Goal: Information Seeking & Learning: Learn about a topic

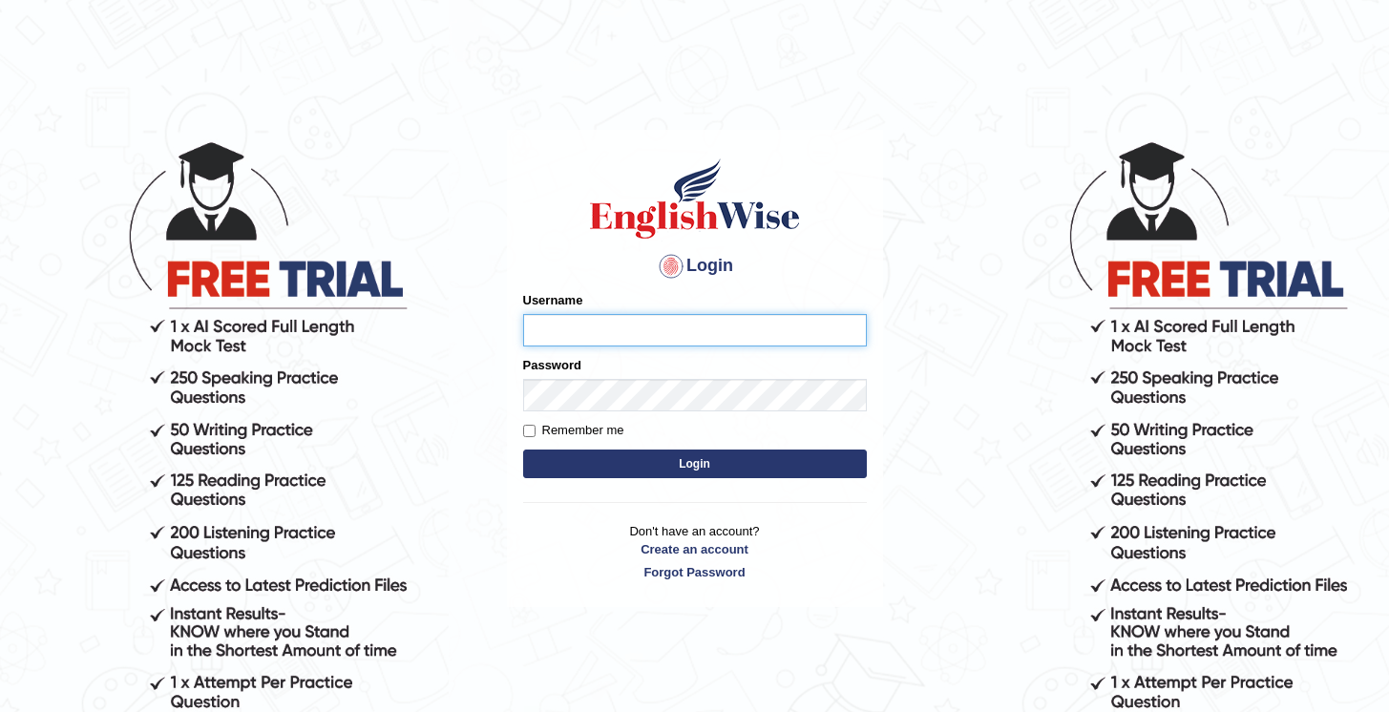
type input "KanchanY"
click at [658, 462] on button "Login" at bounding box center [695, 464] width 344 height 29
click at [537, 430] on label "Remember me" at bounding box center [573, 430] width 101 height 19
click at [536, 430] on input "Remember me" at bounding box center [529, 431] width 12 height 12
checkbox input "true"
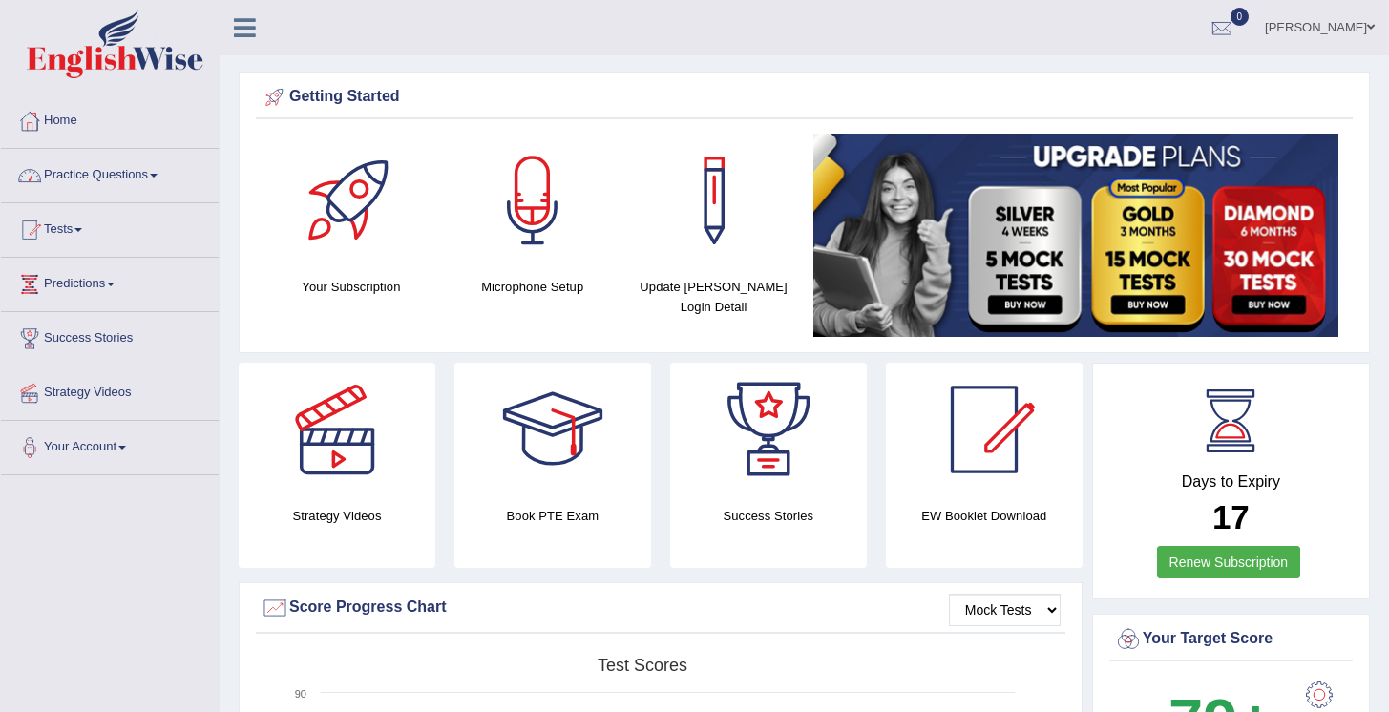
click at [163, 172] on link "Practice Questions" at bounding box center [110, 173] width 218 height 48
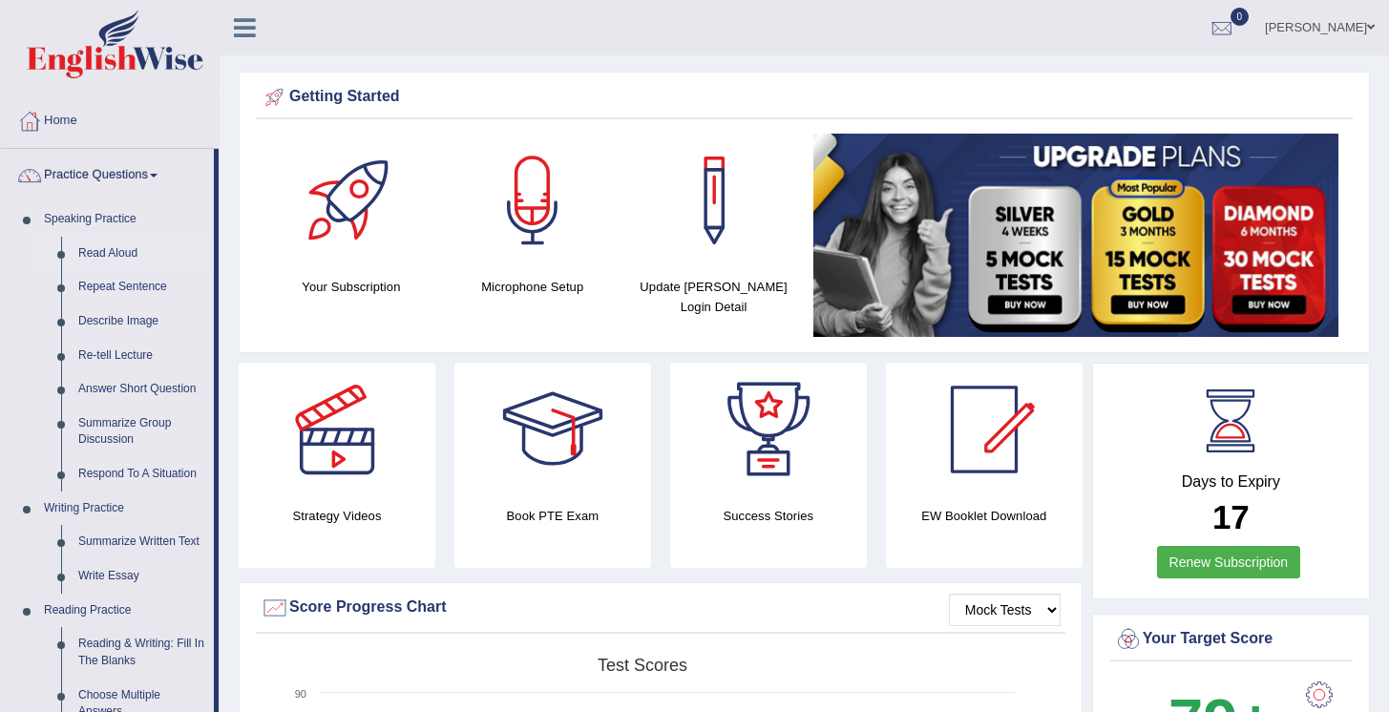
click at [130, 249] on link "Read Aloud" at bounding box center [142, 254] width 144 height 34
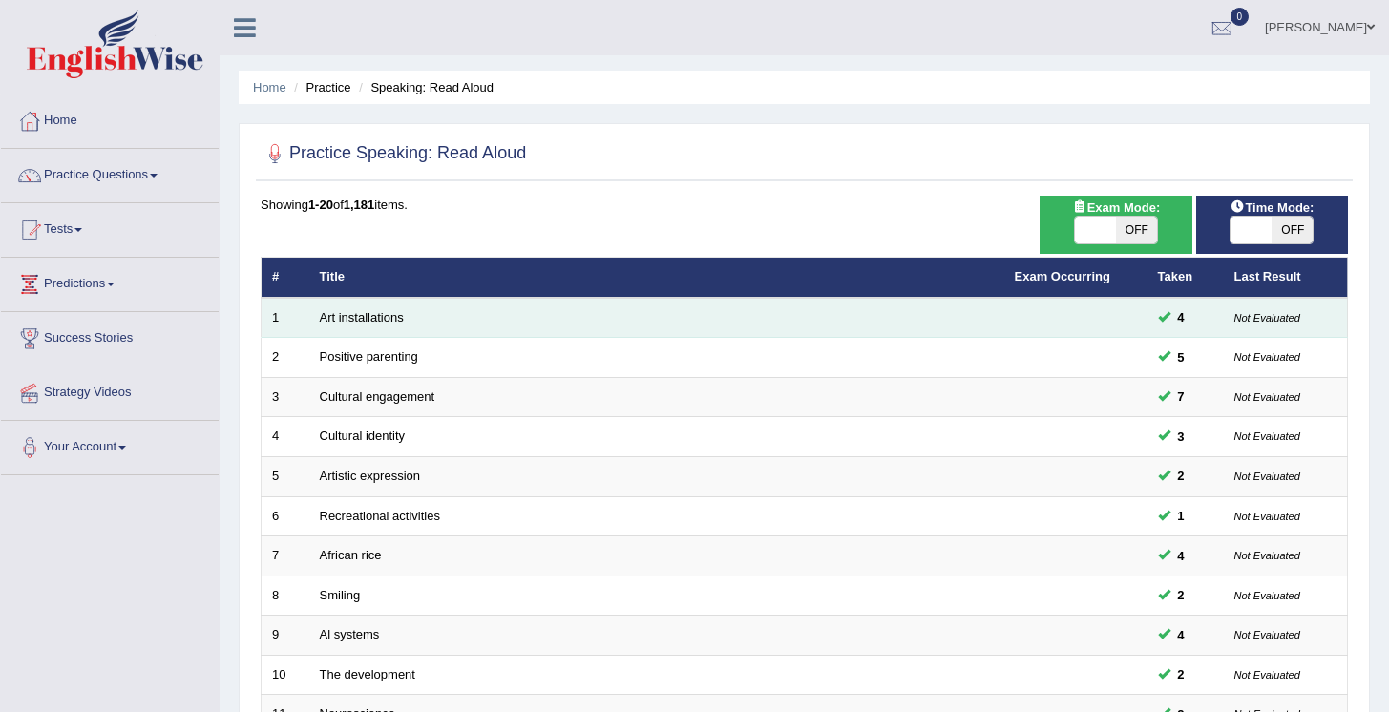
scroll to position [239, 0]
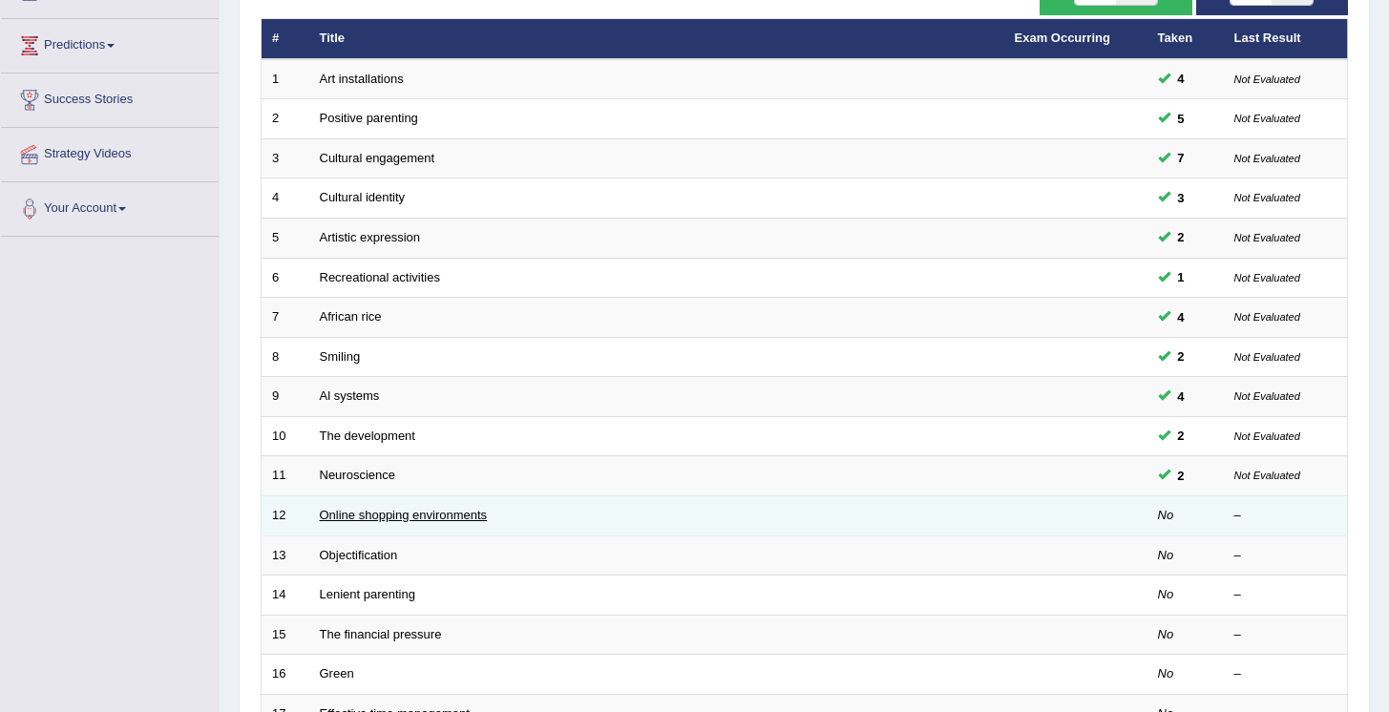
click at [430, 514] on link "Online shopping environments" at bounding box center [404, 515] width 168 height 14
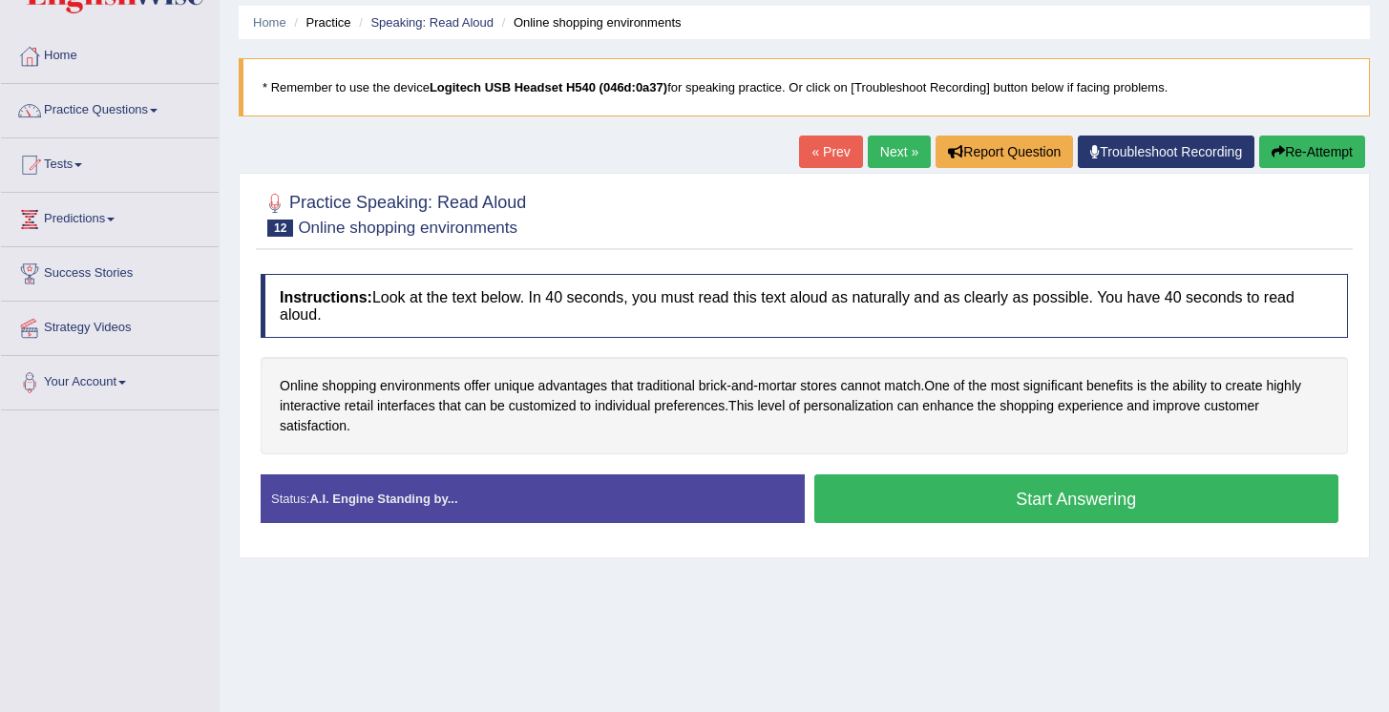
scroll to position [64, 0]
click at [1038, 512] on button "Start Answering" at bounding box center [1077, 500] width 525 height 49
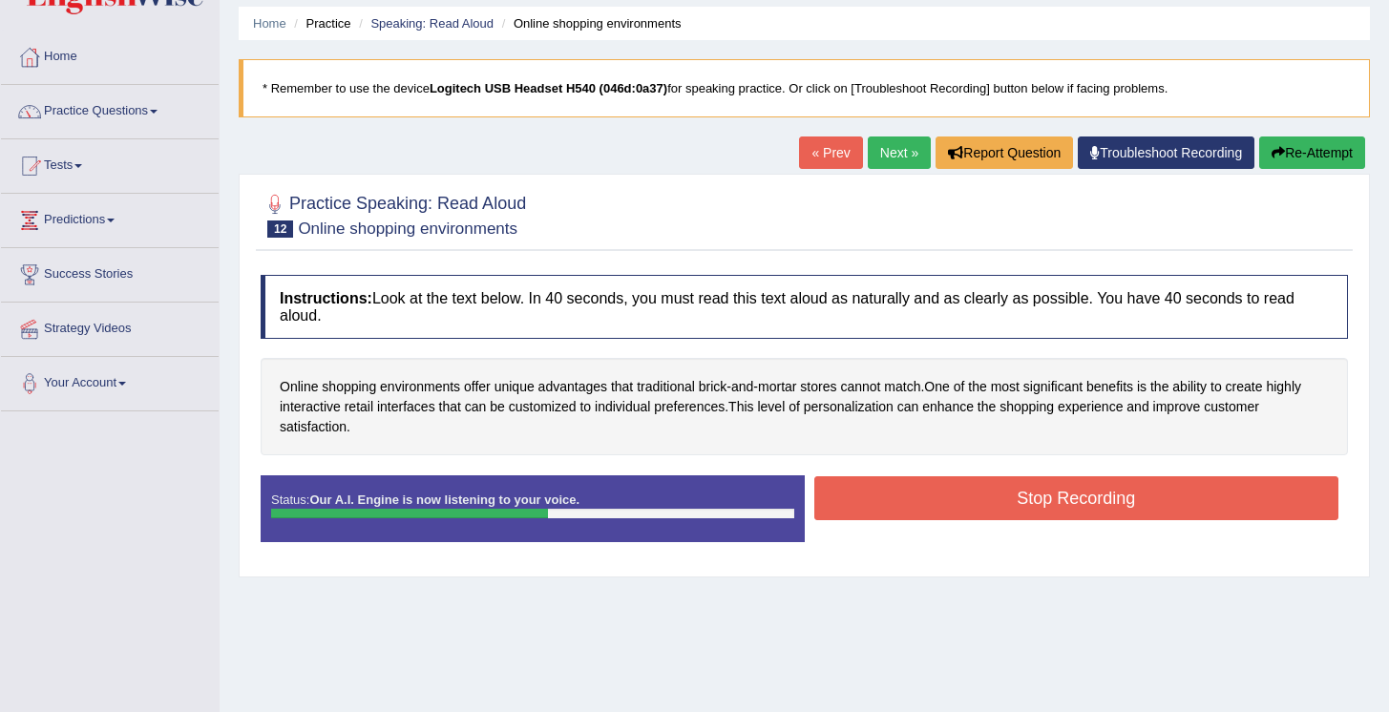
click at [1033, 513] on button "Stop Recording" at bounding box center [1077, 499] width 525 height 44
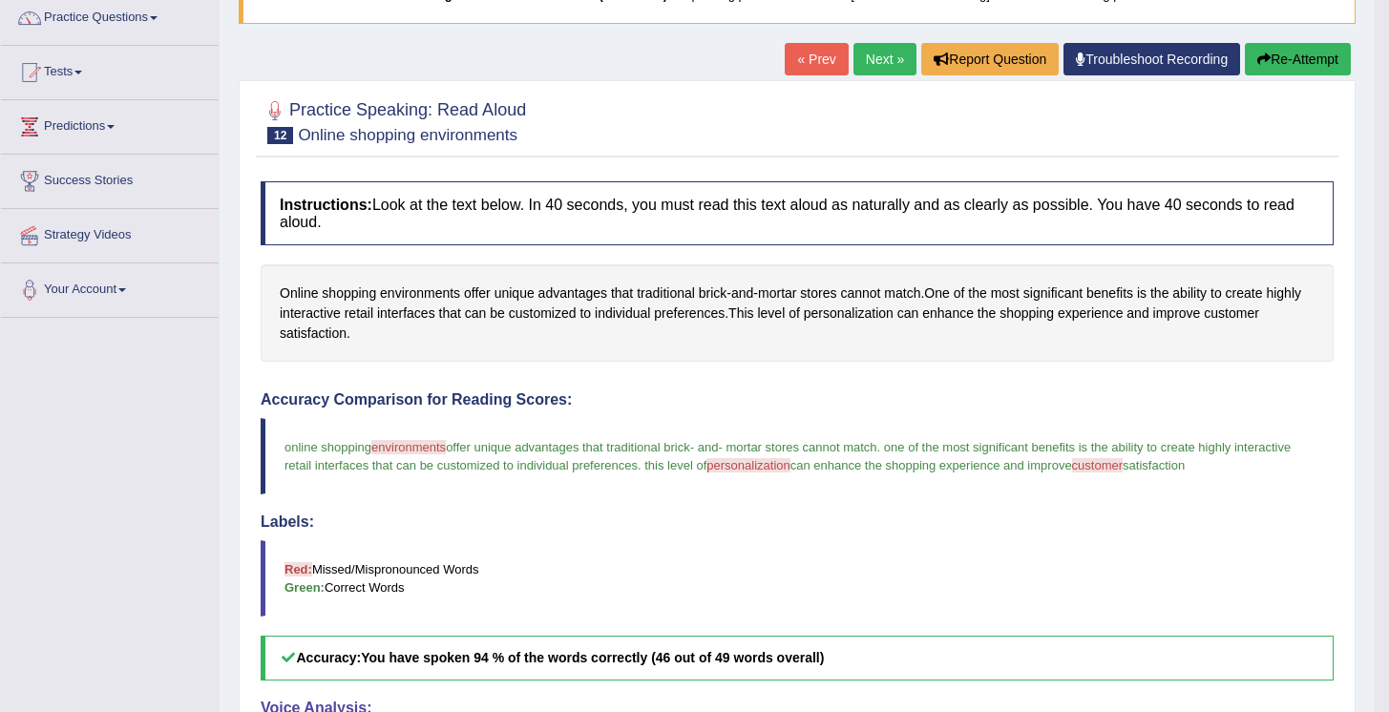
scroll to position [4, 0]
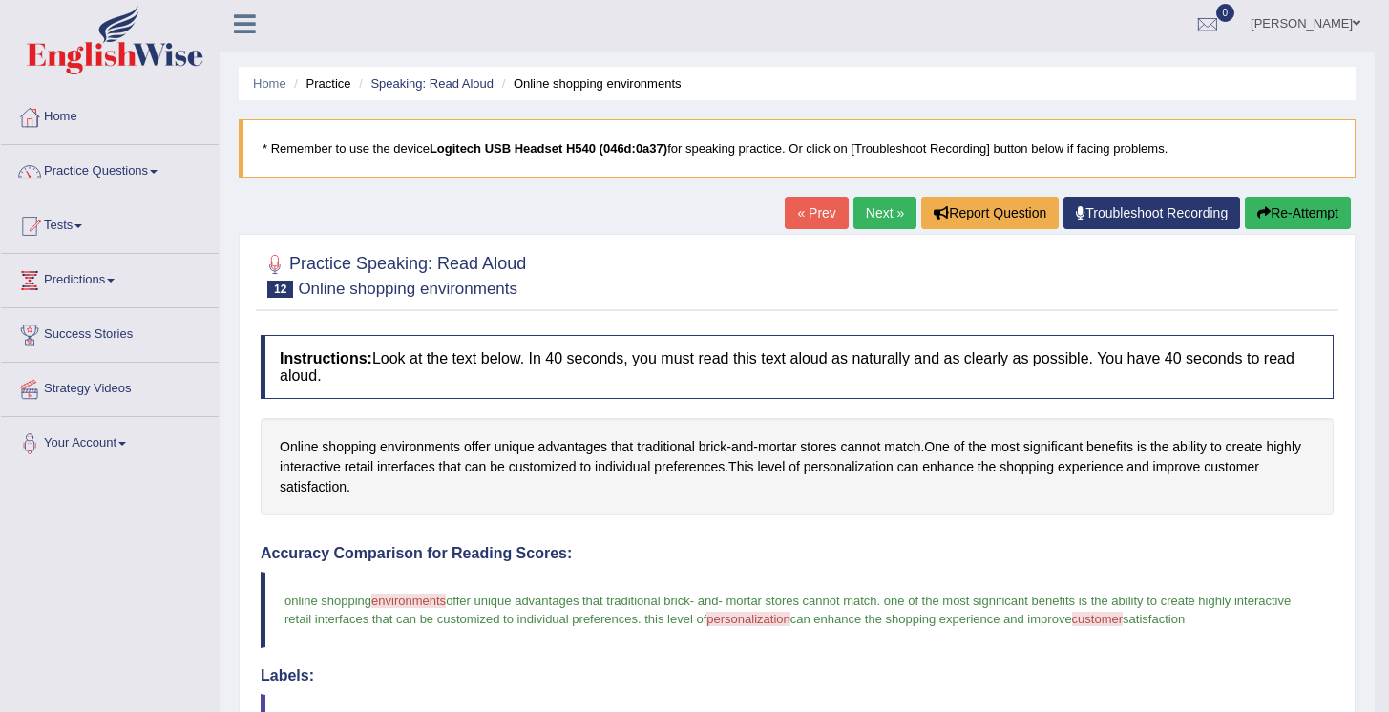
click at [1284, 217] on button "Re-Attempt" at bounding box center [1298, 213] width 106 height 32
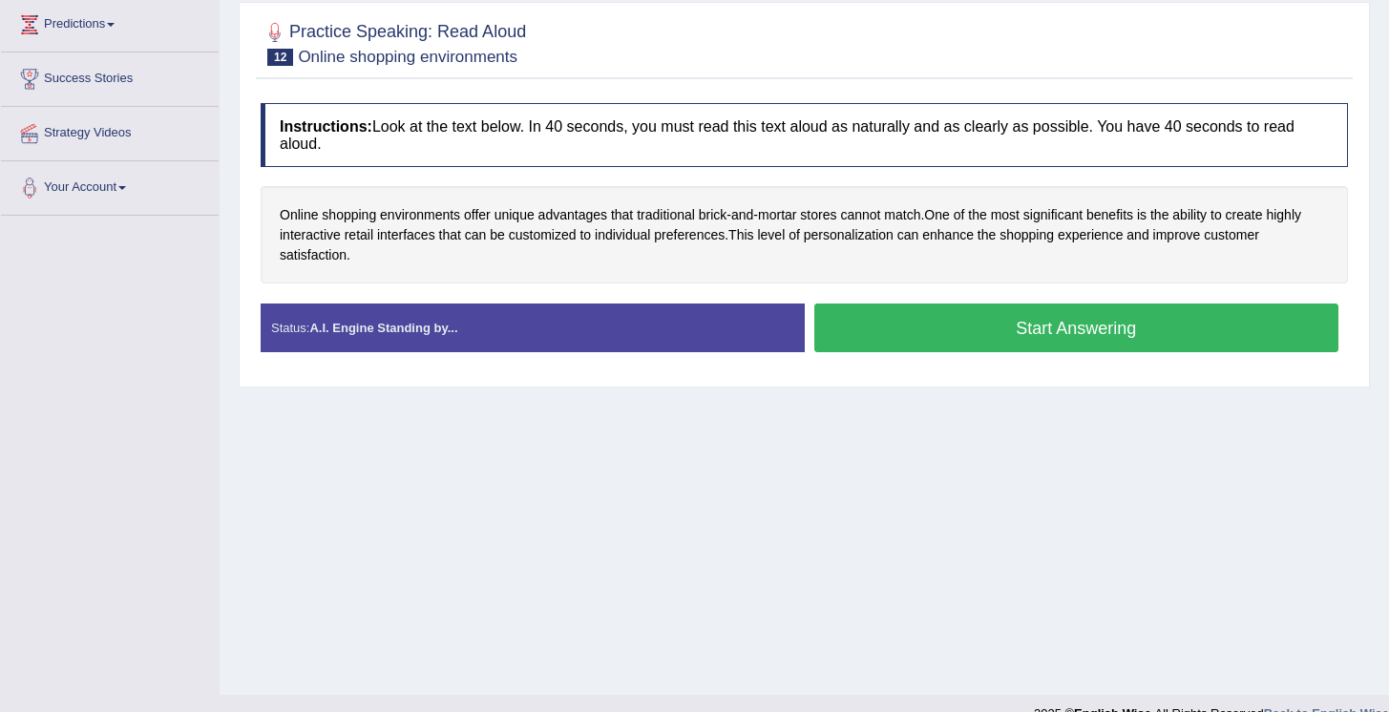
scroll to position [290, 0]
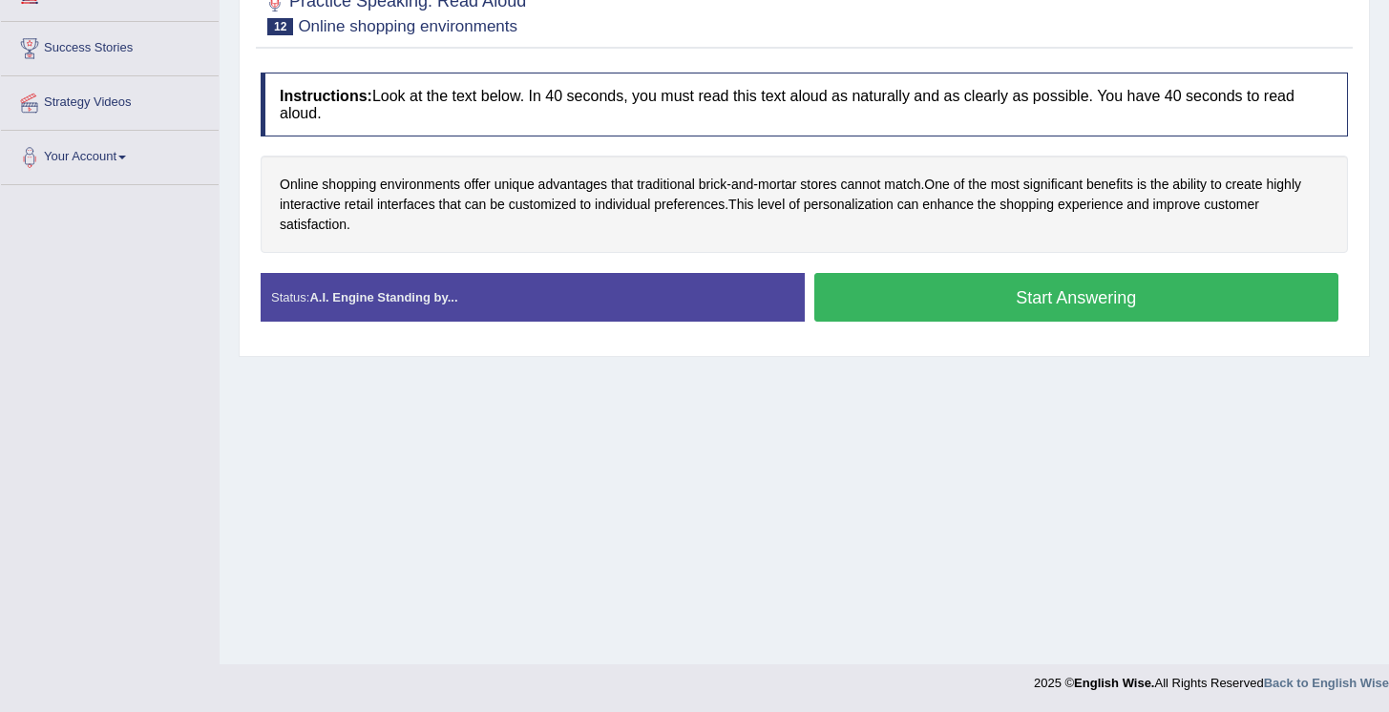
click at [1015, 309] on button "Start Answering" at bounding box center [1077, 297] width 525 height 49
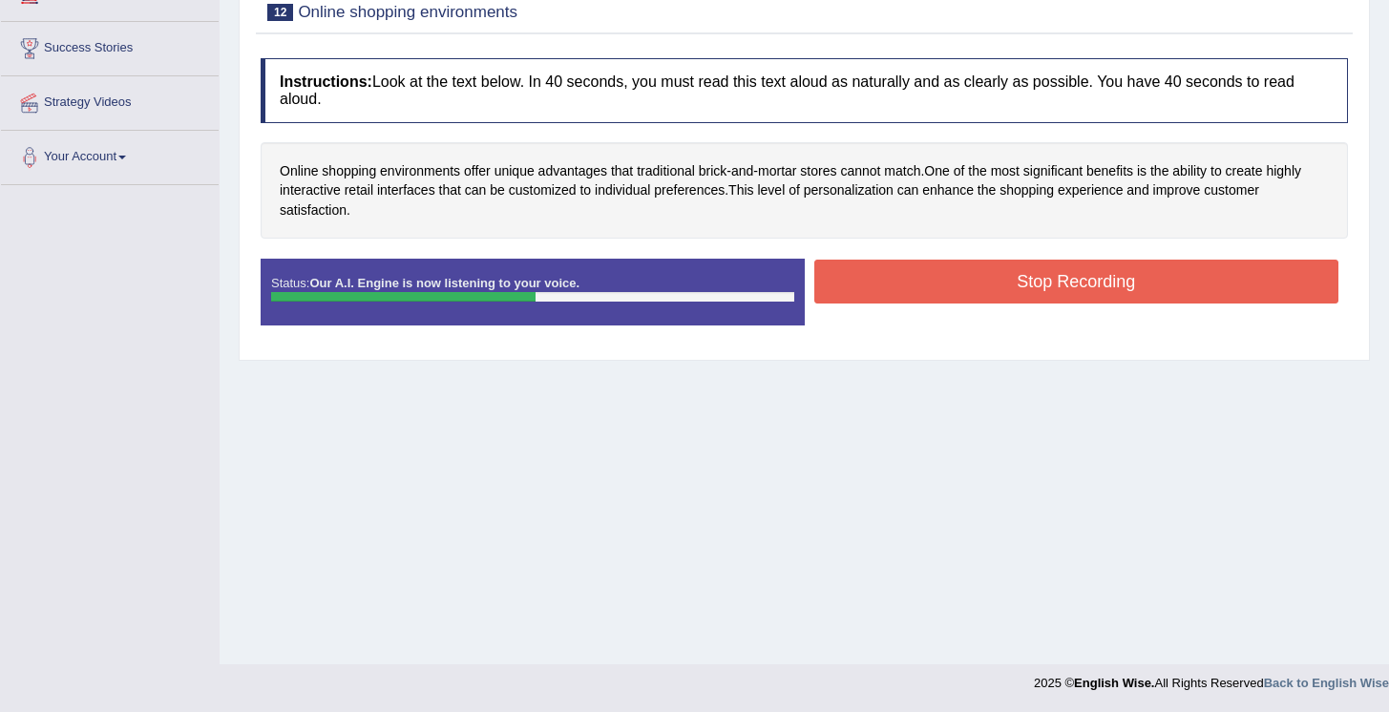
click at [1086, 284] on button "Stop Recording" at bounding box center [1077, 282] width 525 height 44
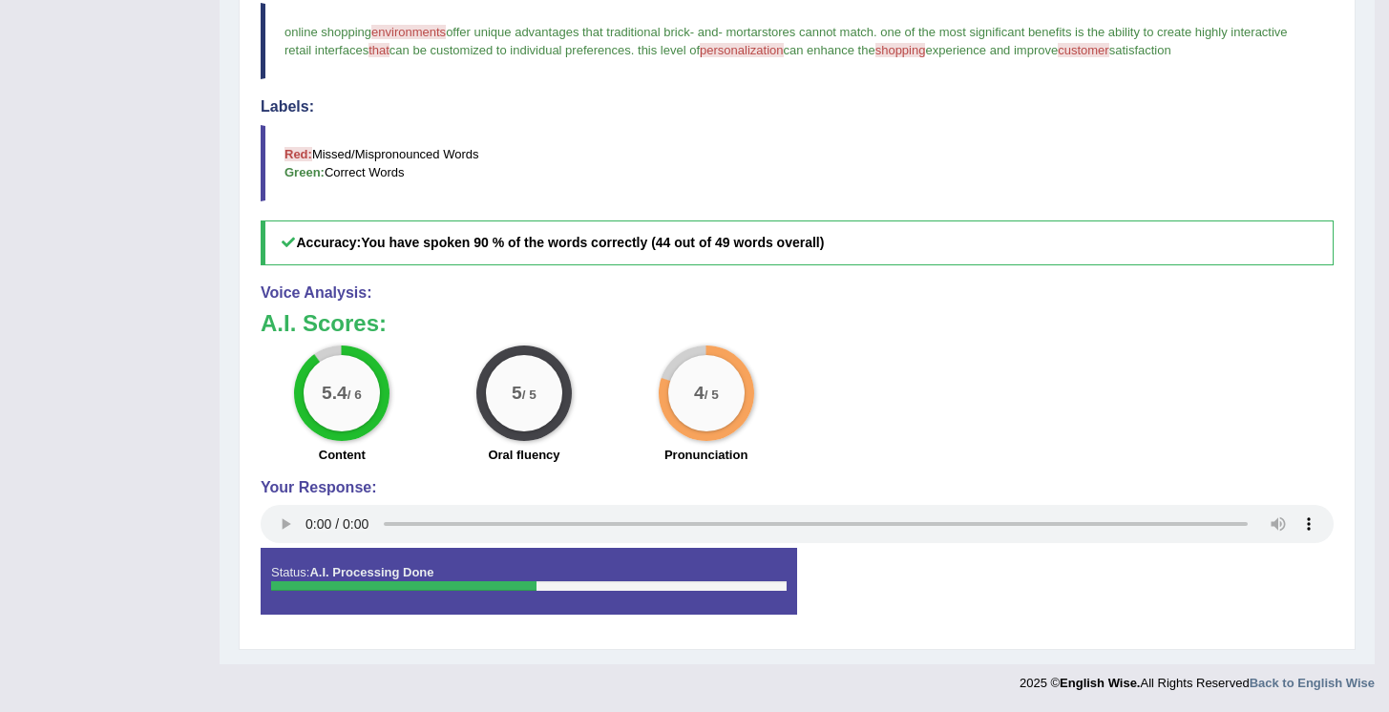
scroll to position [0, 0]
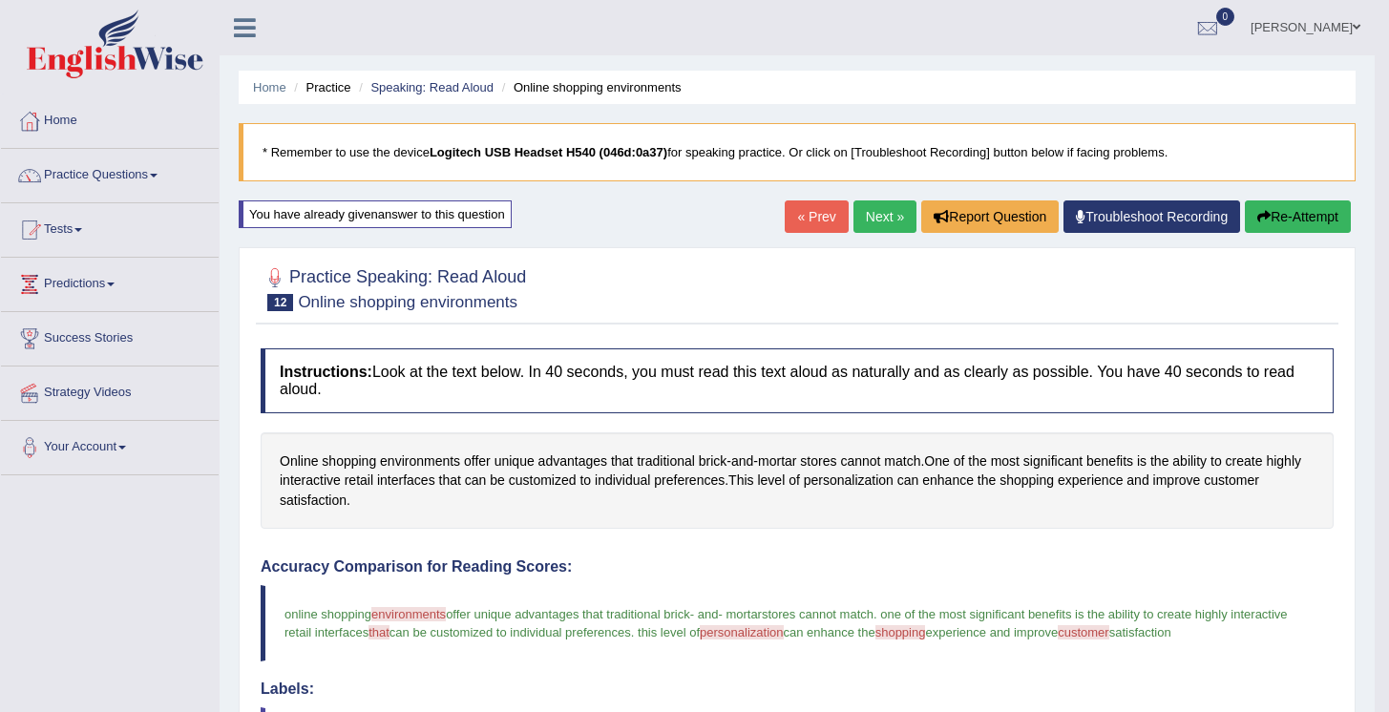
click at [882, 223] on link "Next »" at bounding box center [885, 217] width 63 height 32
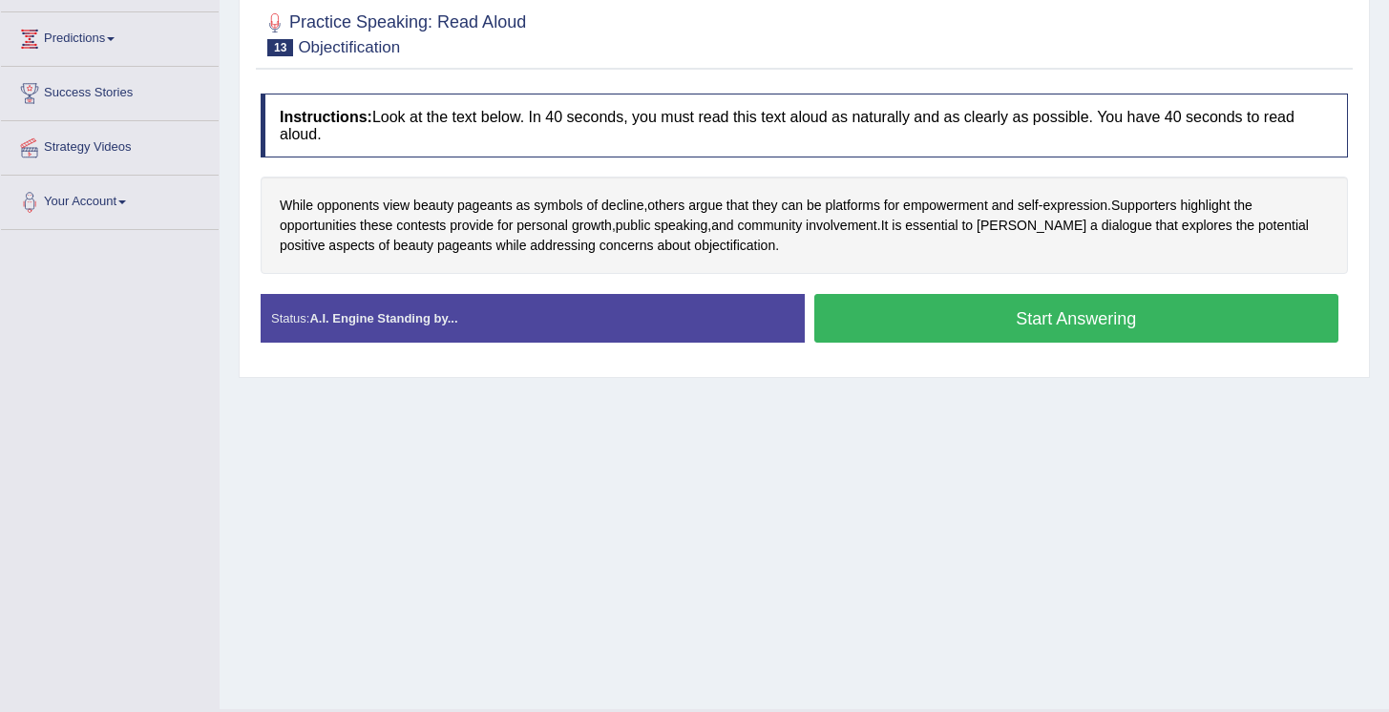
scroll to position [290, 0]
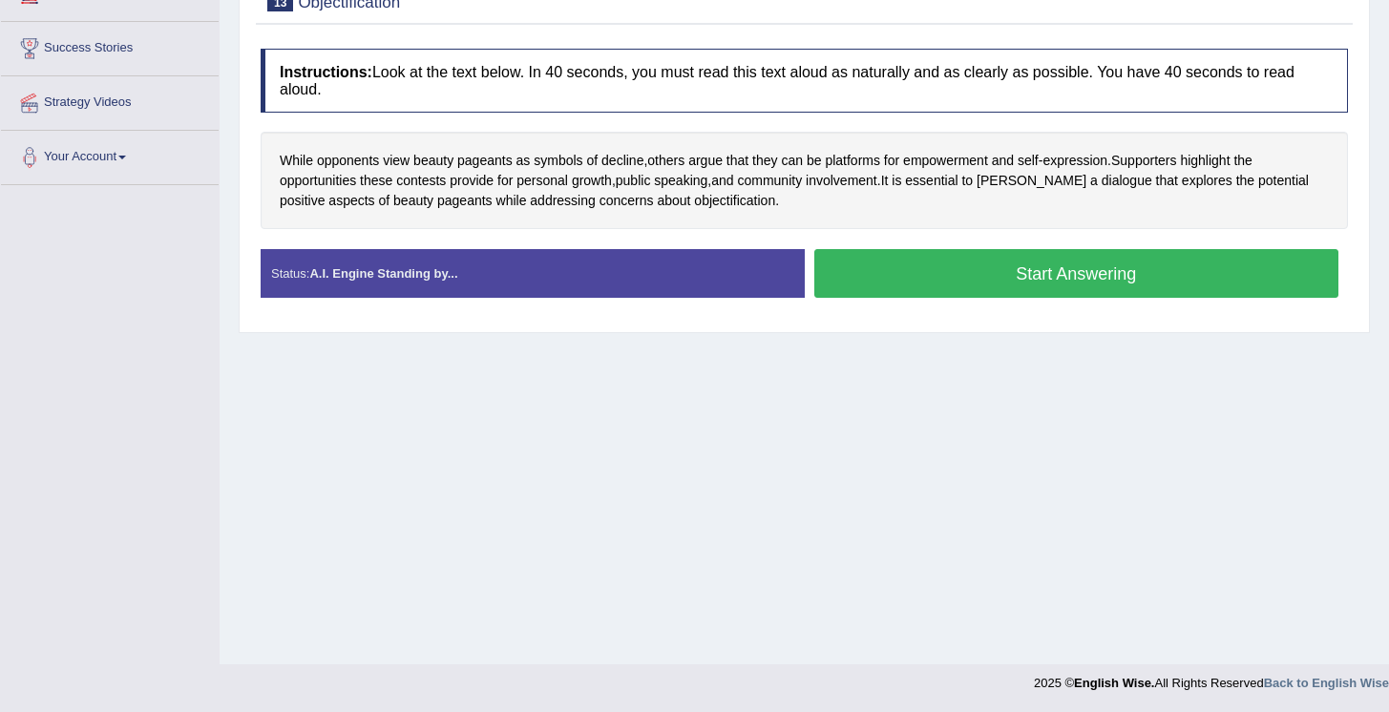
click at [1041, 272] on button "Start Answering" at bounding box center [1077, 273] width 525 height 49
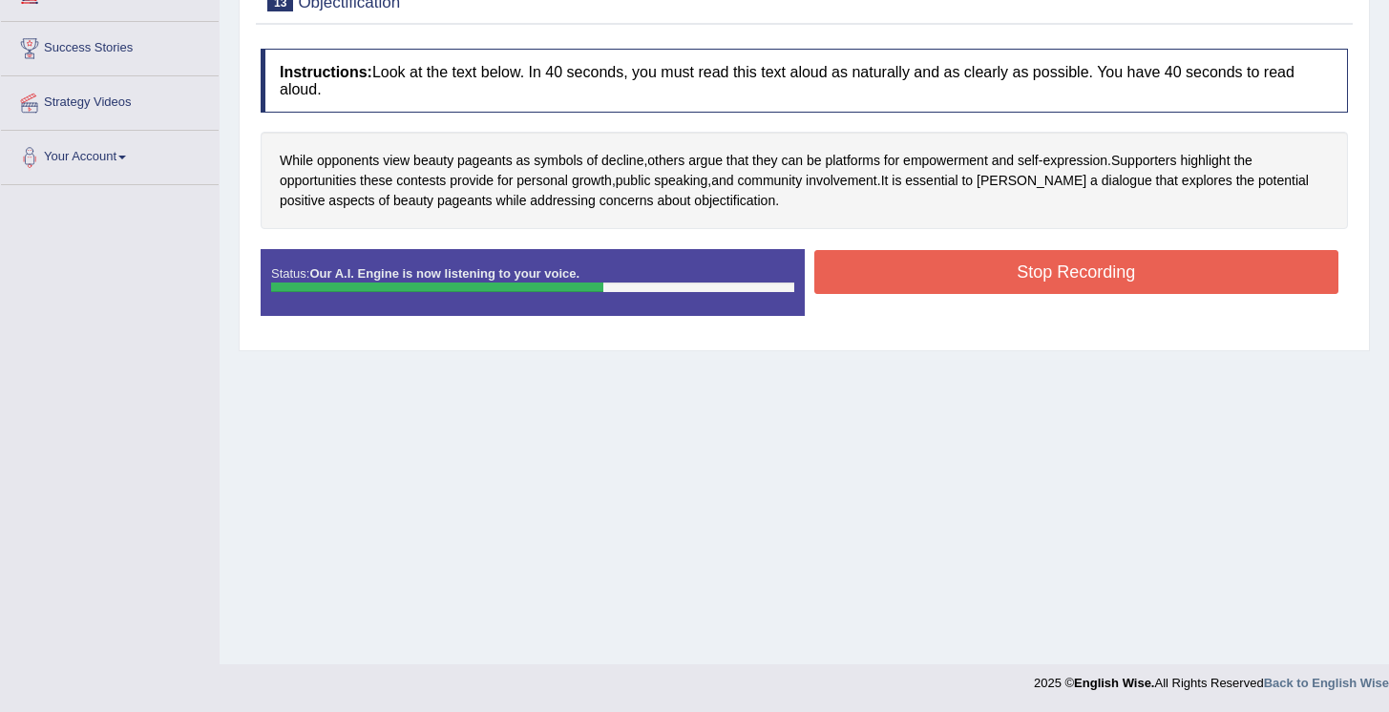
click at [1050, 272] on button "Stop Recording" at bounding box center [1077, 272] width 525 height 44
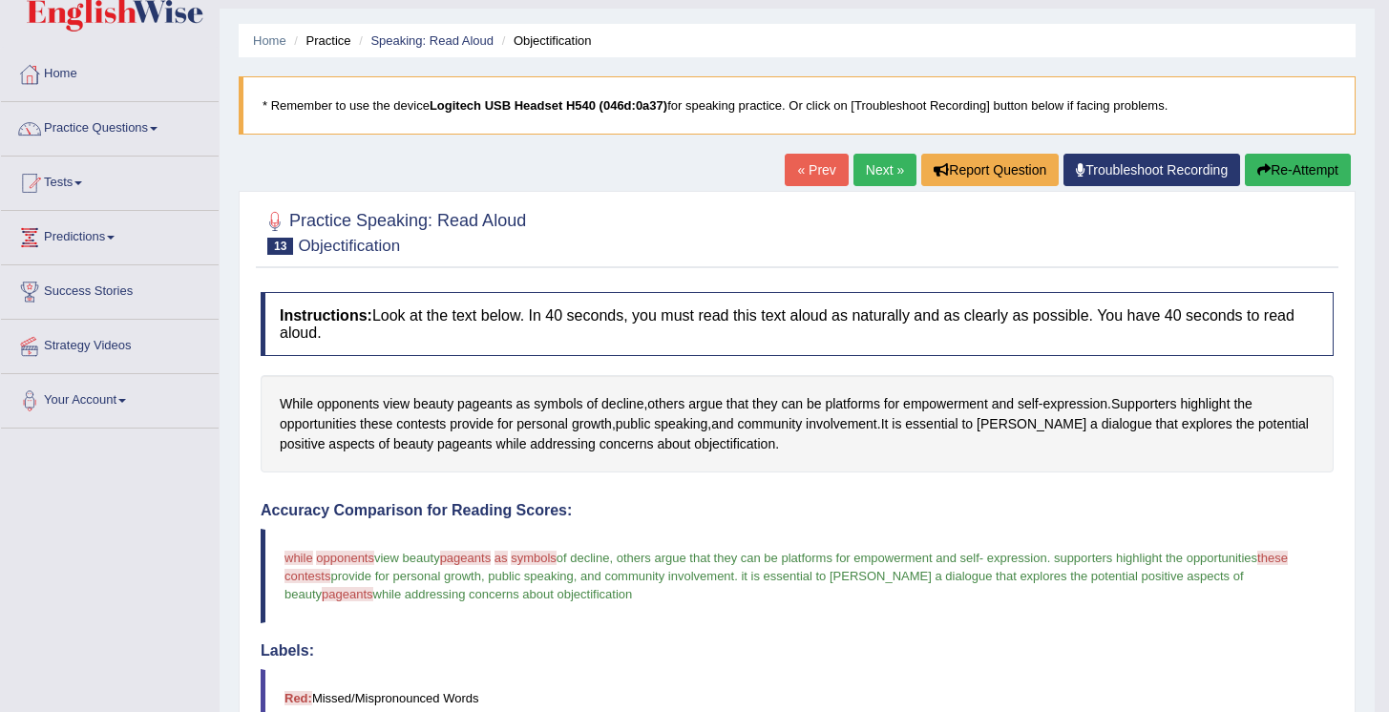
scroll to position [0, 0]
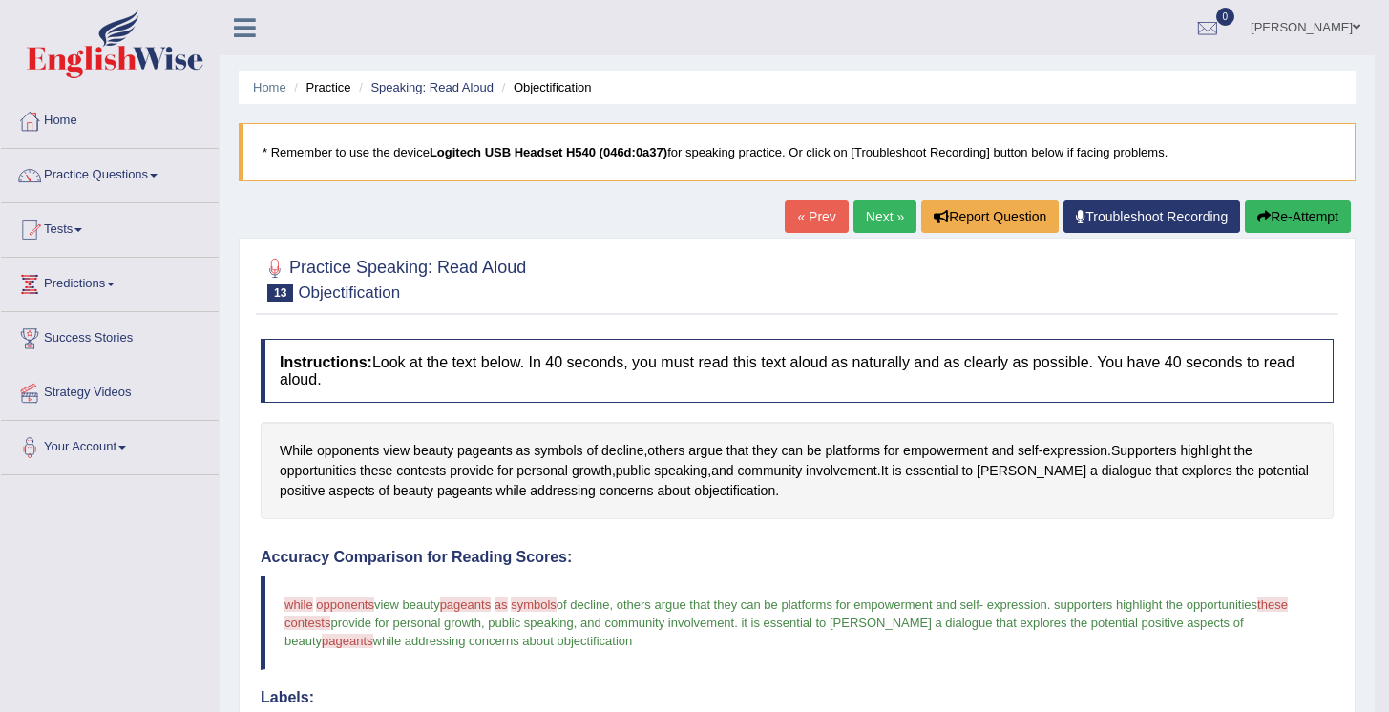
click at [1263, 214] on icon "button" at bounding box center [1264, 216] width 13 height 13
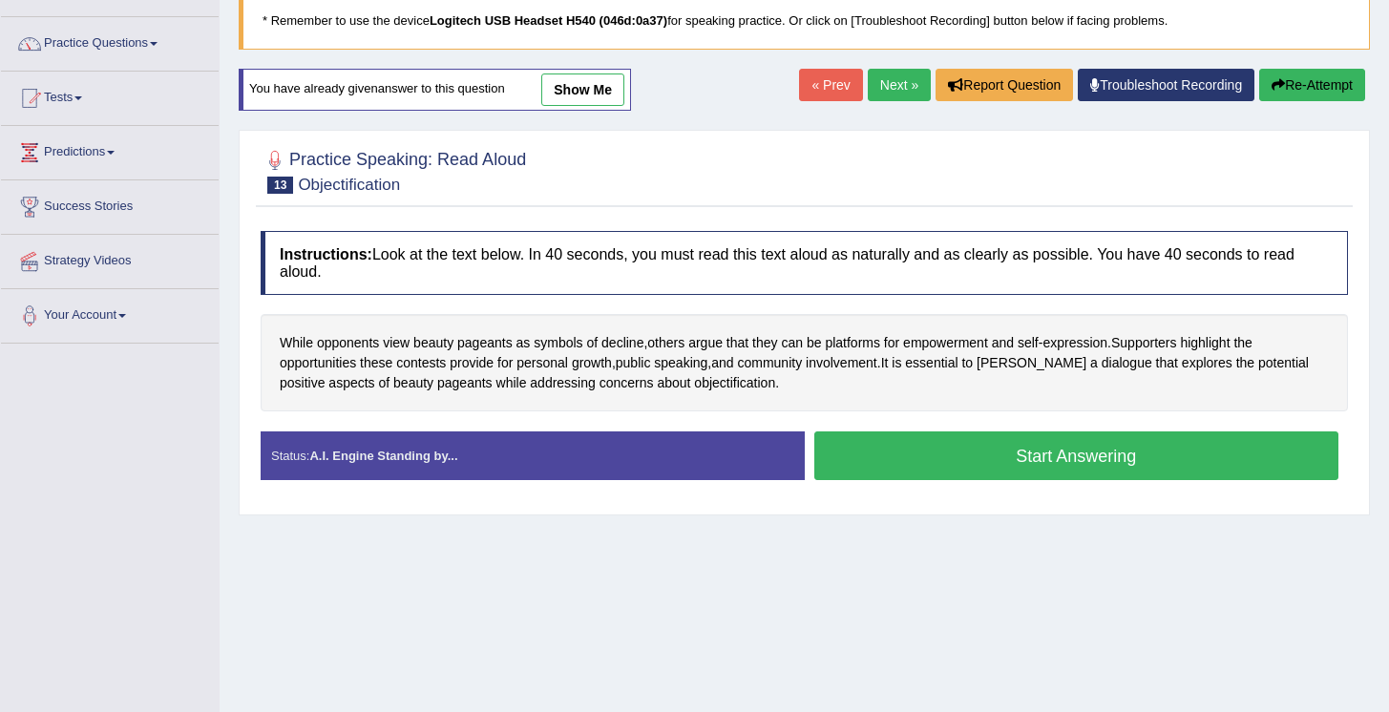
scroll to position [243, 0]
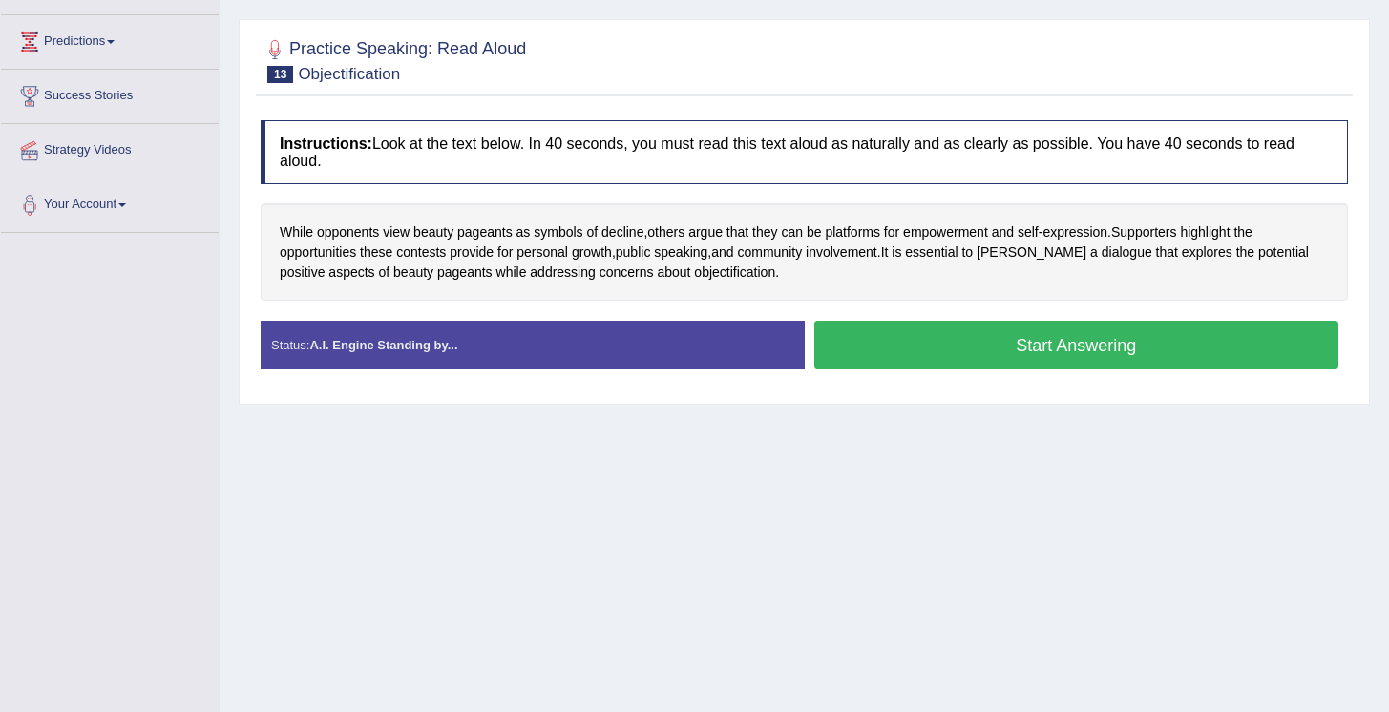
click at [1020, 351] on button "Start Answering" at bounding box center [1077, 345] width 525 height 49
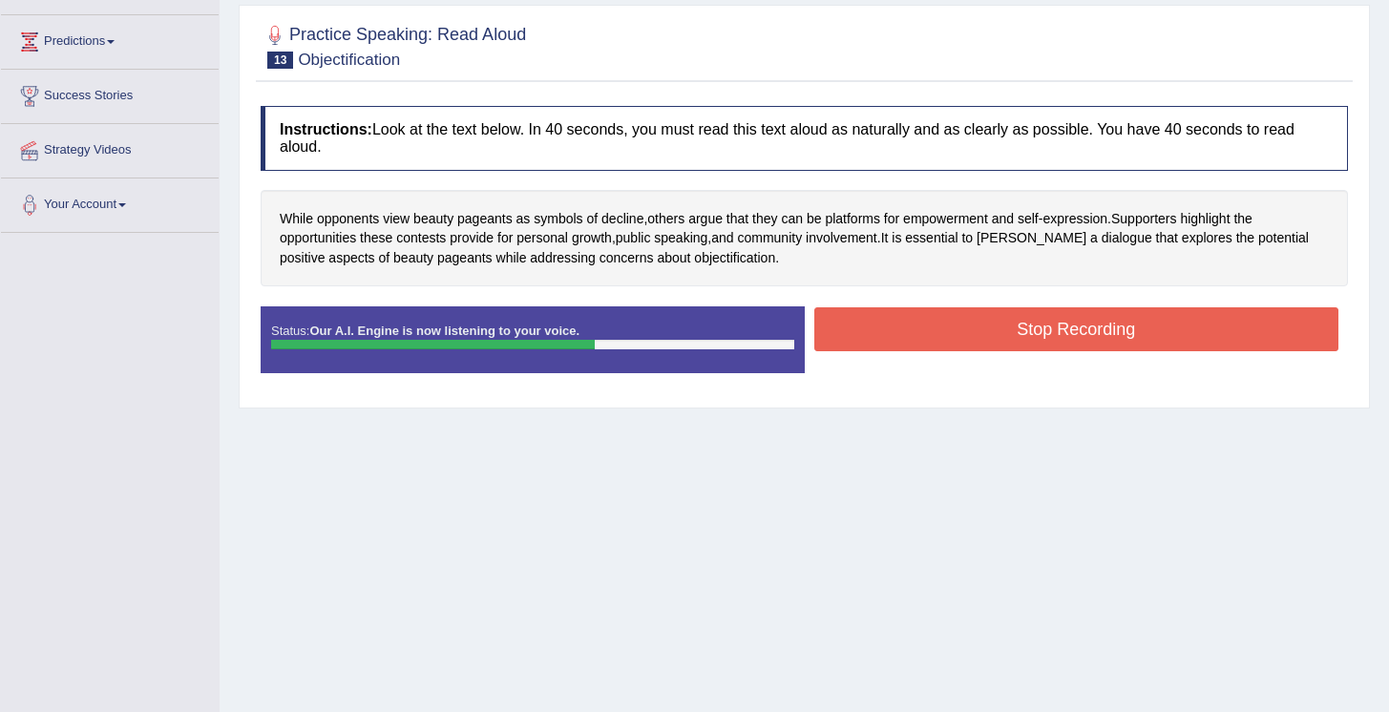
click at [1063, 340] on button "Stop Recording" at bounding box center [1077, 329] width 525 height 44
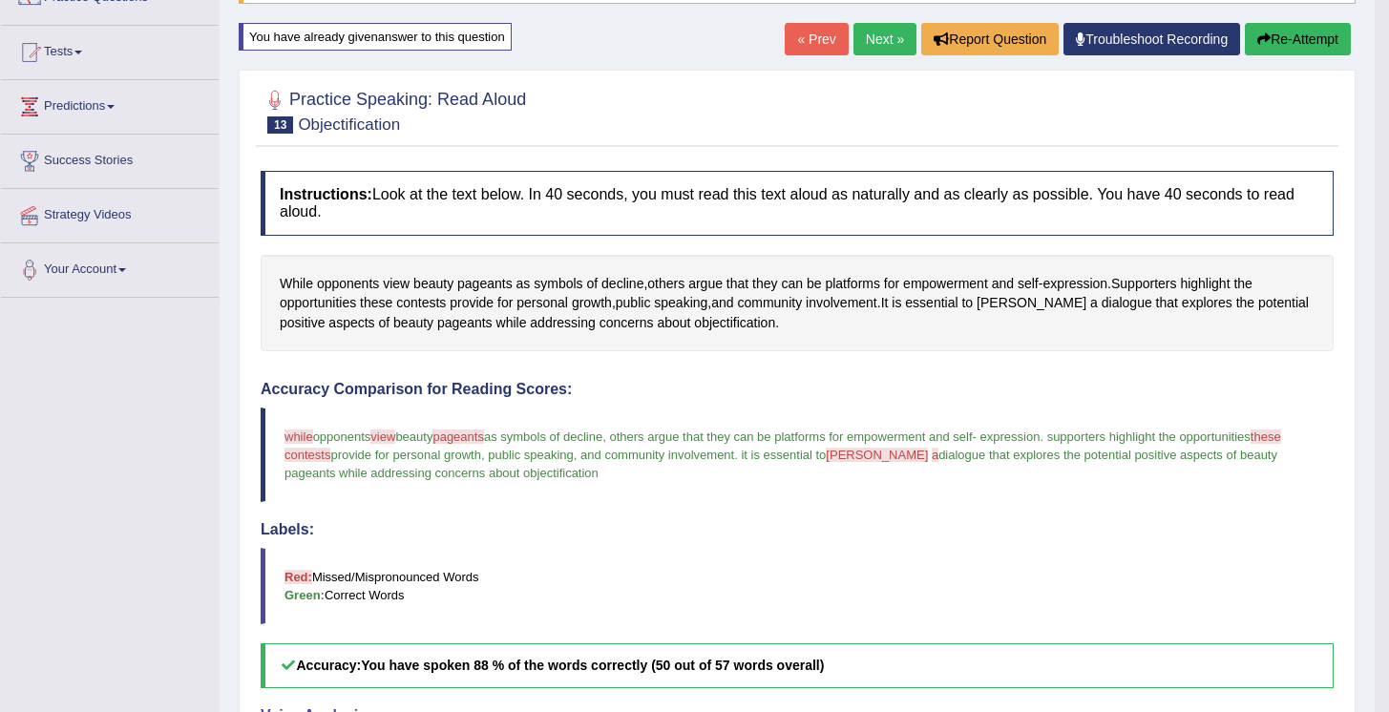
scroll to position [0, 0]
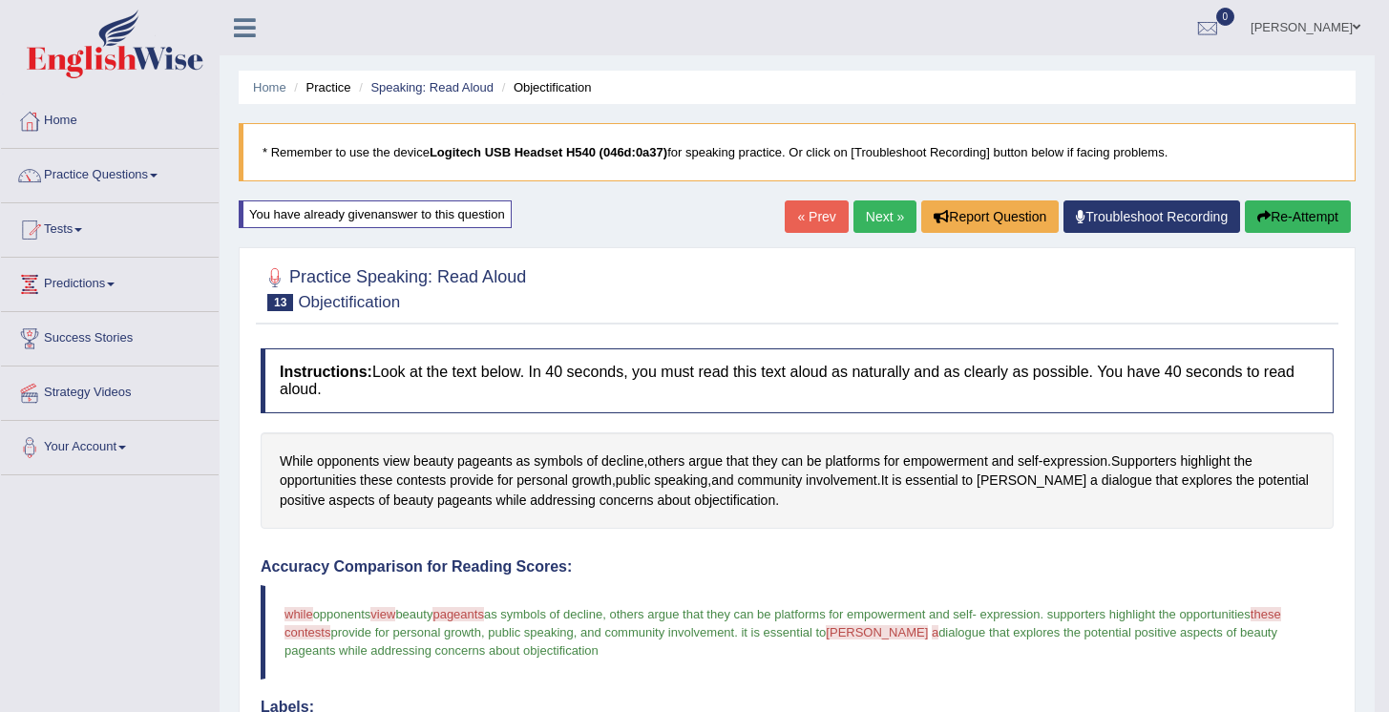
click at [886, 221] on link "Next »" at bounding box center [885, 217] width 63 height 32
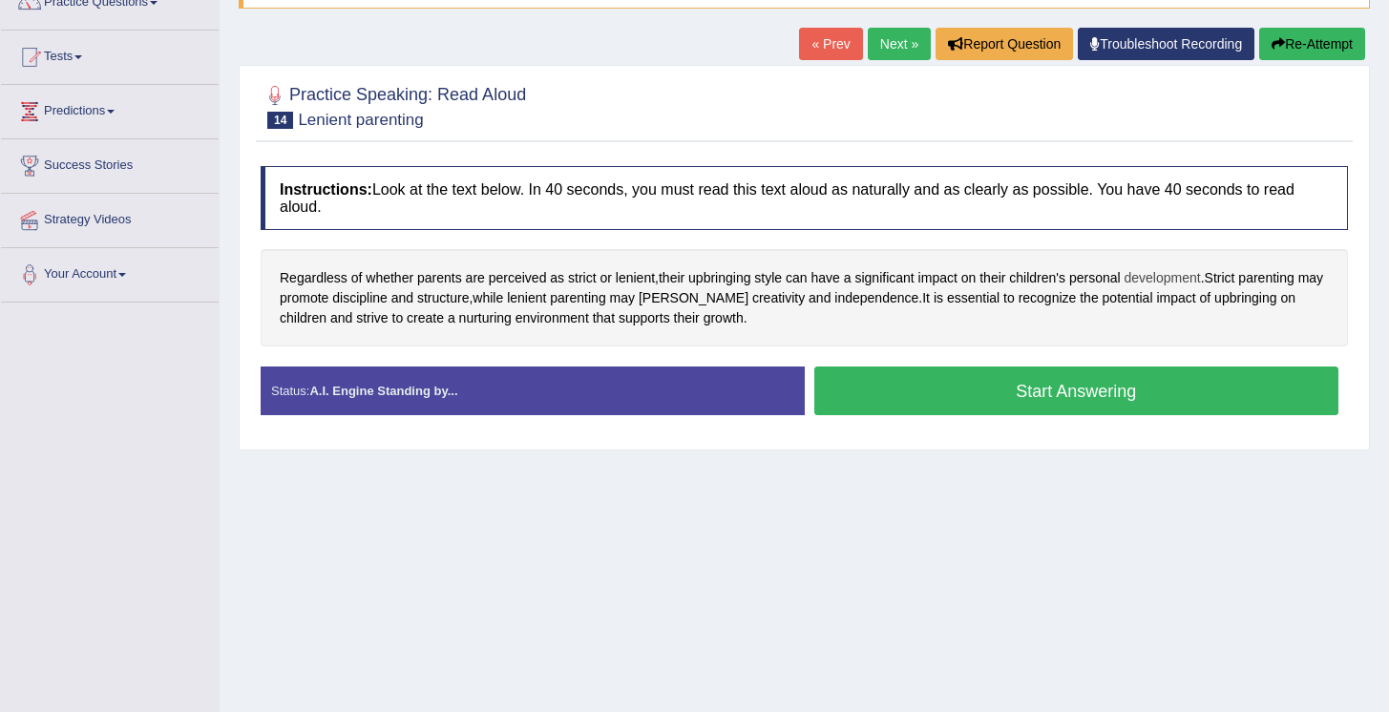
scroll to position [173, 0]
click at [1071, 396] on button "Start Answering" at bounding box center [1077, 391] width 525 height 49
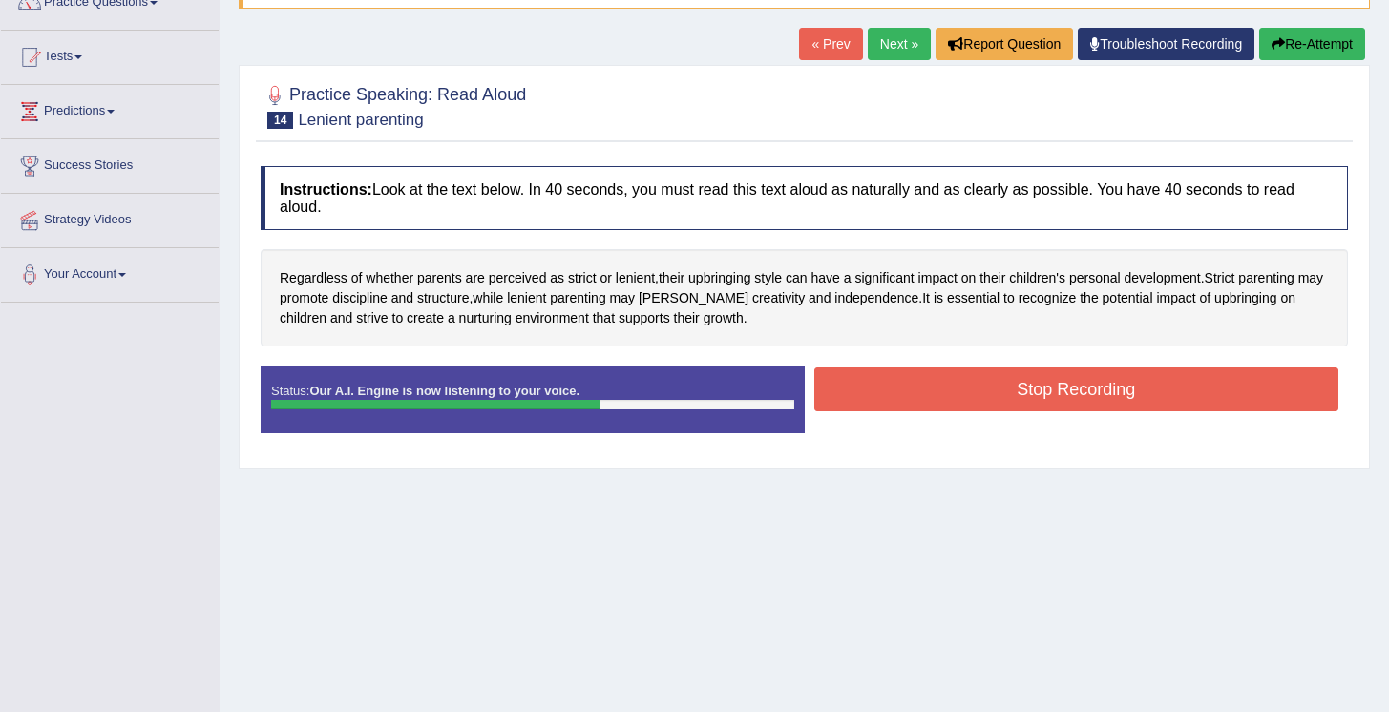
click at [1086, 400] on button "Stop Recording" at bounding box center [1077, 390] width 525 height 44
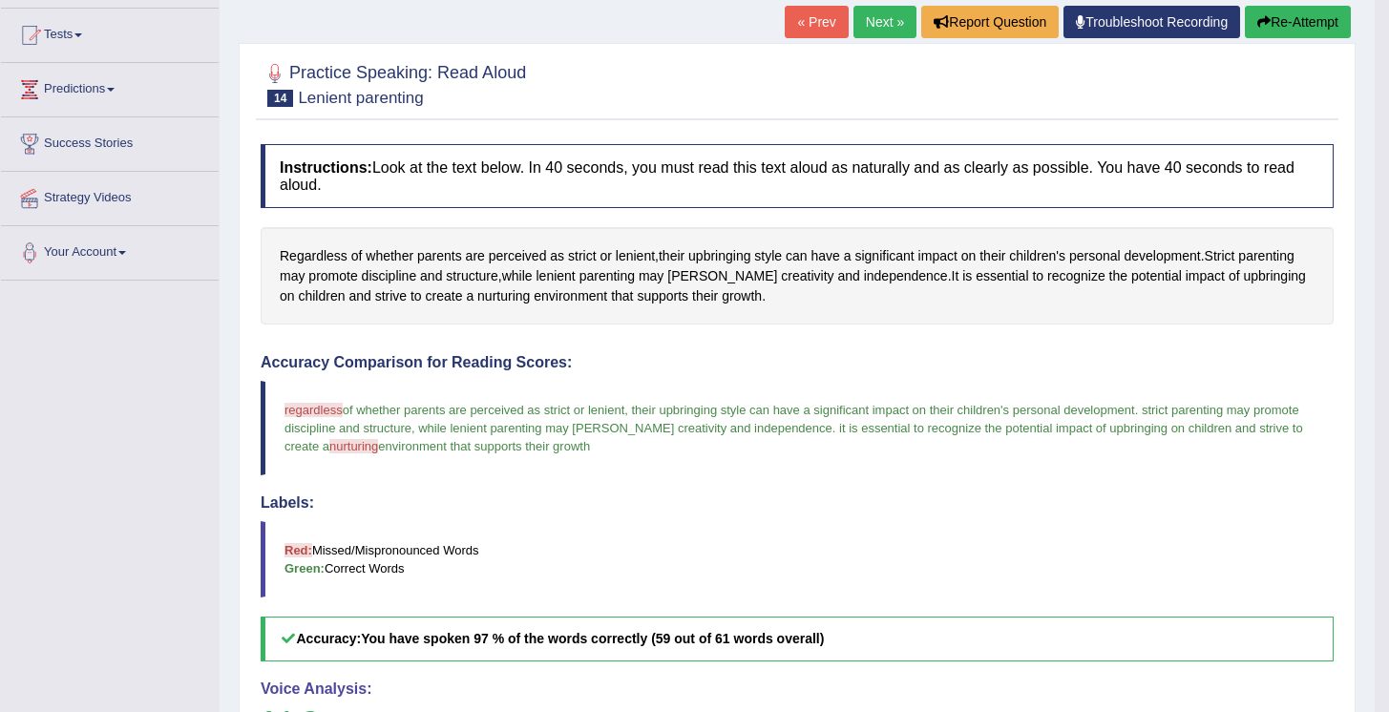
scroll to position [27, 0]
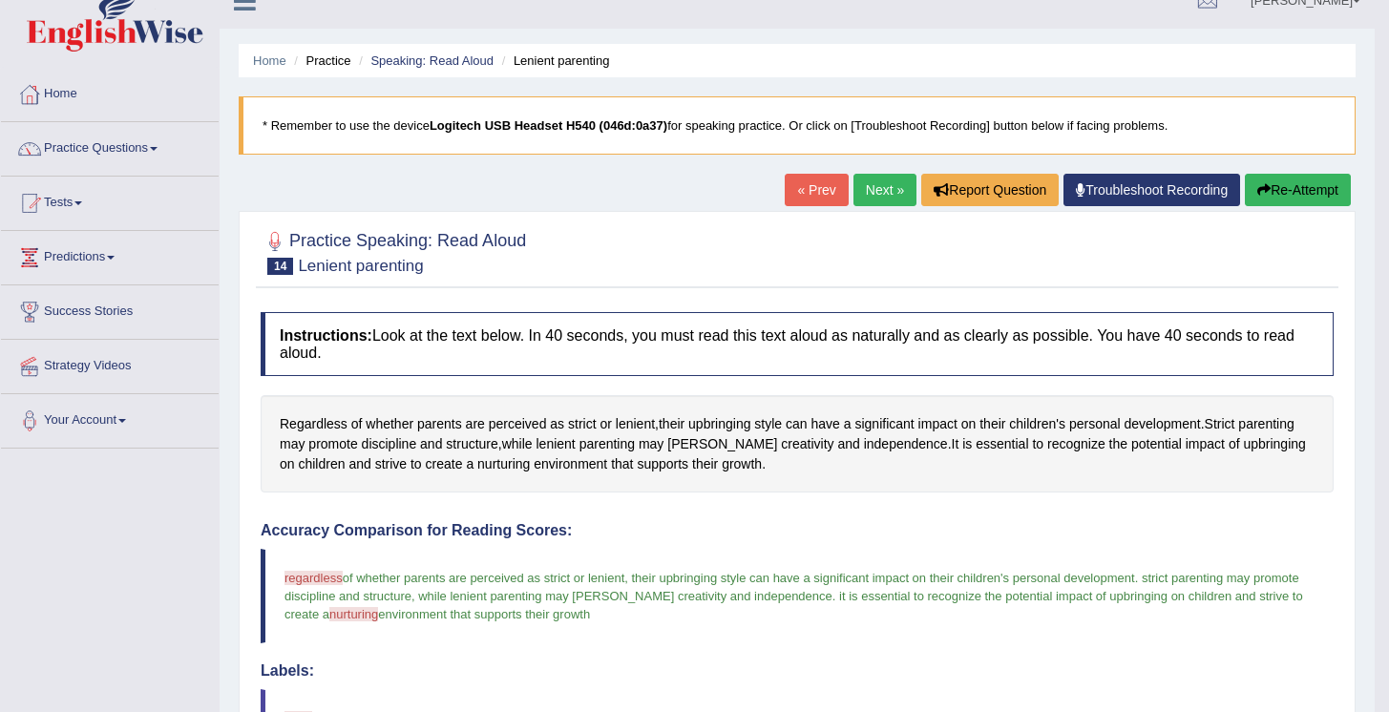
click at [1298, 196] on button "Re-Attempt" at bounding box center [1298, 190] width 106 height 32
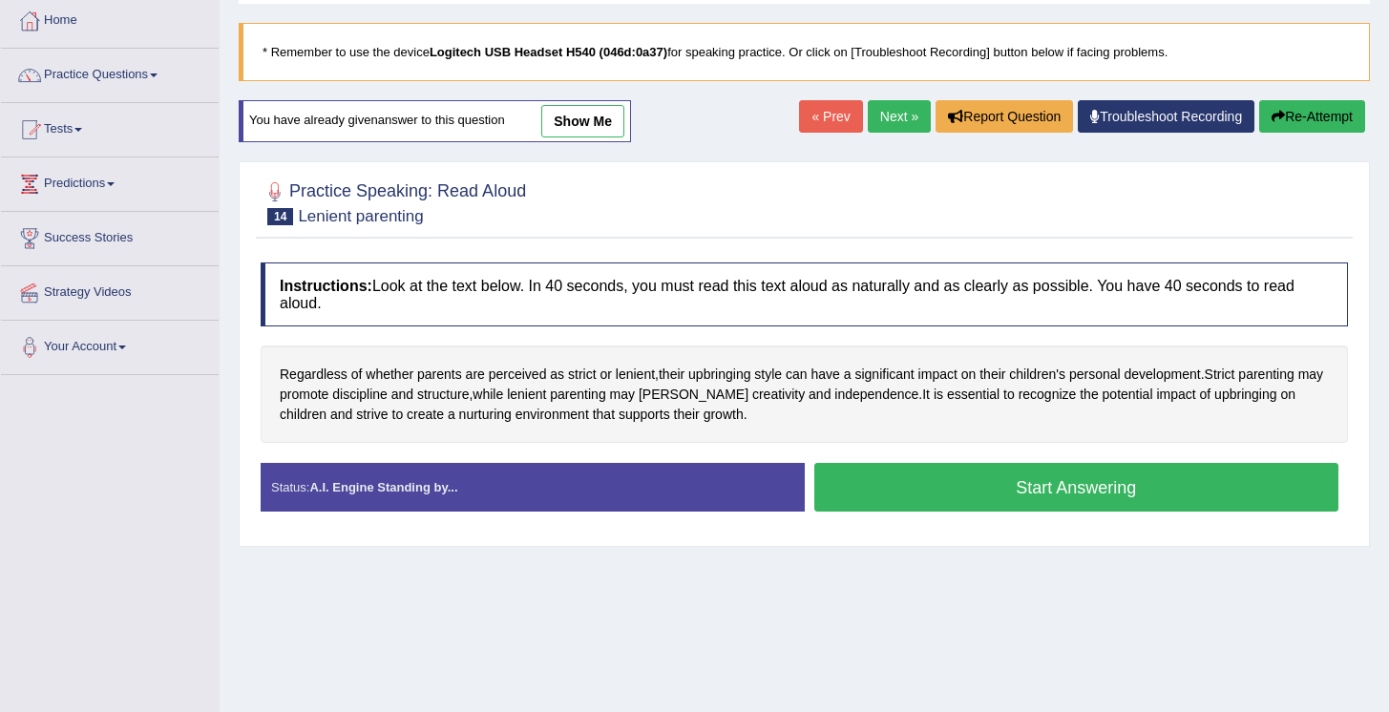
scroll to position [220, 0]
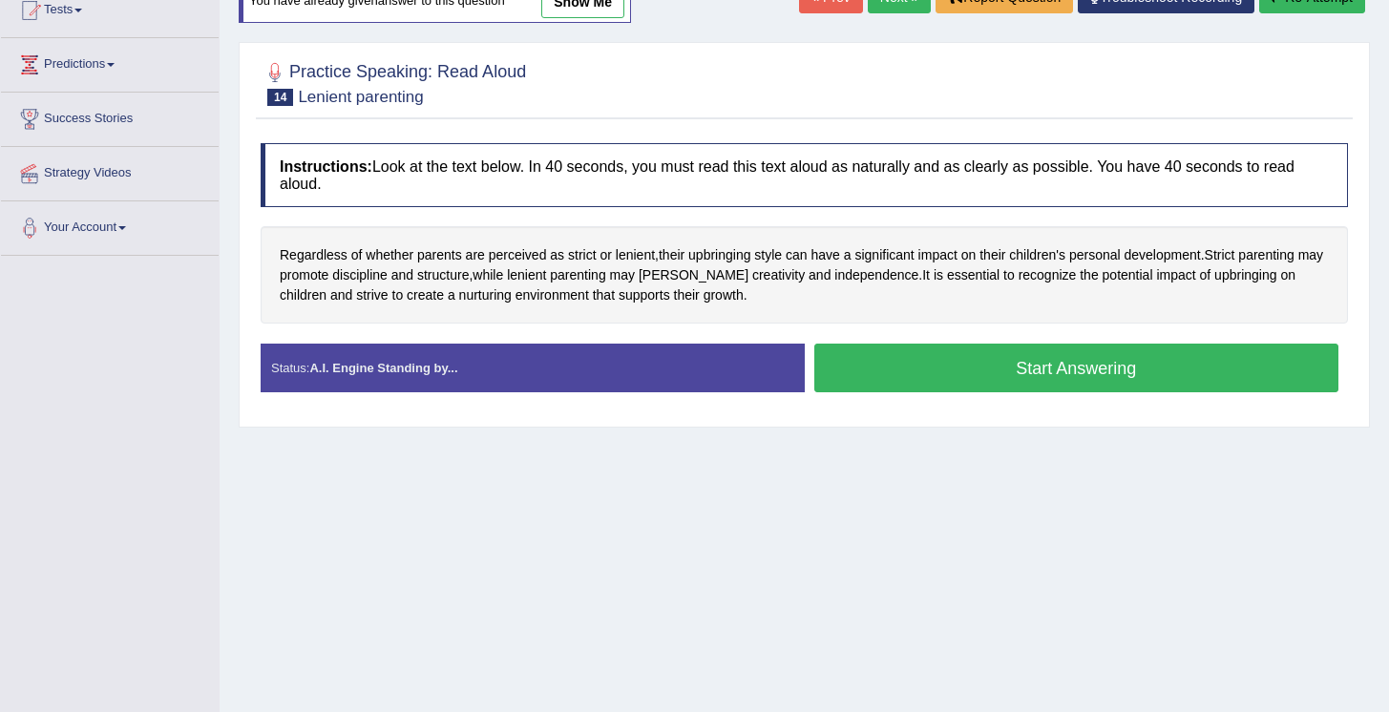
click at [1046, 371] on button "Start Answering" at bounding box center [1077, 368] width 525 height 49
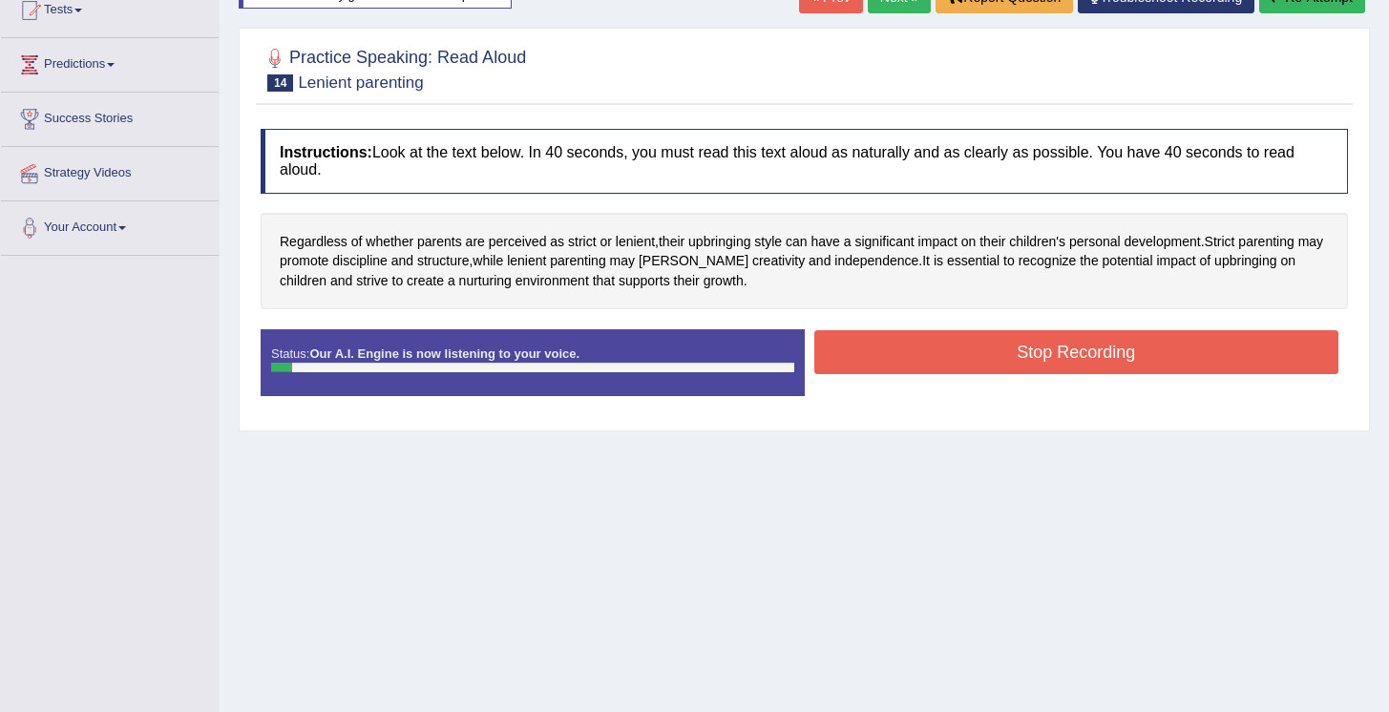
click at [1039, 365] on button "Stop Recording" at bounding box center [1077, 352] width 525 height 44
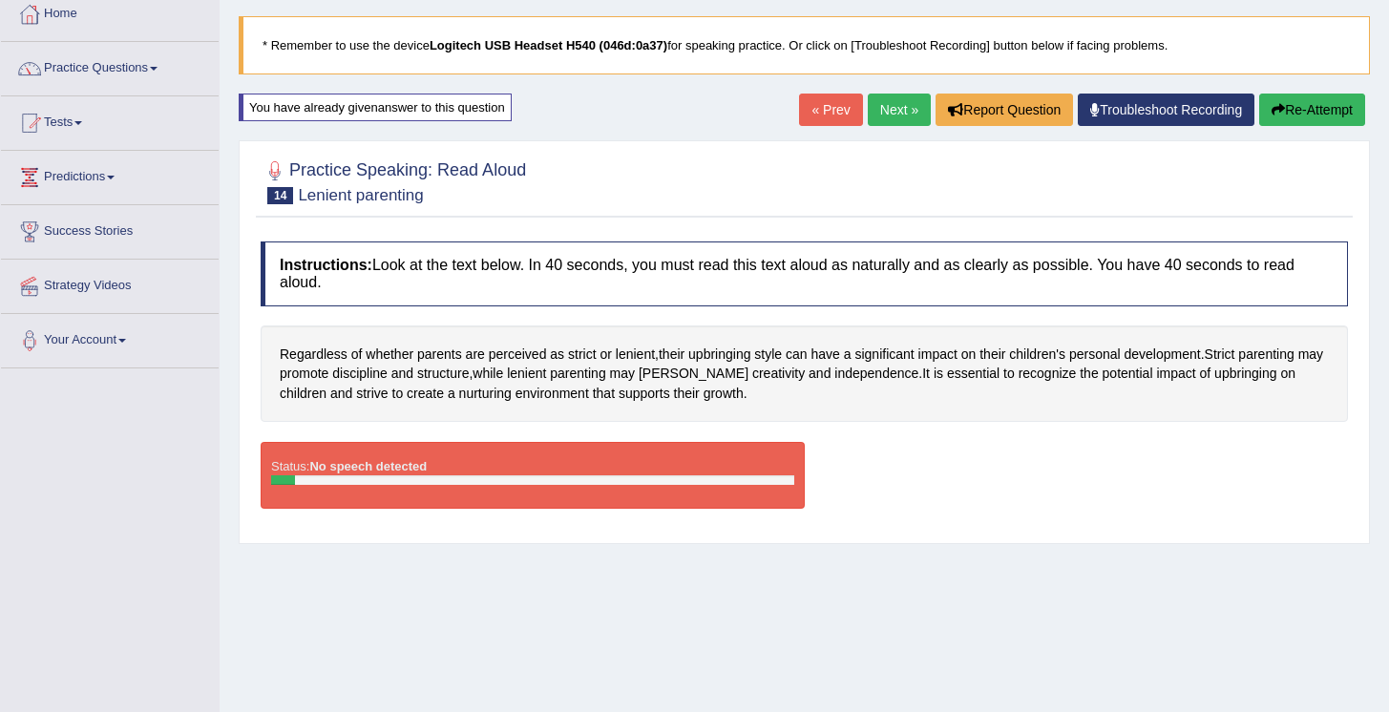
scroll to position [0, 0]
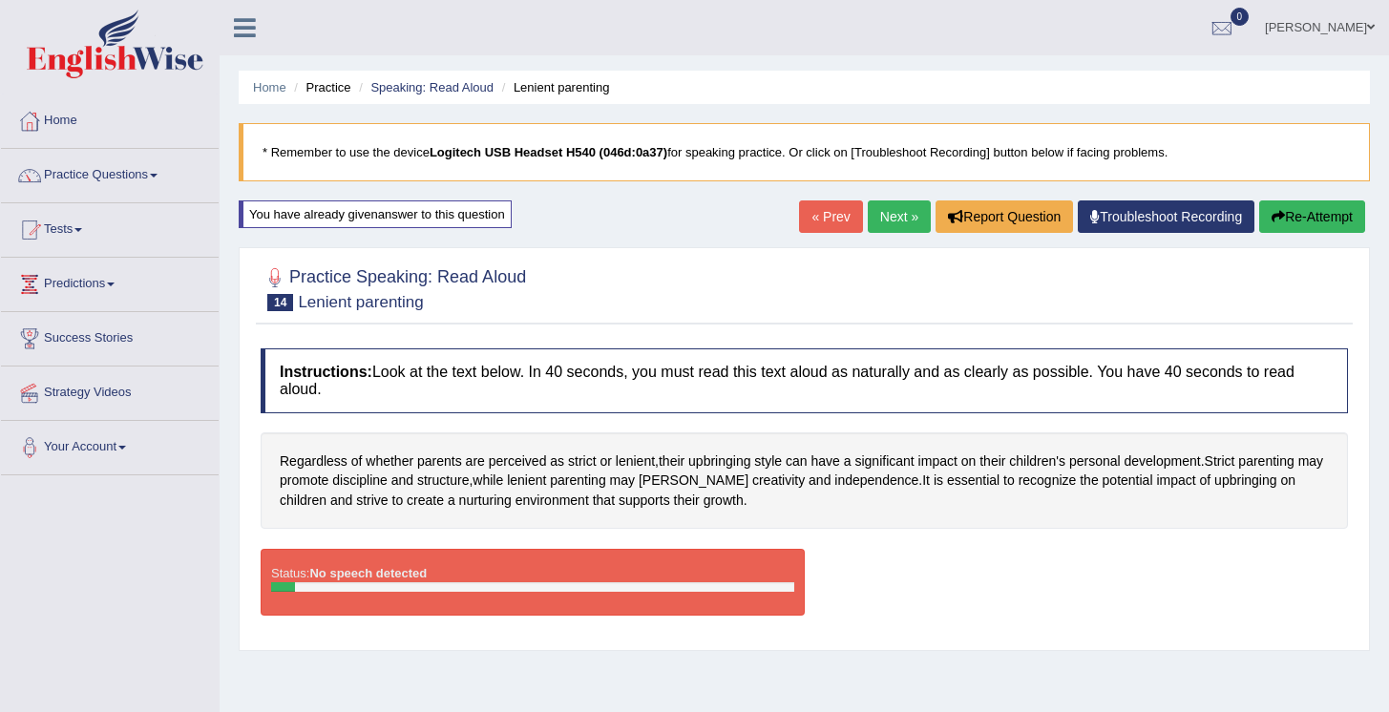
click at [1301, 229] on button "Re-Attempt" at bounding box center [1313, 217] width 106 height 32
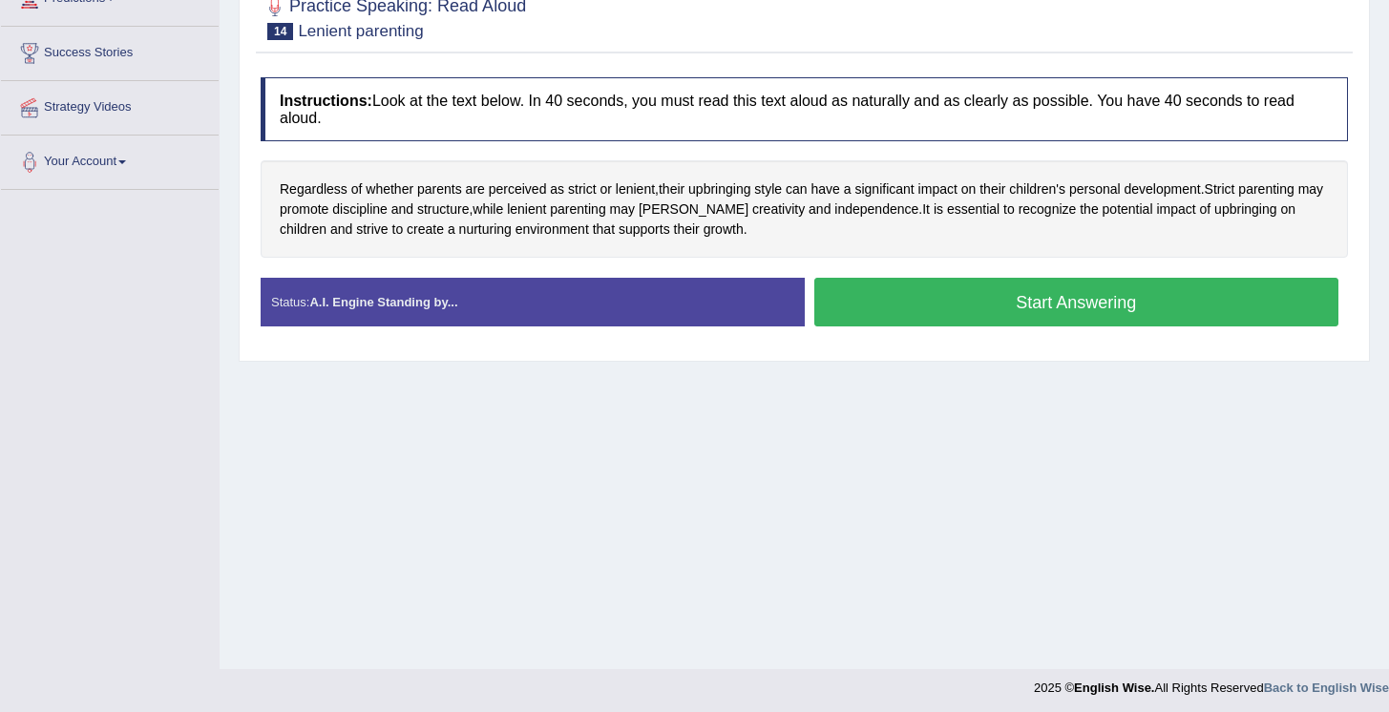
scroll to position [290, 0]
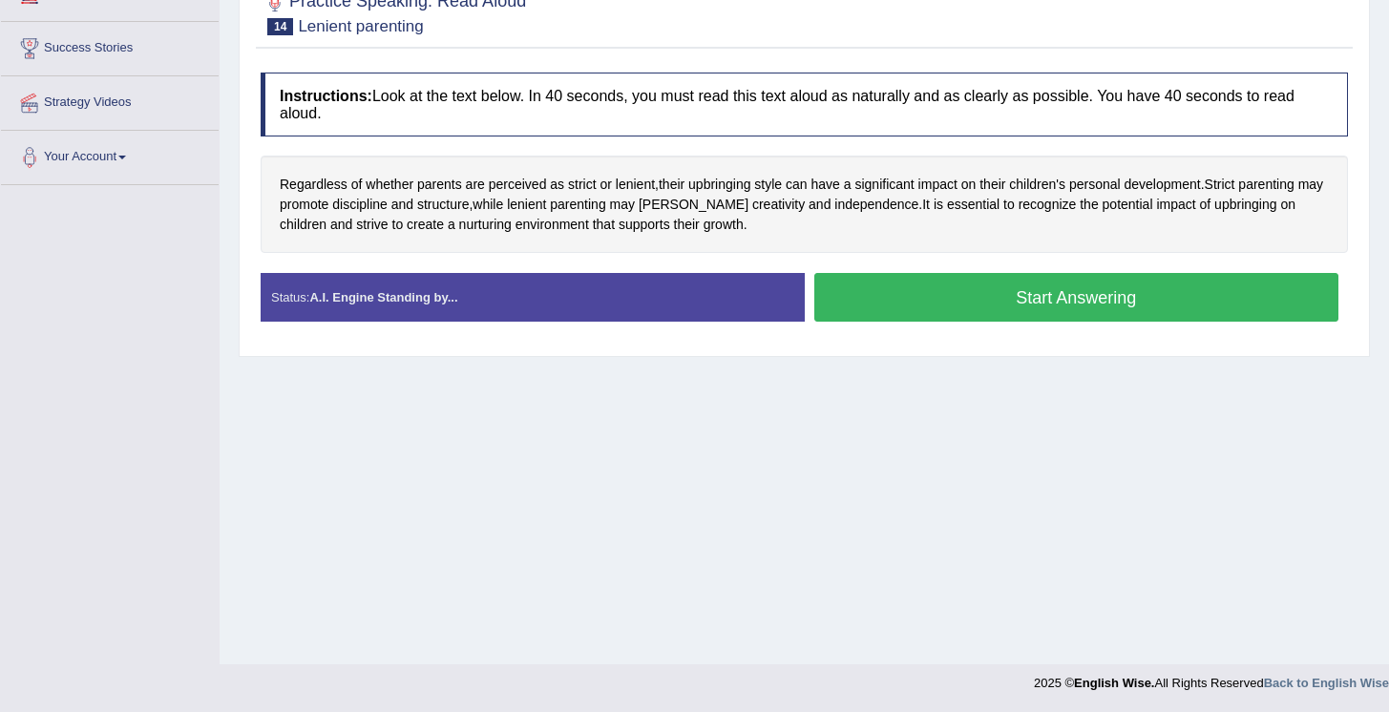
click at [1038, 317] on button "Start Answering" at bounding box center [1077, 297] width 525 height 49
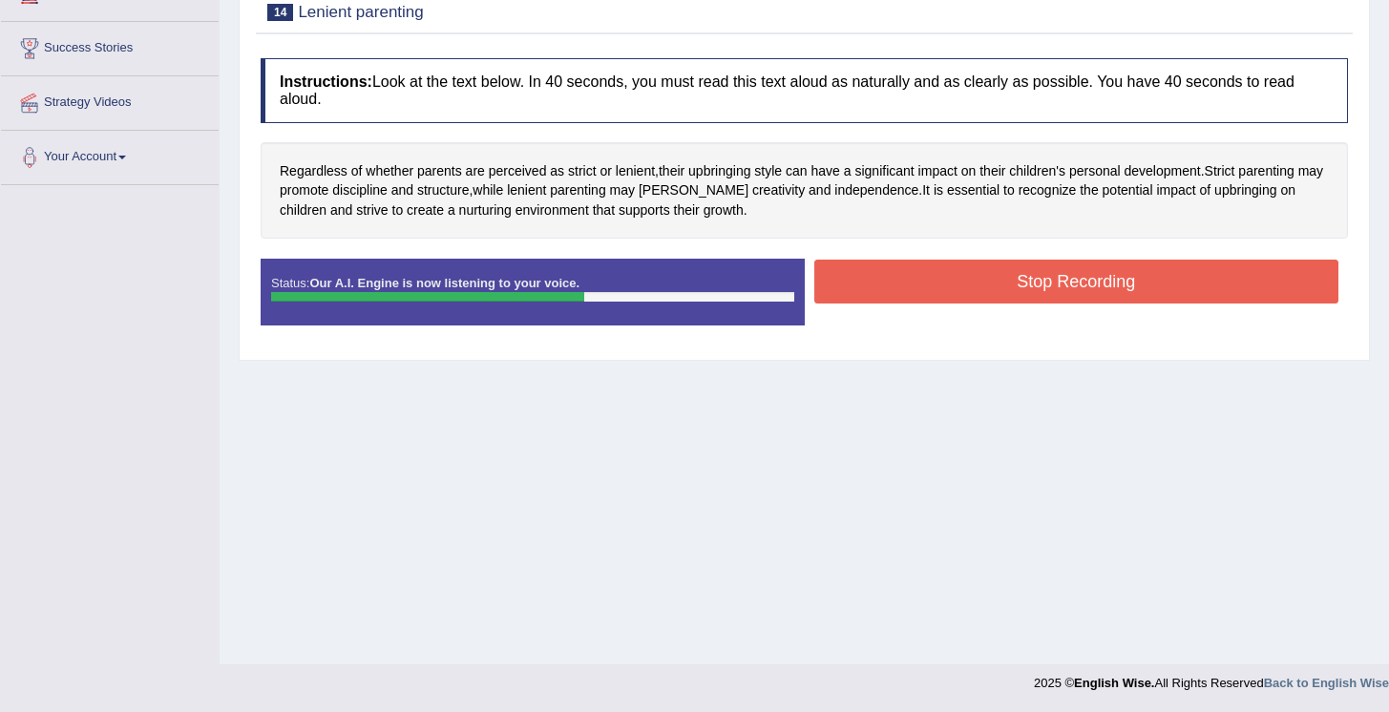
click at [1034, 295] on button "Stop Recording" at bounding box center [1077, 282] width 525 height 44
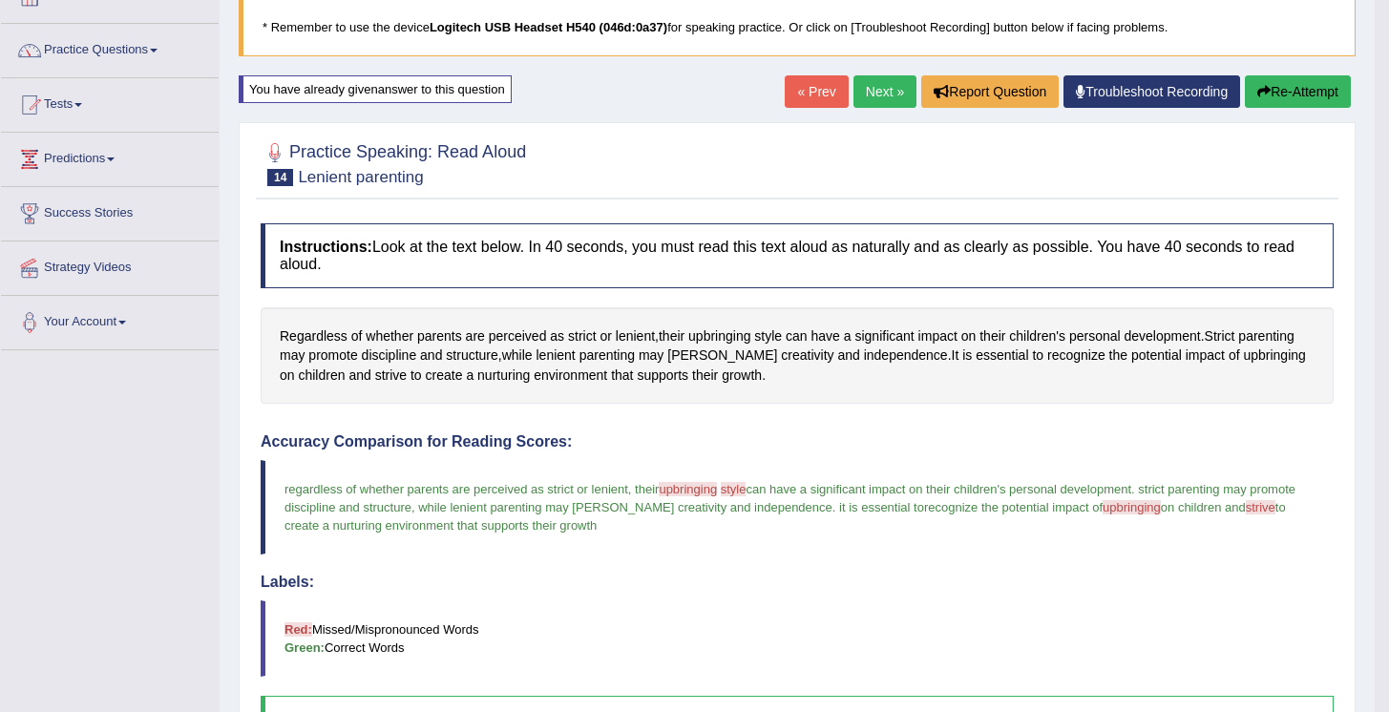
scroll to position [125, 0]
click at [118, 168] on link "Predictions" at bounding box center [110, 157] width 218 height 48
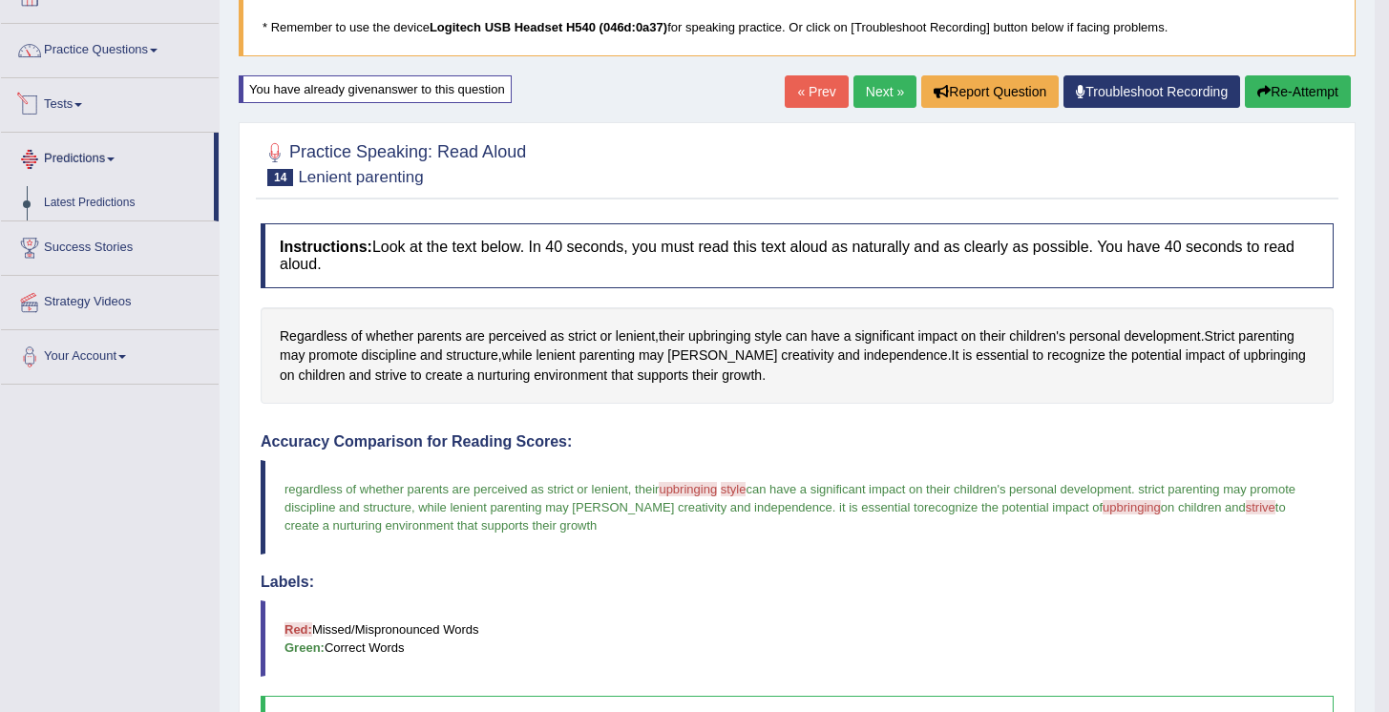
click at [108, 165] on link "Predictions" at bounding box center [107, 157] width 213 height 48
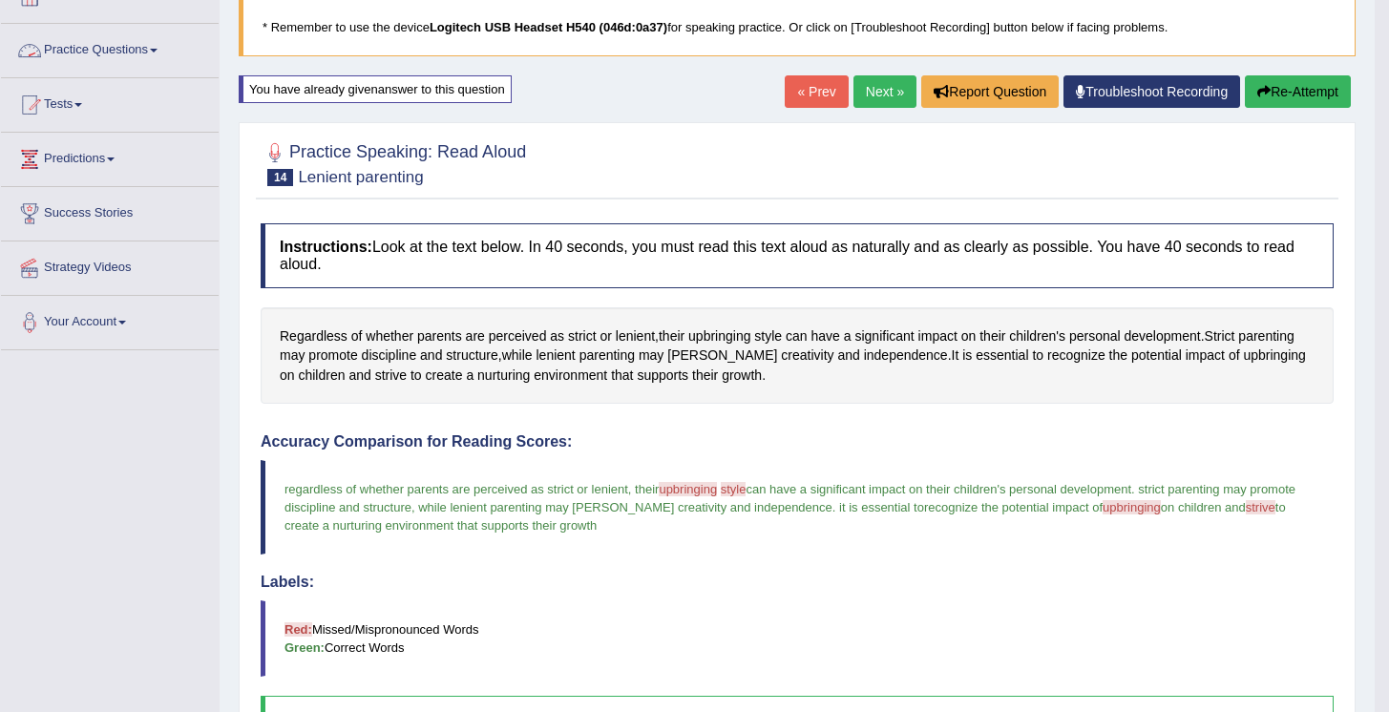
click at [160, 50] on link "Practice Questions" at bounding box center [110, 48] width 218 height 48
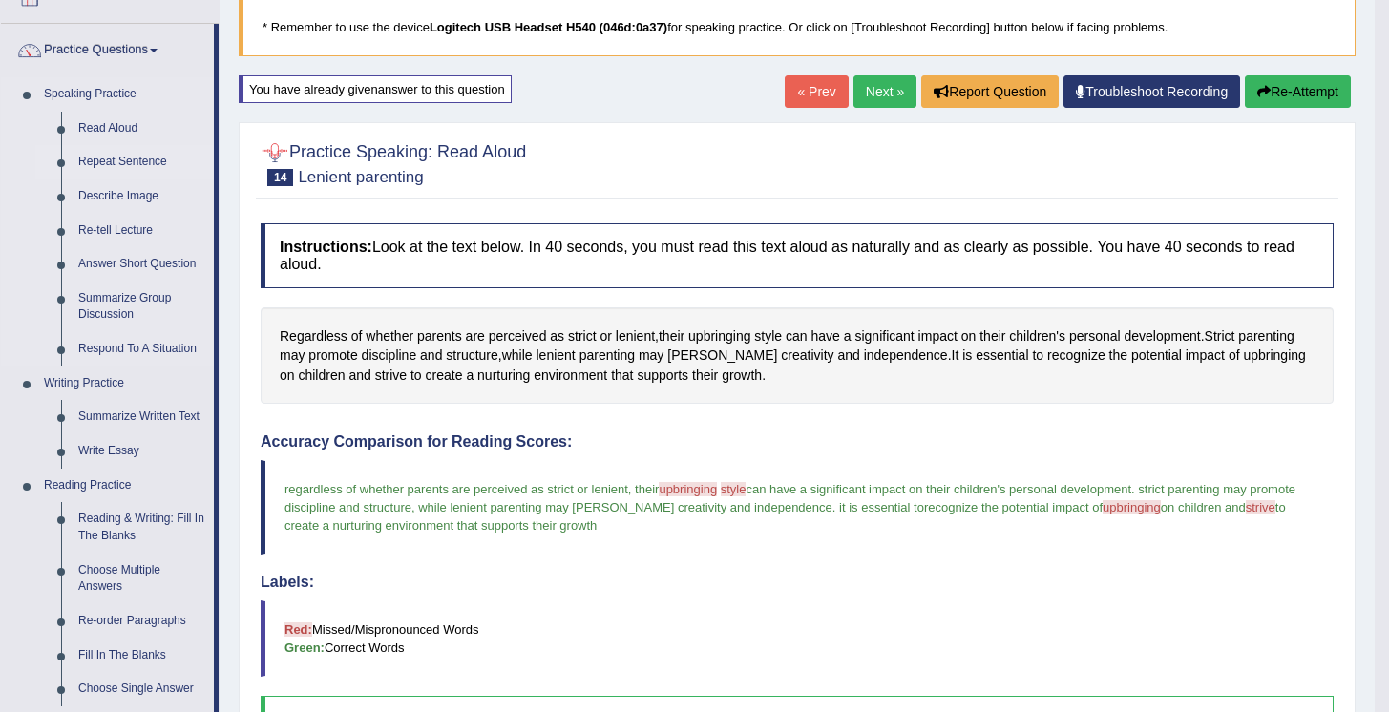
click at [173, 166] on link "Repeat Sentence" at bounding box center [142, 162] width 144 height 34
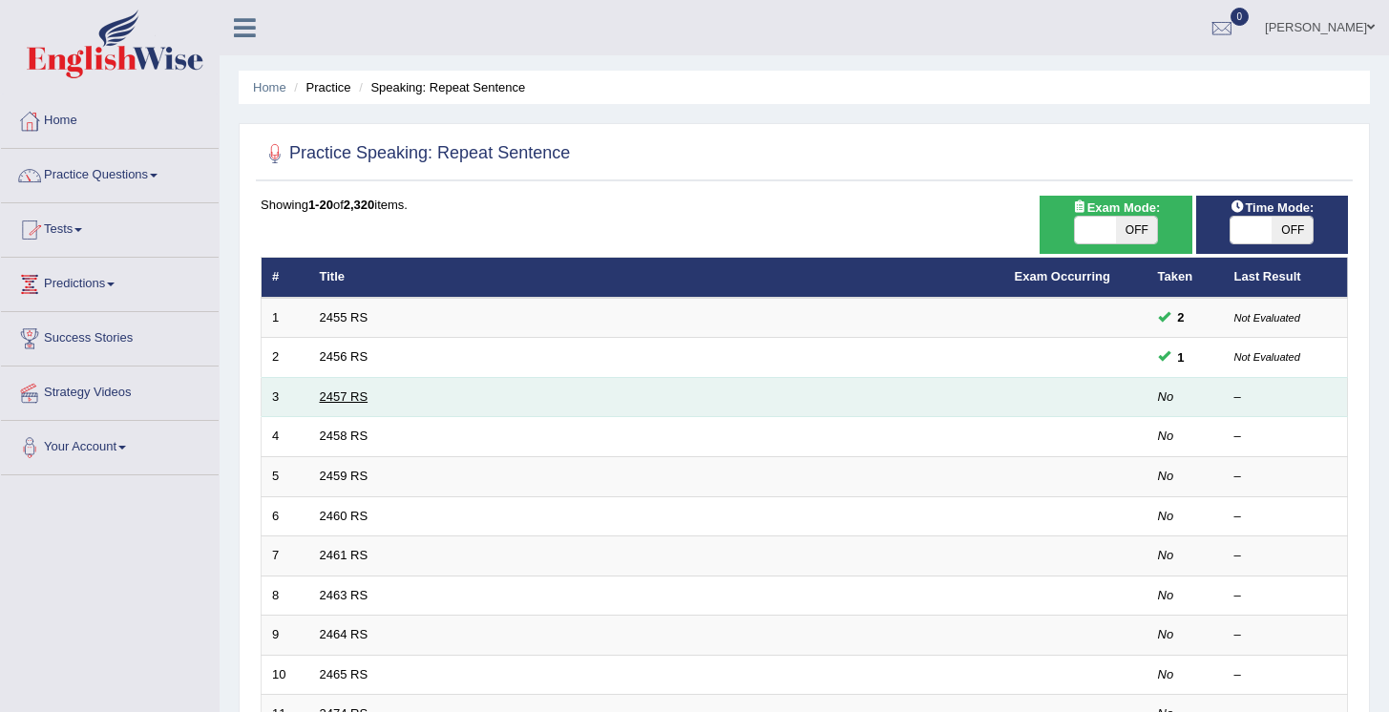
click at [349, 392] on link "2457 RS" at bounding box center [344, 397] width 49 height 14
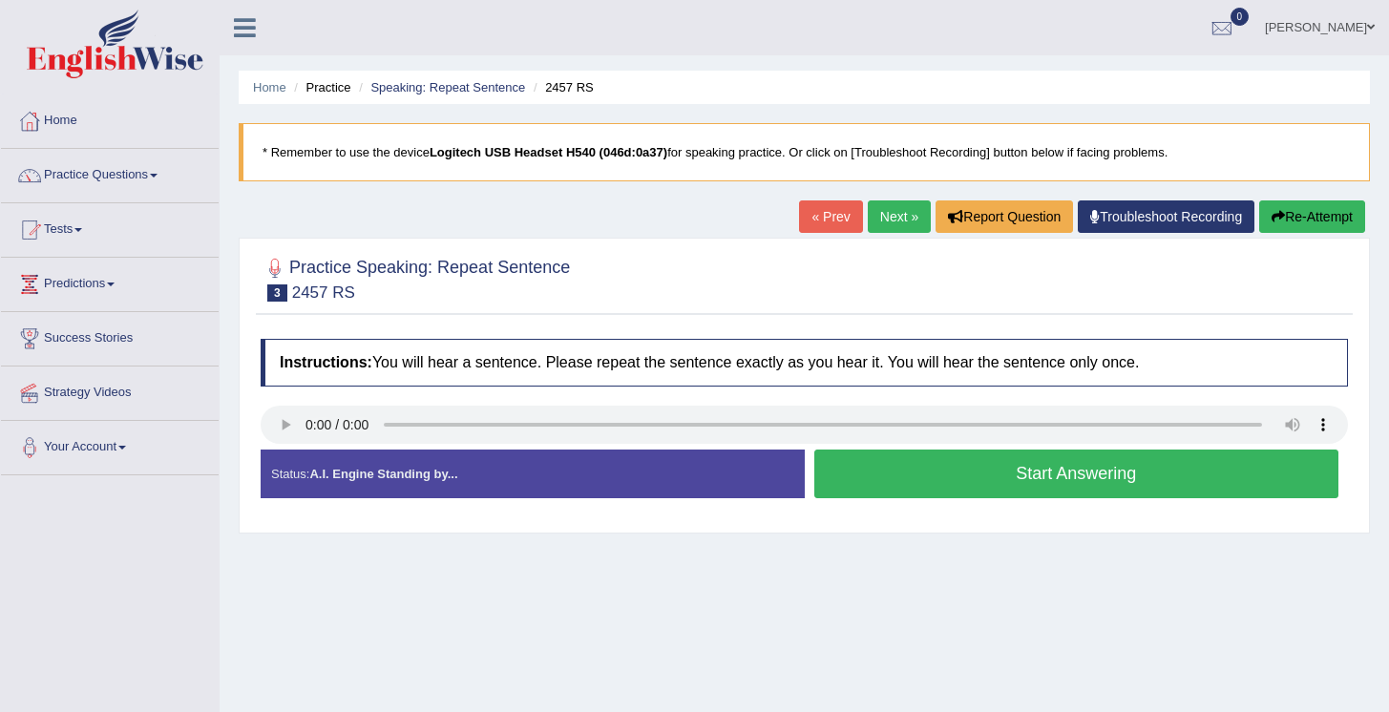
click at [1051, 482] on button "Start Answering" at bounding box center [1077, 474] width 525 height 49
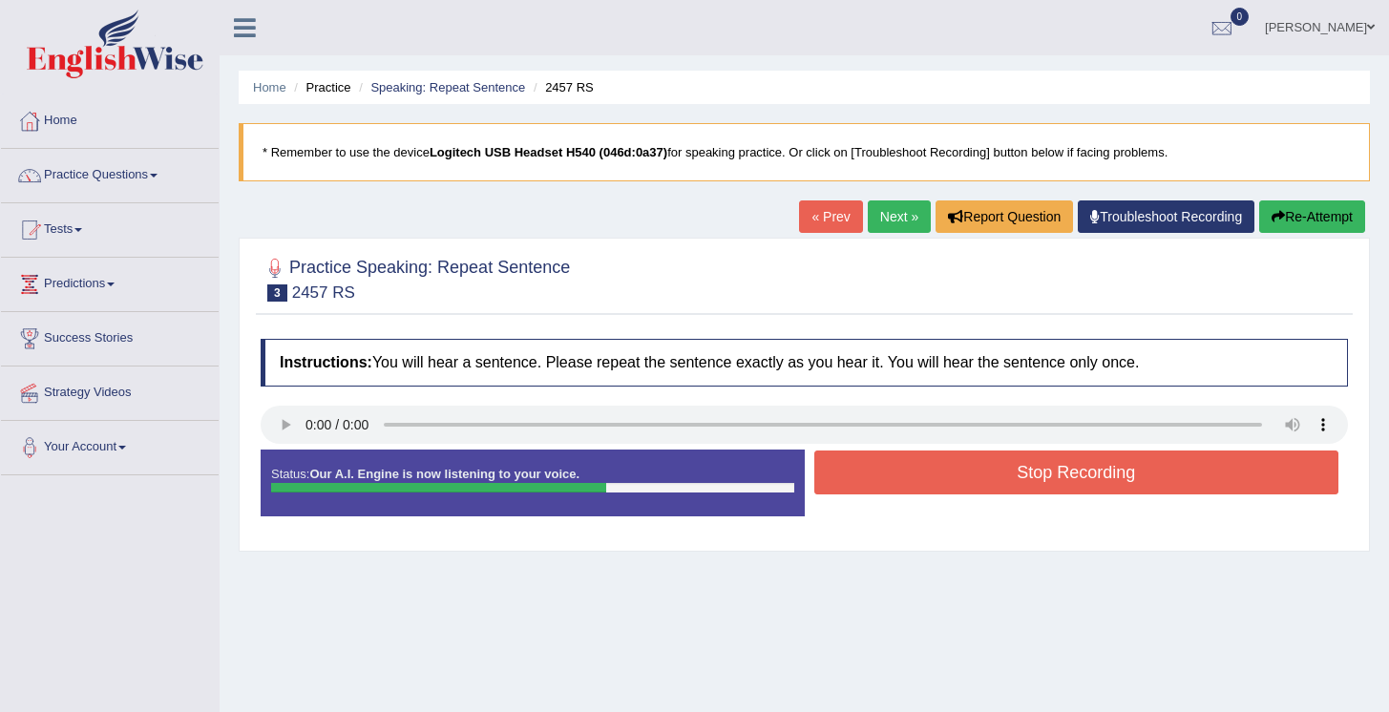
click at [1051, 487] on button "Stop Recording" at bounding box center [1077, 473] width 525 height 44
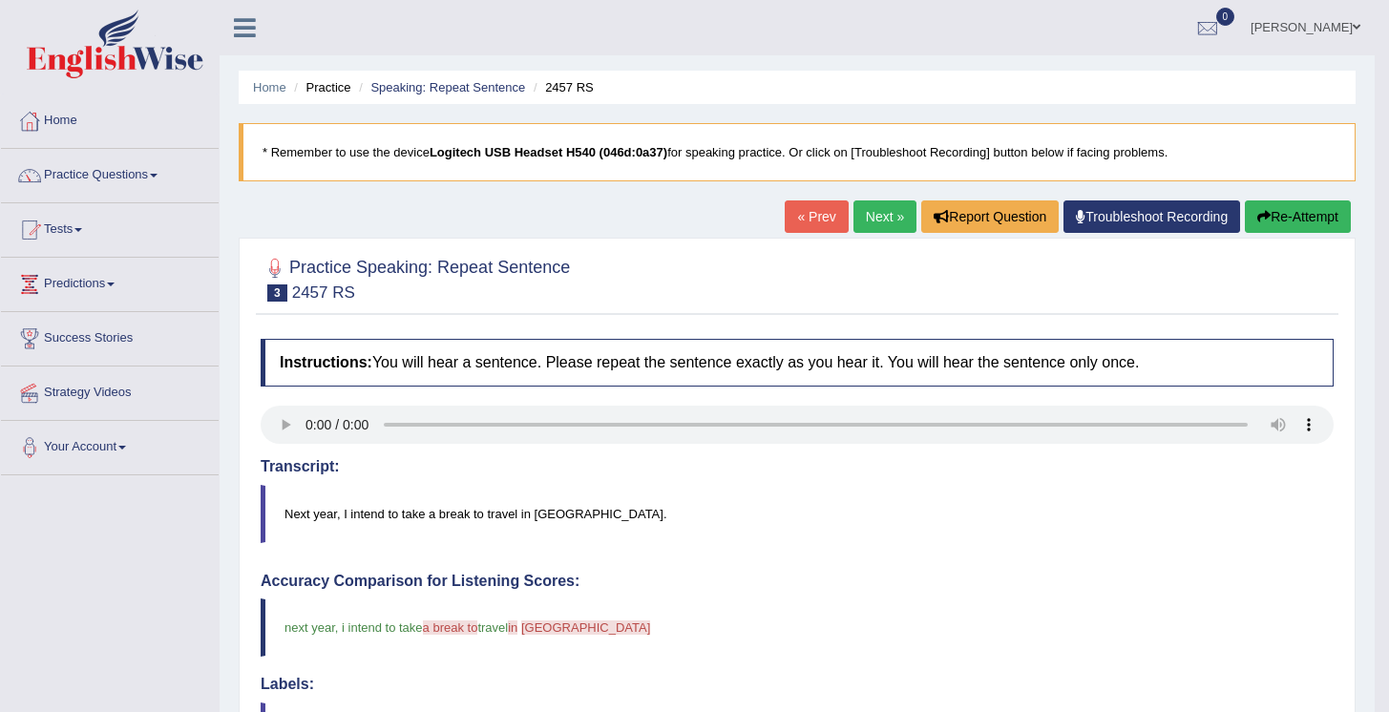
click at [866, 212] on link "Next »" at bounding box center [885, 217] width 63 height 32
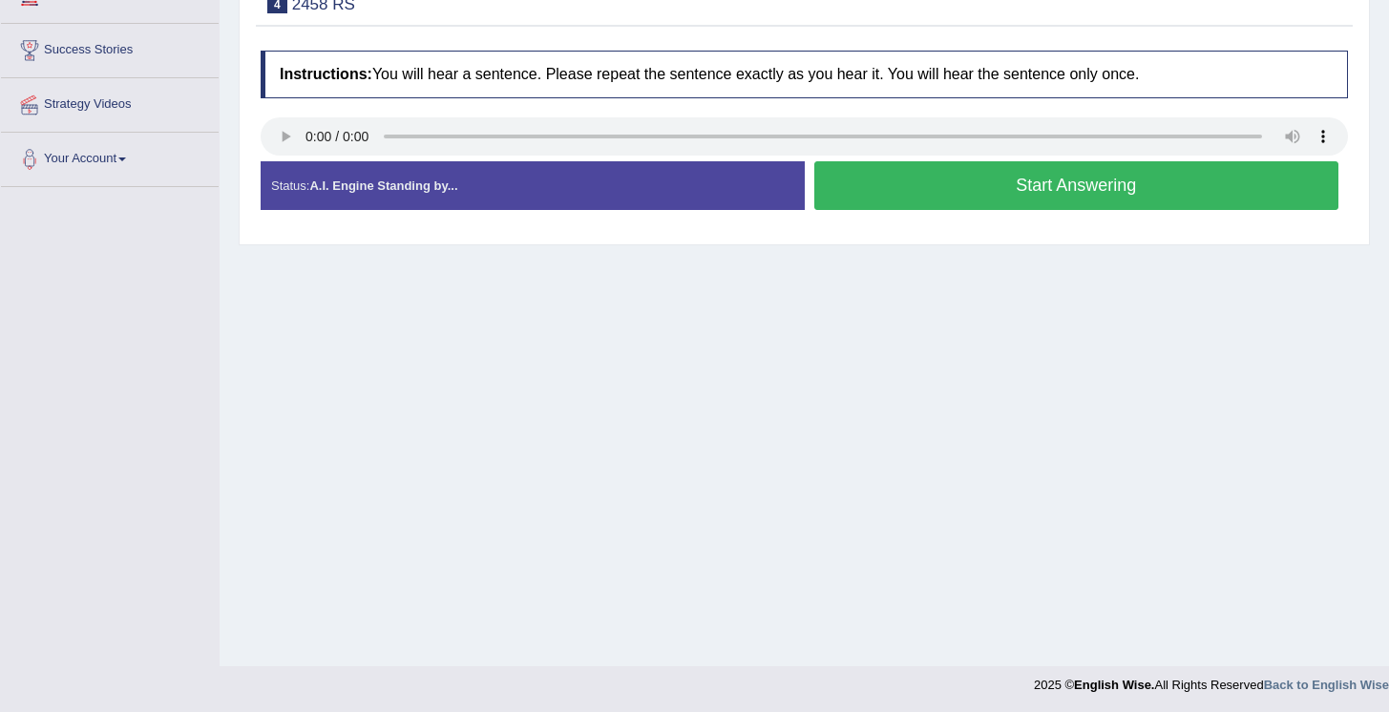
scroll to position [112, 0]
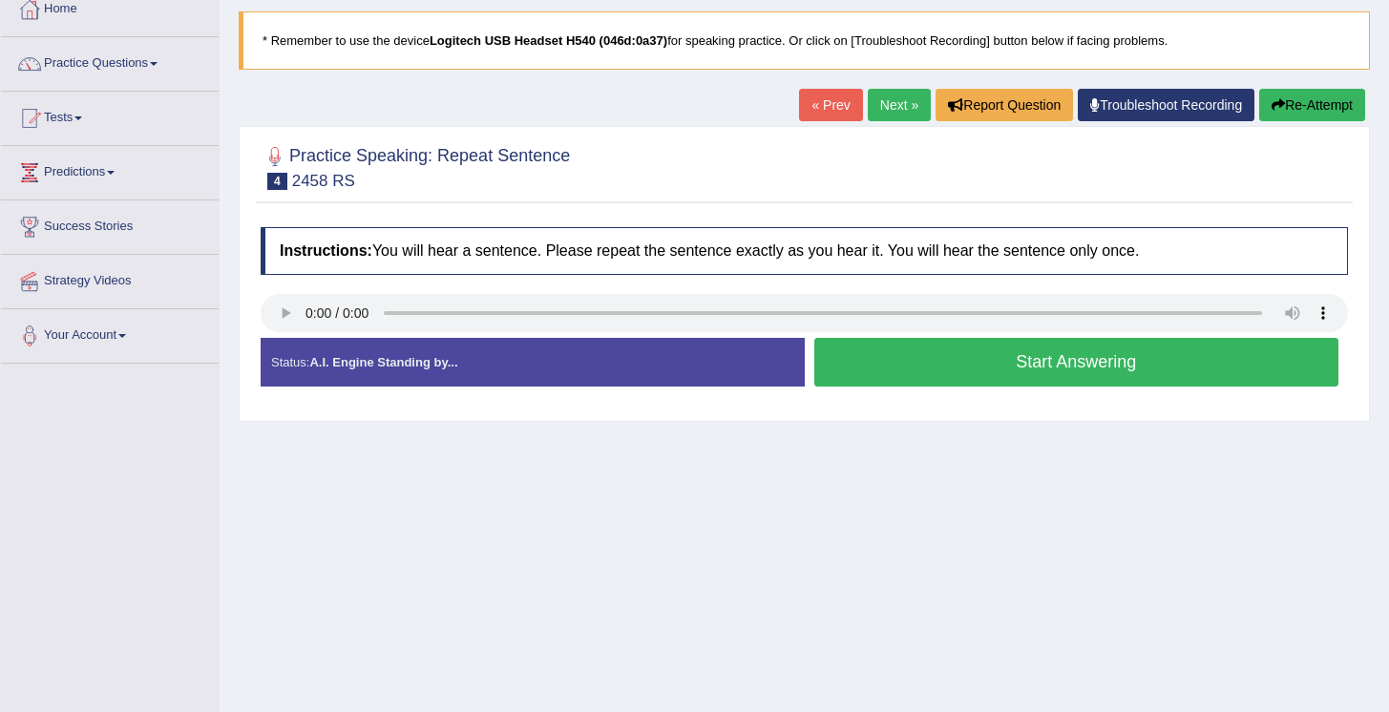
click at [1012, 368] on button "Start Answering" at bounding box center [1077, 362] width 525 height 49
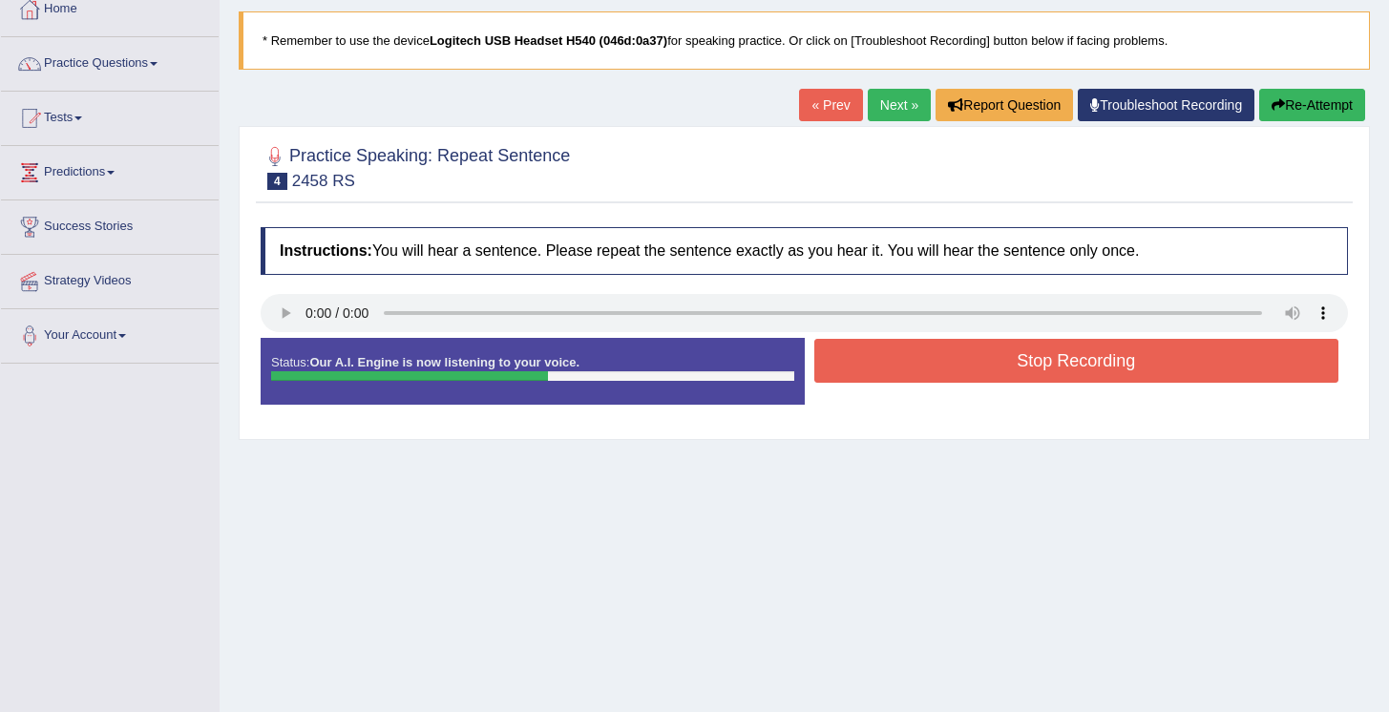
click at [1015, 367] on button "Stop Recording" at bounding box center [1077, 361] width 525 height 44
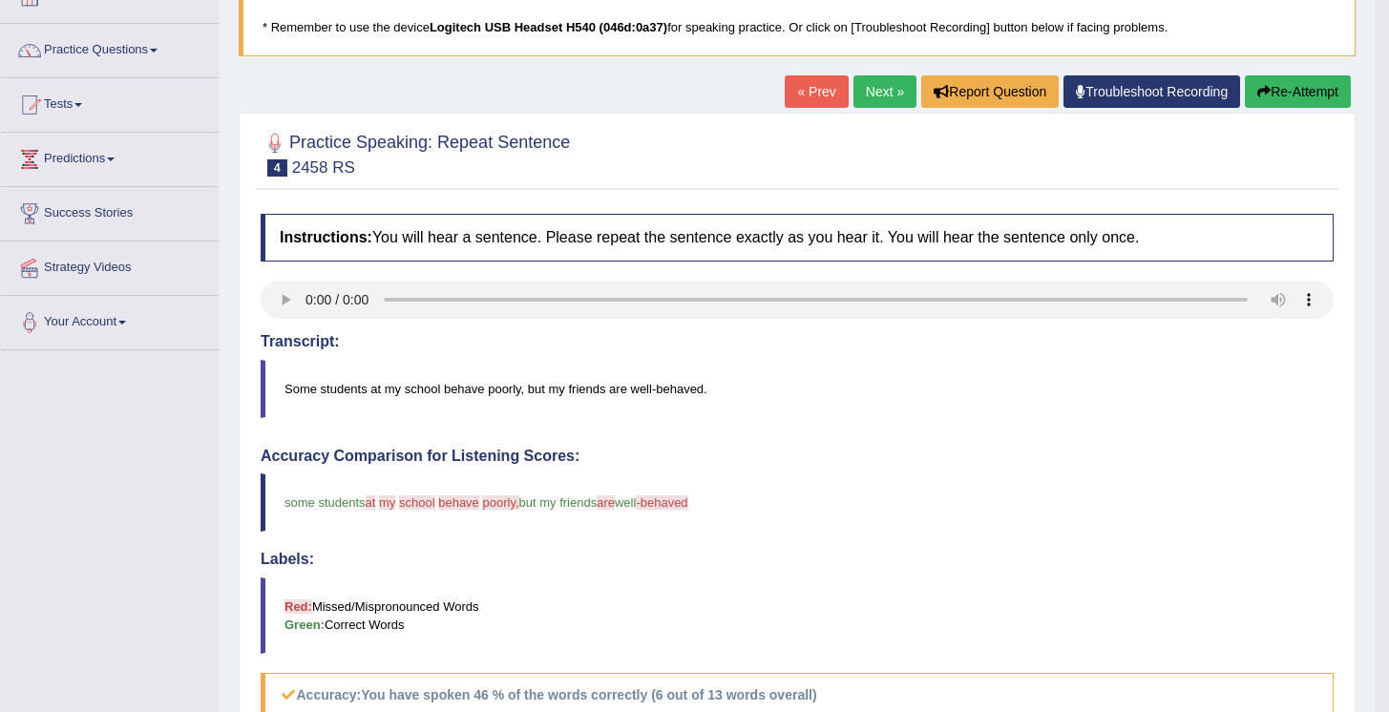
scroll to position [0, 0]
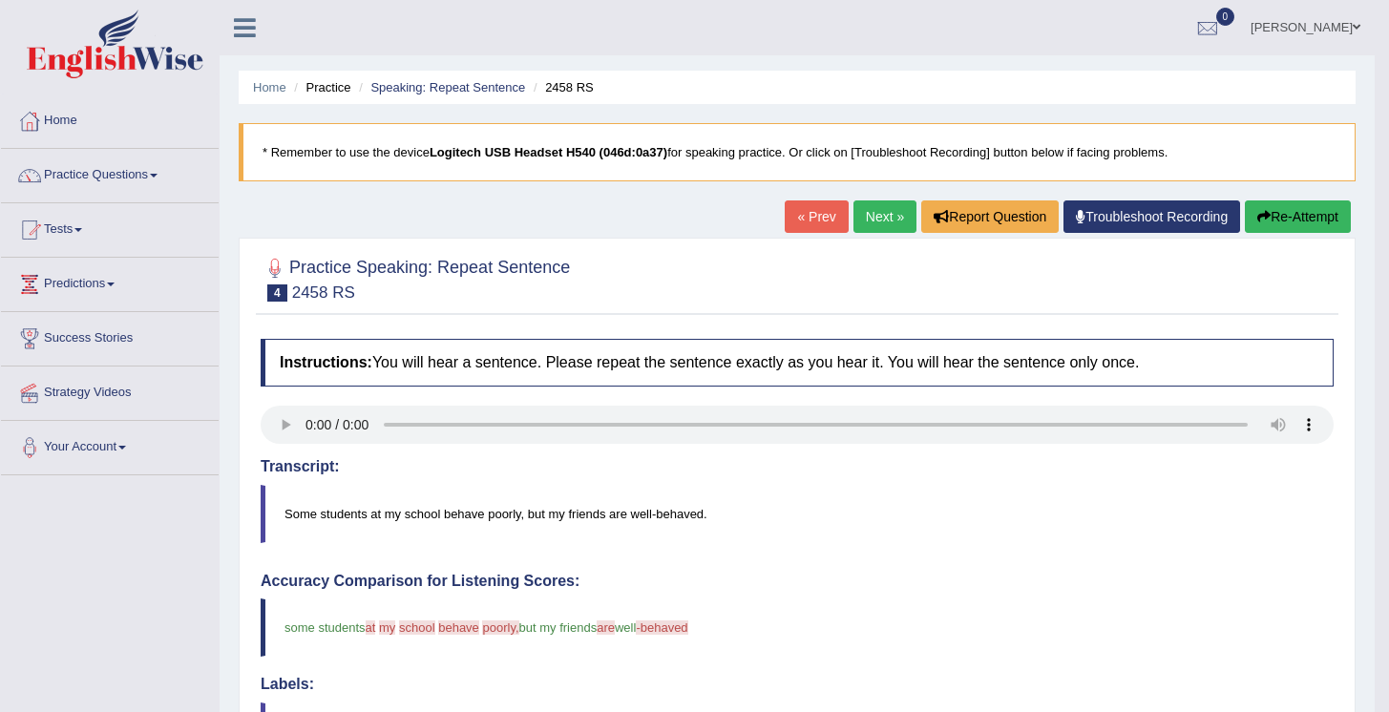
click at [879, 224] on link "Next »" at bounding box center [885, 217] width 63 height 32
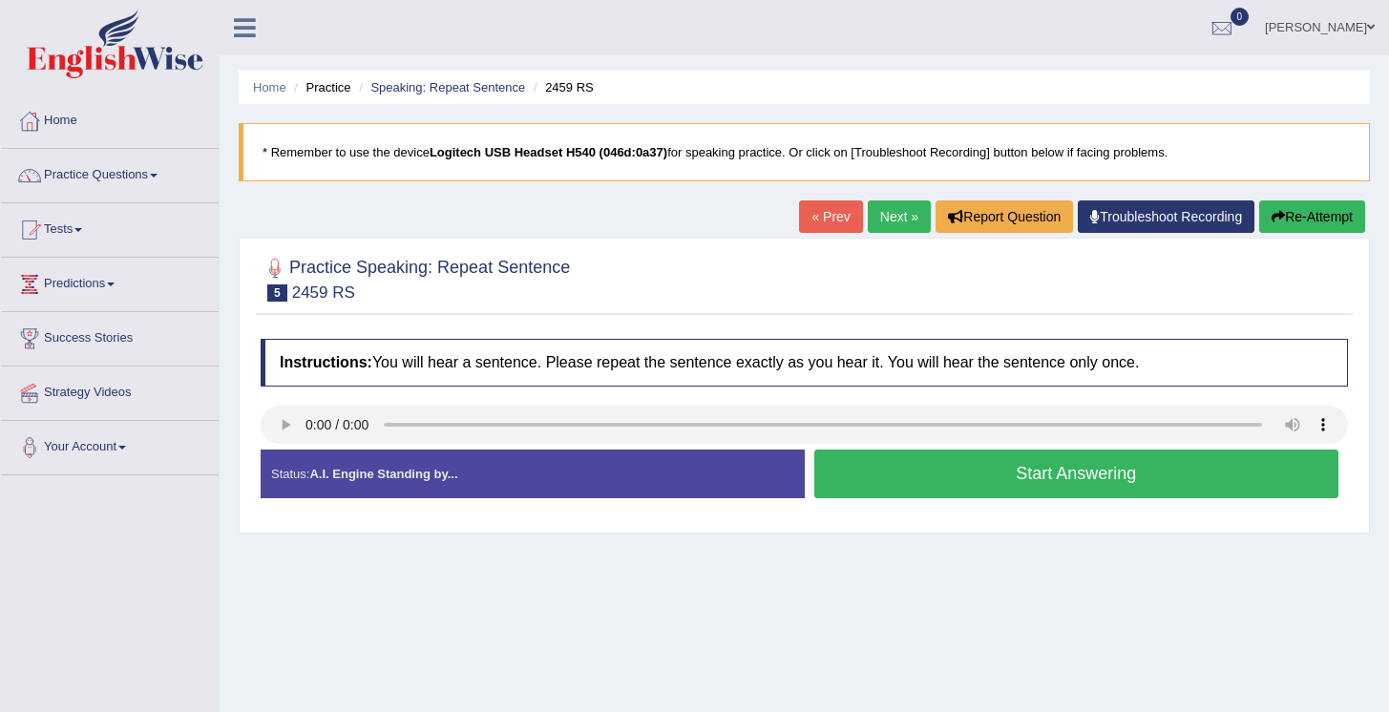
click at [1048, 474] on button "Start Answering" at bounding box center [1077, 474] width 525 height 49
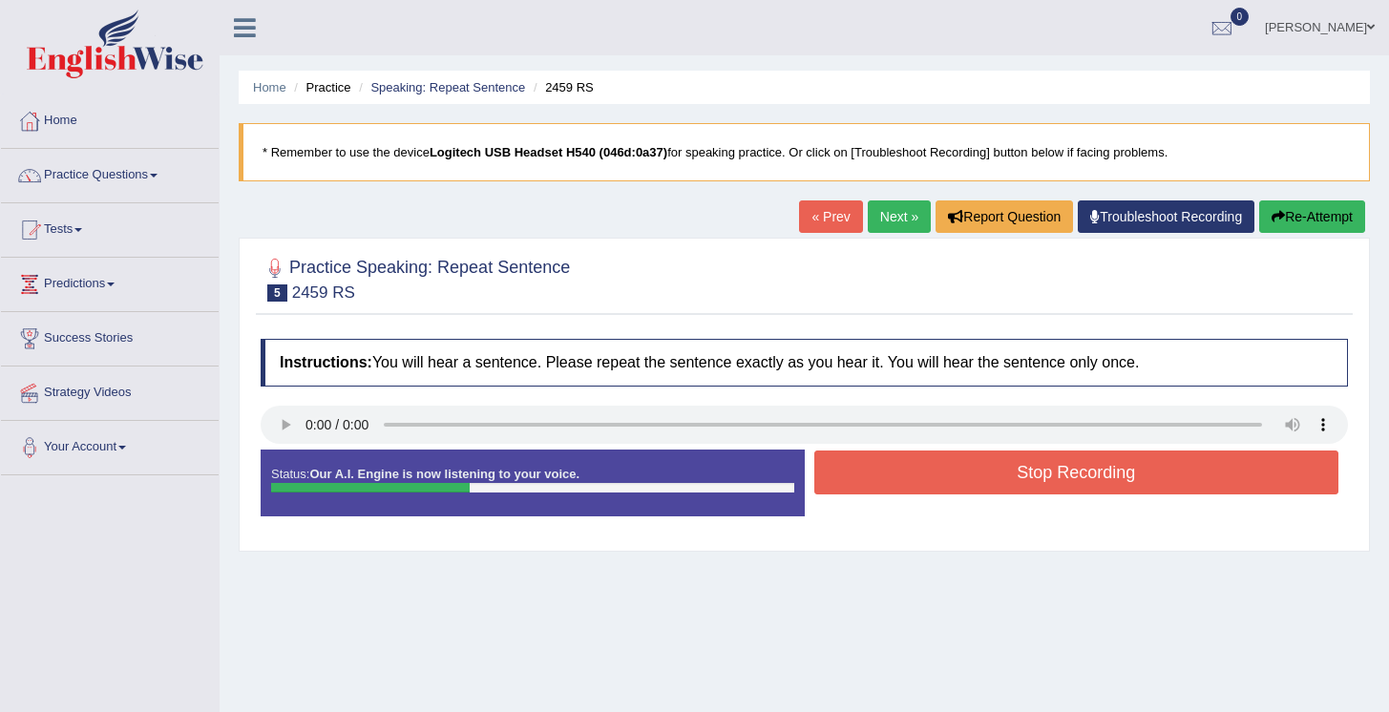
click at [1058, 491] on button "Stop Recording" at bounding box center [1077, 473] width 525 height 44
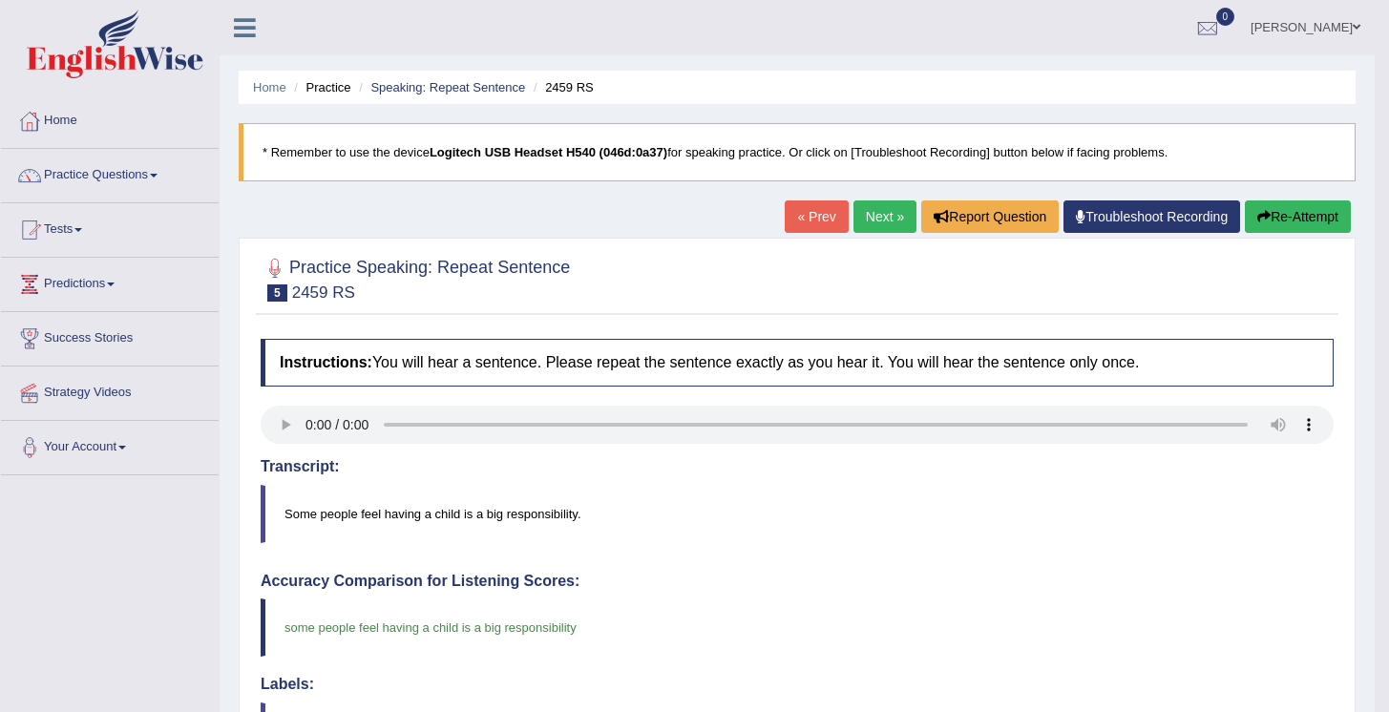
click at [856, 213] on link "Next »" at bounding box center [885, 217] width 63 height 32
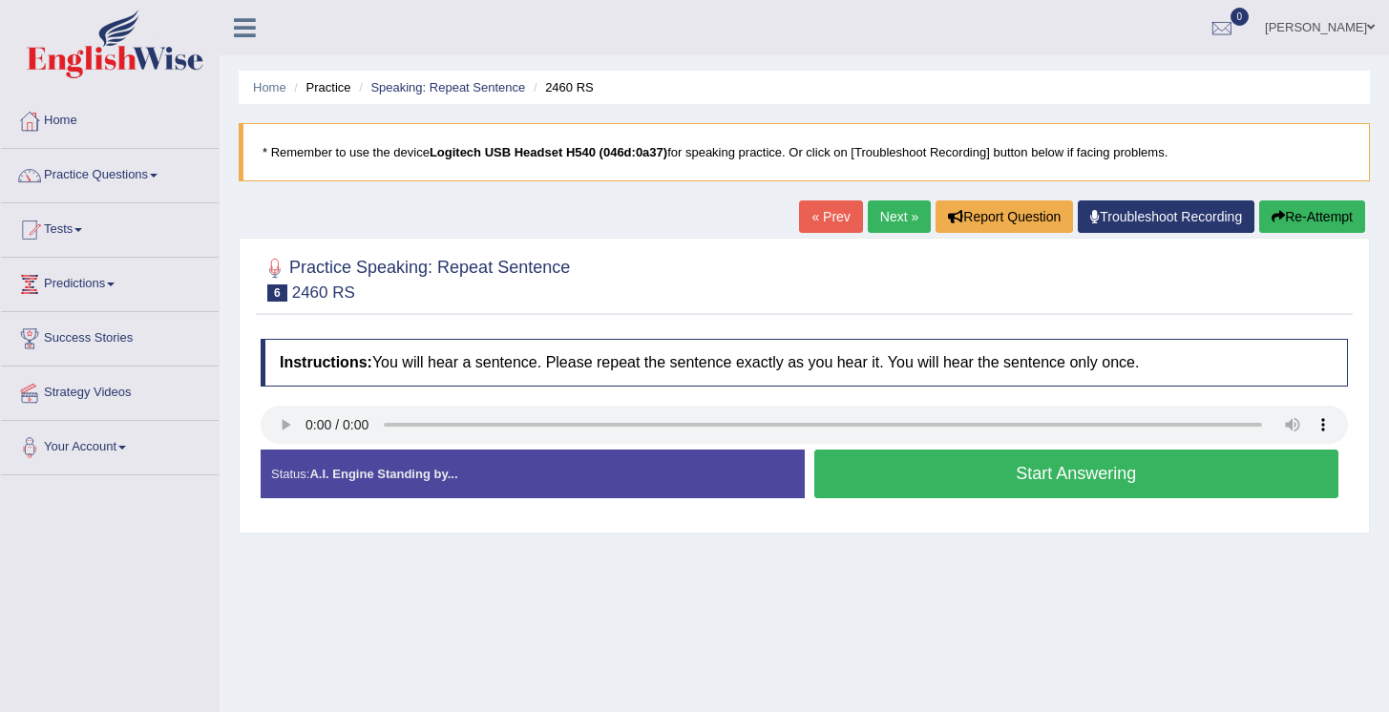
click at [1044, 486] on button "Start Answering" at bounding box center [1077, 474] width 525 height 49
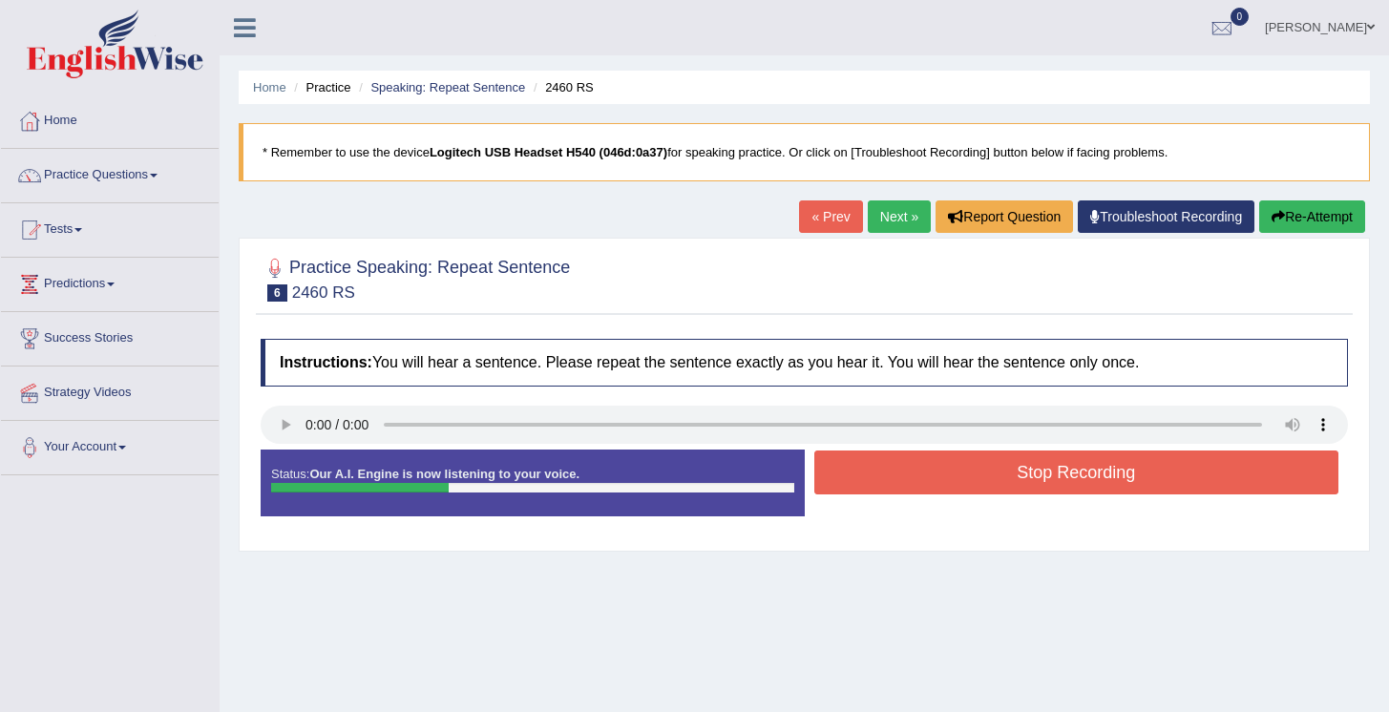
click at [962, 477] on button "Stop Recording" at bounding box center [1077, 473] width 525 height 44
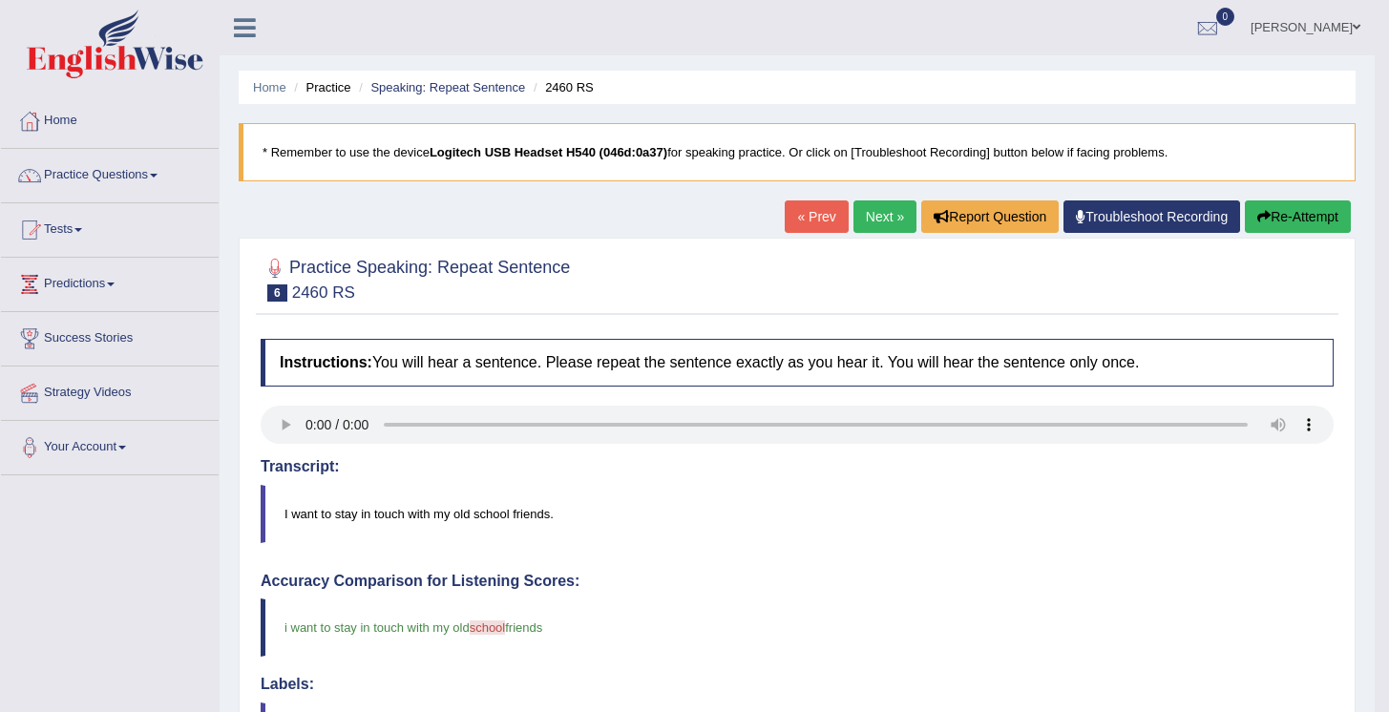
click at [881, 226] on link "Next »" at bounding box center [885, 217] width 63 height 32
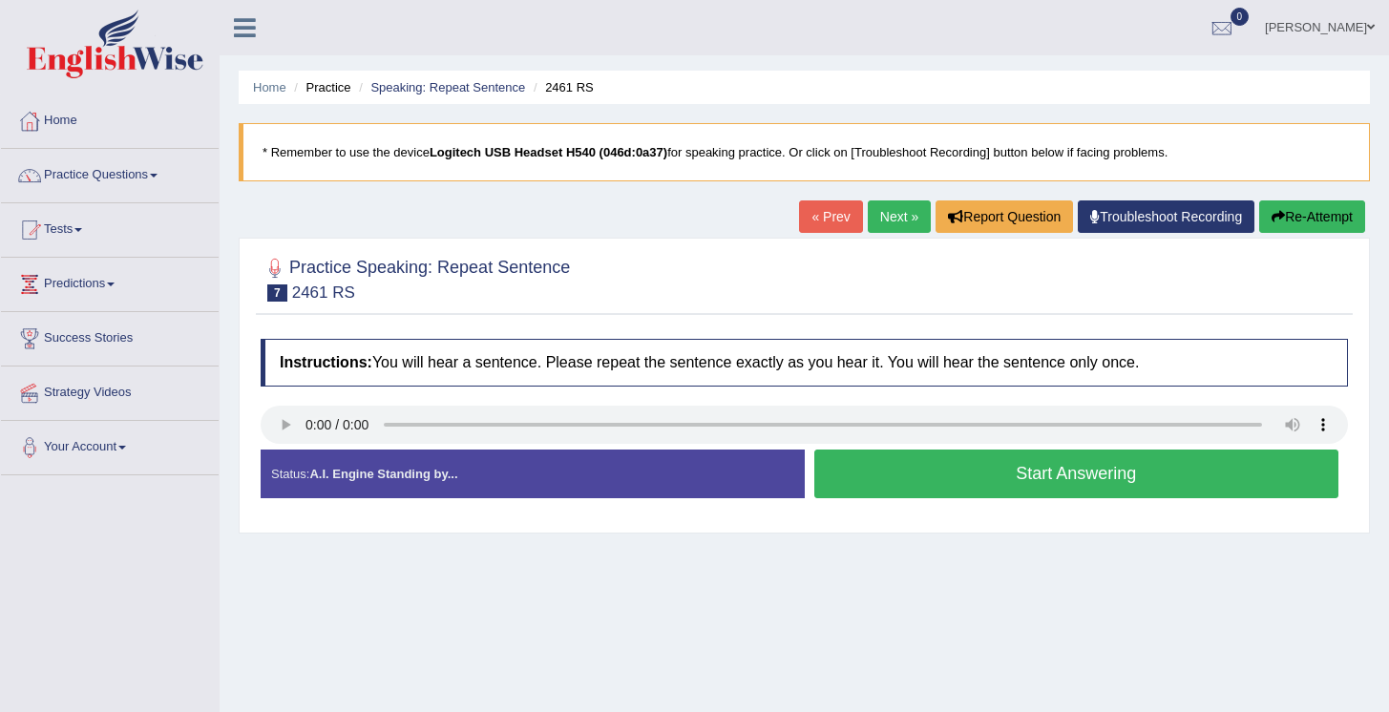
click at [1024, 477] on button "Start Answering" at bounding box center [1077, 474] width 525 height 49
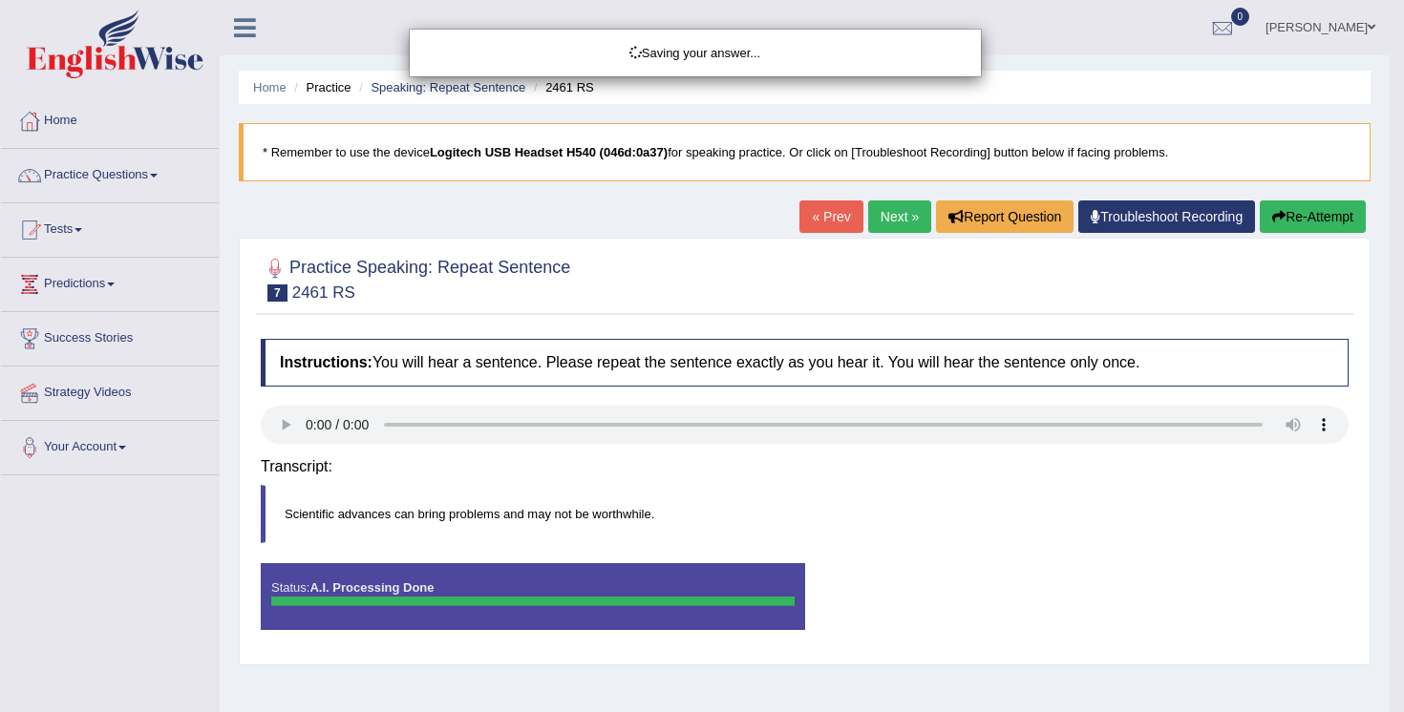
click at [823, 219] on div "Saving your answer..." at bounding box center [702, 356] width 1404 height 712
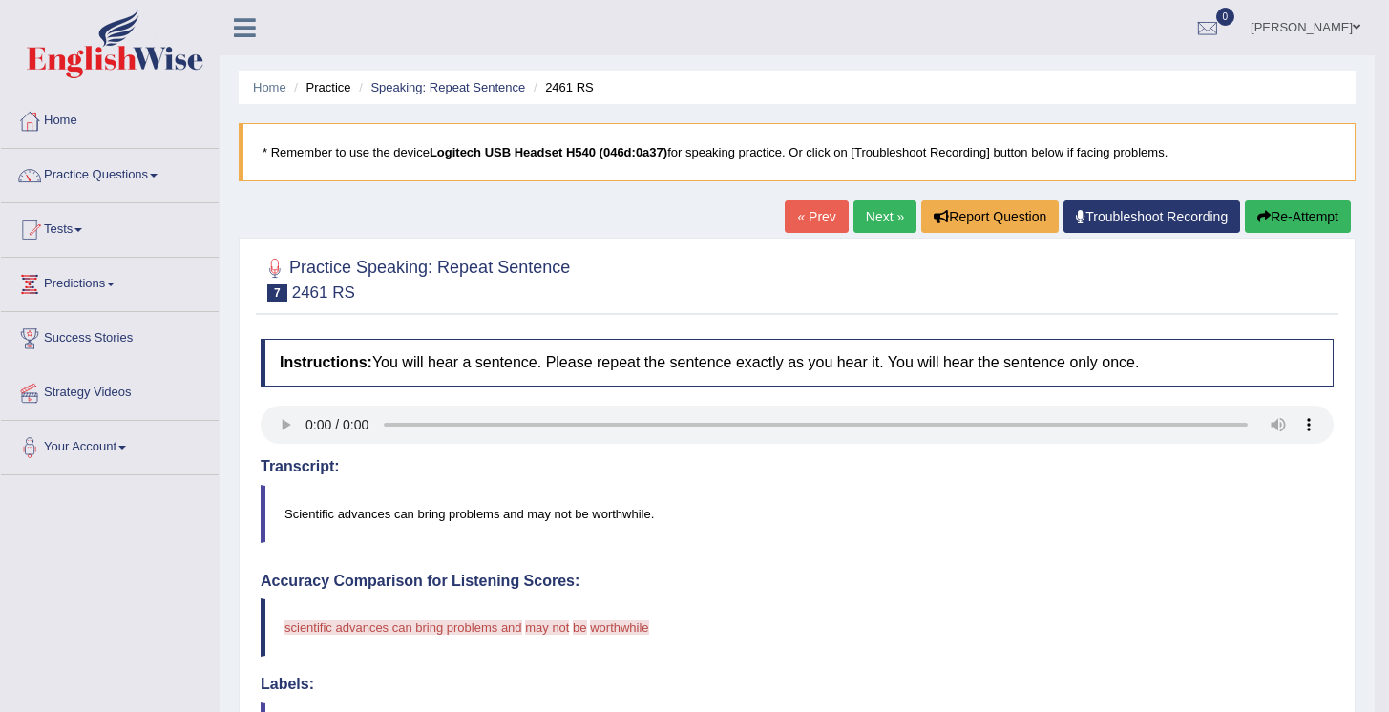
click at [870, 216] on link "Next »" at bounding box center [885, 217] width 63 height 32
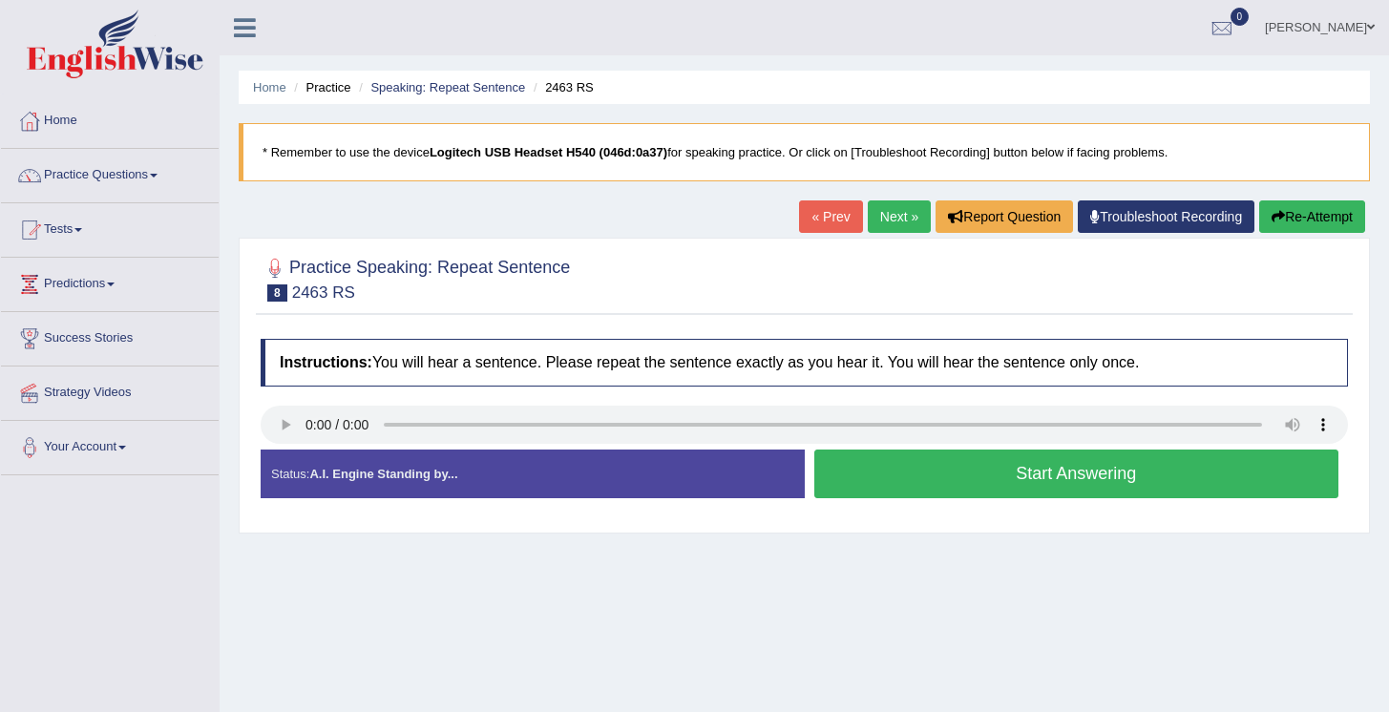
click at [1005, 469] on button "Start Answering" at bounding box center [1077, 474] width 525 height 49
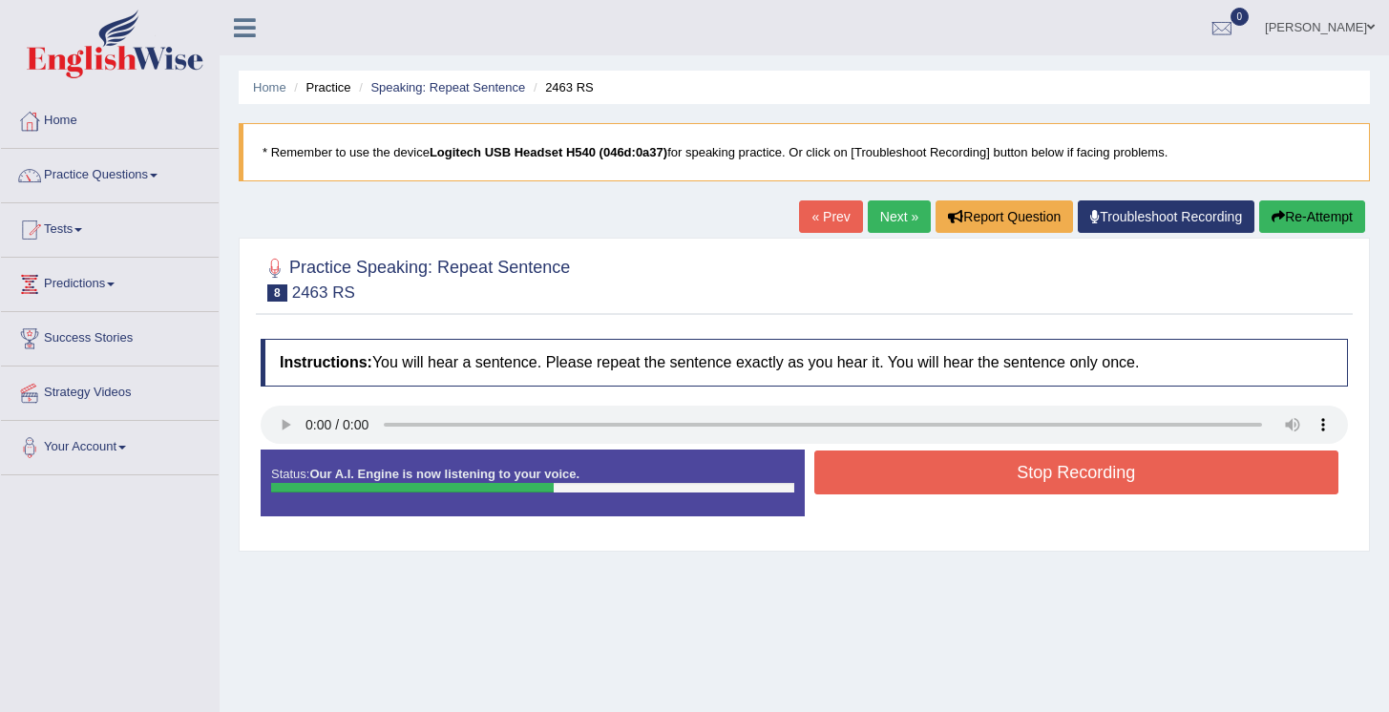
click at [997, 478] on button "Stop Recording" at bounding box center [1077, 473] width 525 height 44
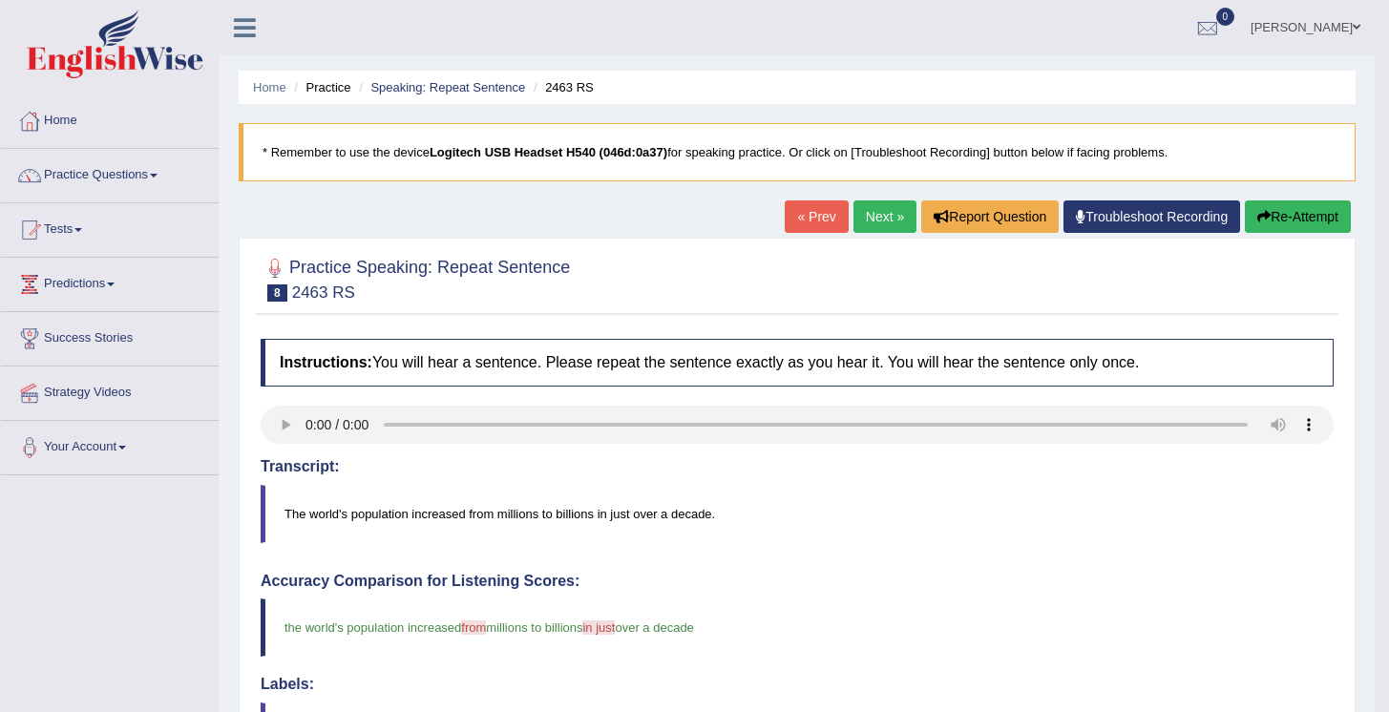
click at [855, 226] on link "Next »" at bounding box center [885, 217] width 63 height 32
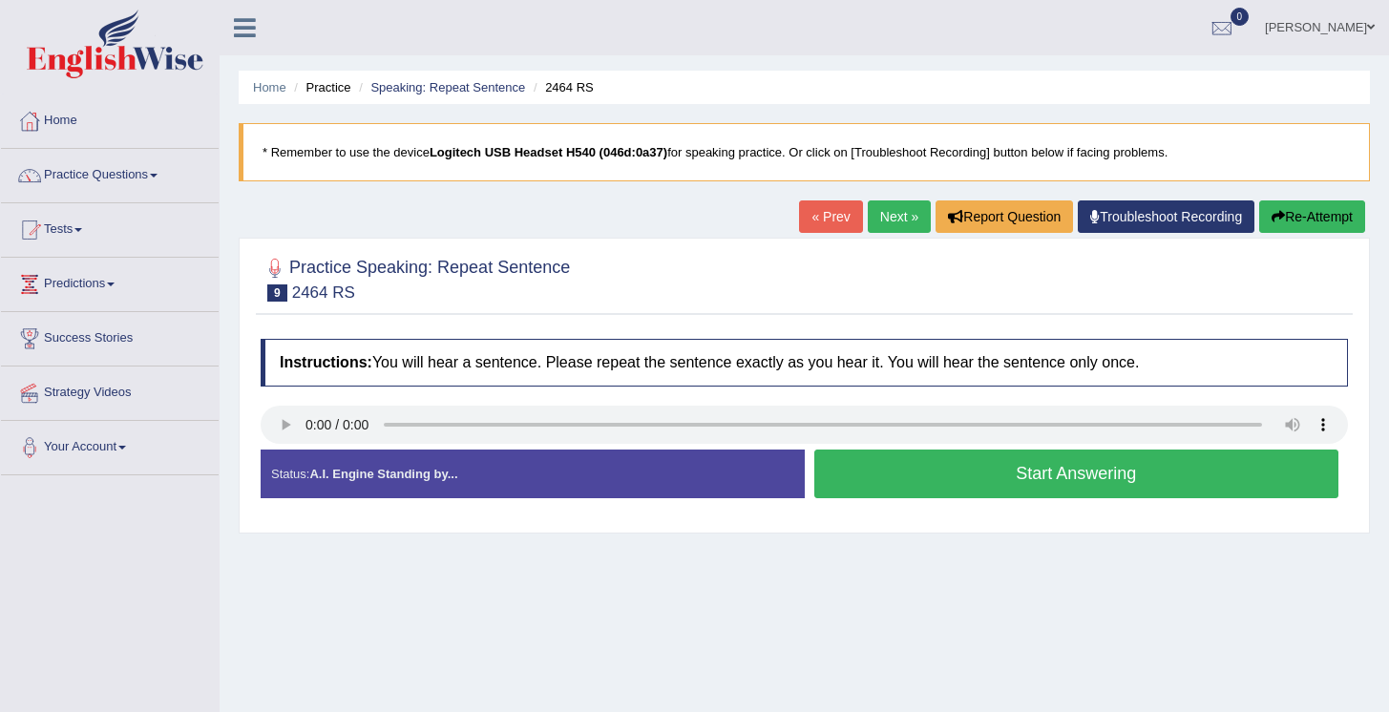
click at [986, 481] on button "Start Answering" at bounding box center [1077, 474] width 525 height 49
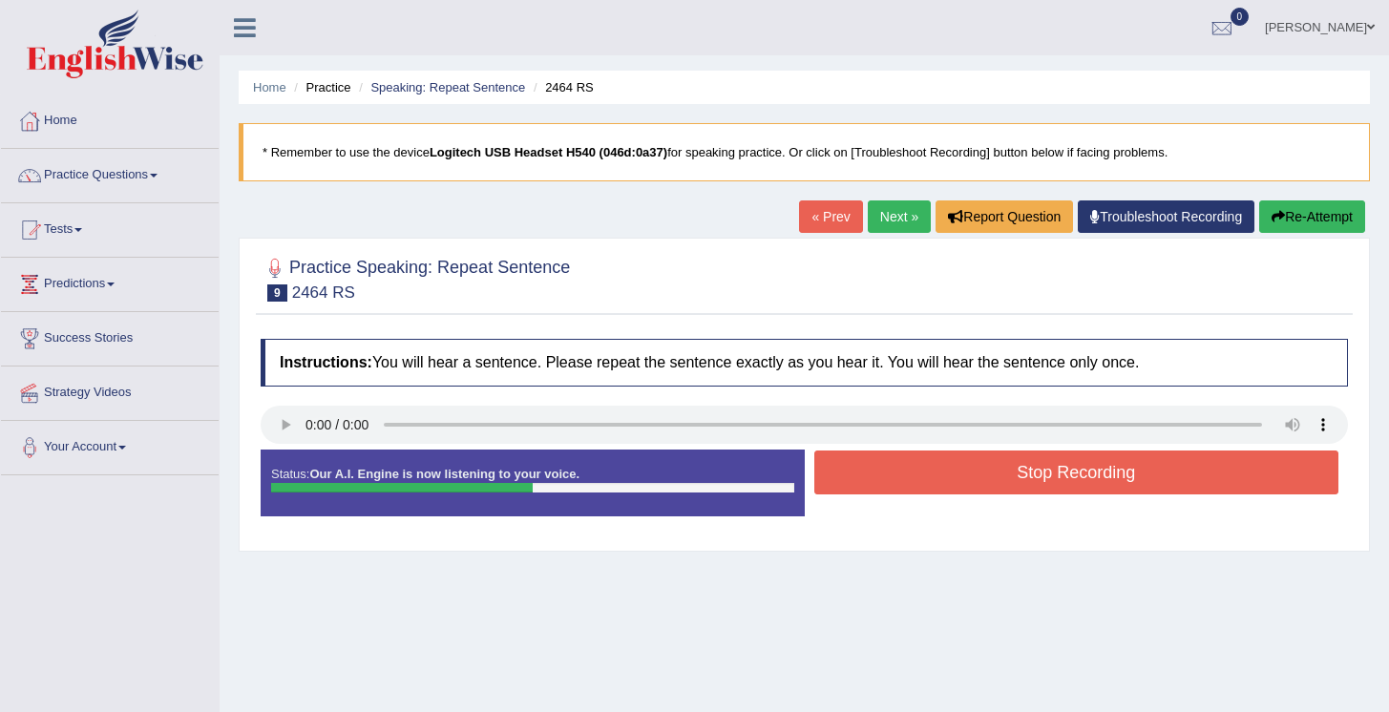
click at [1019, 489] on button "Stop Recording" at bounding box center [1077, 473] width 525 height 44
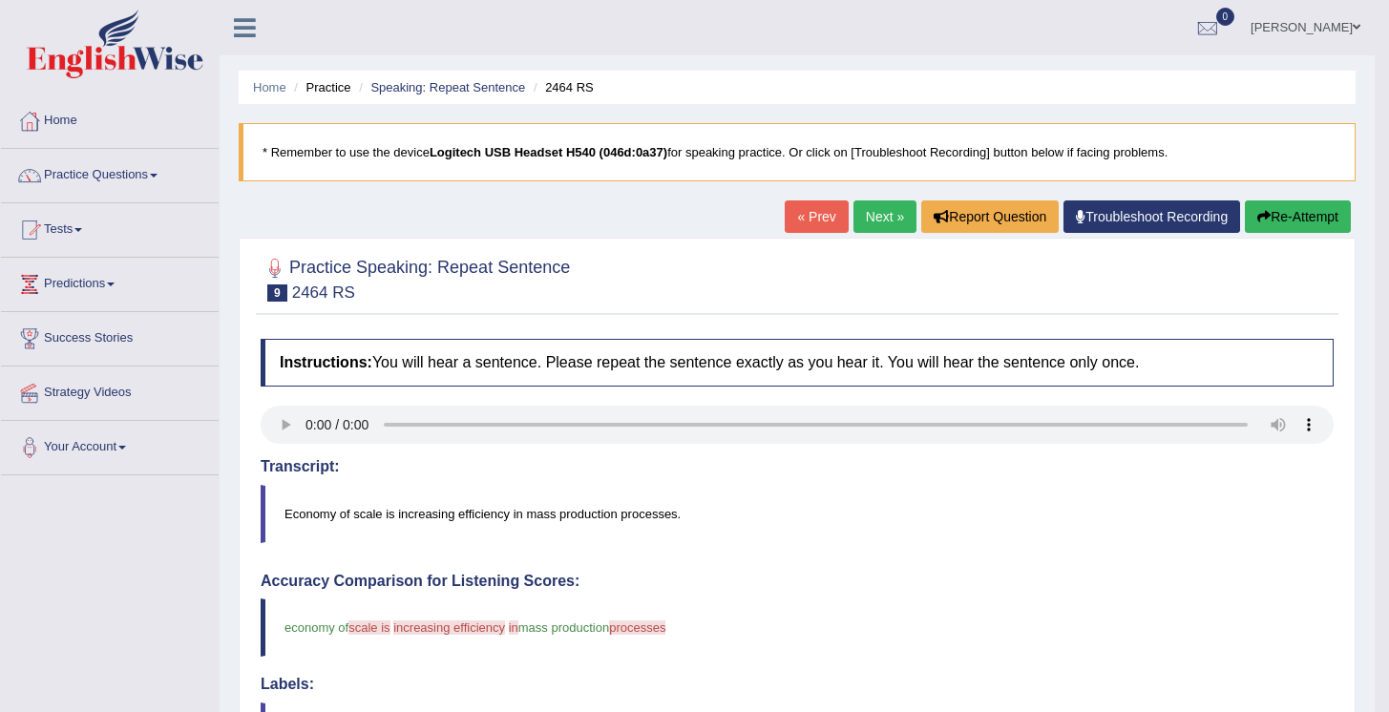
click at [884, 228] on link "Next »" at bounding box center [885, 217] width 63 height 32
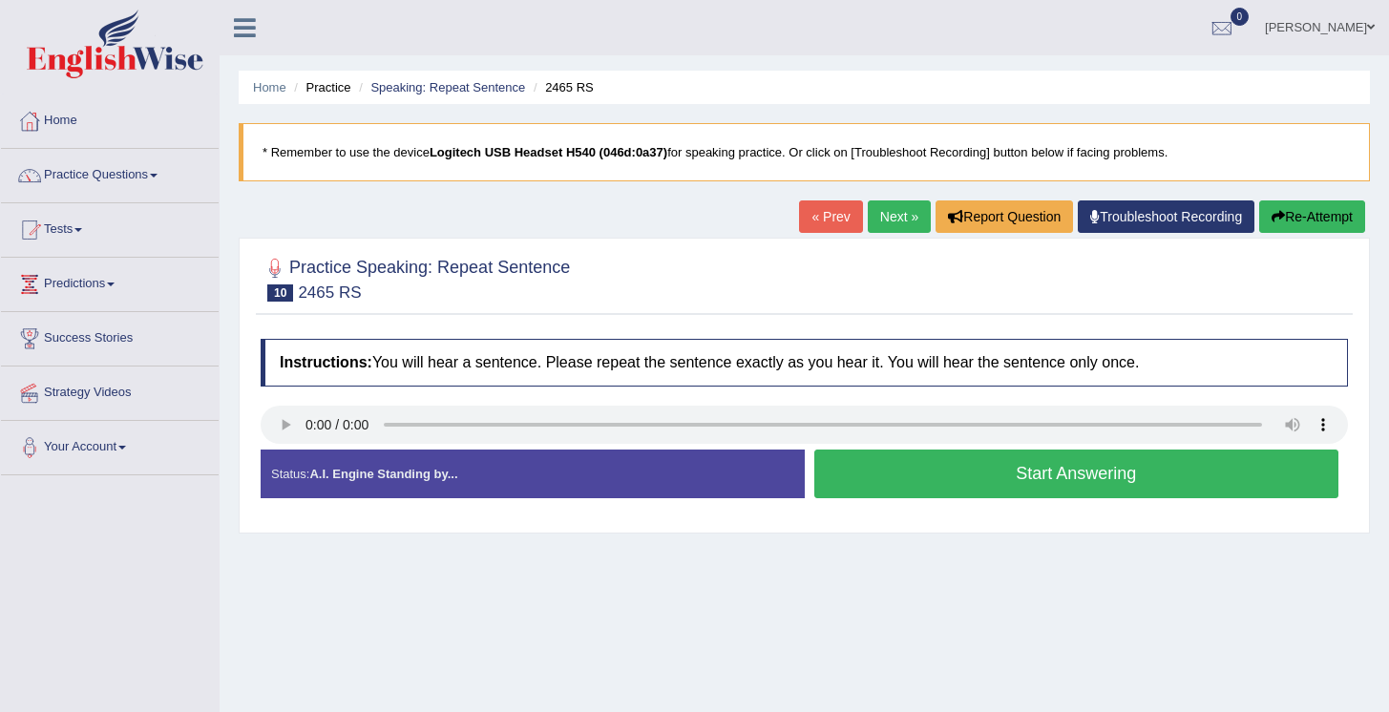
click at [1032, 489] on button "Start Answering" at bounding box center [1077, 474] width 525 height 49
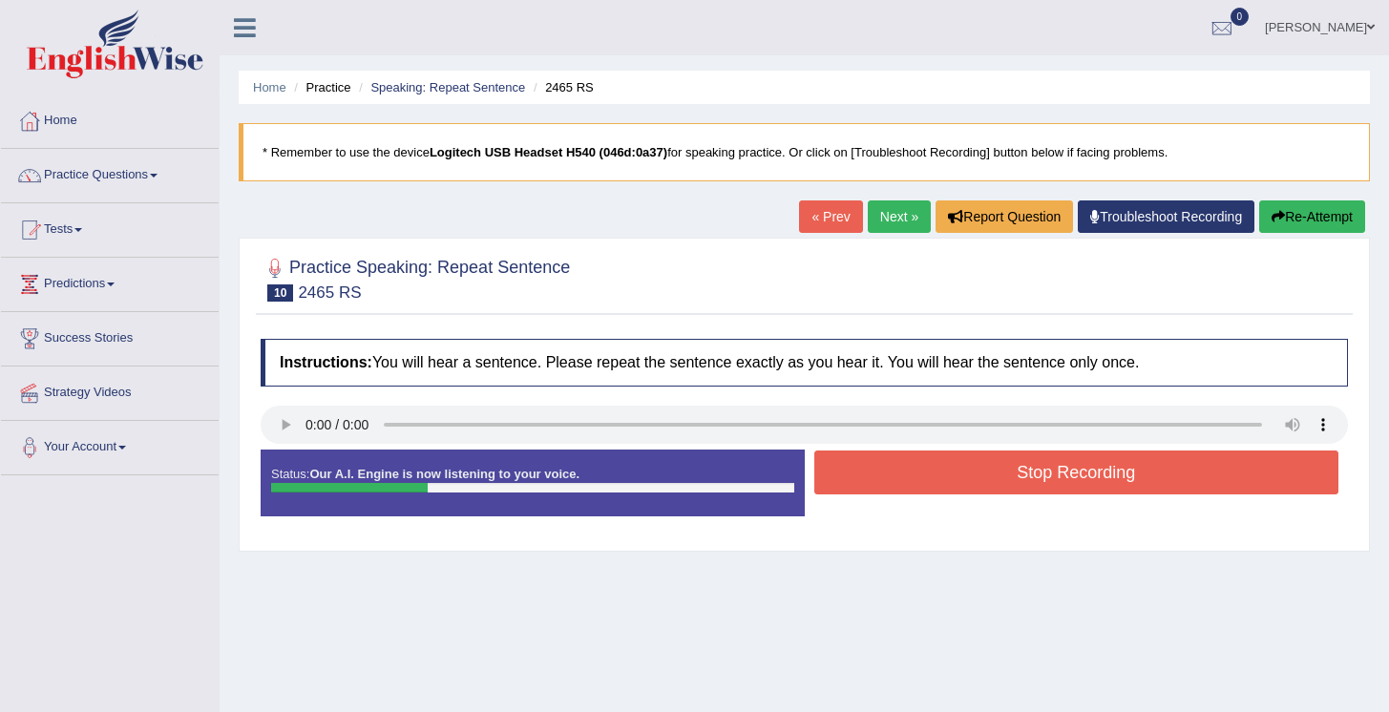
click at [1012, 473] on button "Stop Recording" at bounding box center [1077, 473] width 525 height 44
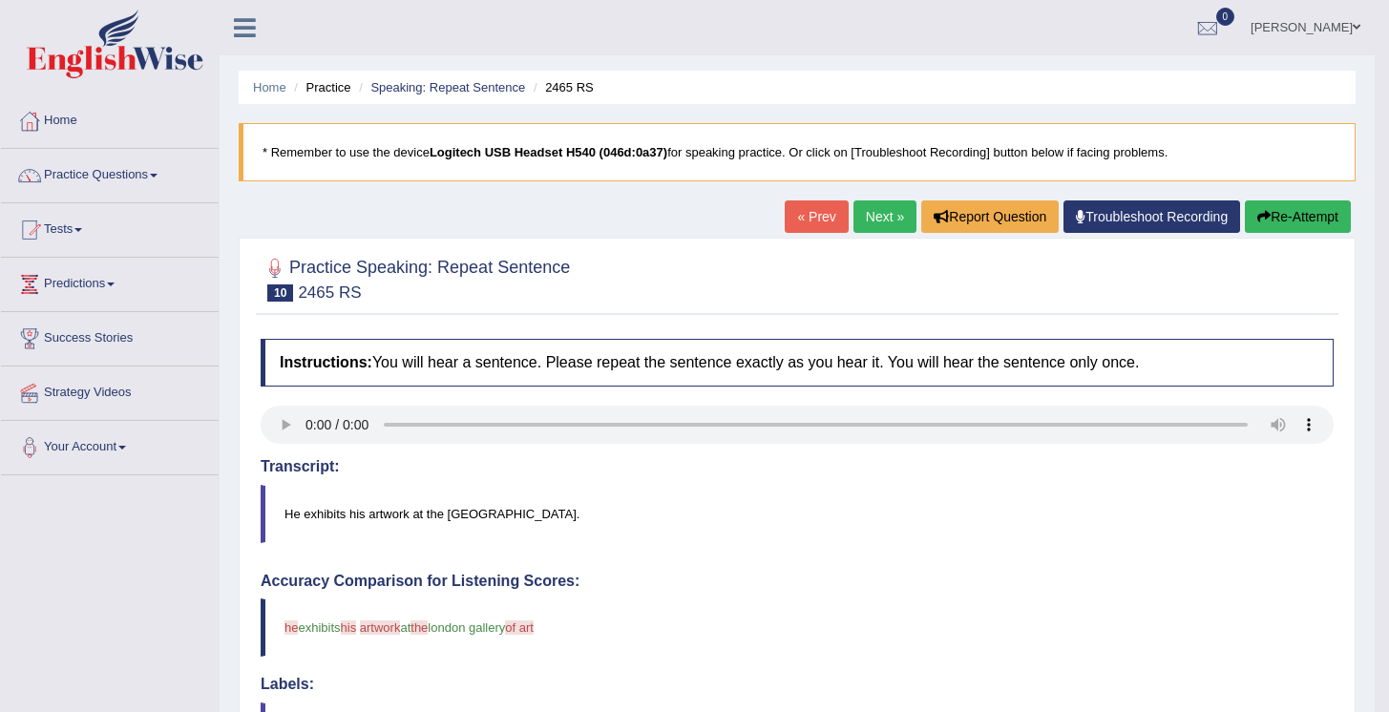
click at [865, 217] on link "Next »" at bounding box center [885, 217] width 63 height 32
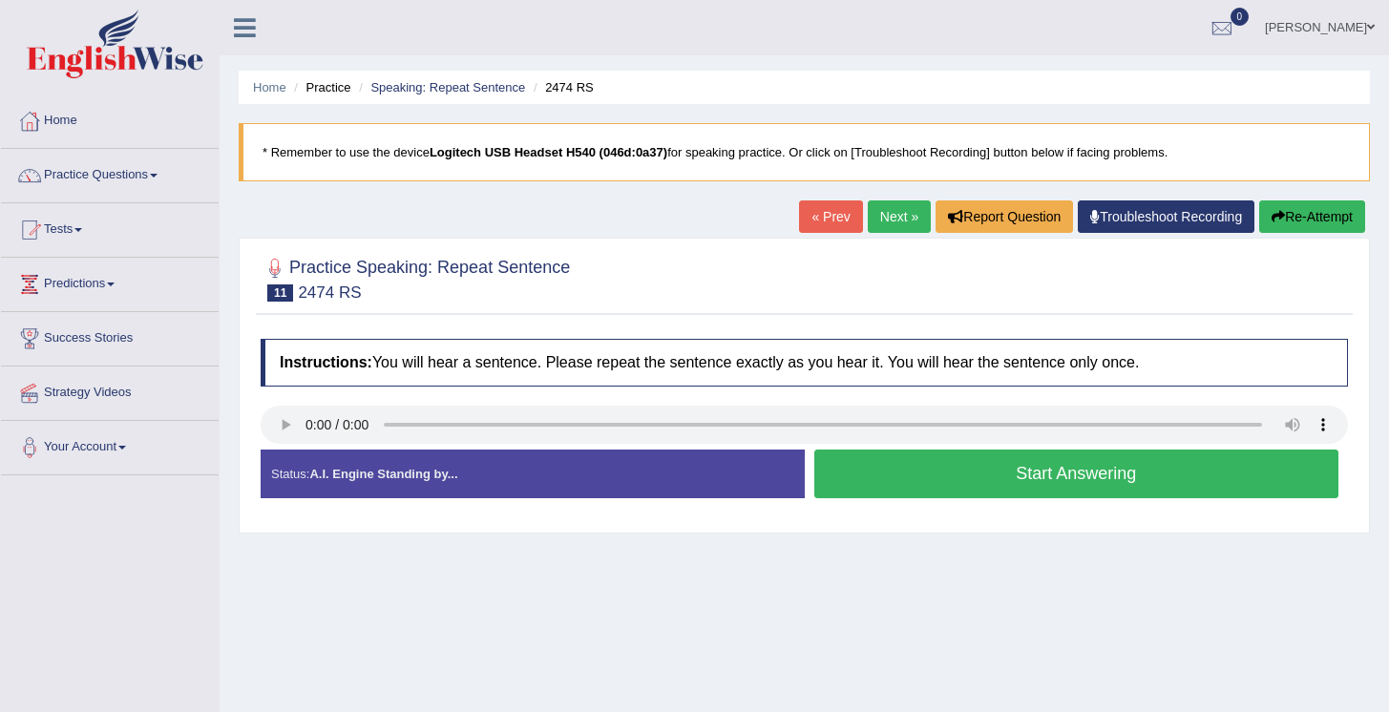
click at [1028, 490] on button "Start Answering" at bounding box center [1077, 474] width 525 height 49
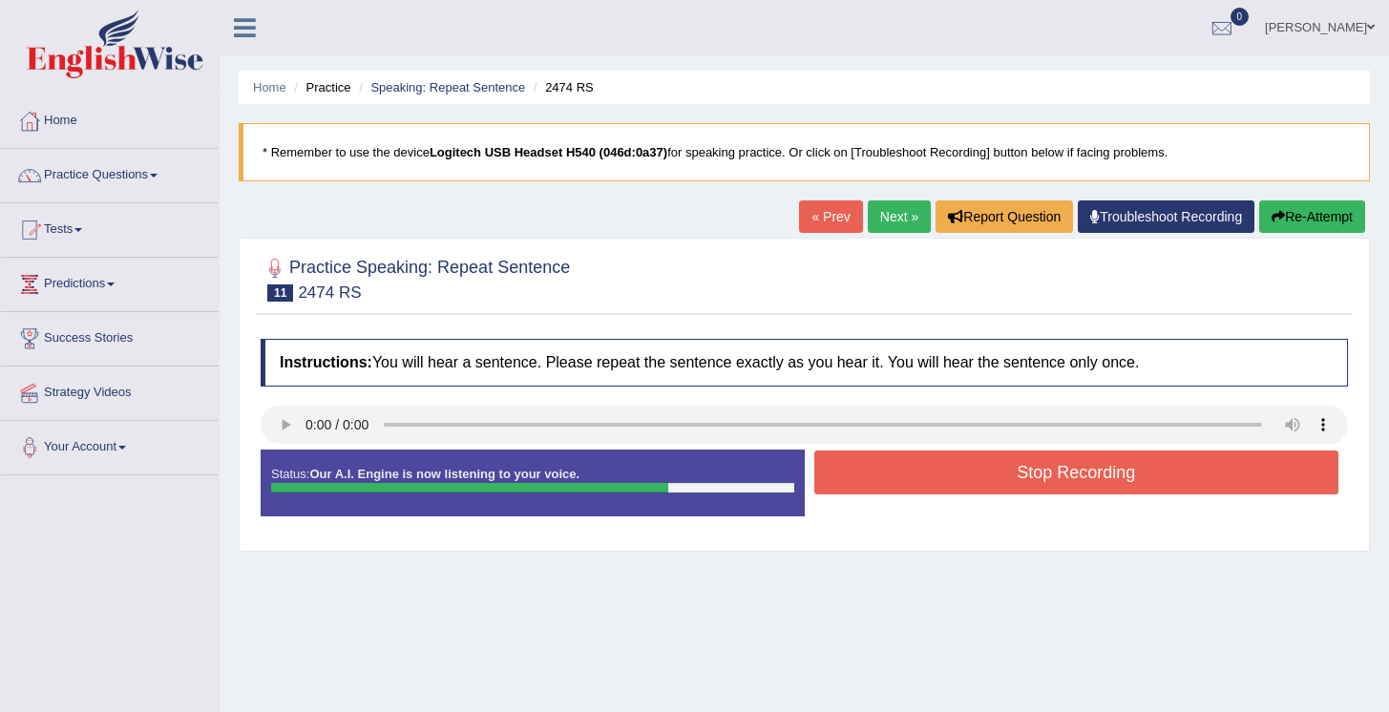
click at [1050, 468] on button "Stop Recording" at bounding box center [1077, 473] width 525 height 44
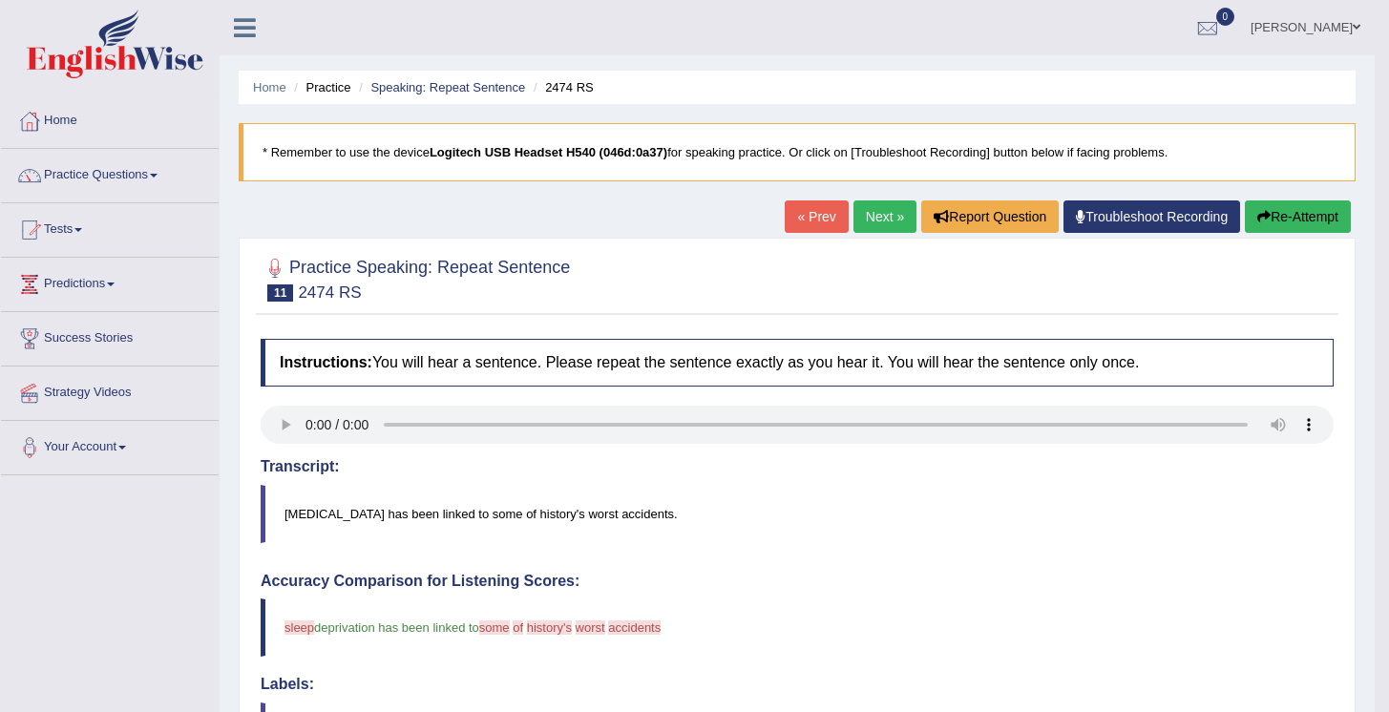
click at [889, 227] on link "Next »" at bounding box center [885, 217] width 63 height 32
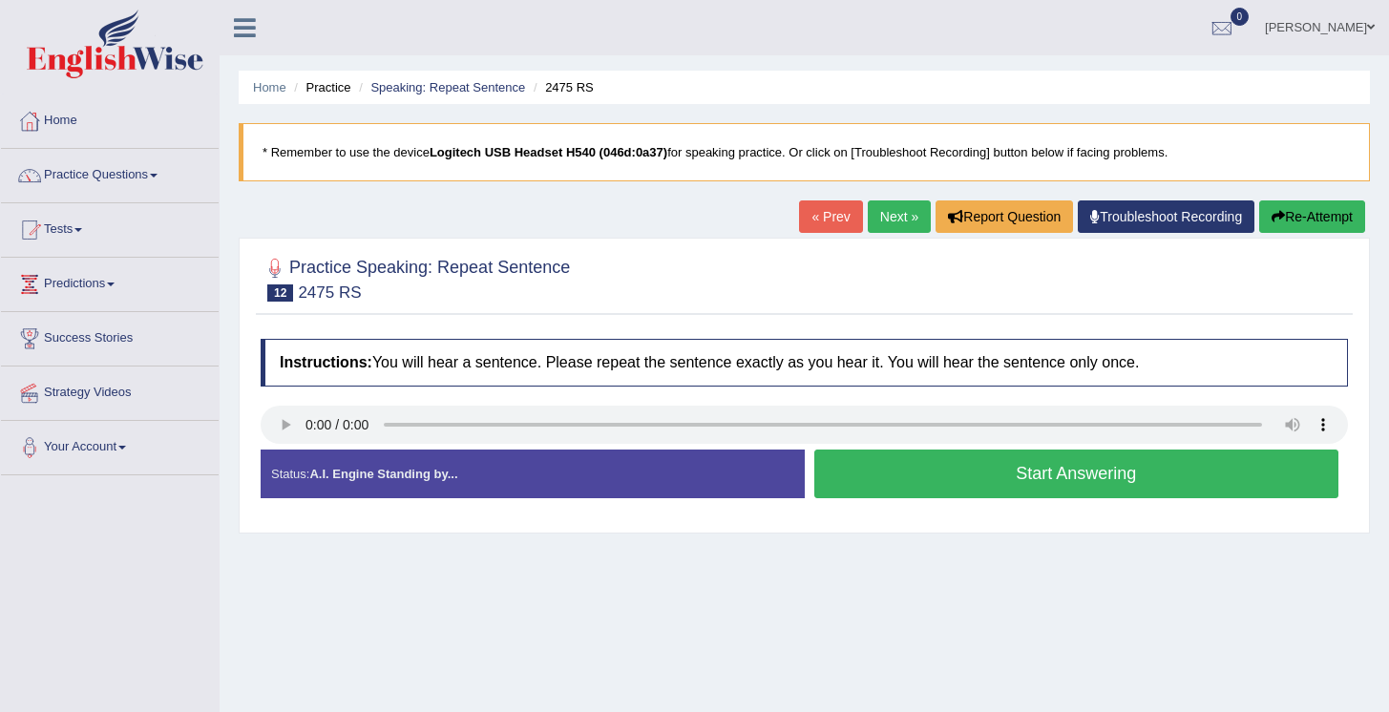
click at [993, 492] on button "Start Answering" at bounding box center [1077, 474] width 525 height 49
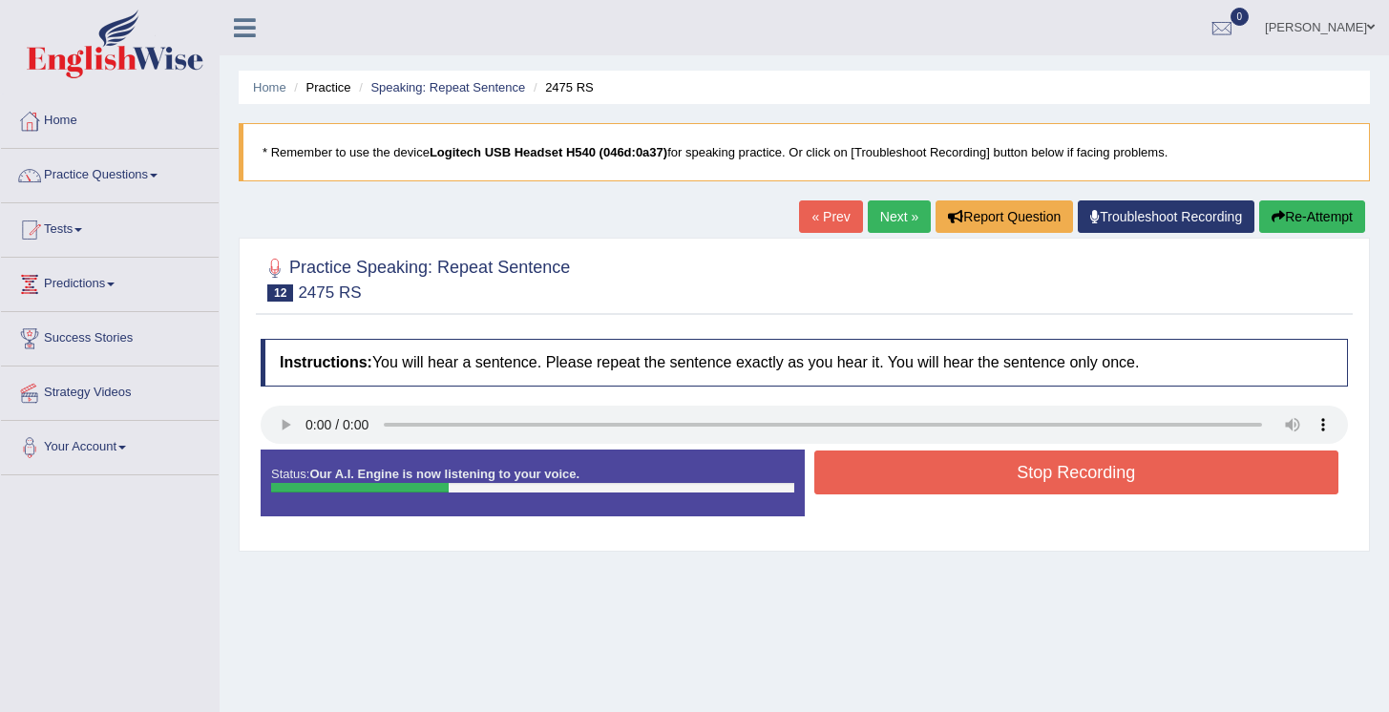
click at [990, 477] on button "Stop Recording" at bounding box center [1077, 473] width 525 height 44
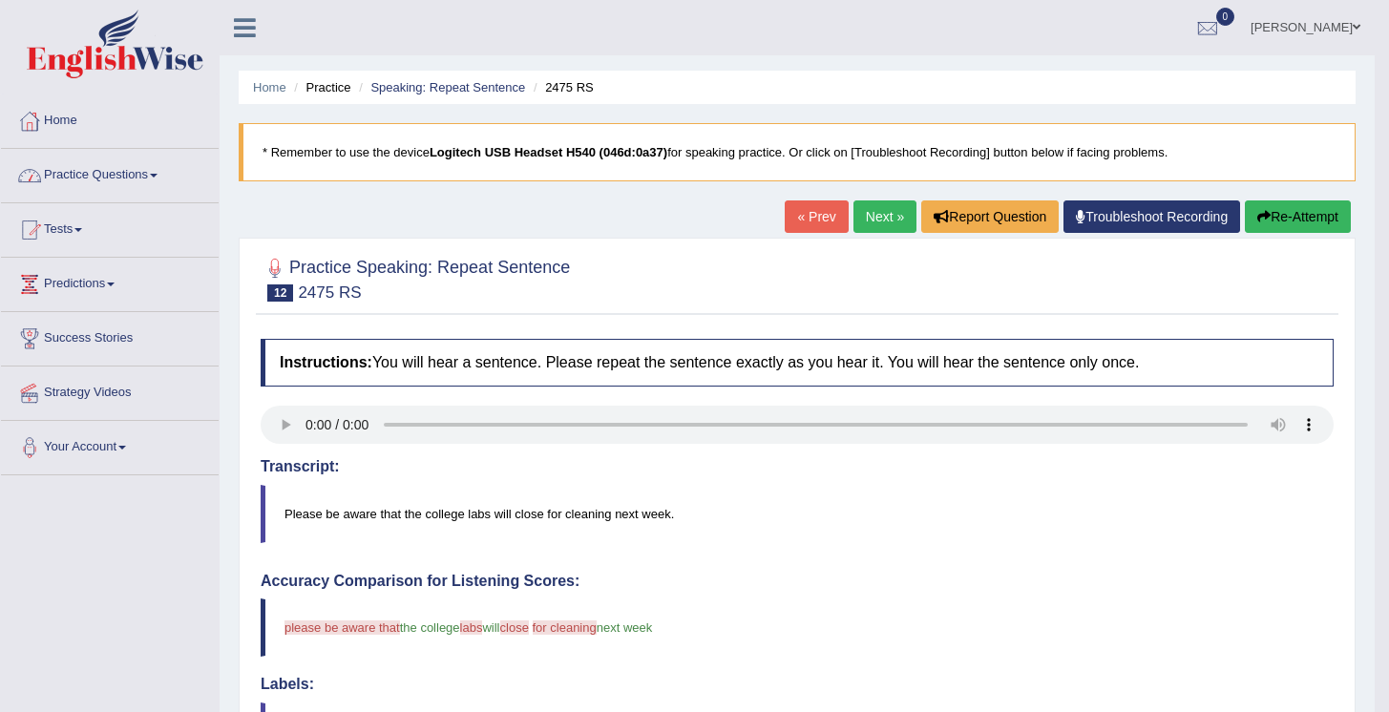
click at [163, 183] on link "Practice Questions" at bounding box center [110, 173] width 218 height 48
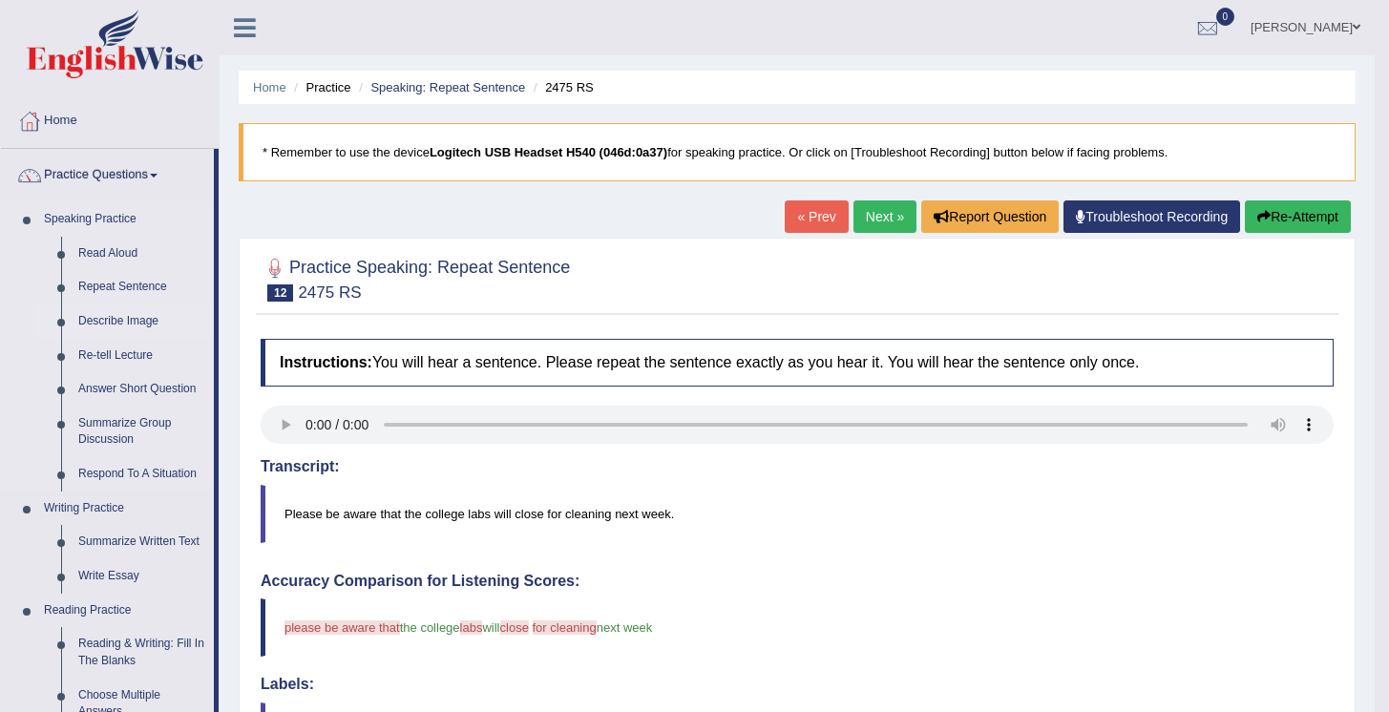
click at [130, 328] on link "Describe Image" at bounding box center [142, 322] width 144 height 34
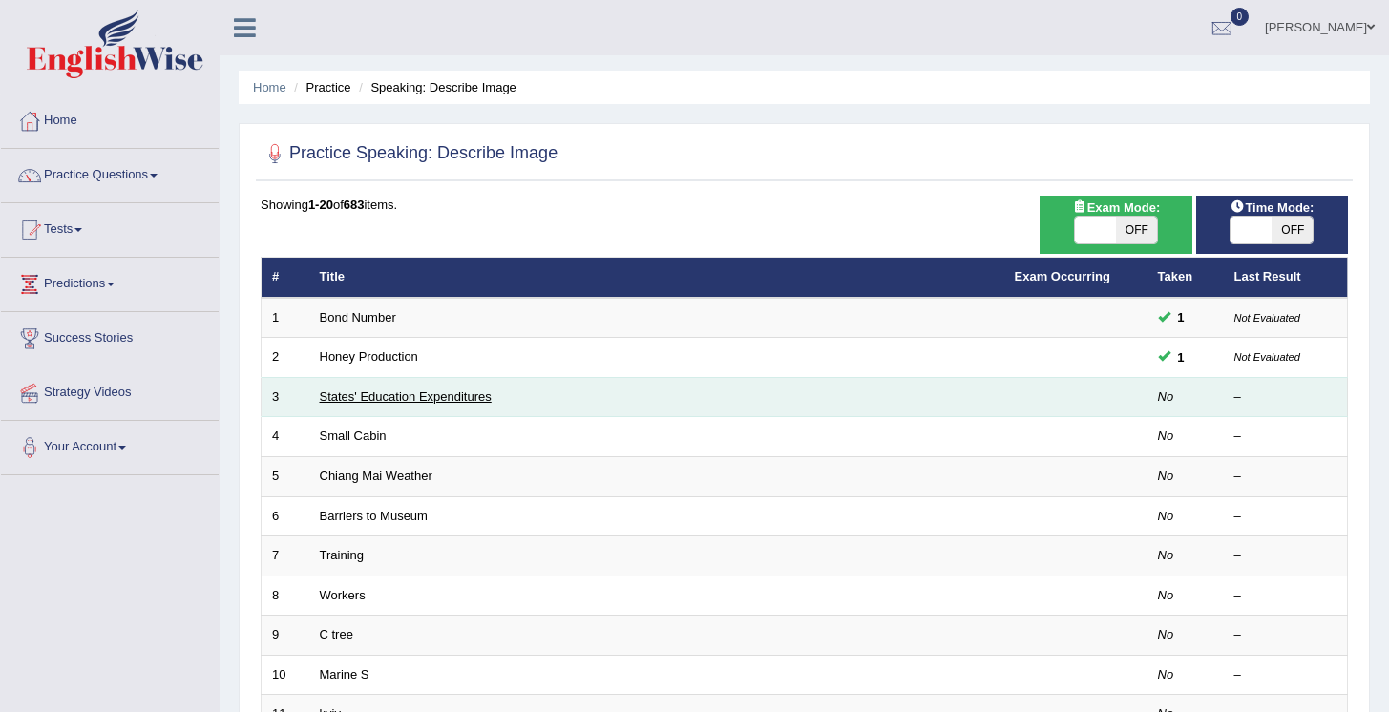
click at [418, 395] on link "States' Education Expenditures" at bounding box center [406, 397] width 172 height 14
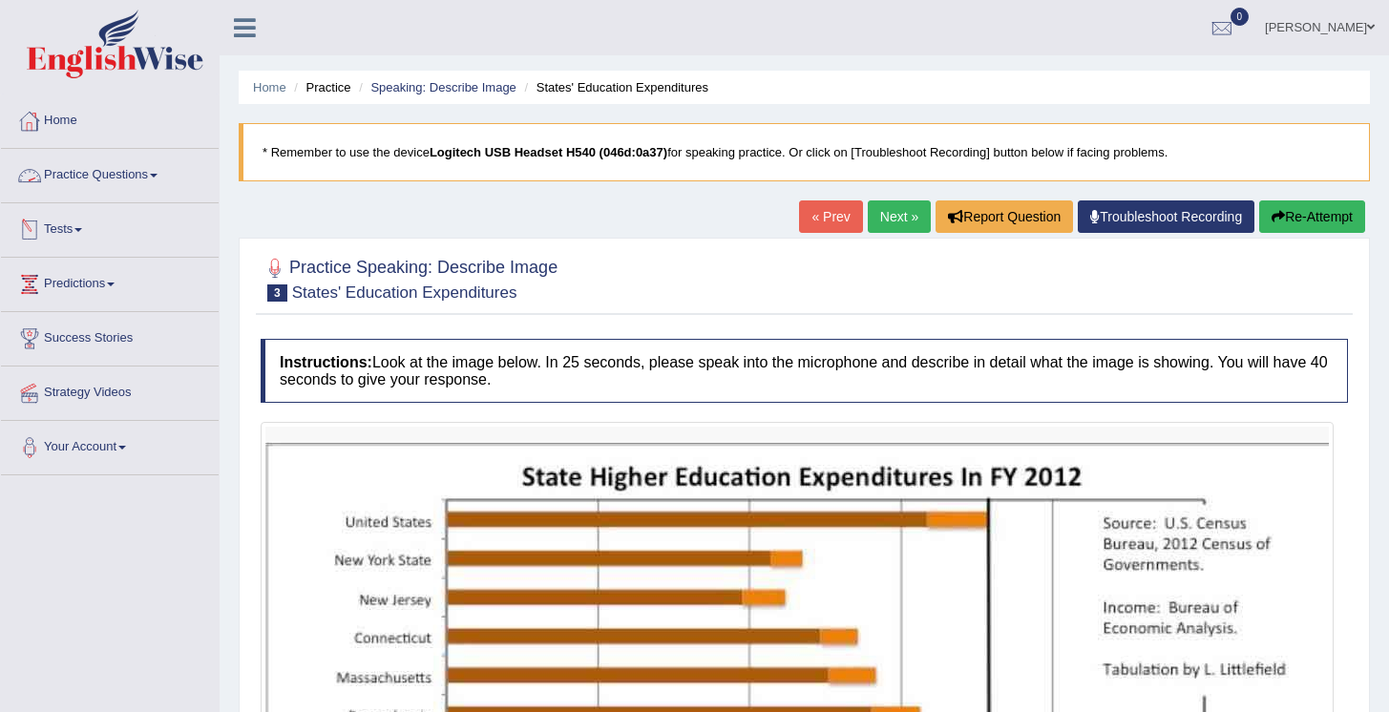
click at [65, 116] on link "Home" at bounding box center [110, 119] width 218 height 48
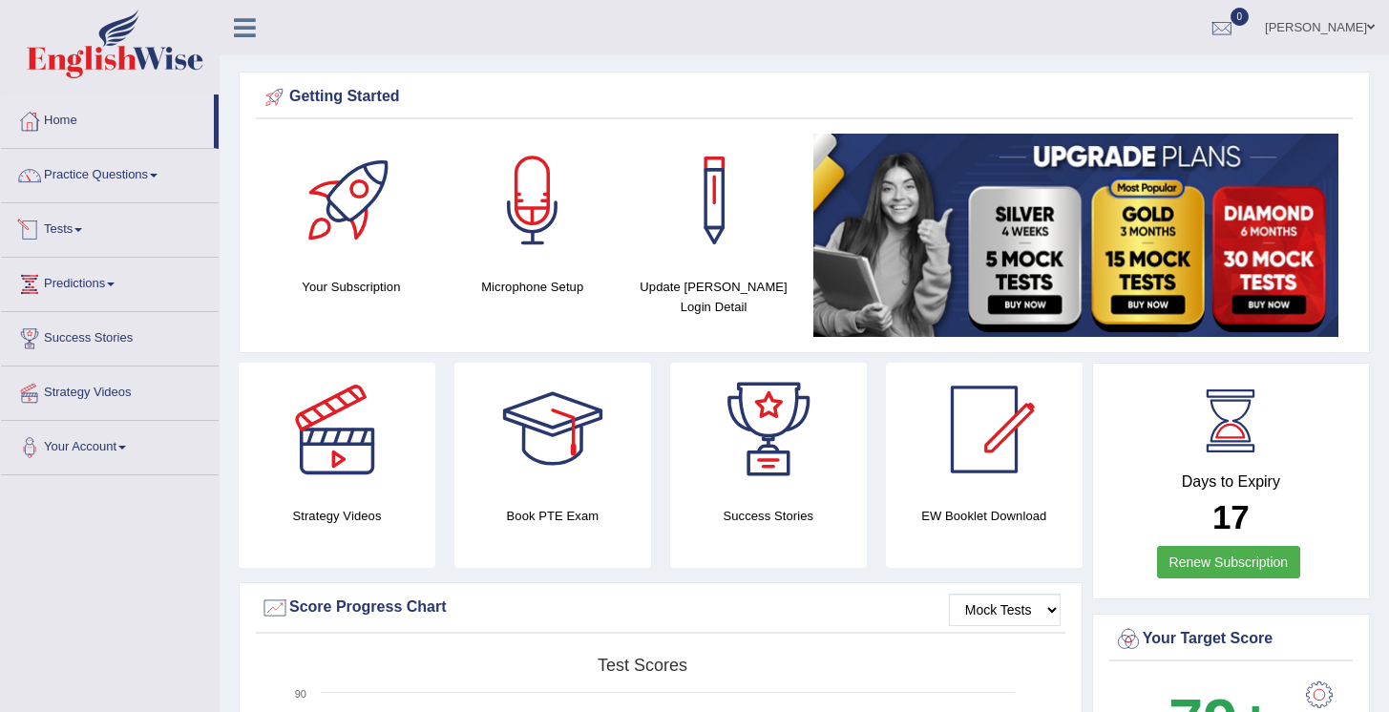
click at [66, 237] on link "Tests" at bounding box center [110, 227] width 218 height 48
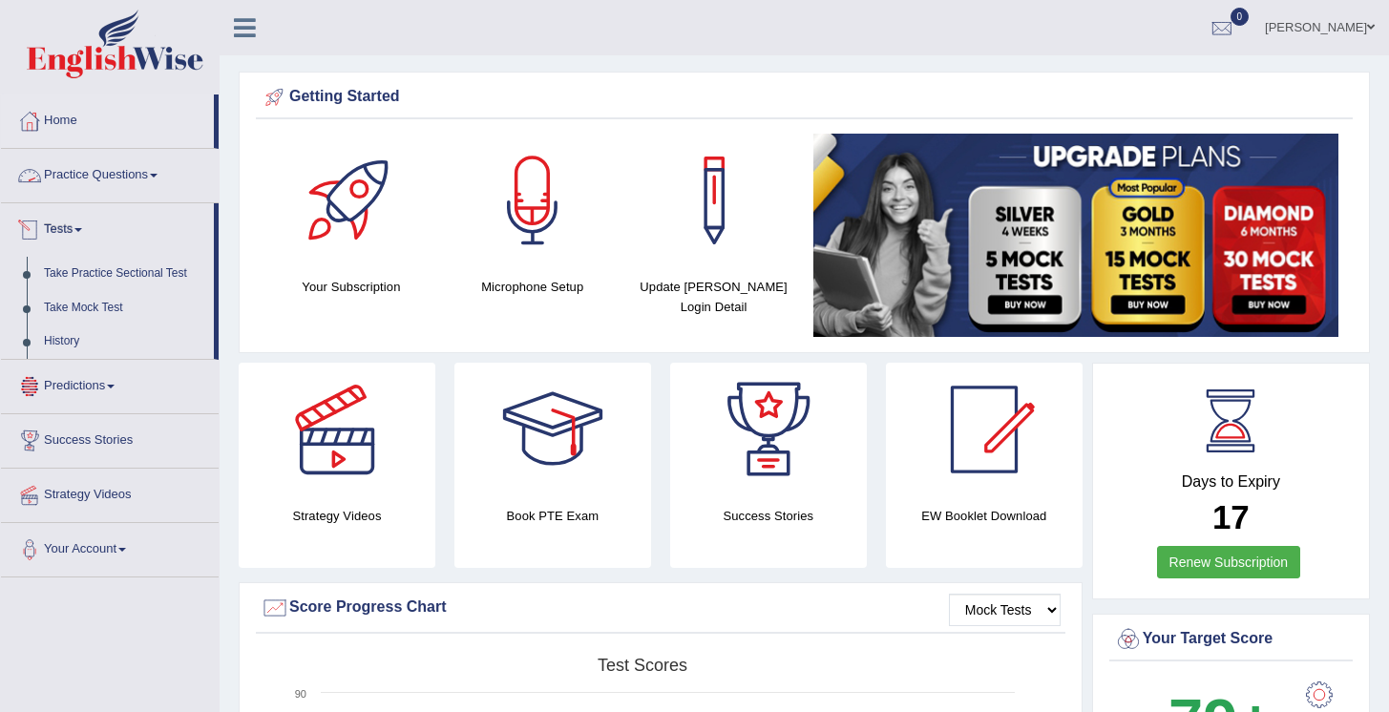
click at [154, 180] on link "Practice Questions" at bounding box center [110, 173] width 218 height 48
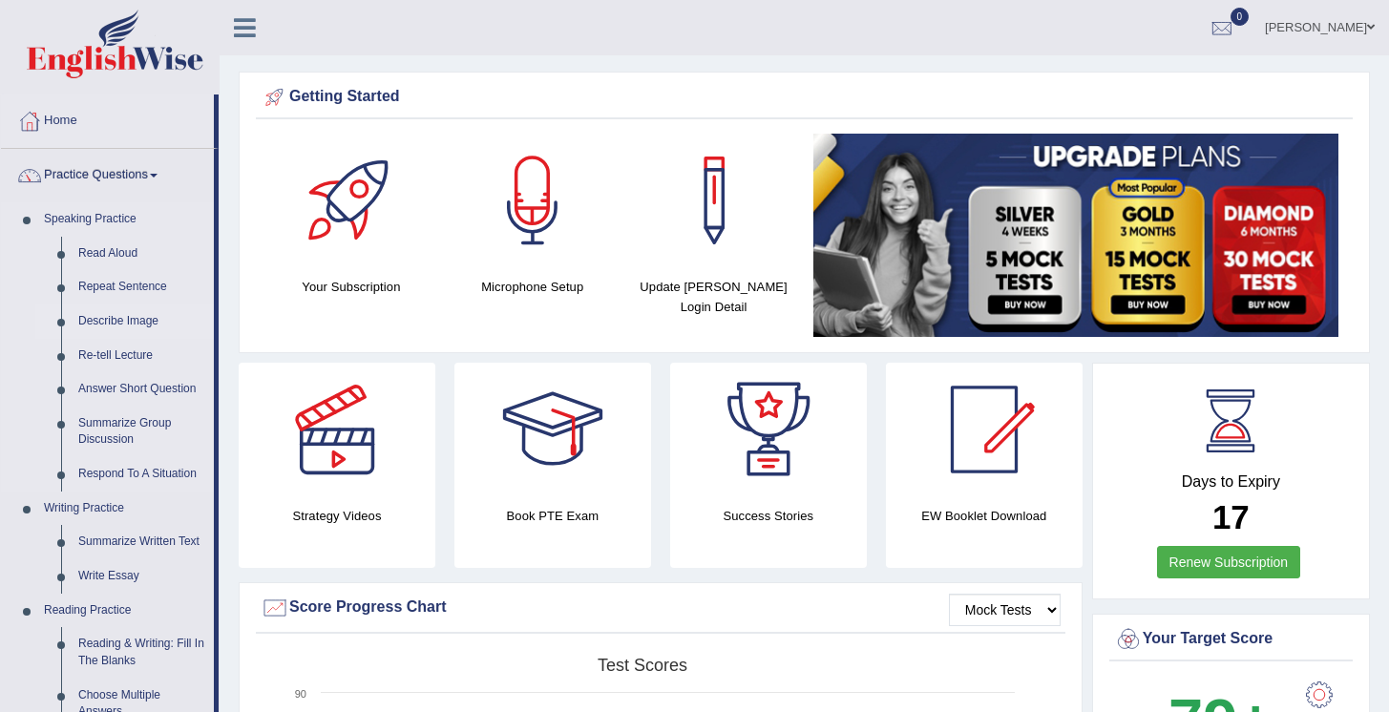
click at [106, 319] on link "Describe Image" at bounding box center [142, 322] width 144 height 34
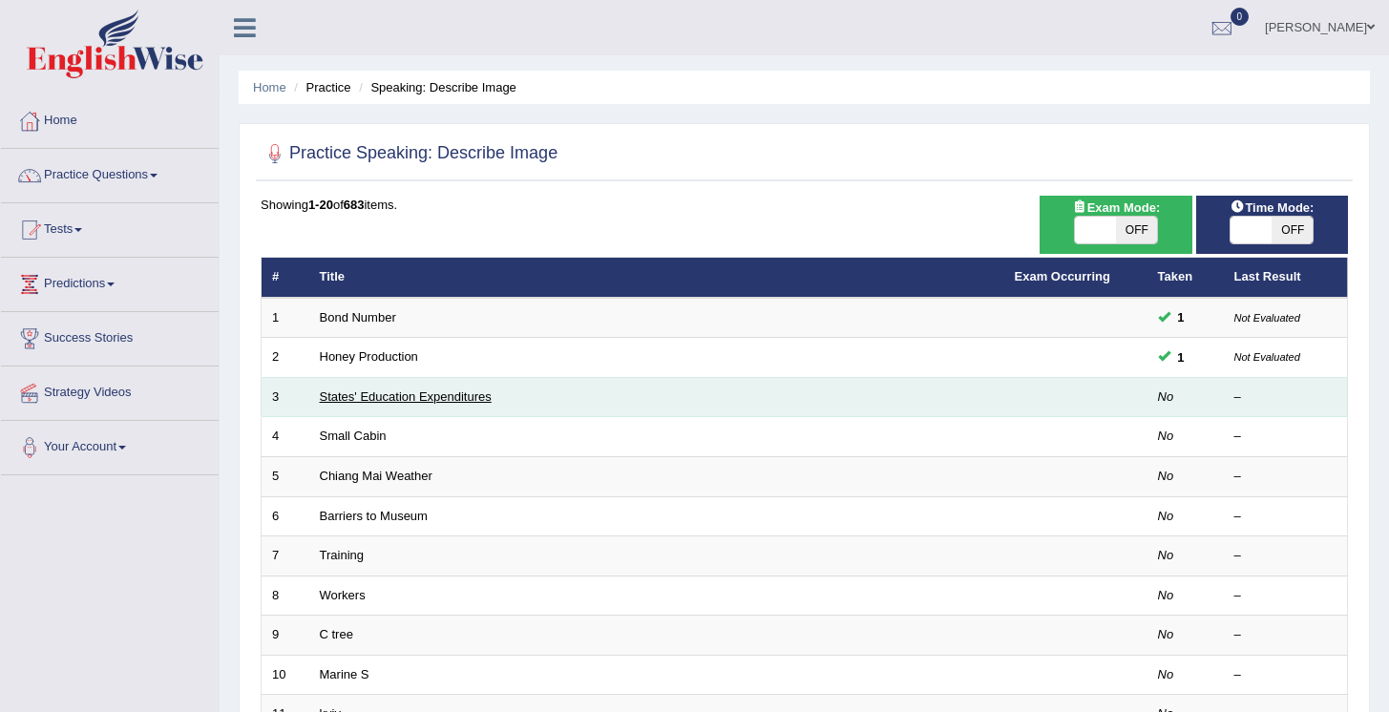
click at [405, 391] on link "States' Education Expenditures" at bounding box center [406, 397] width 172 height 14
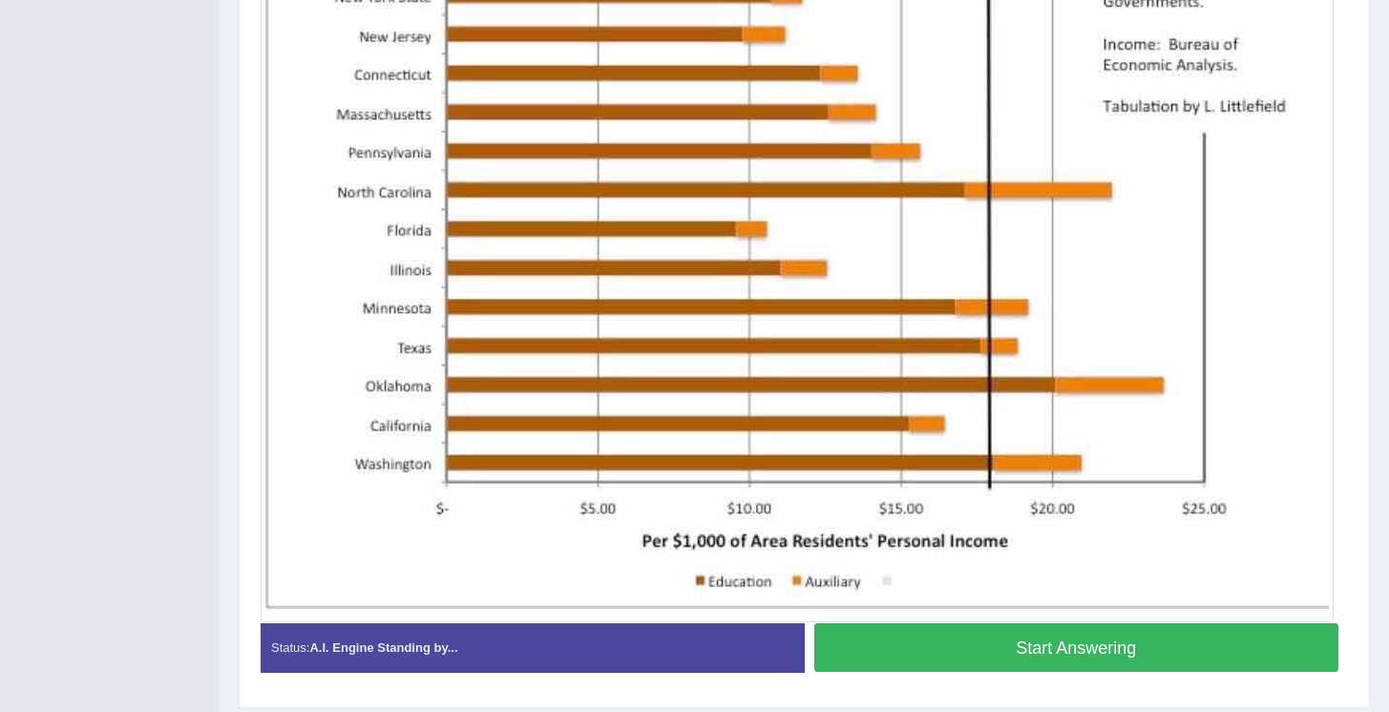
scroll to position [622, 0]
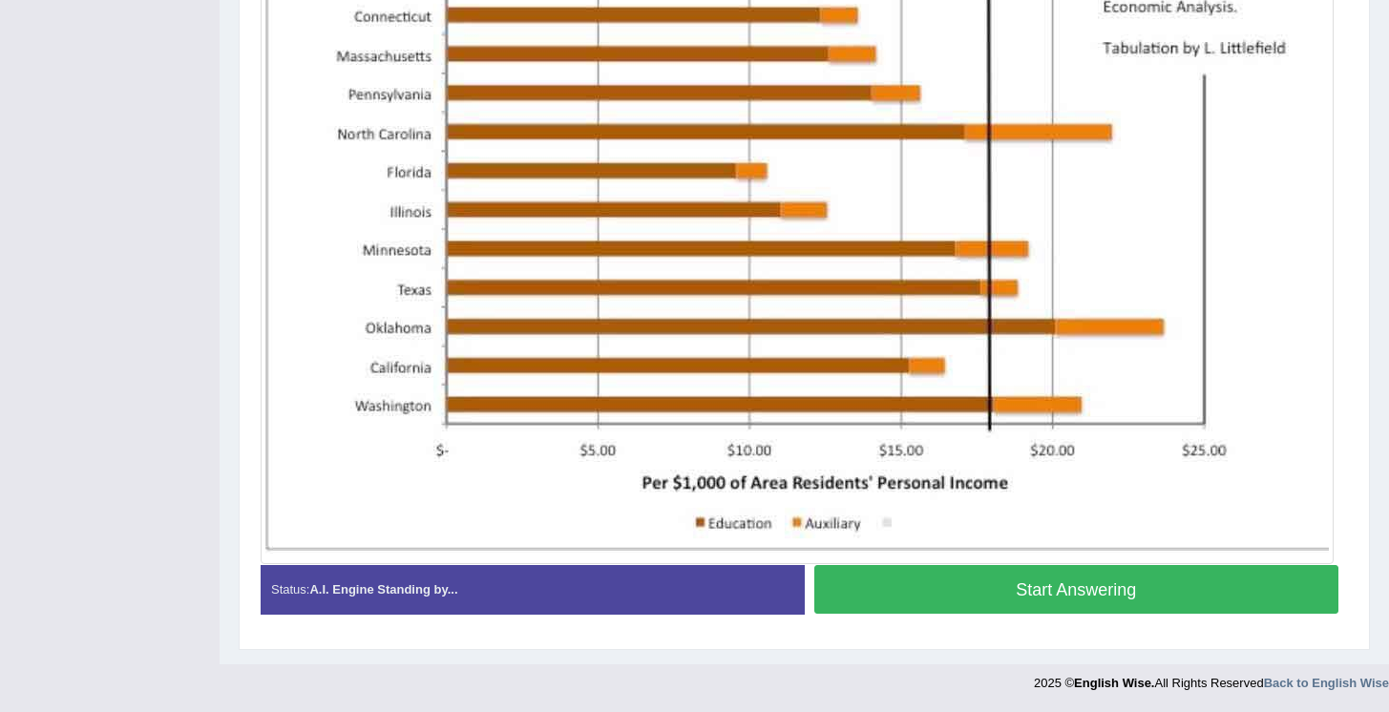
click at [1024, 593] on button "Start Answering" at bounding box center [1077, 589] width 525 height 49
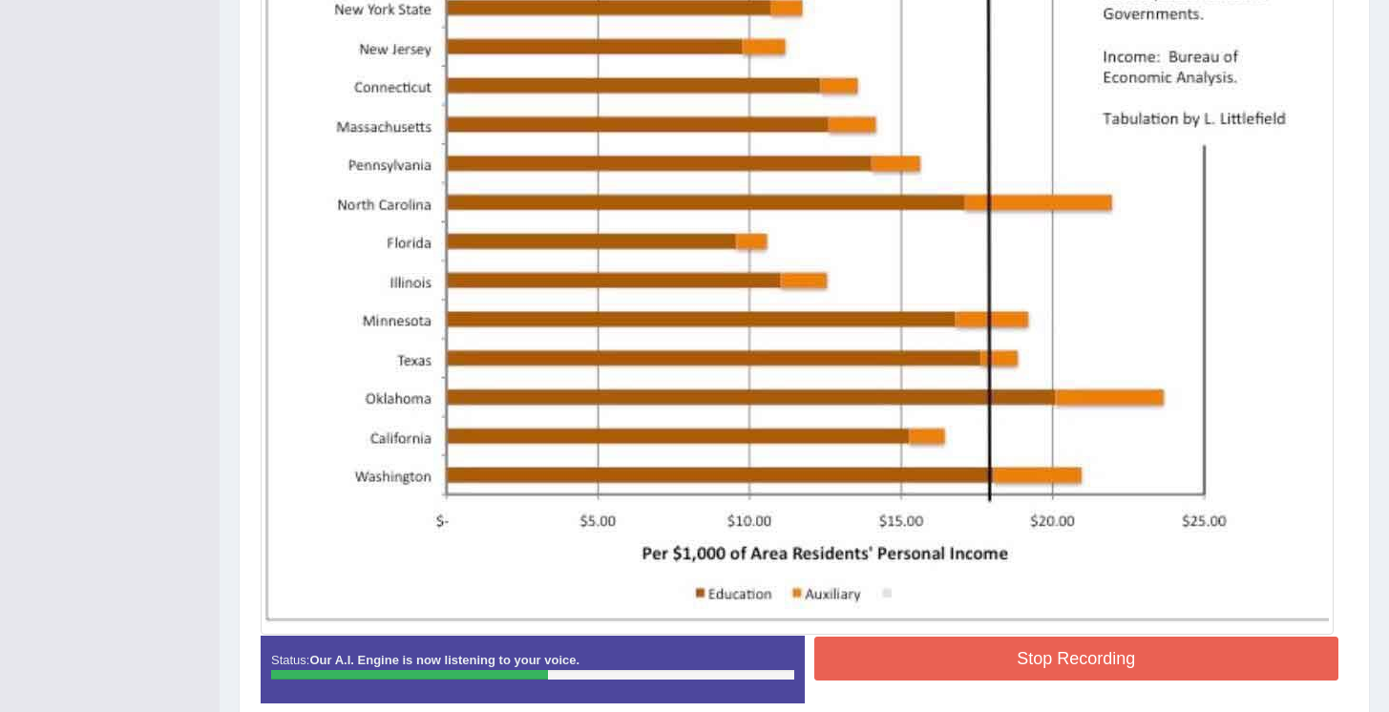
scroll to position [528, 0]
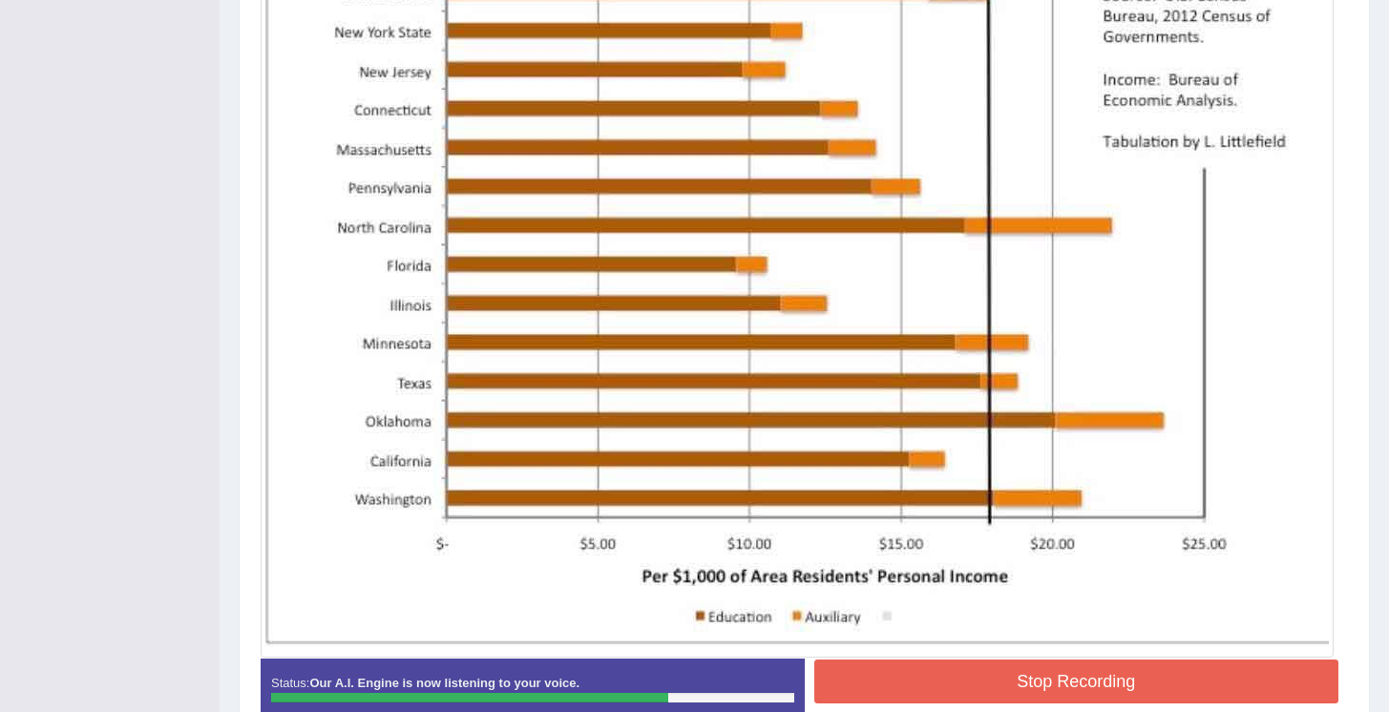
click at [999, 691] on button "Stop Recording" at bounding box center [1077, 682] width 525 height 44
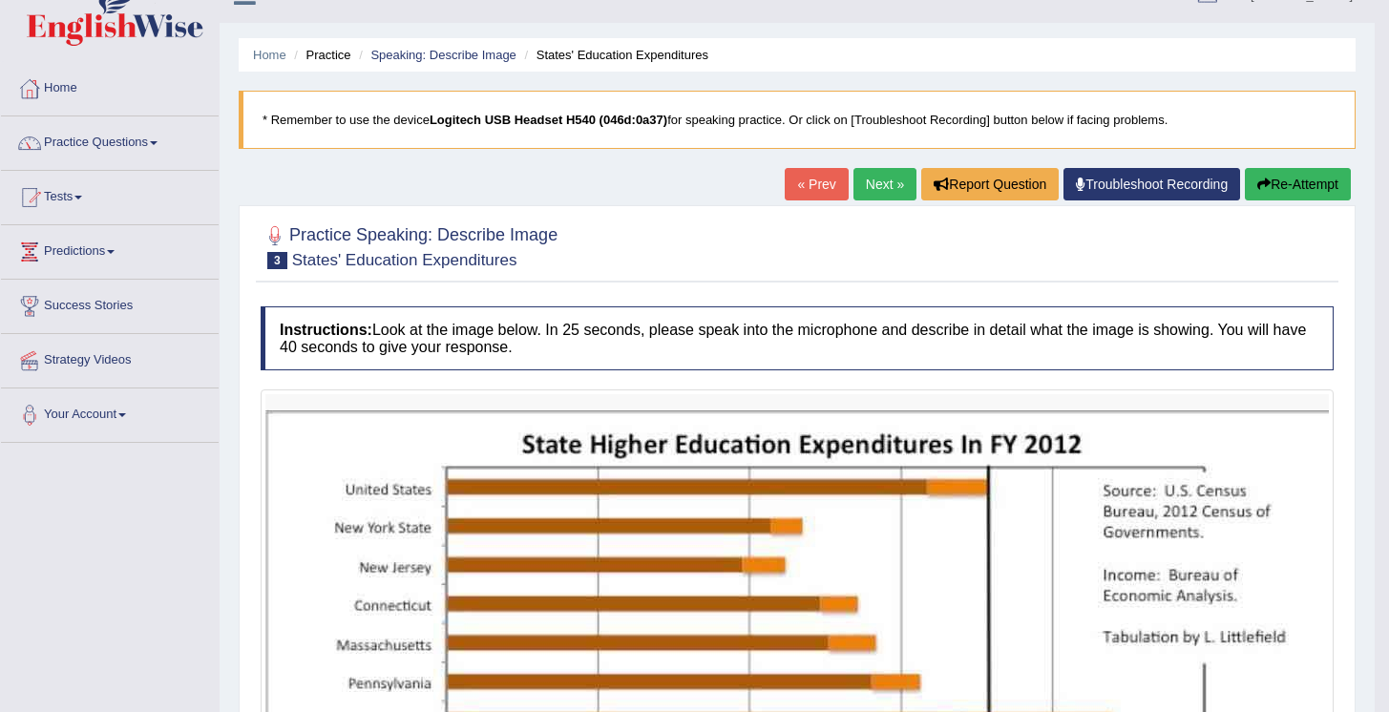
scroll to position [0, 0]
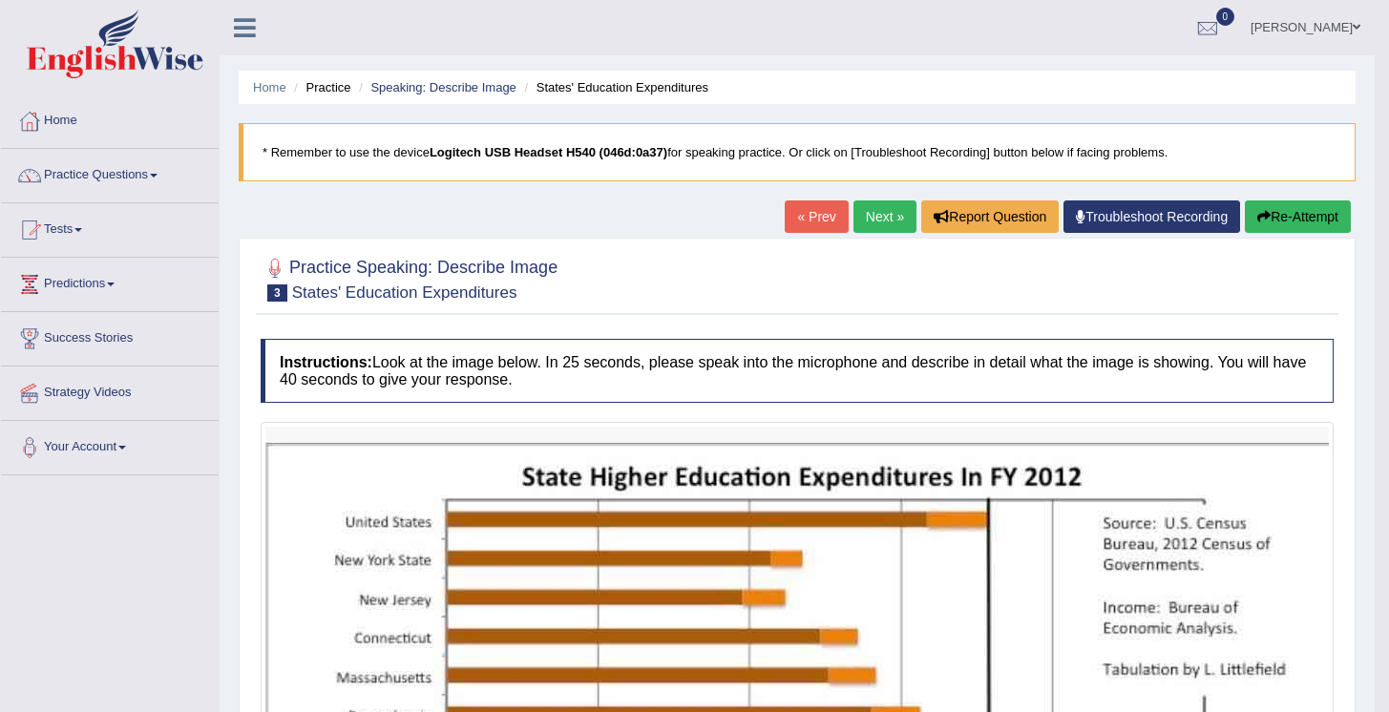
click at [790, 214] on link "« Prev" at bounding box center [816, 217] width 63 height 32
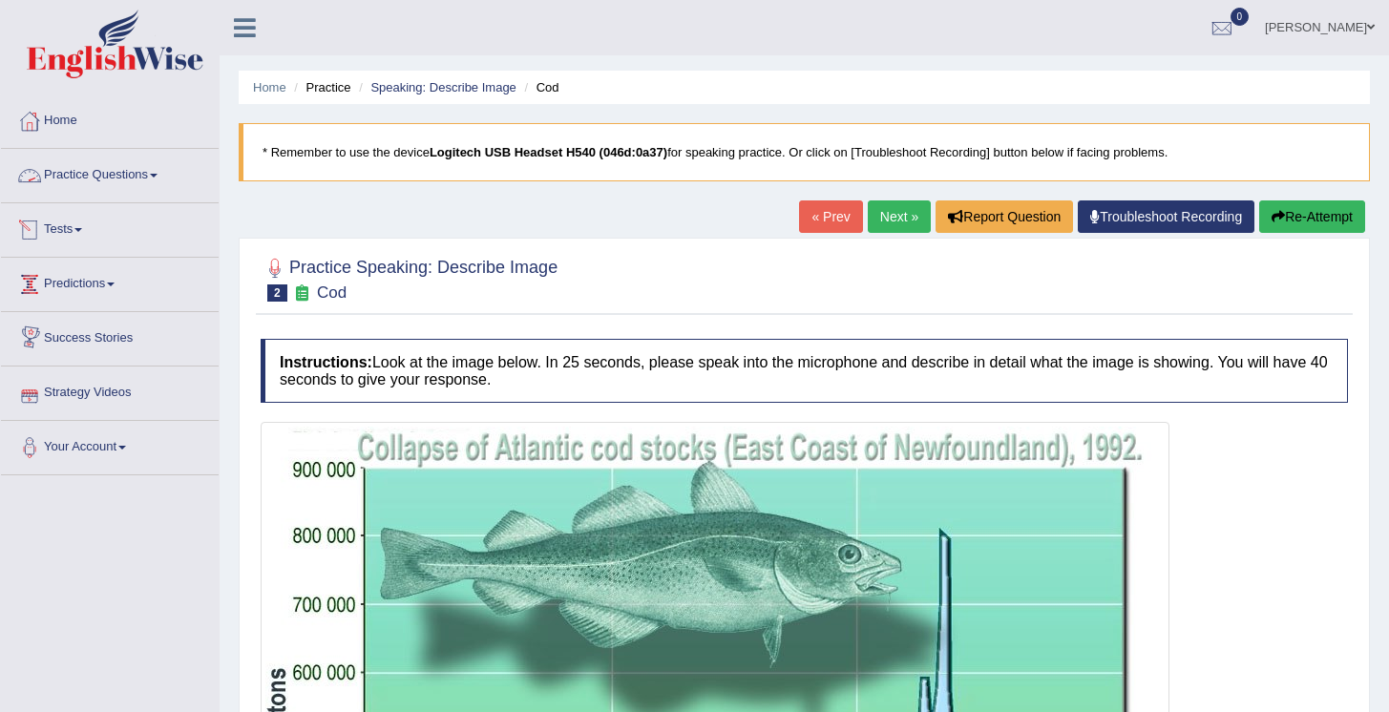
click at [159, 180] on link "Practice Questions" at bounding box center [110, 173] width 218 height 48
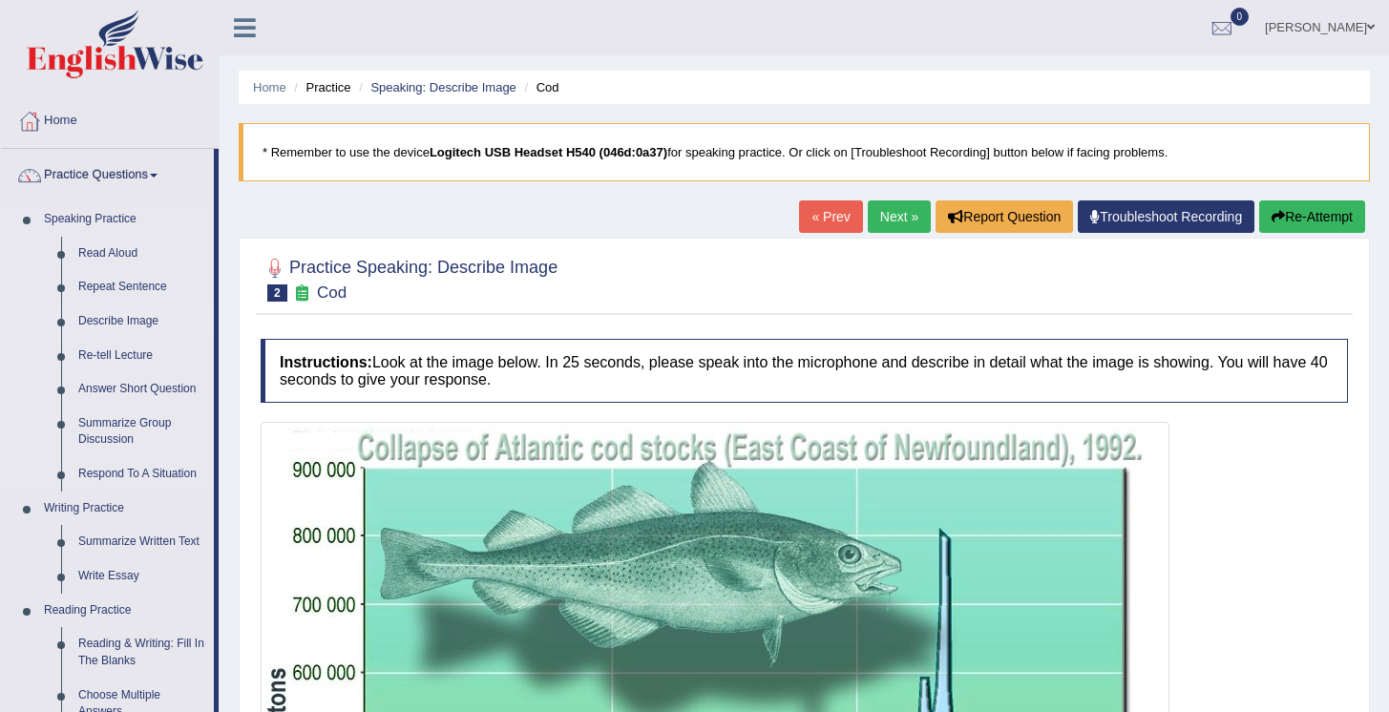
click at [138, 325] on link "Describe Image" at bounding box center [142, 322] width 144 height 34
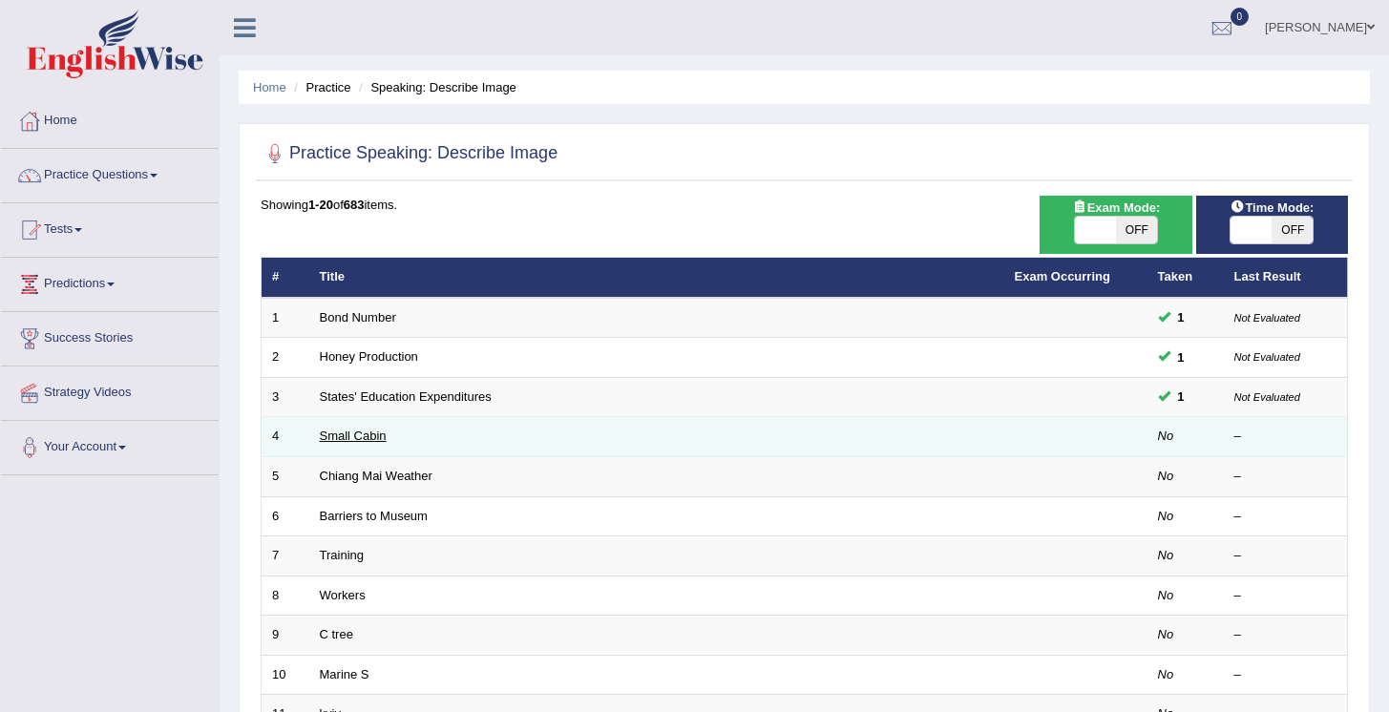
click at [342, 434] on link "Small Cabin" at bounding box center [353, 436] width 67 height 14
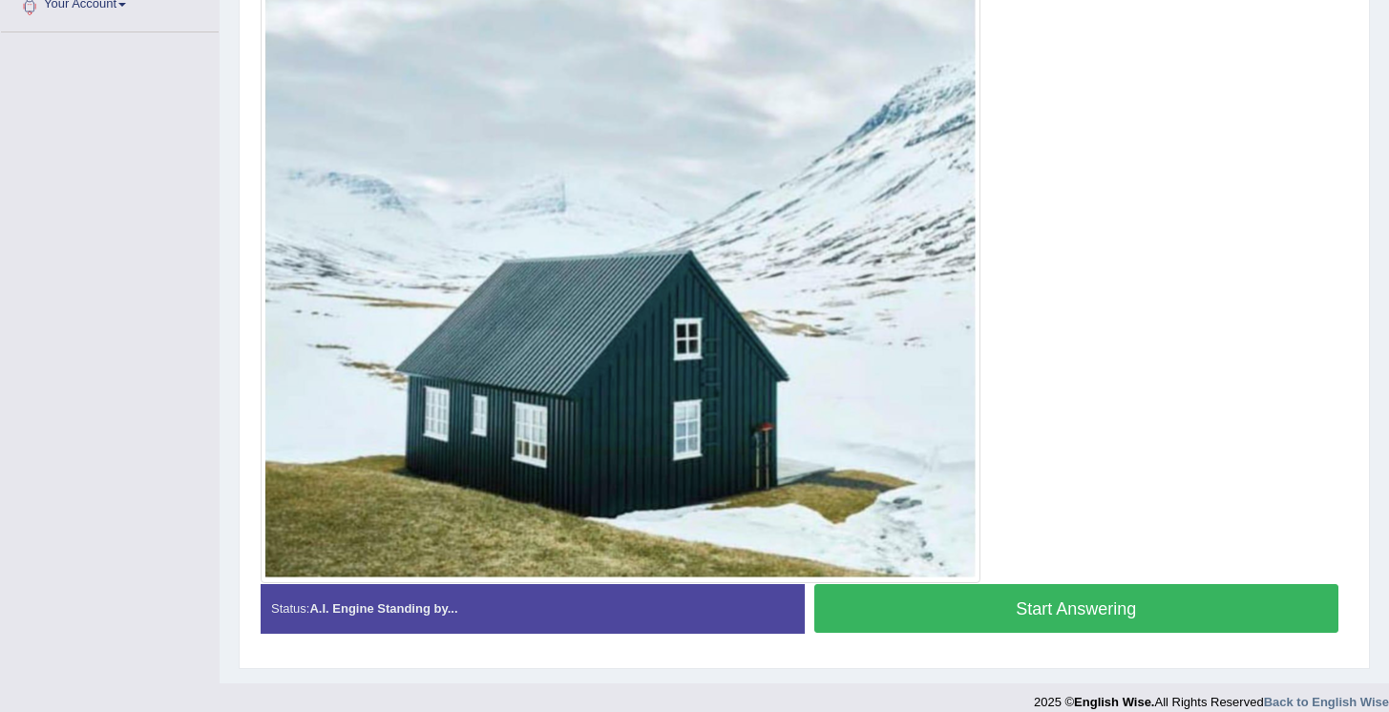
scroll to position [417, 0]
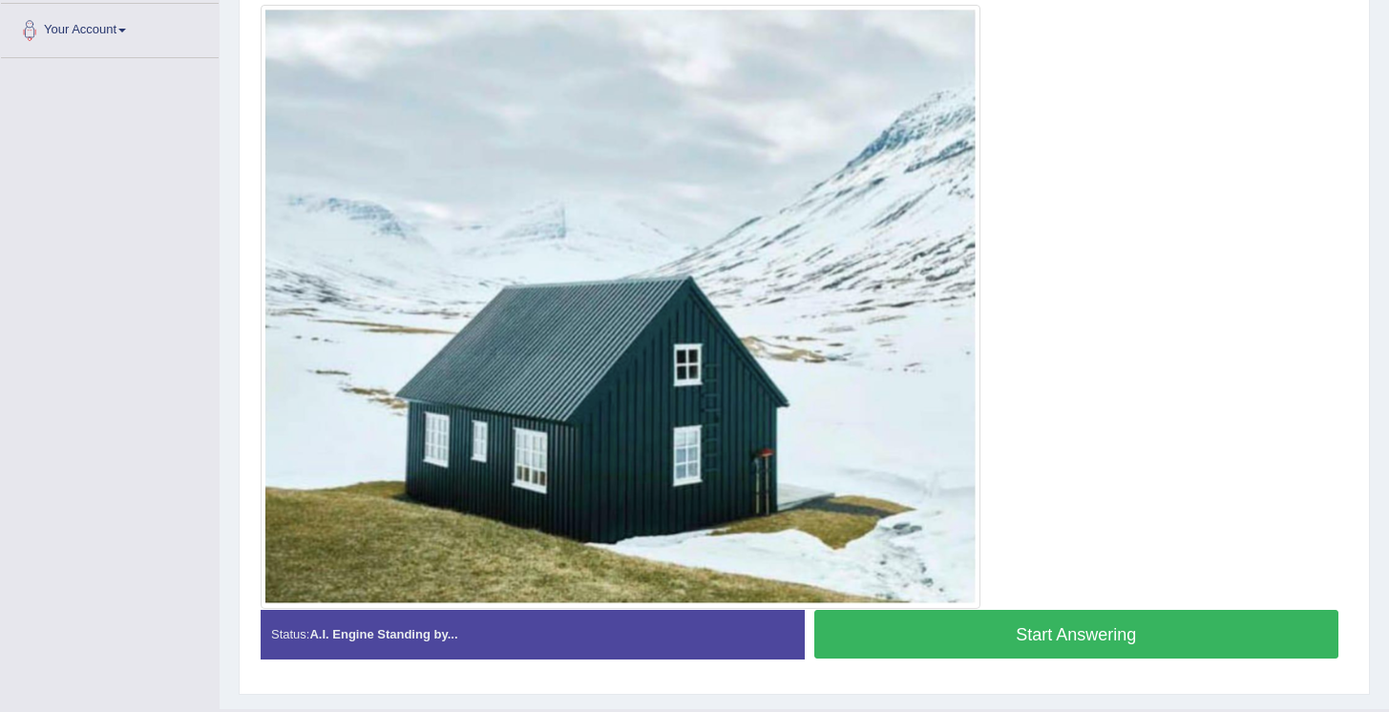
click at [1060, 636] on button "Start Answering" at bounding box center [1077, 634] width 525 height 49
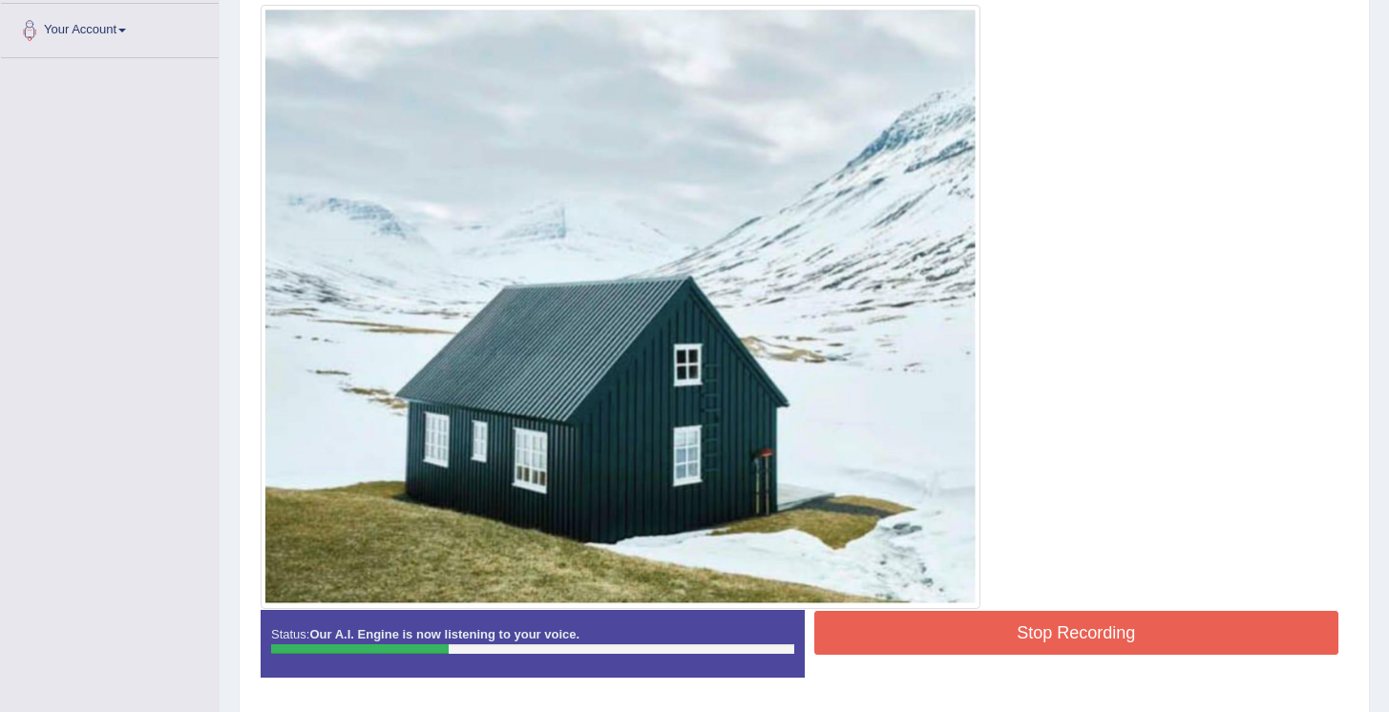
click at [1037, 644] on button "Stop Recording" at bounding box center [1077, 633] width 525 height 44
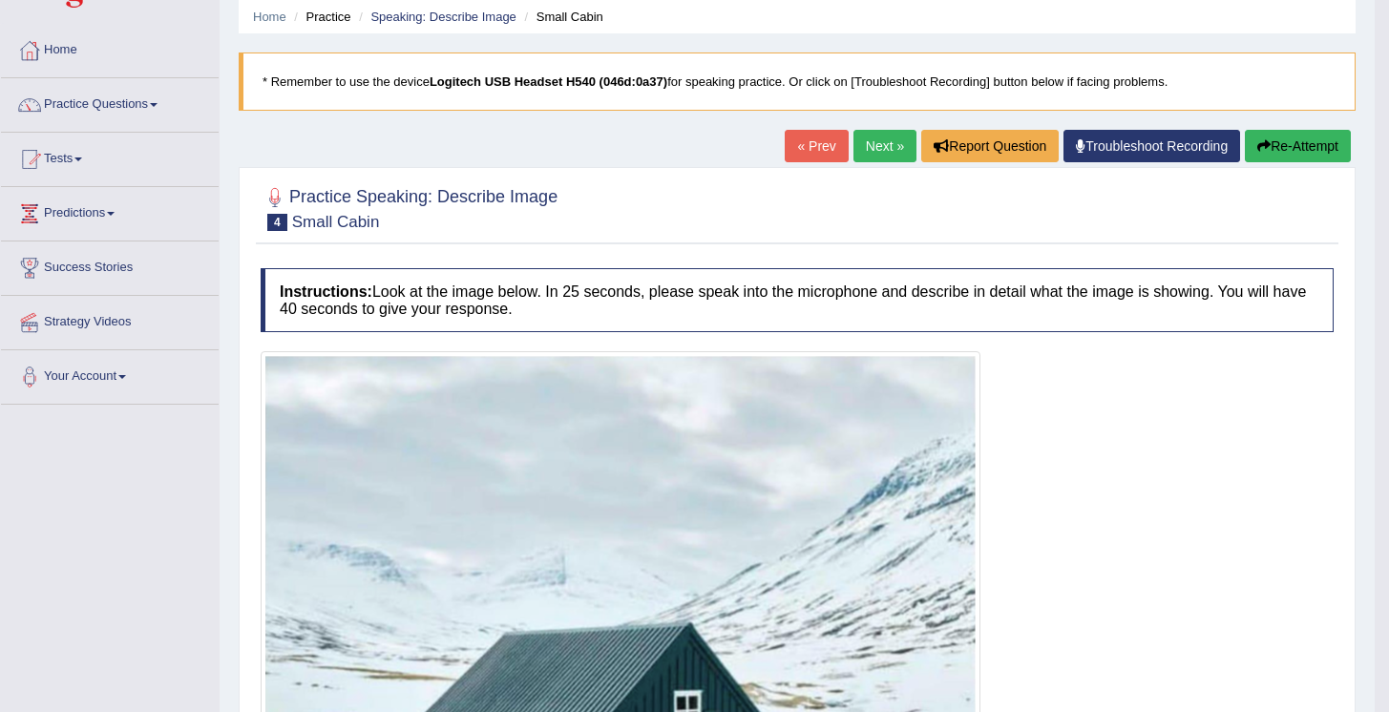
scroll to position [0, 0]
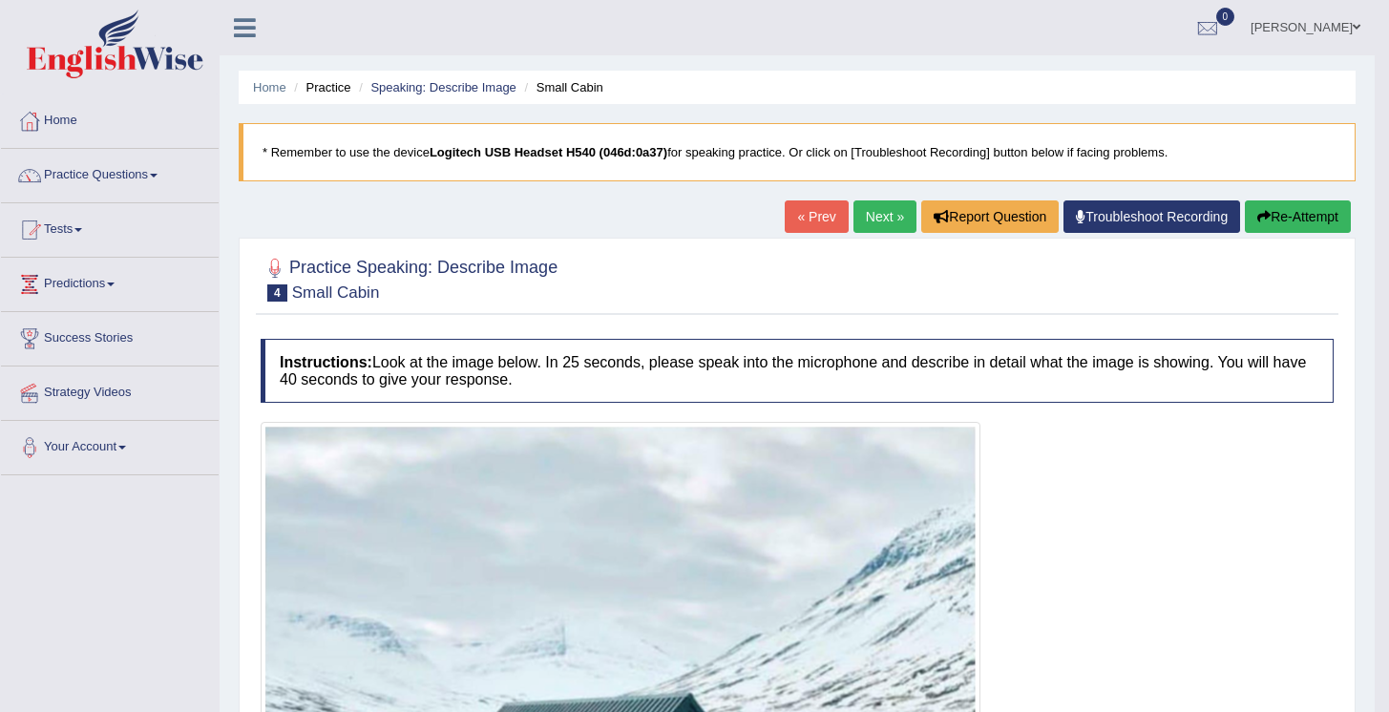
click at [1270, 216] on button "Re-Attempt" at bounding box center [1298, 217] width 106 height 32
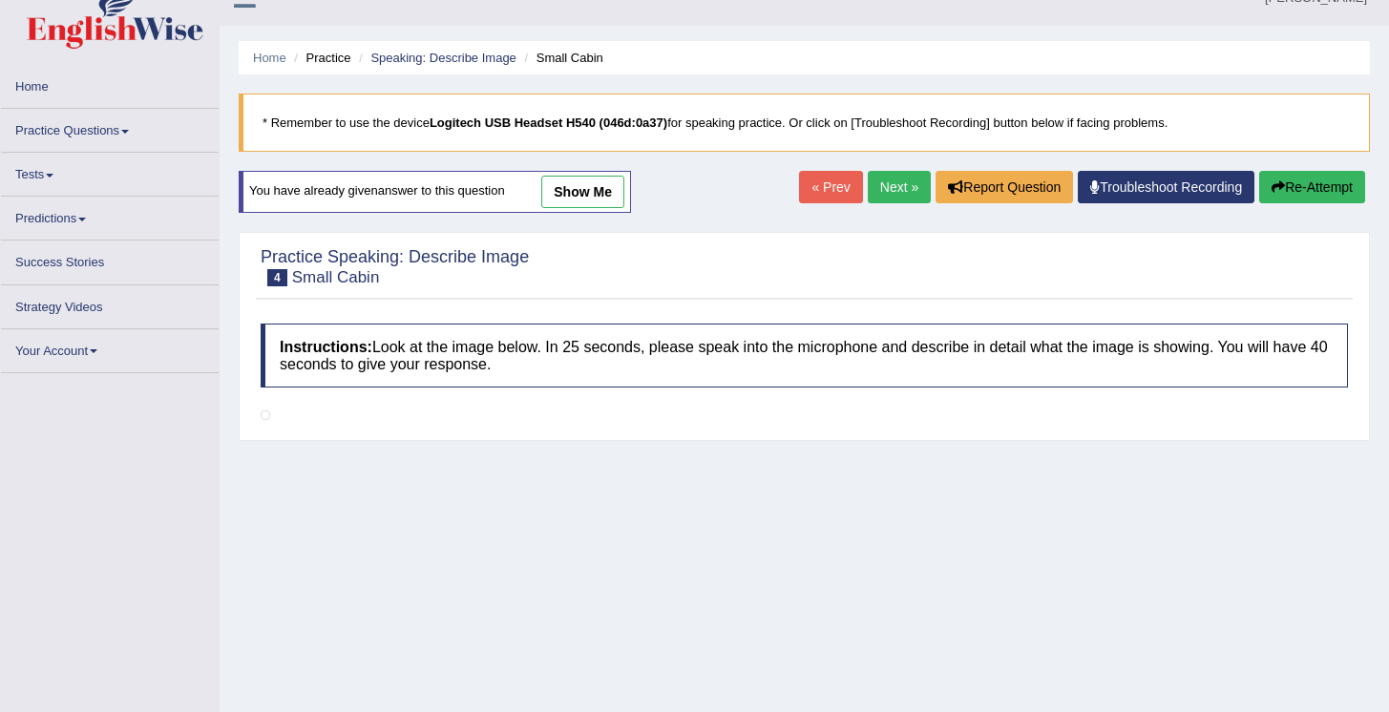
scroll to position [31, 0]
click at [1287, 183] on button "Re-Attempt" at bounding box center [1313, 186] width 106 height 32
click at [837, 187] on link "« Prev" at bounding box center [830, 186] width 63 height 32
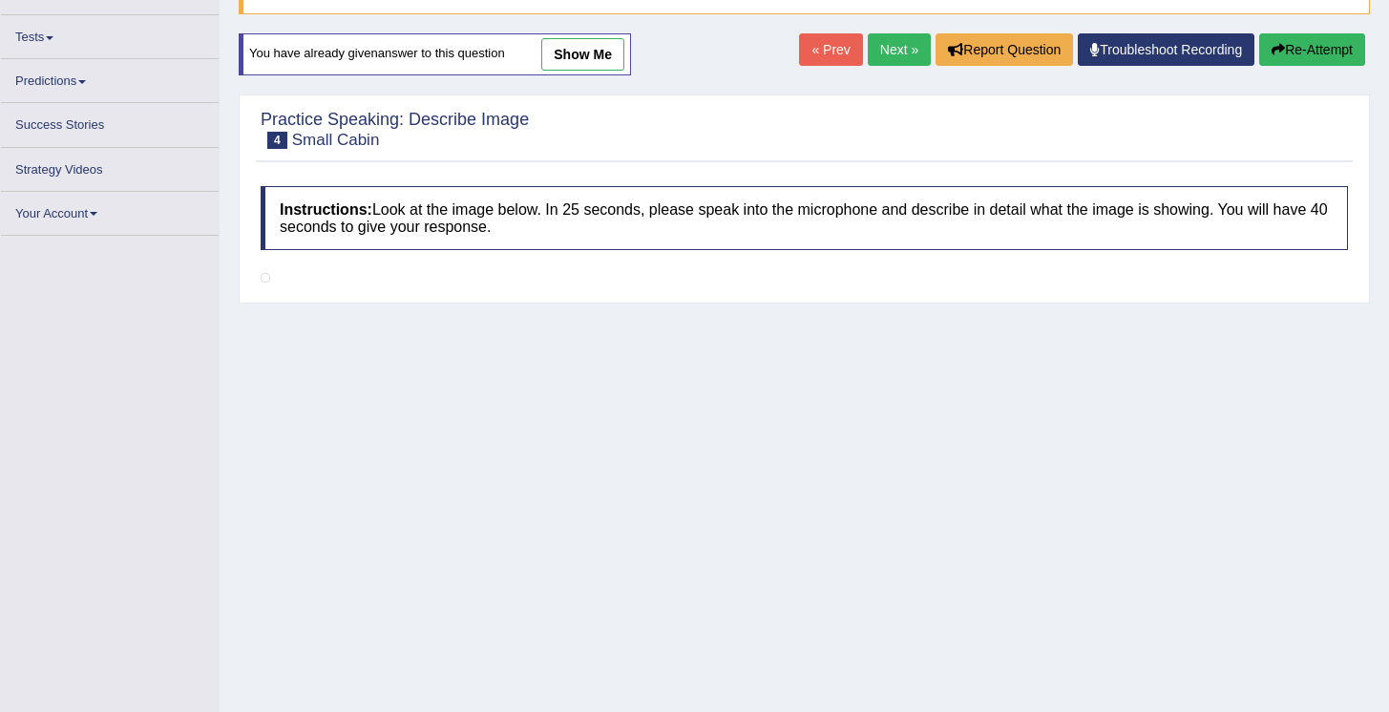
scroll to position [0, 0]
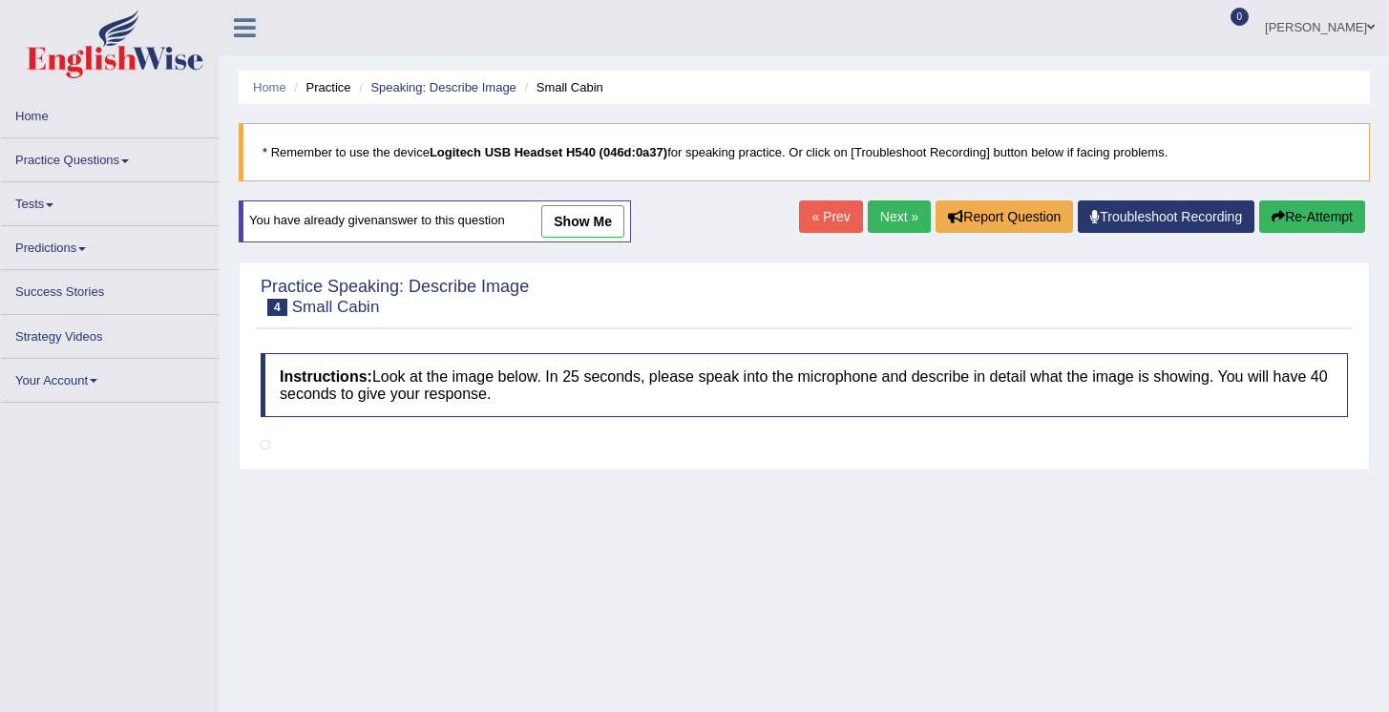
click at [904, 212] on link "Next »" at bounding box center [899, 217] width 63 height 32
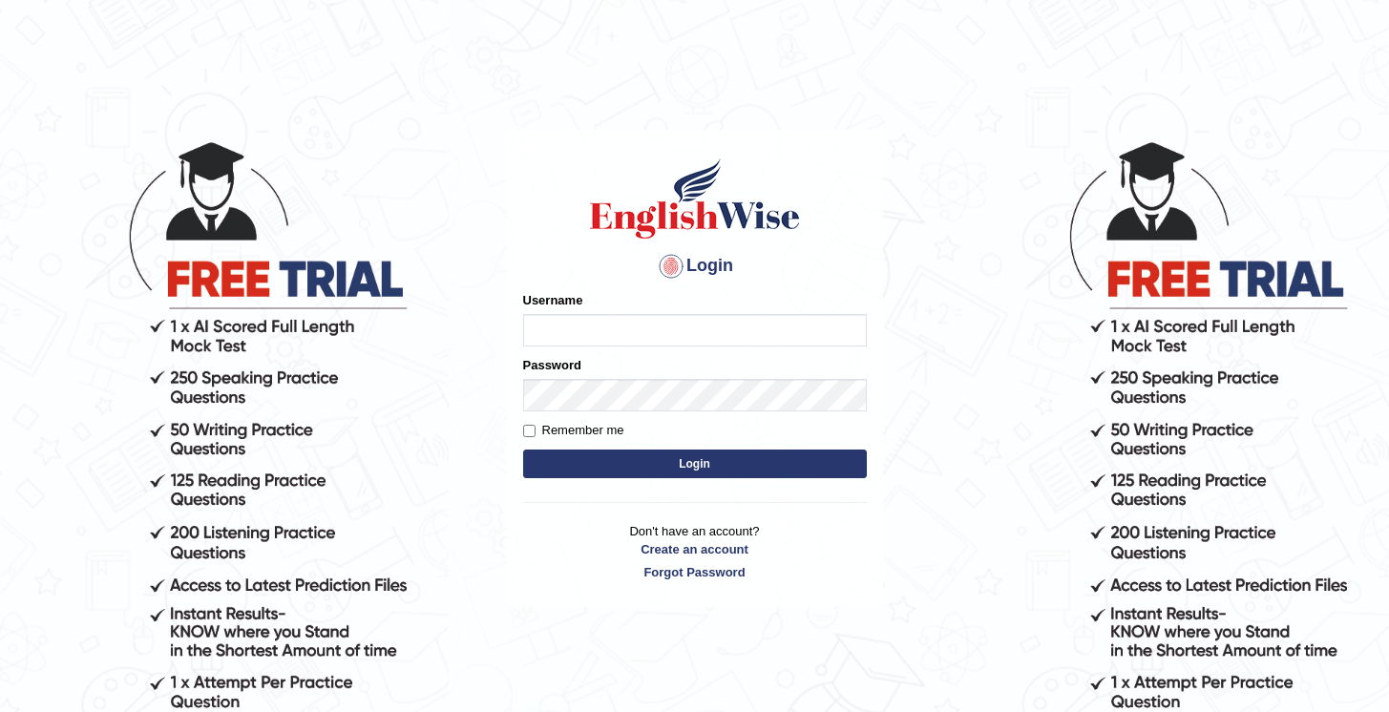
type input "KanchanY"
click at [539, 432] on label "Remember me" at bounding box center [573, 430] width 101 height 19
click at [536, 432] on input "Remember me" at bounding box center [529, 431] width 12 height 12
checkbox input "true"
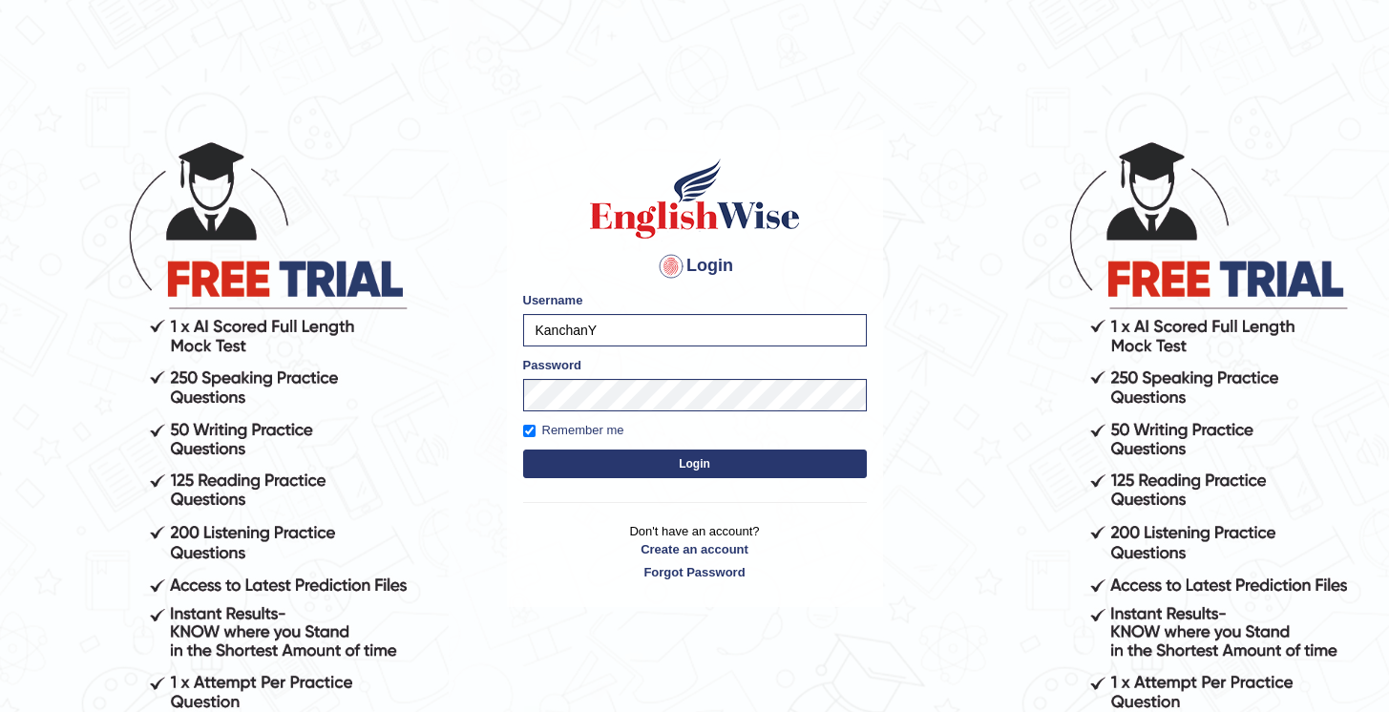
click at [677, 465] on button "Login" at bounding box center [695, 464] width 344 height 29
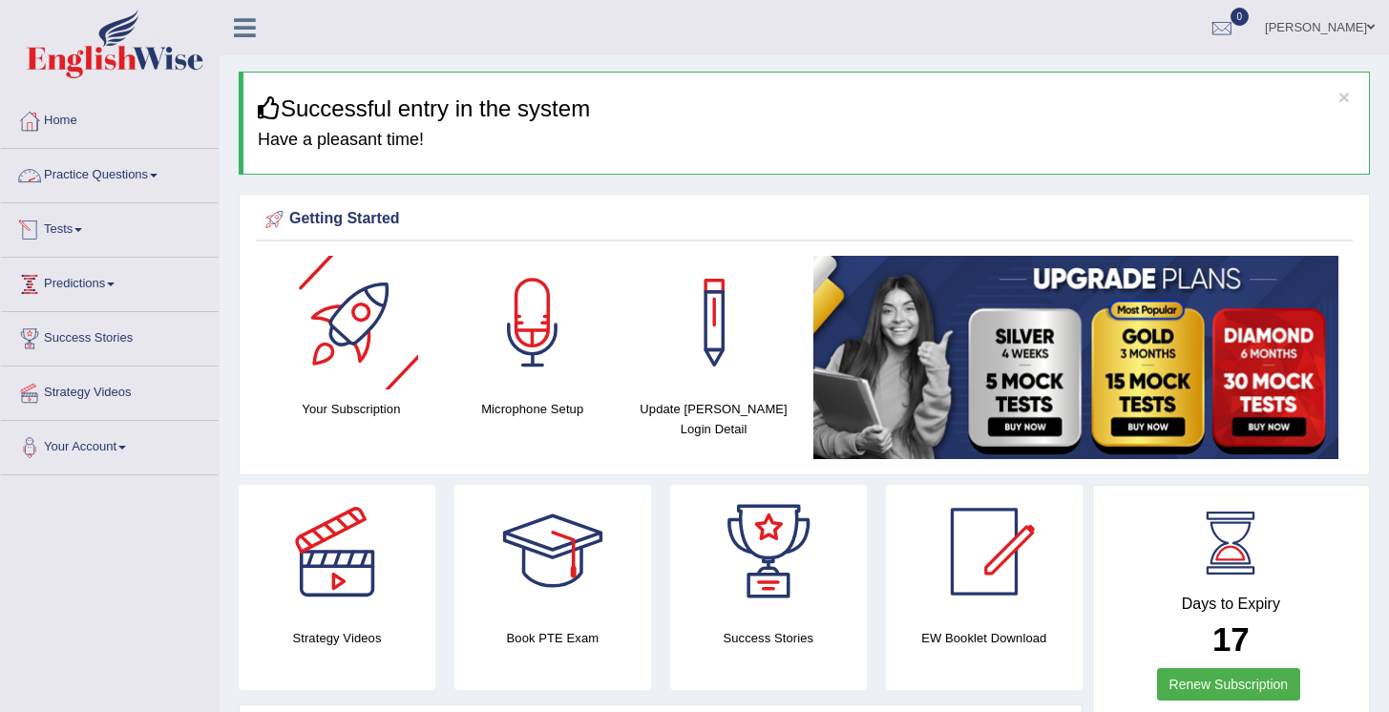
click at [160, 179] on link "Practice Questions" at bounding box center [110, 173] width 218 height 48
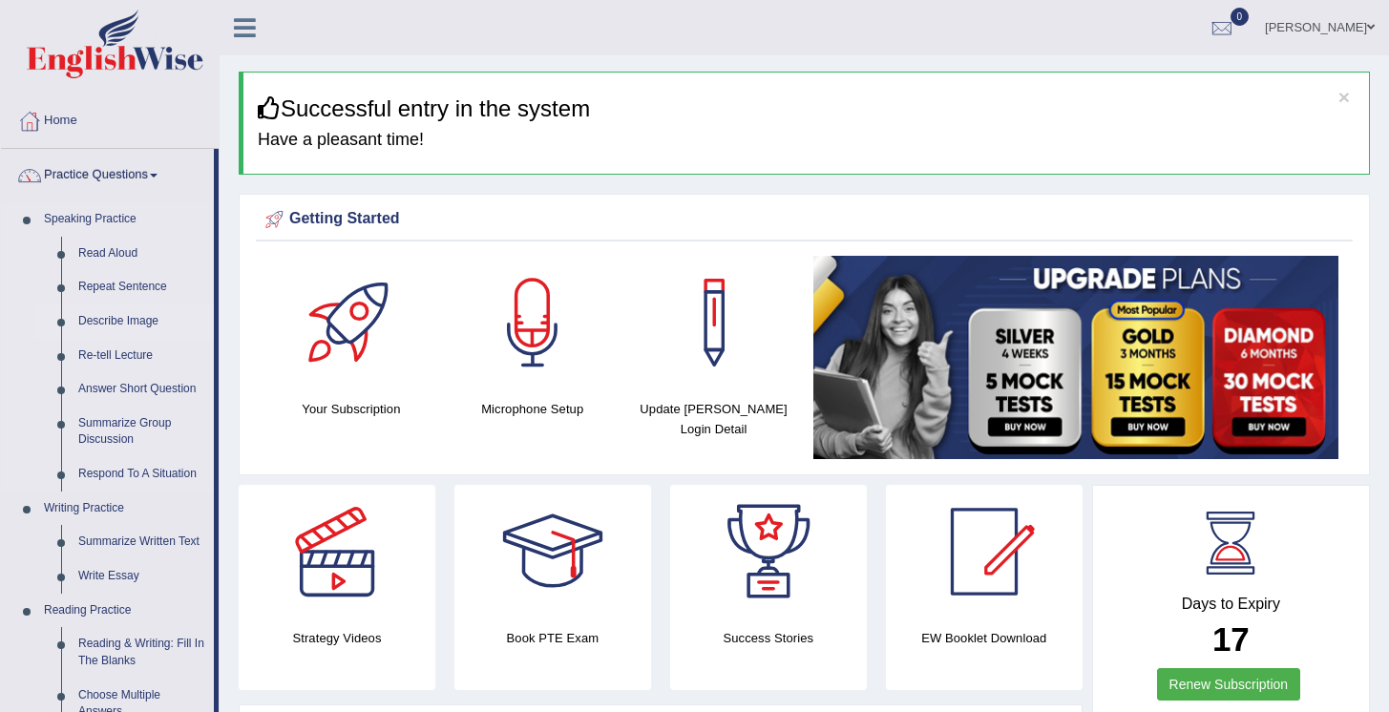
click at [125, 320] on link "Describe Image" at bounding box center [142, 322] width 144 height 34
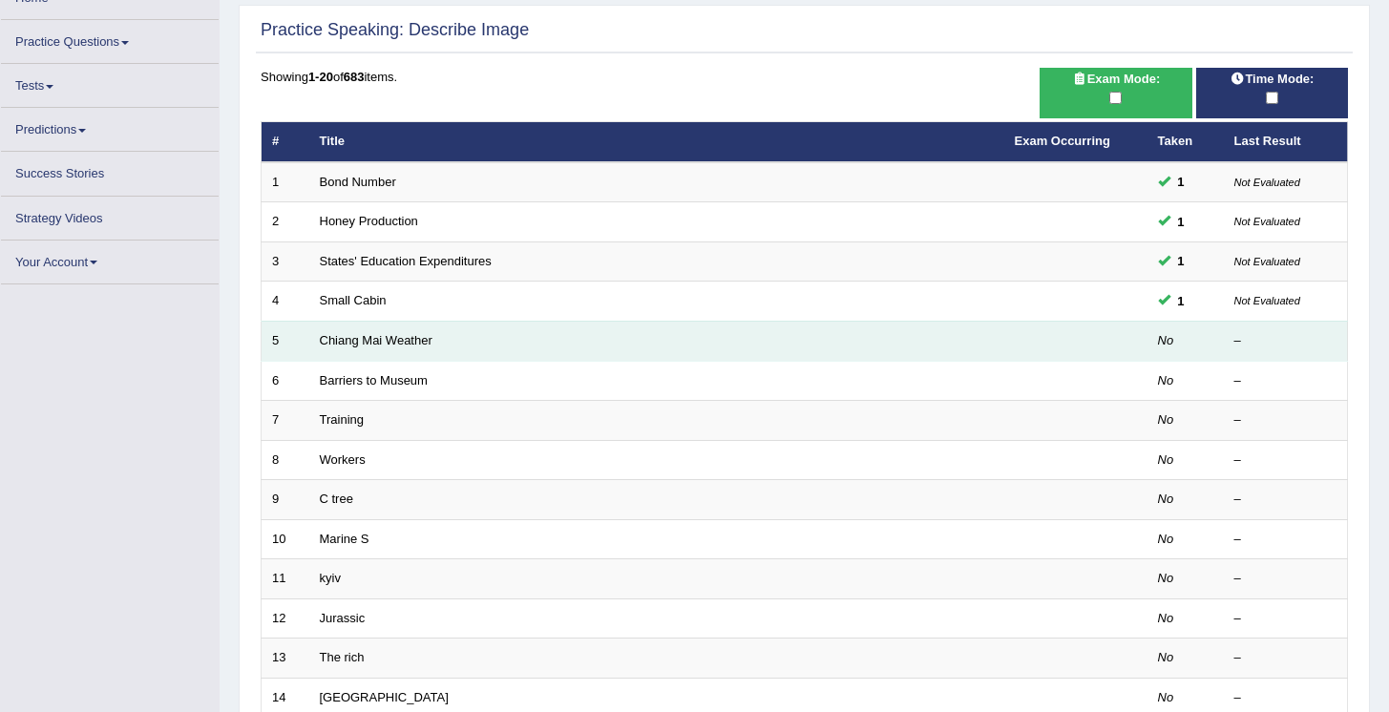
scroll to position [122, 0]
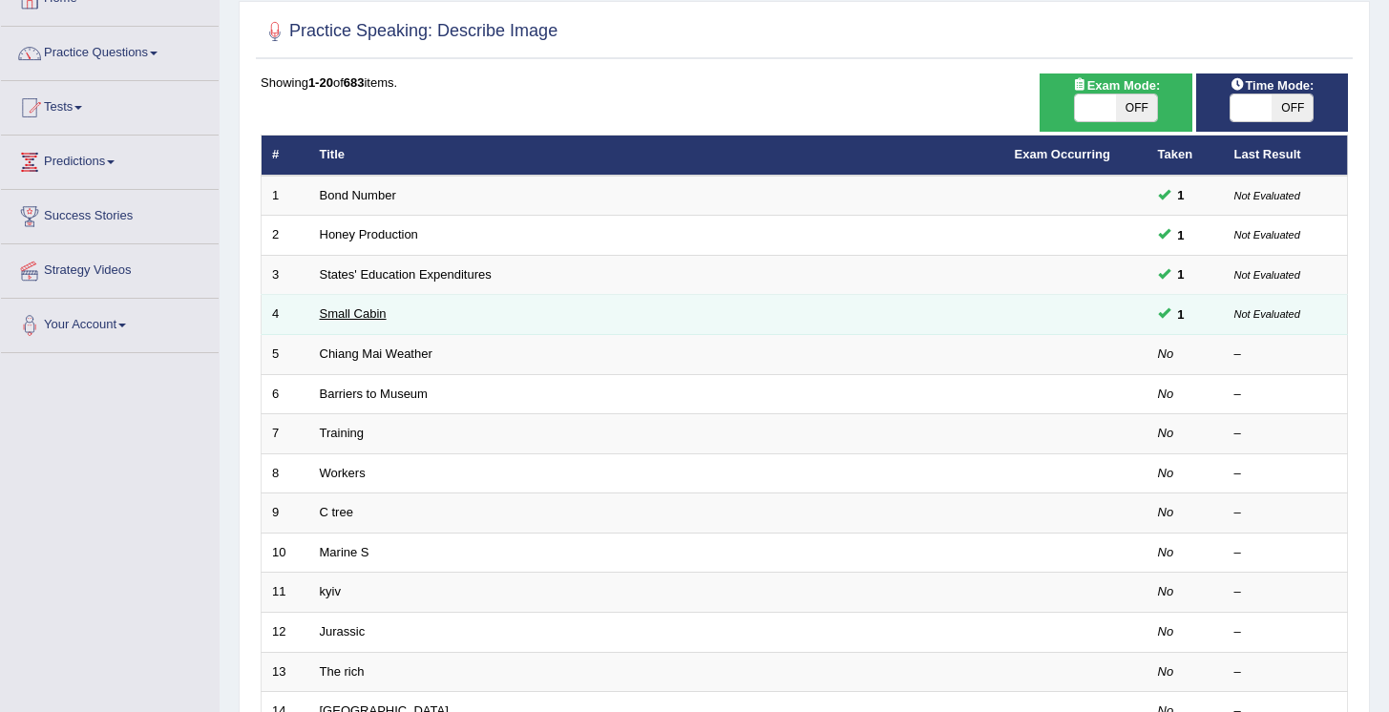
click at [346, 312] on link "Small Cabin" at bounding box center [353, 314] width 67 height 14
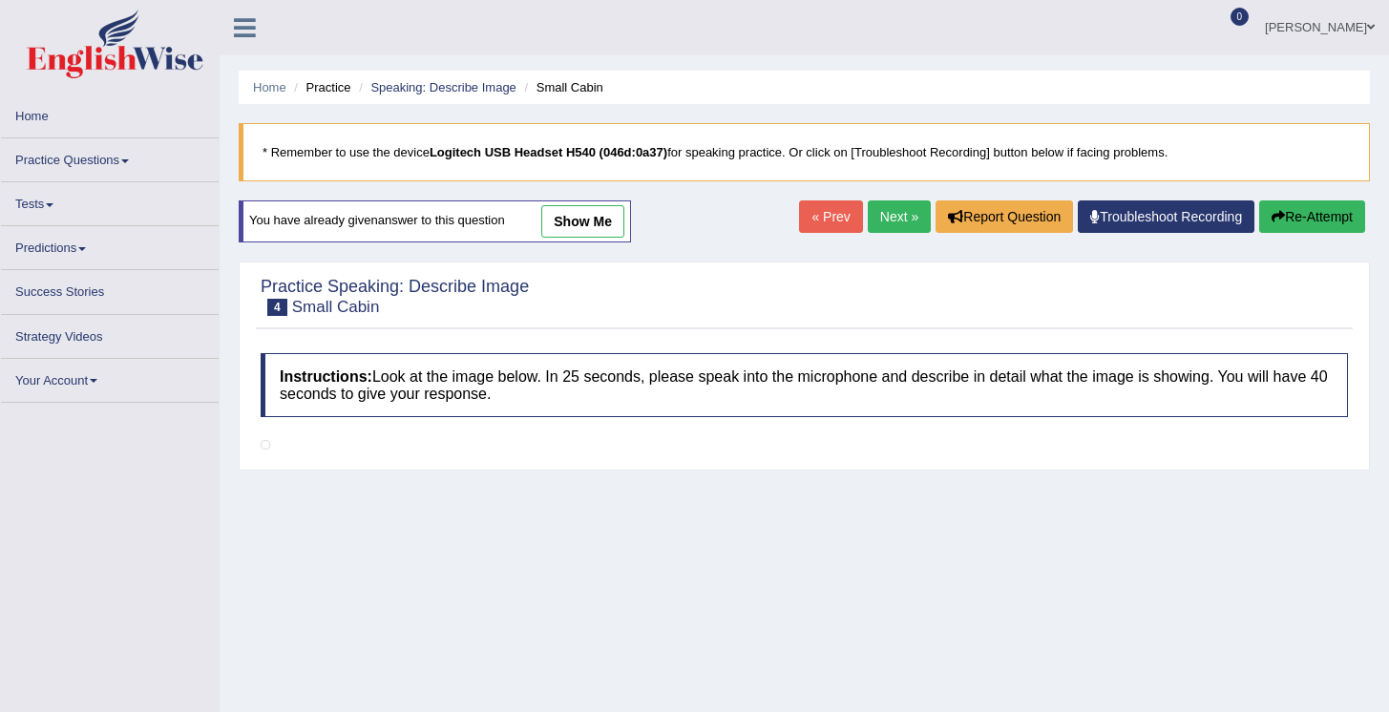
click at [1301, 217] on button "Re-Attempt" at bounding box center [1313, 217] width 106 height 32
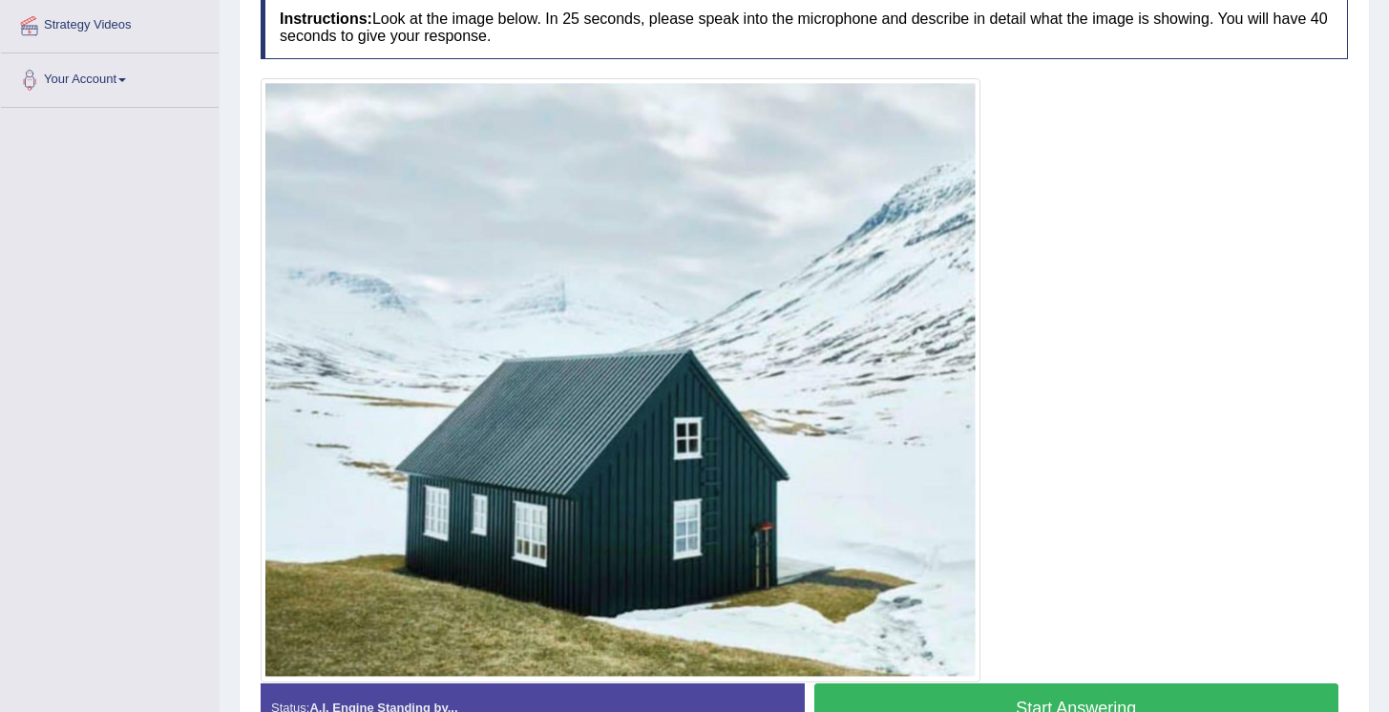
scroll to position [381, 0]
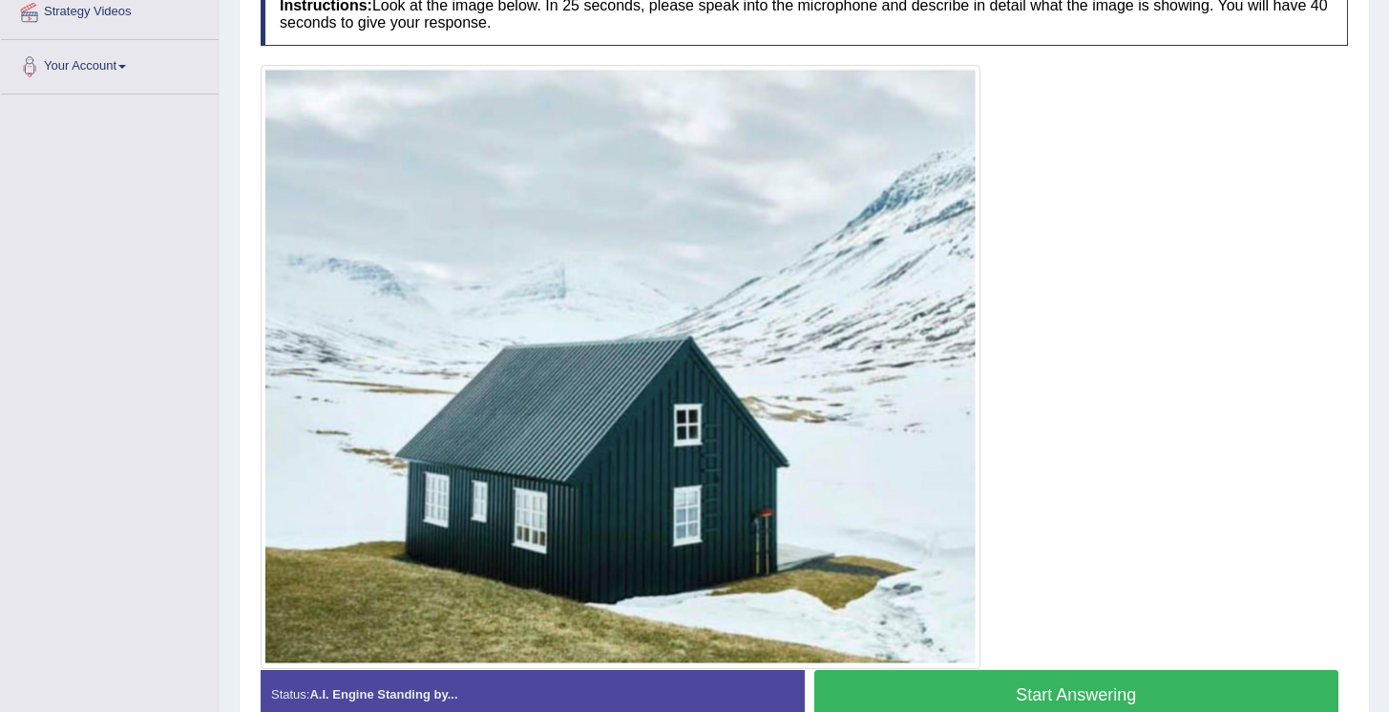
click at [1004, 689] on button "Start Answering" at bounding box center [1077, 694] width 525 height 49
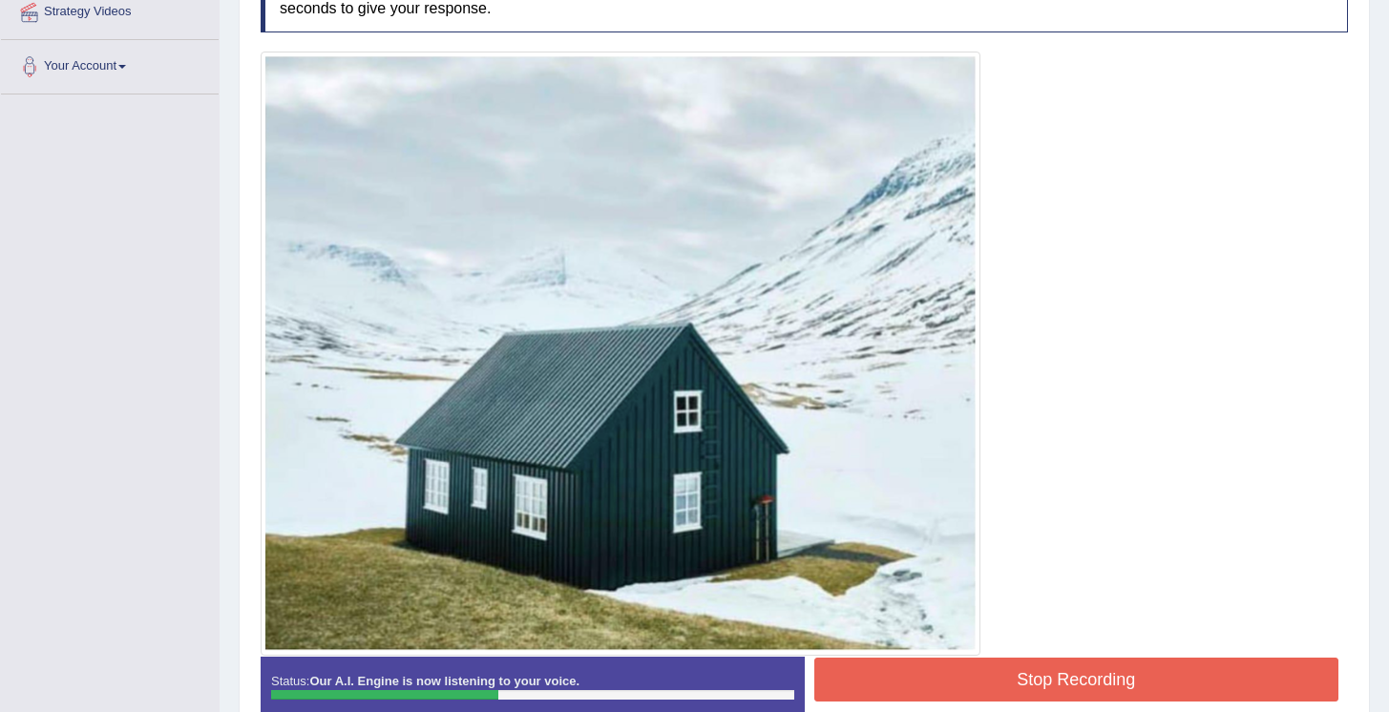
click at [999, 693] on button "Stop Recording" at bounding box center [1077, 680] width 525 height 44
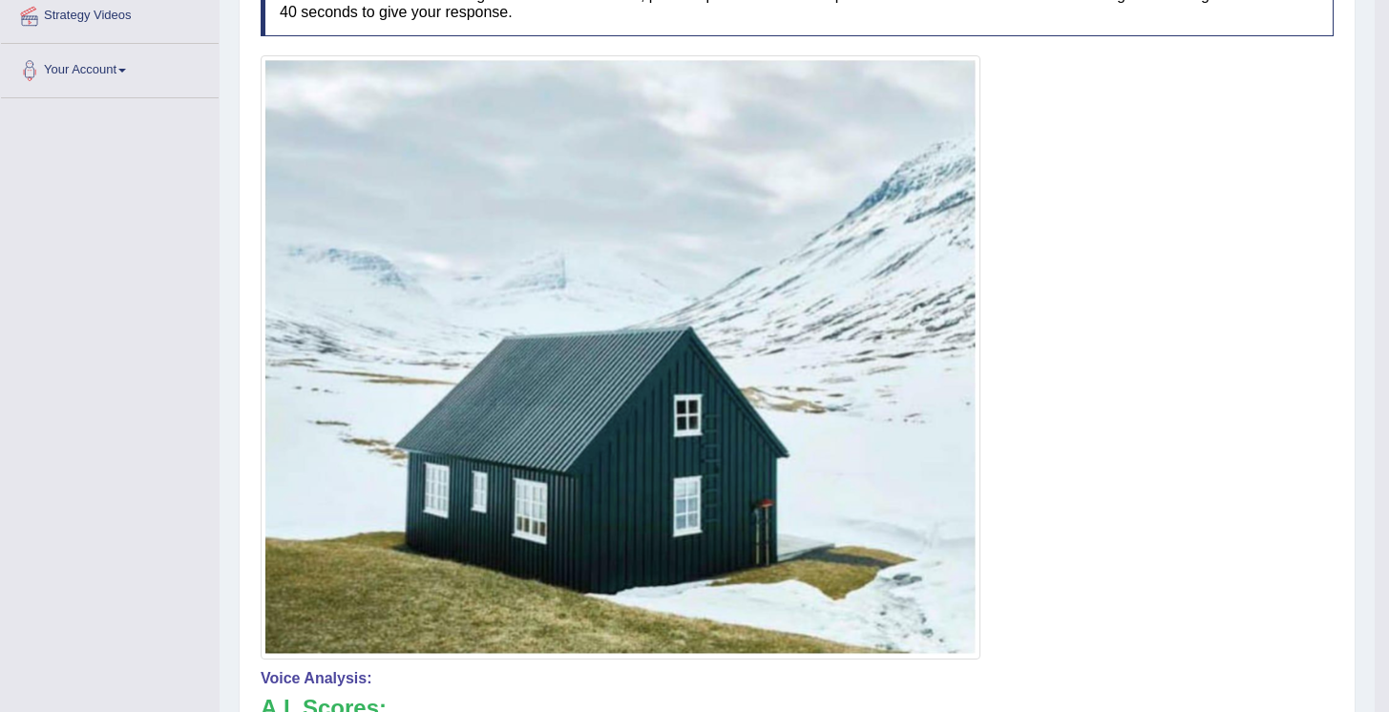
scroll to position [0, 0]
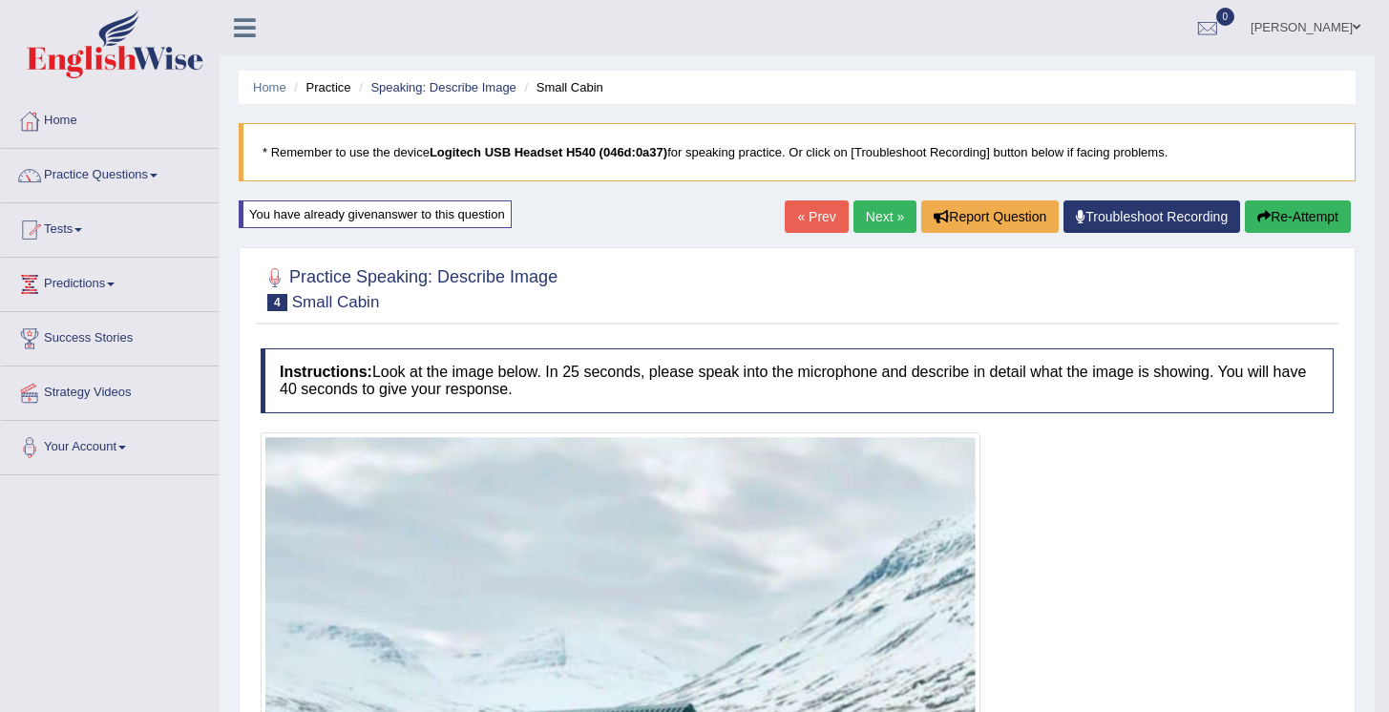
click at [890, 230] on link "Next »" at bounding box center [885, 217] width 63 height 32
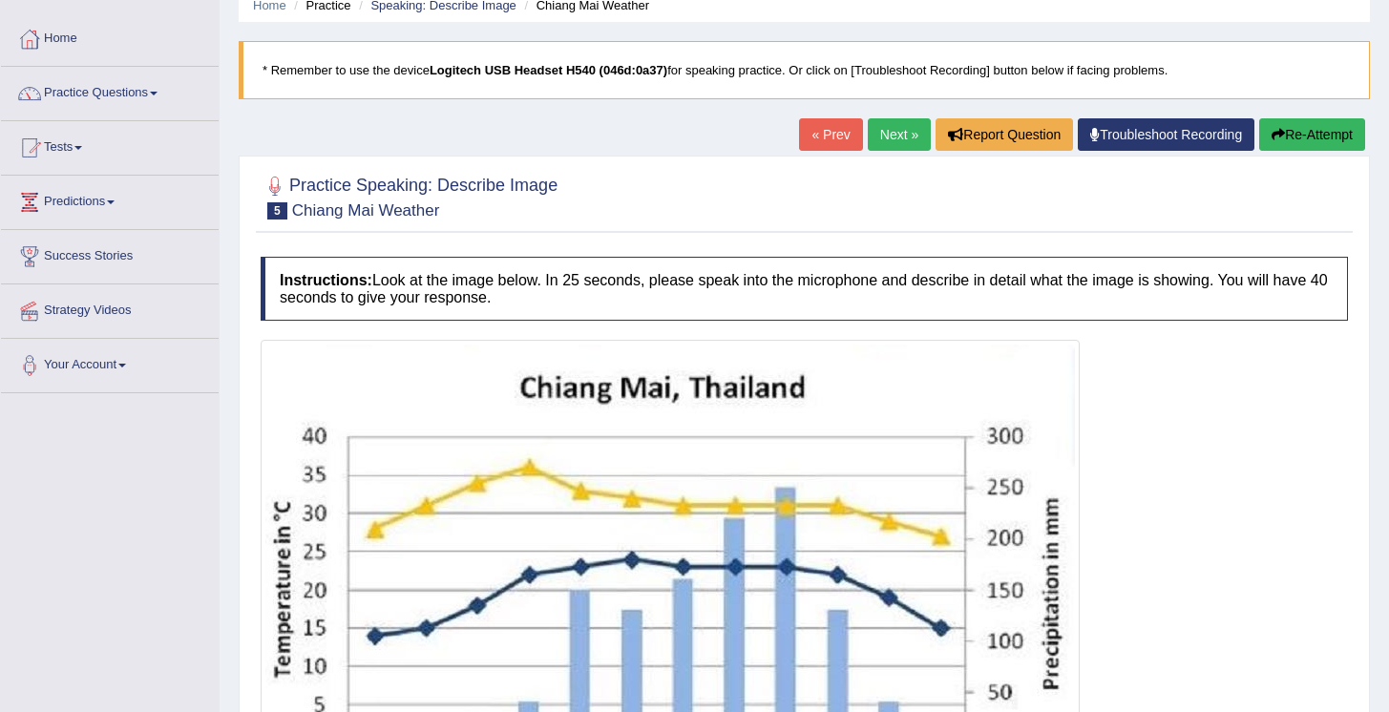
scroll to position [371, 0]
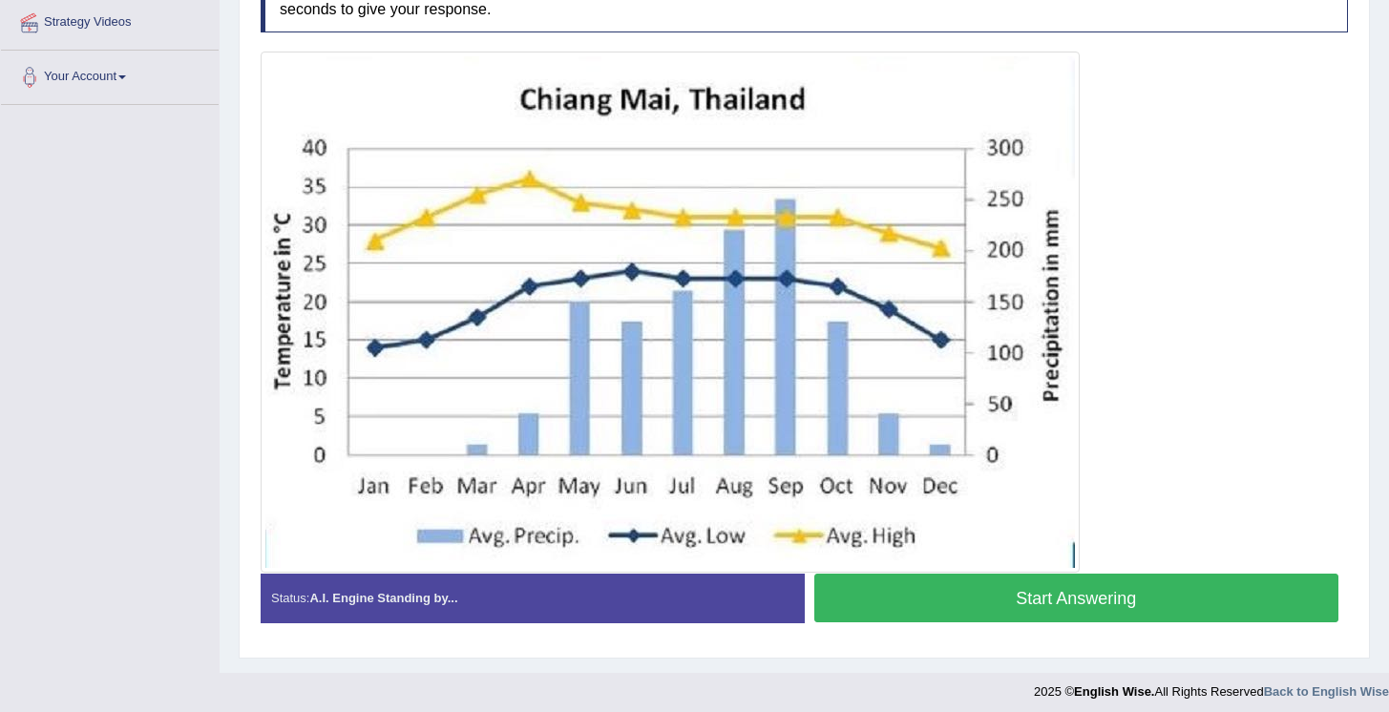
click at [1017, 611] on button "Start Answering" at bounding box center [1077, 598] width 525 height 49
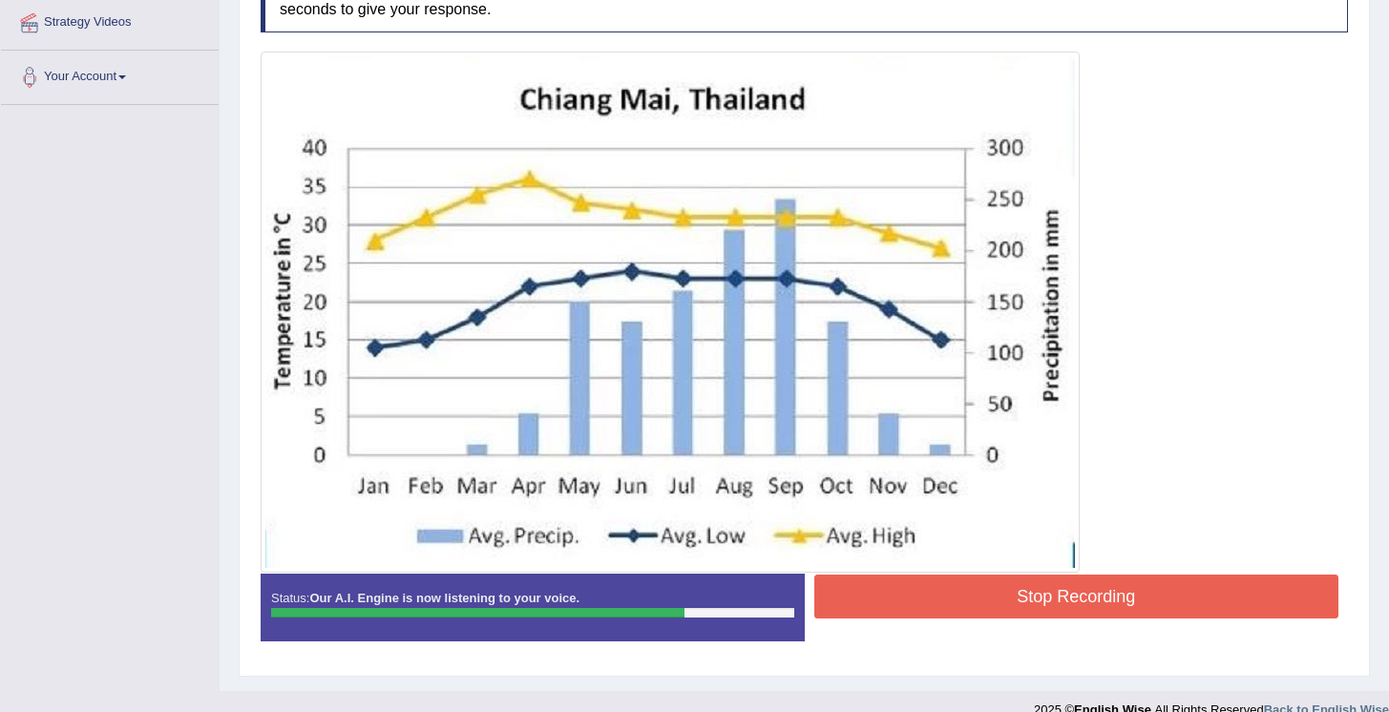
click at [1051, 604] on button "Stop Recording" at bounding box center [1077, 597] width 525 height 44
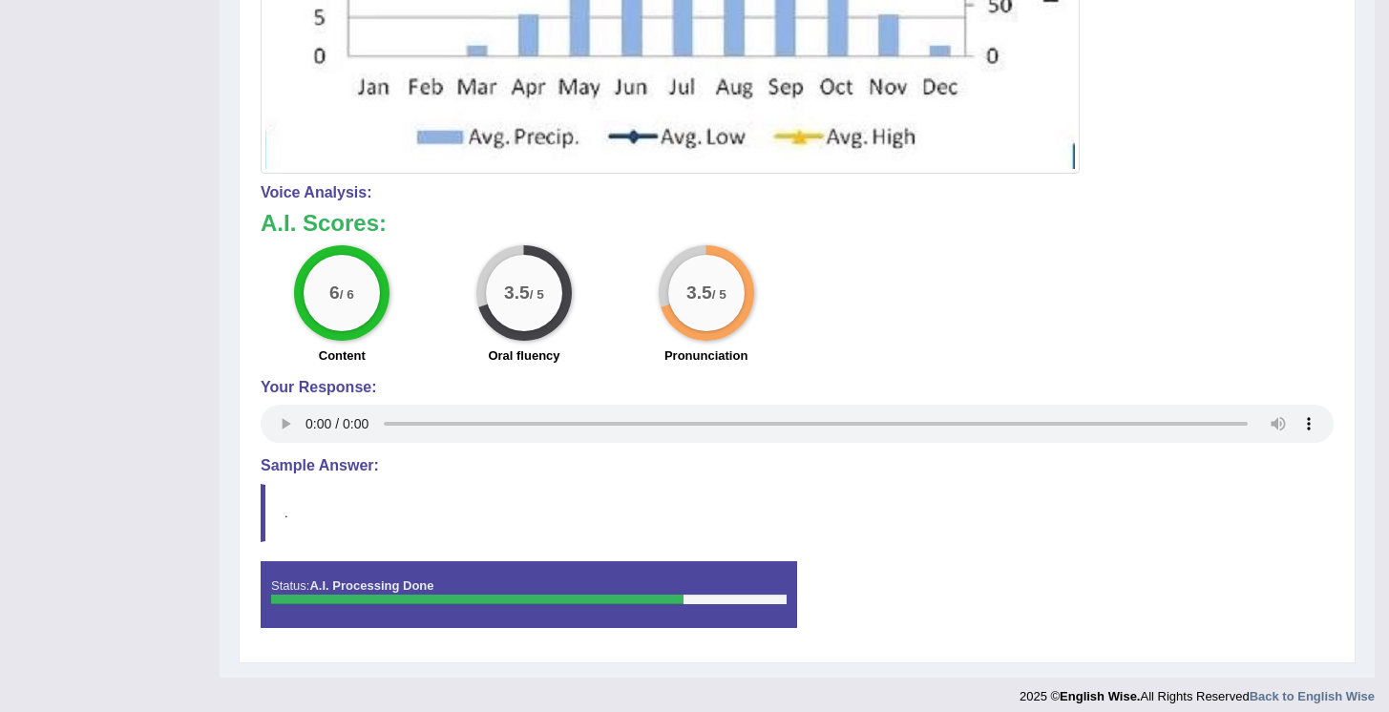
scroll to position [784, 0]
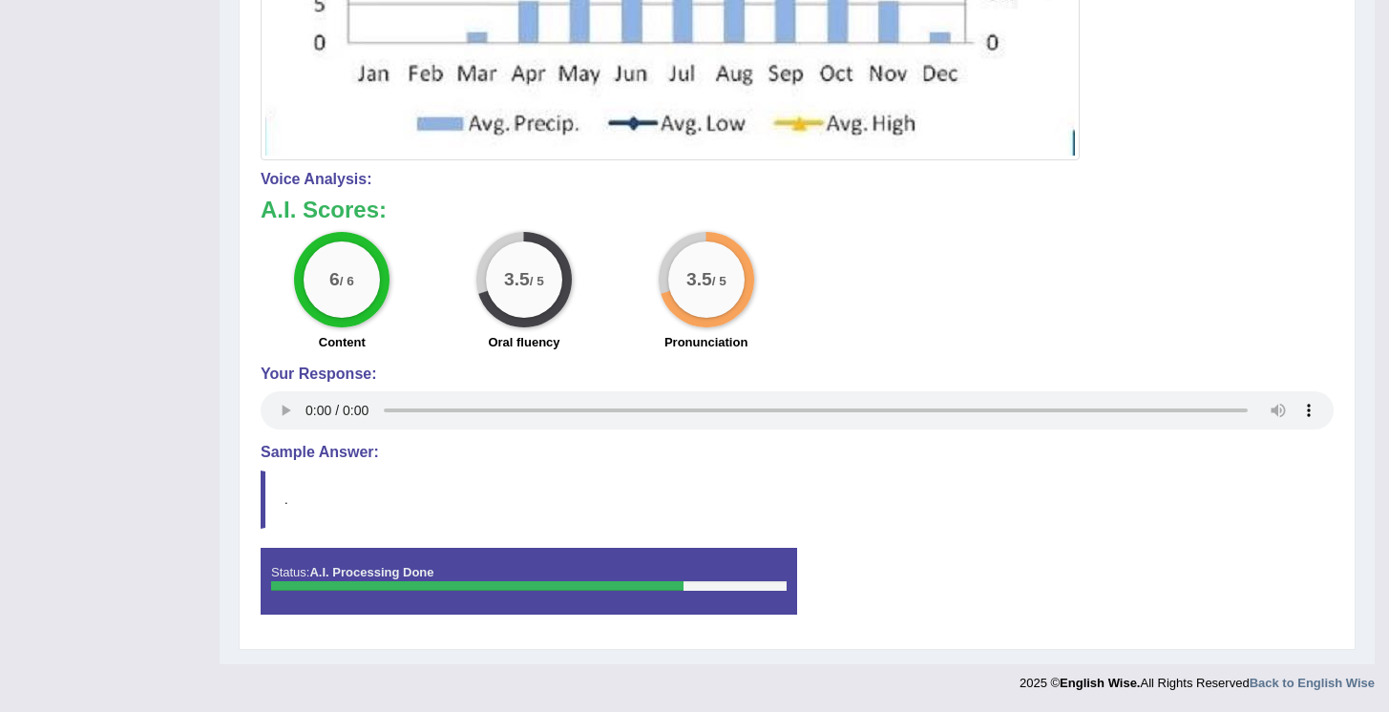
click at [1028, 346] on div "6 / 6 Content 3.5 / 5 Oral fluency 3.5 / 5 Pronunciation" at bounding box center [797, 293] width 1092 height 123
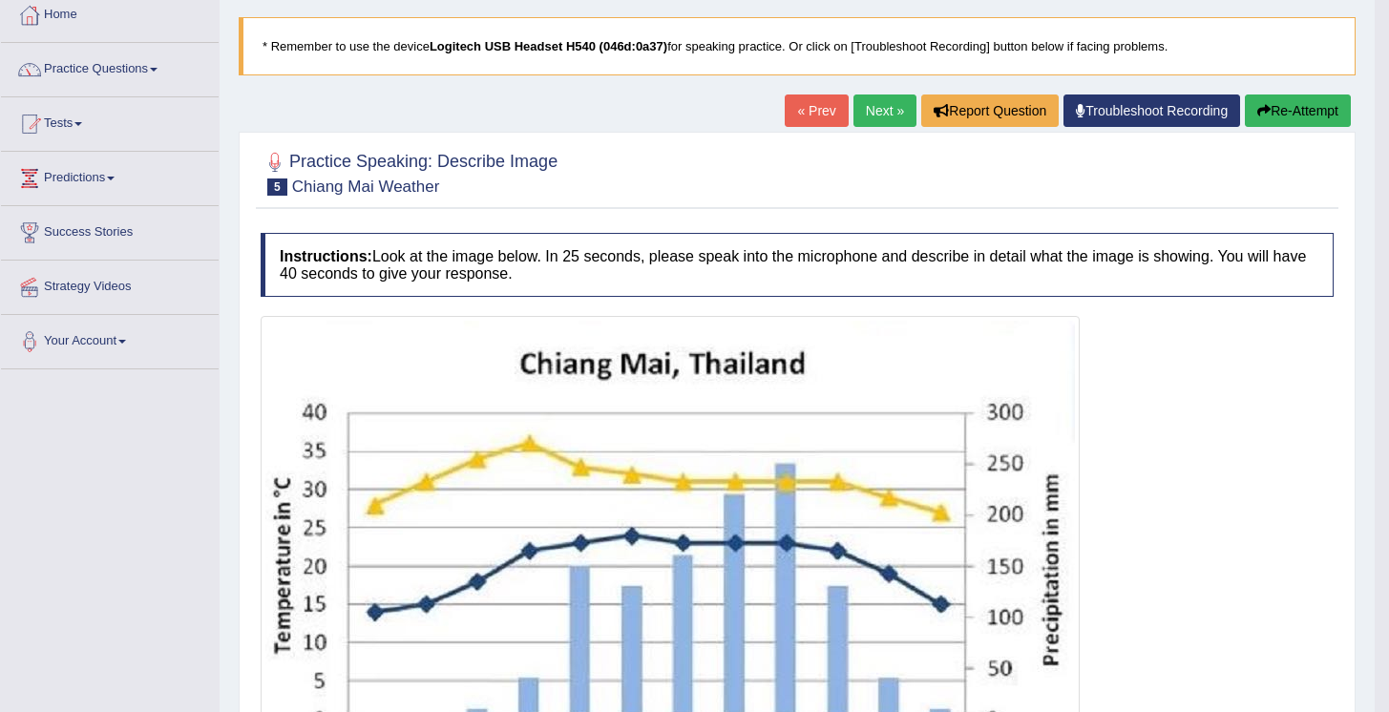
scroll to position [0, 0]
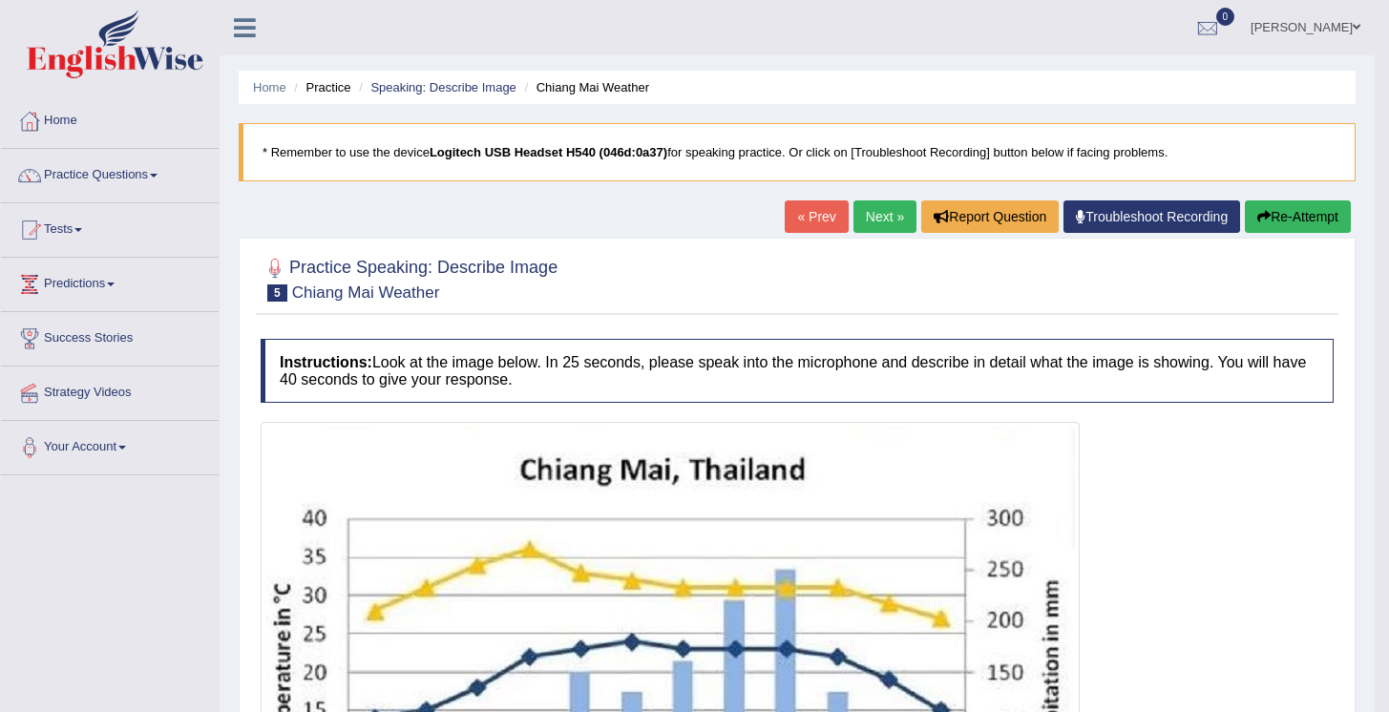
click at [867, 216] on link "Next »" at bounding box center [885, 217] width 63 height 32
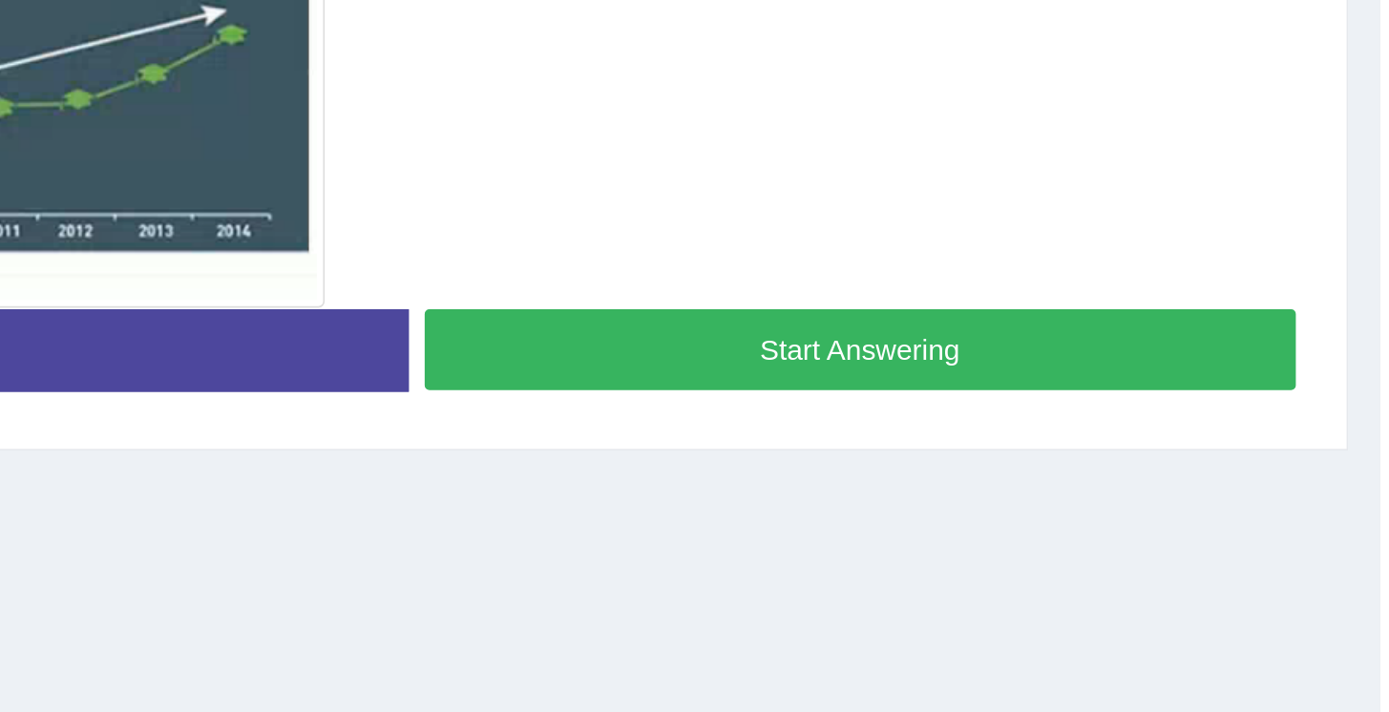
scroll to position [290, 0]
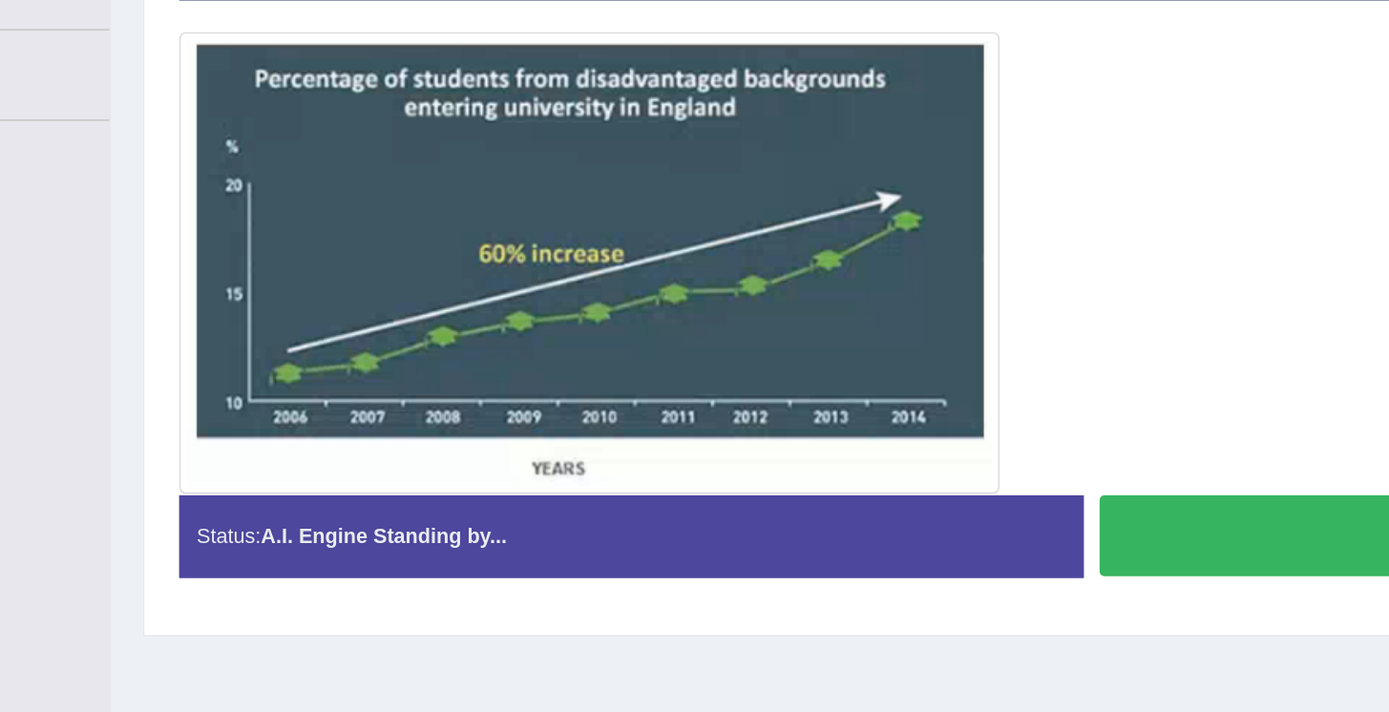
click at [906, 443] on button "Start Answering" at bounding box center [1077, 435] width 525 height 49
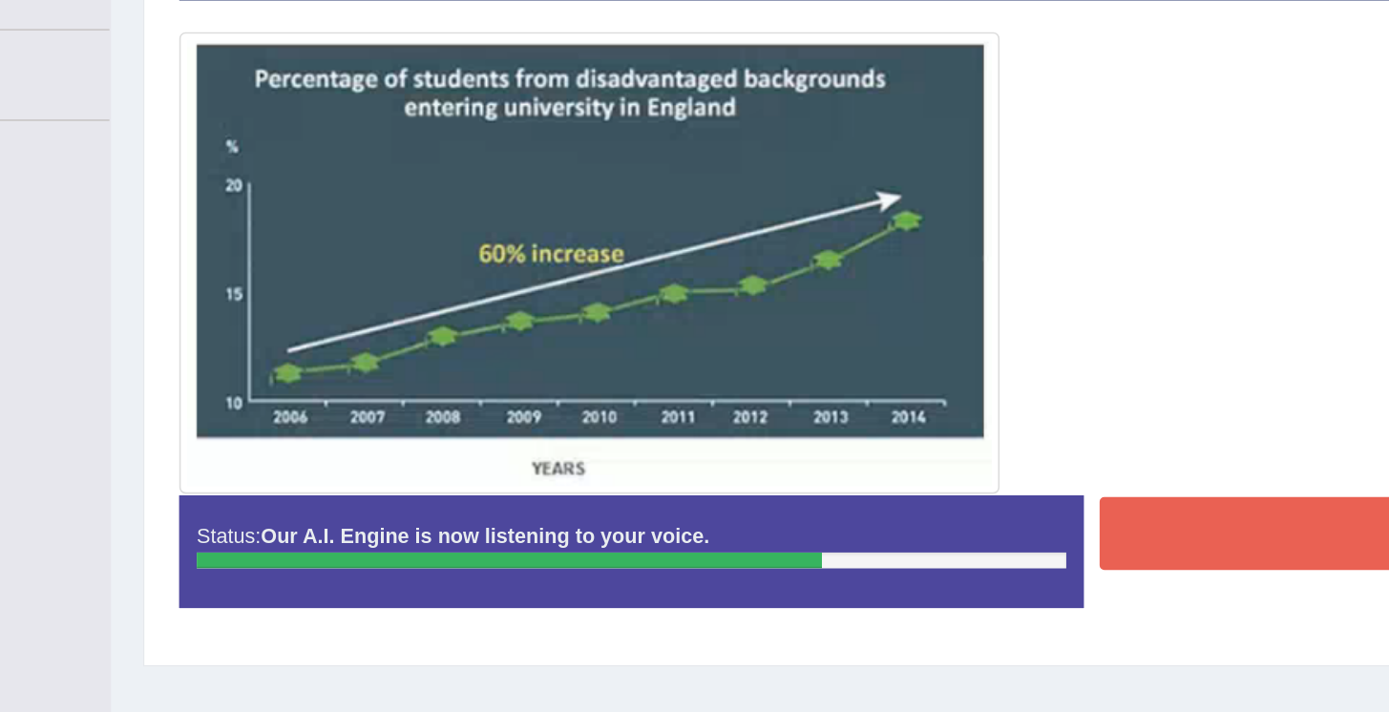
click at [877, 437] on button "Stop Recording" at bounding box center [1077, 434] width 525 height 44
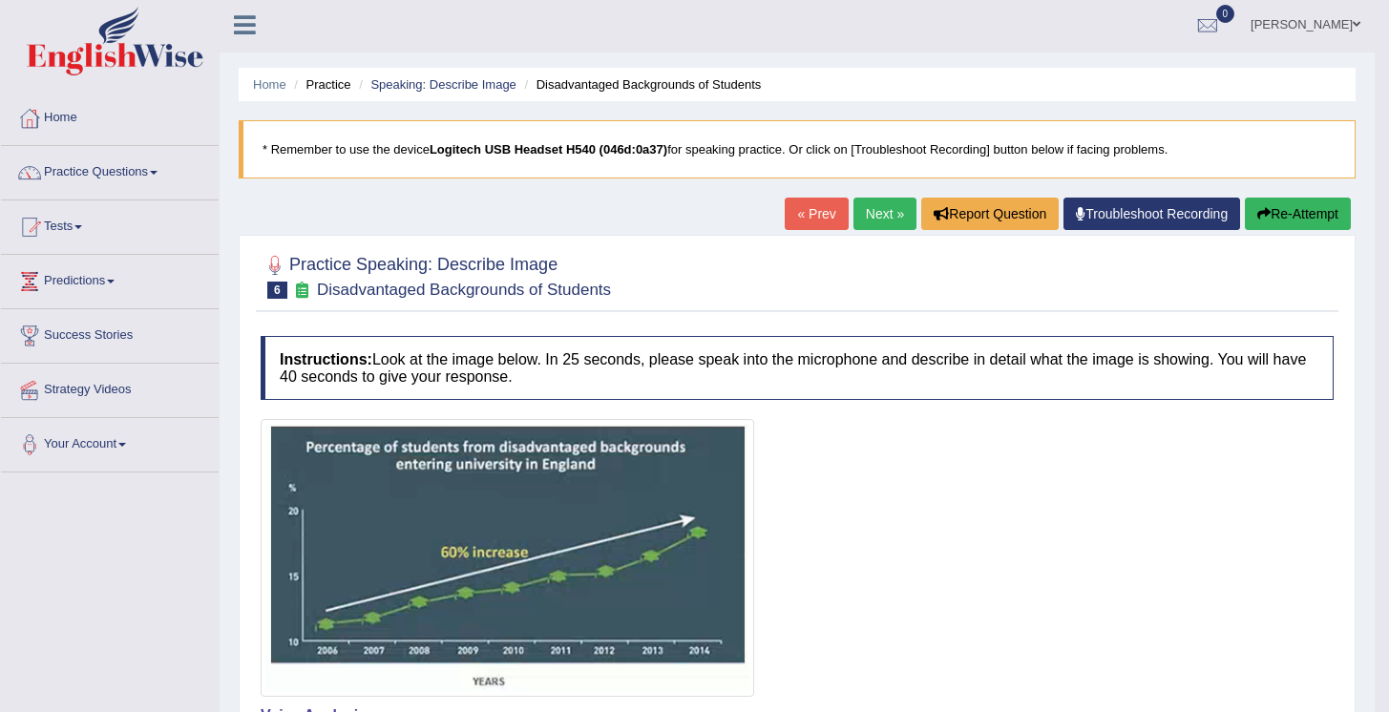
scroll to position [0, 0]
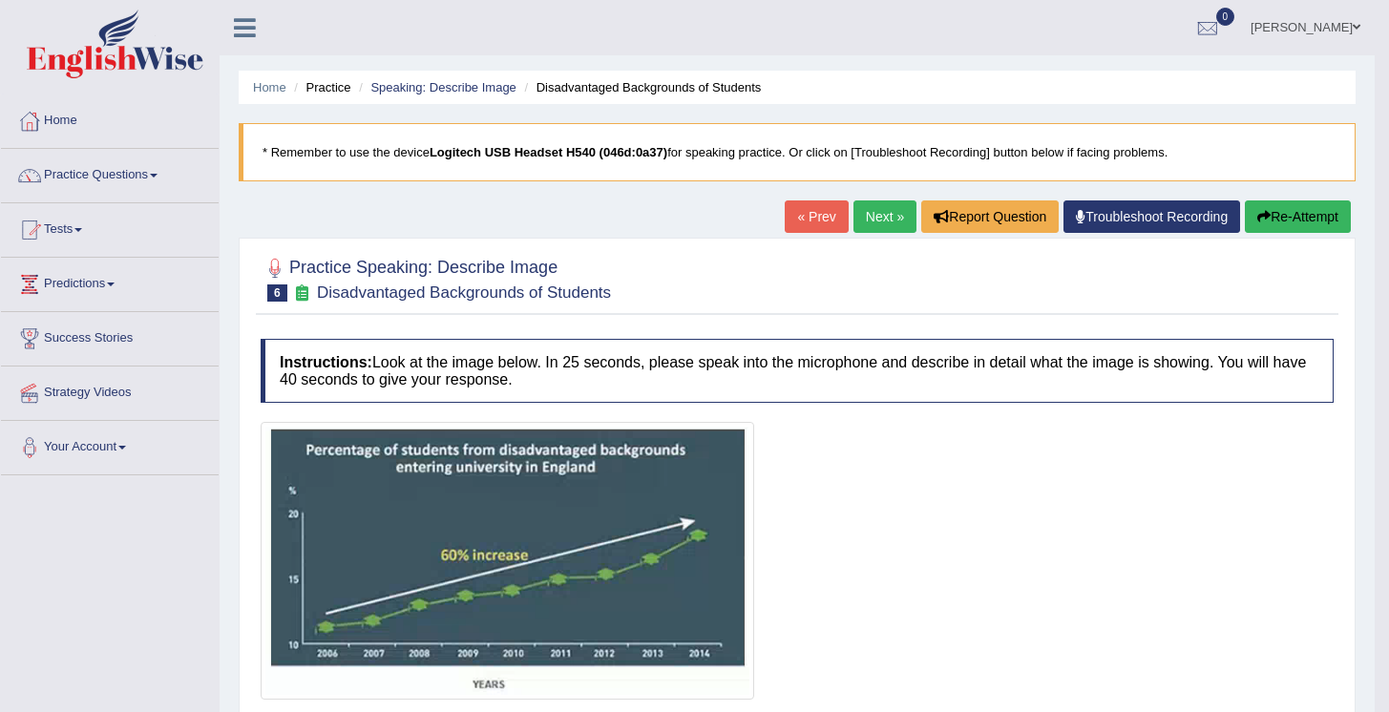
click at [1261, 219] on icon "button" at bounding box center [1264, 216] width 13 height 13
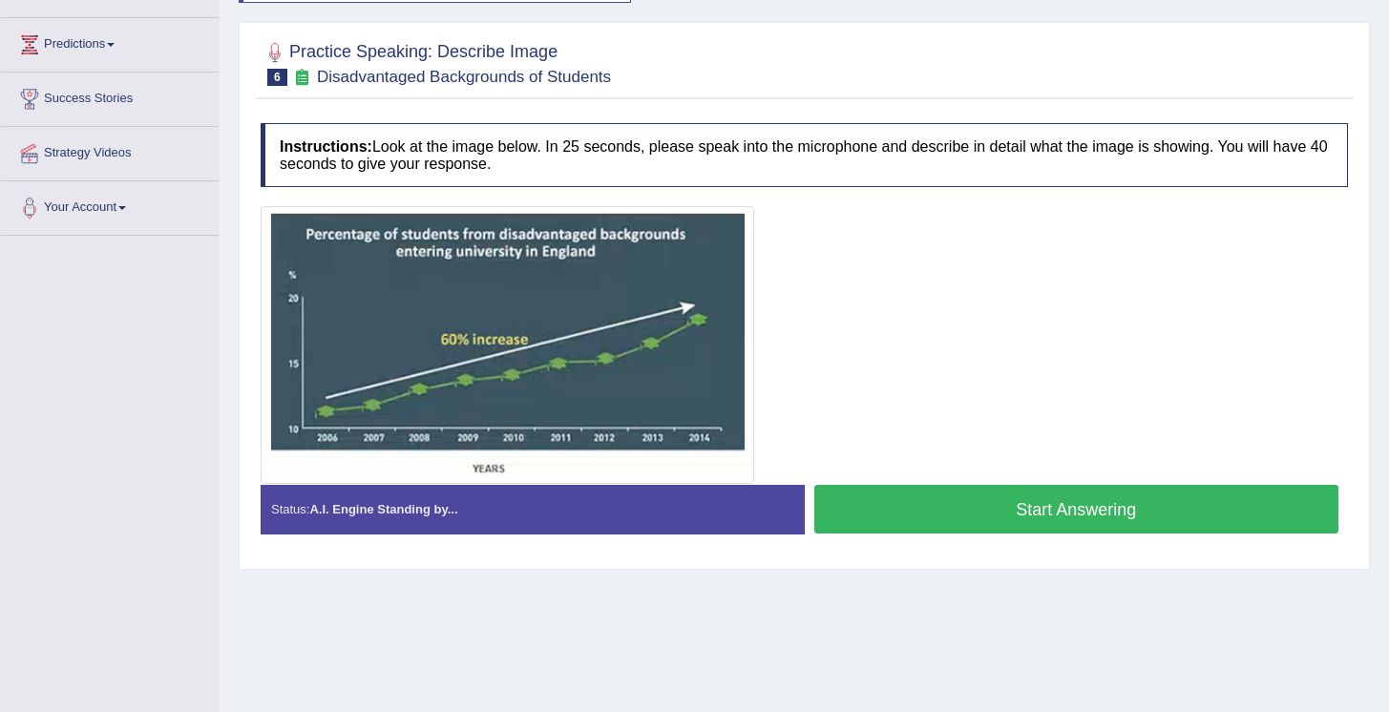
scroll to position [290, 0]
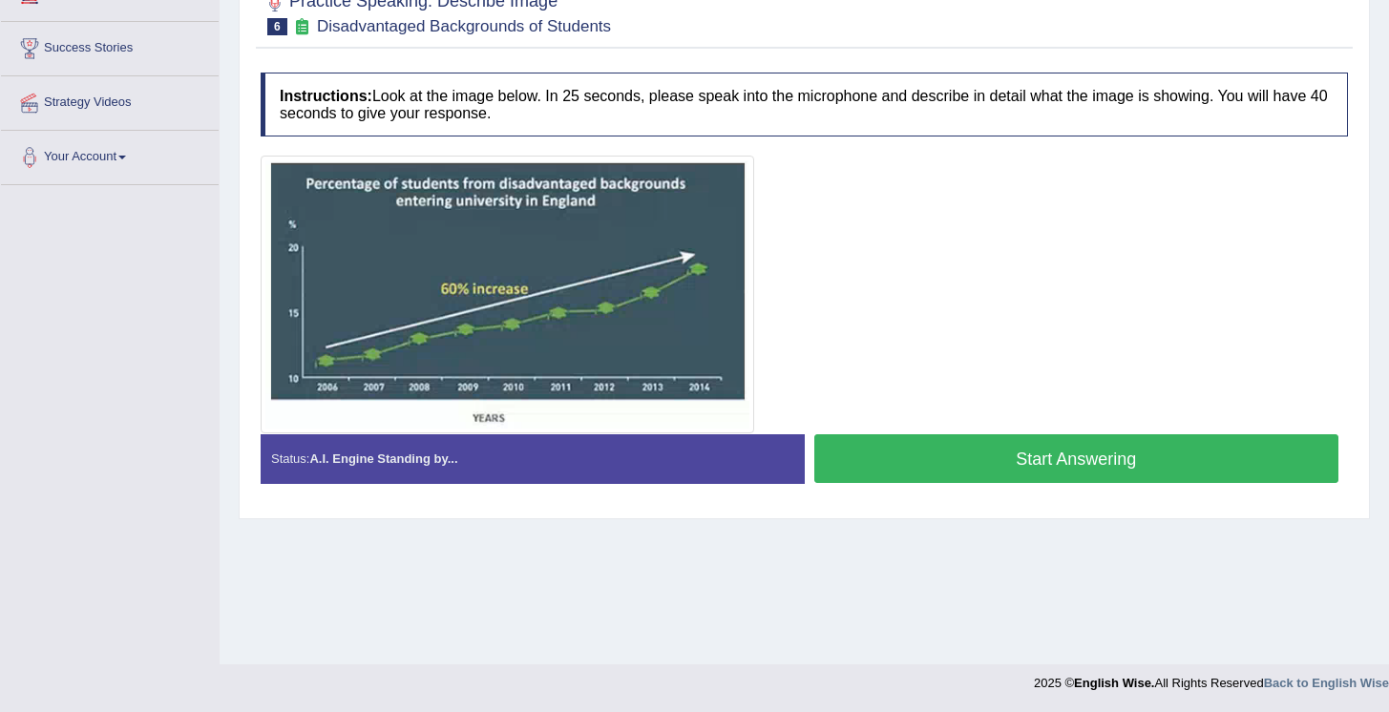
click at [1064, 467] on button "Start Answering" at bounding box center [1077, 459] width 525 height 49
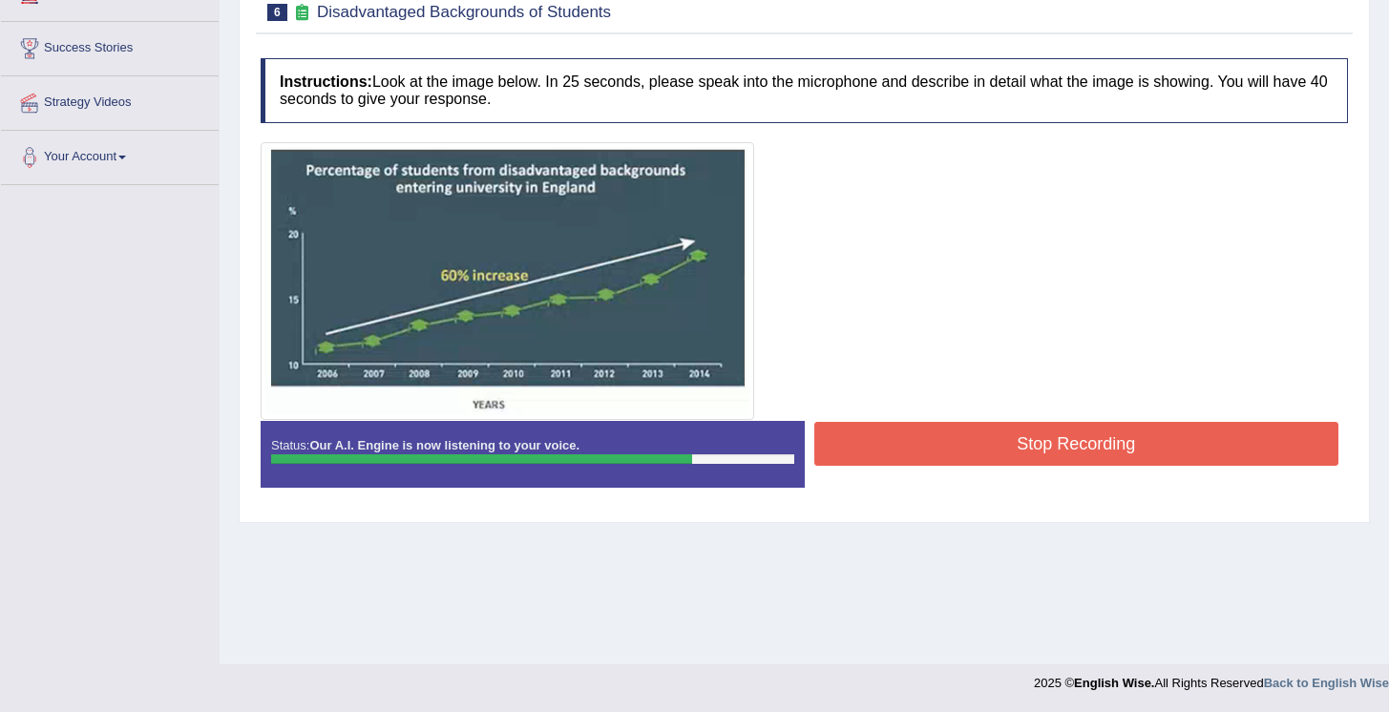
click at [1051, 457] on button "Stop Recording" at bounding box center [1077, 444] width 525 height 44
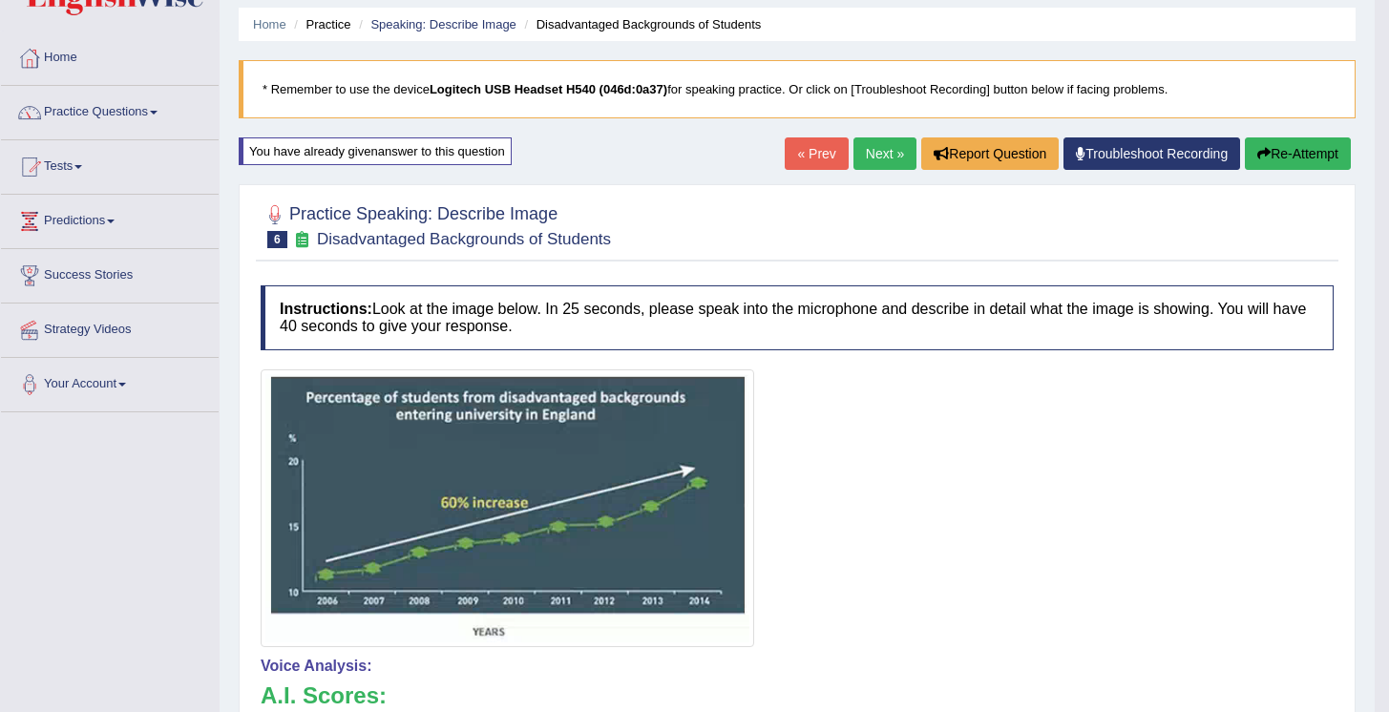
scroll to position [0, 0]
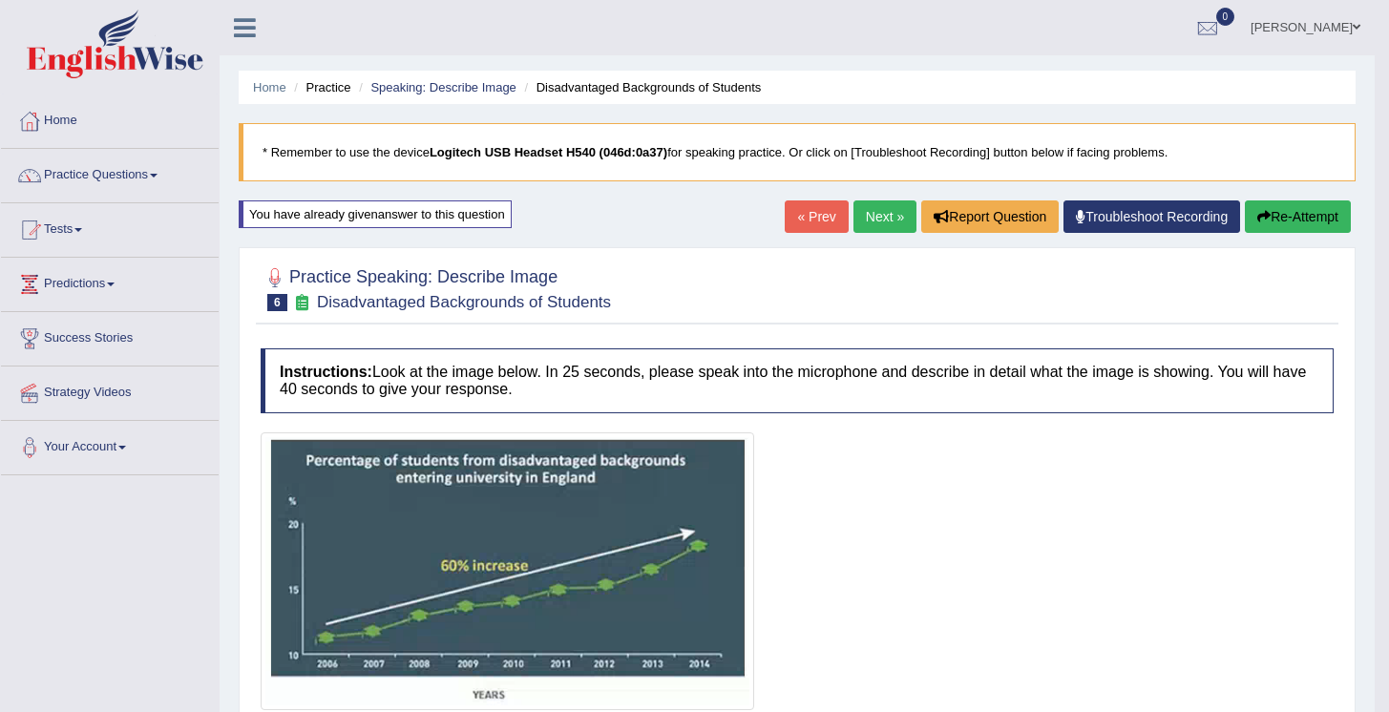
click at [854, 223] on link "Next »" at bounding box center [885, 217] width 63 height 32
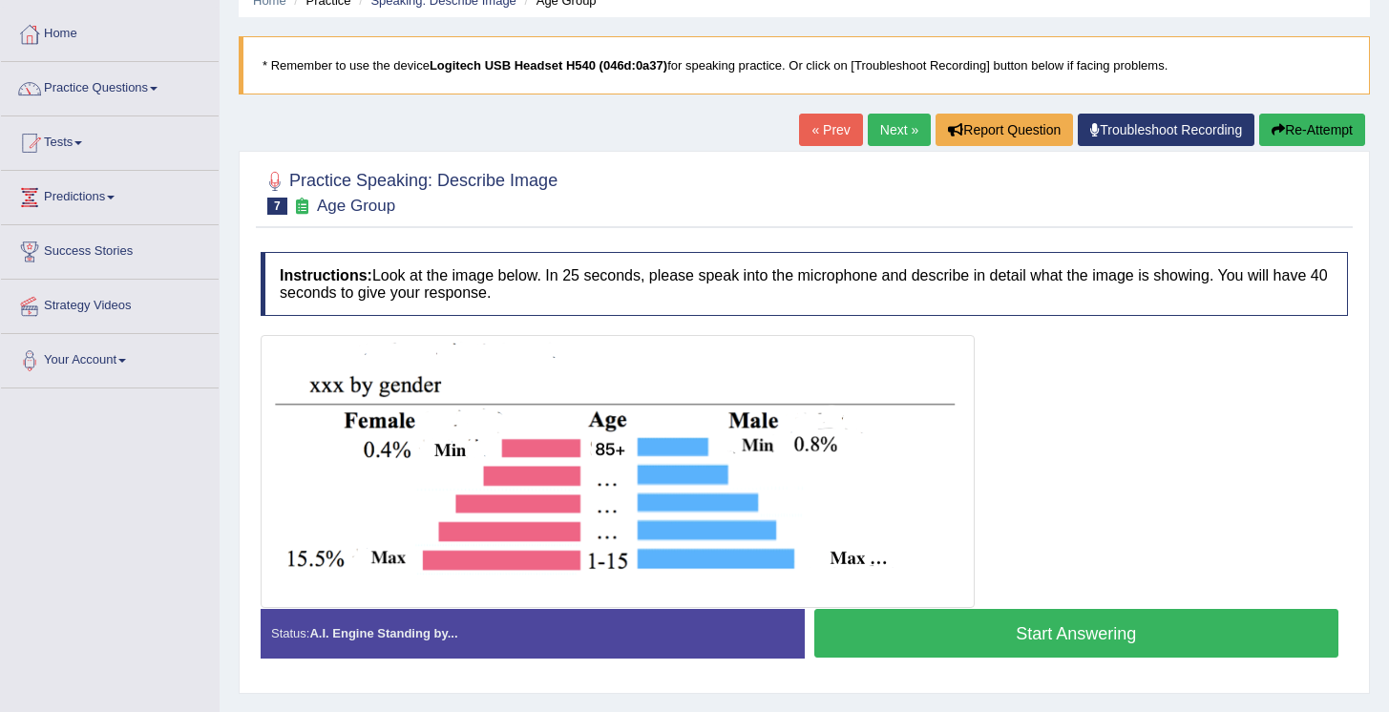
scroll to position [178, 0]
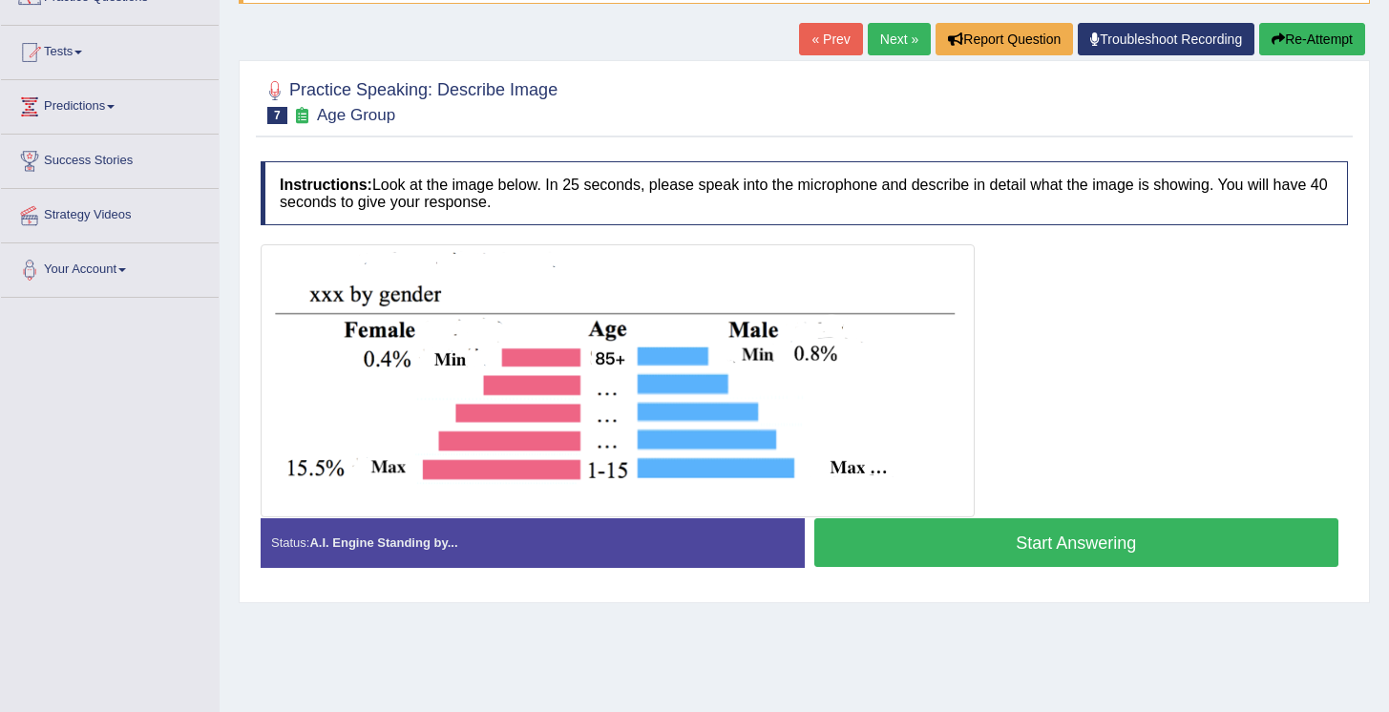
drag, startPoint x: 306, startPoint y: 288, endPoint x: 1177, endPoint y: 0, distance: 917.4
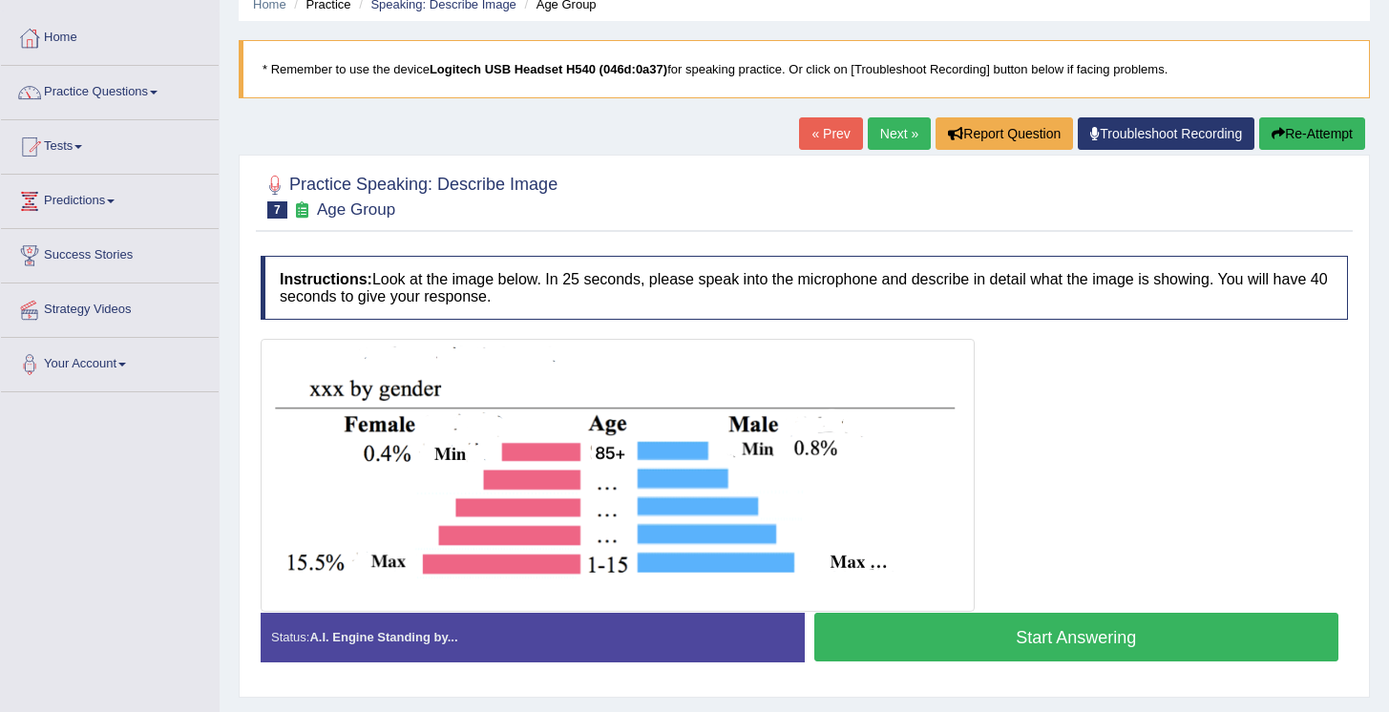
scroll to position [0, 0]
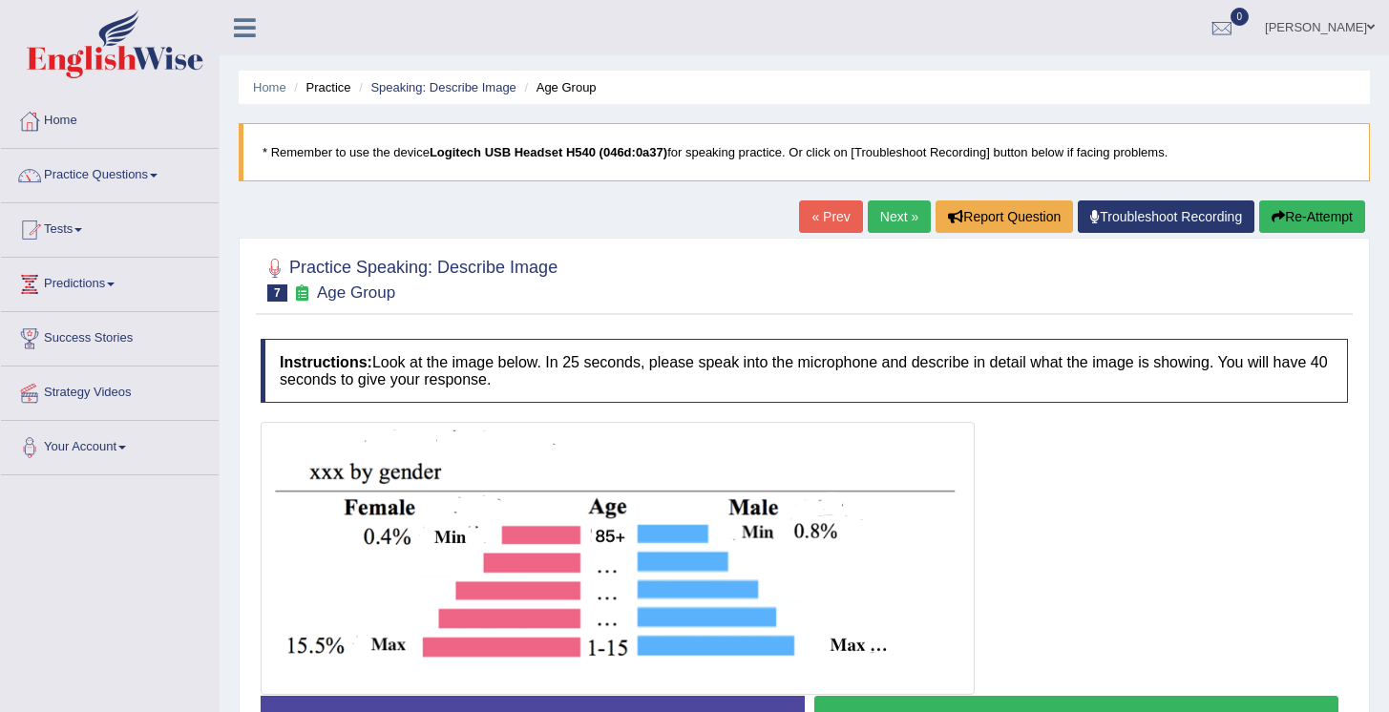
click at [168, 185] on link "Practice Questions" at bounding box center [110, 173] width 218 height 48
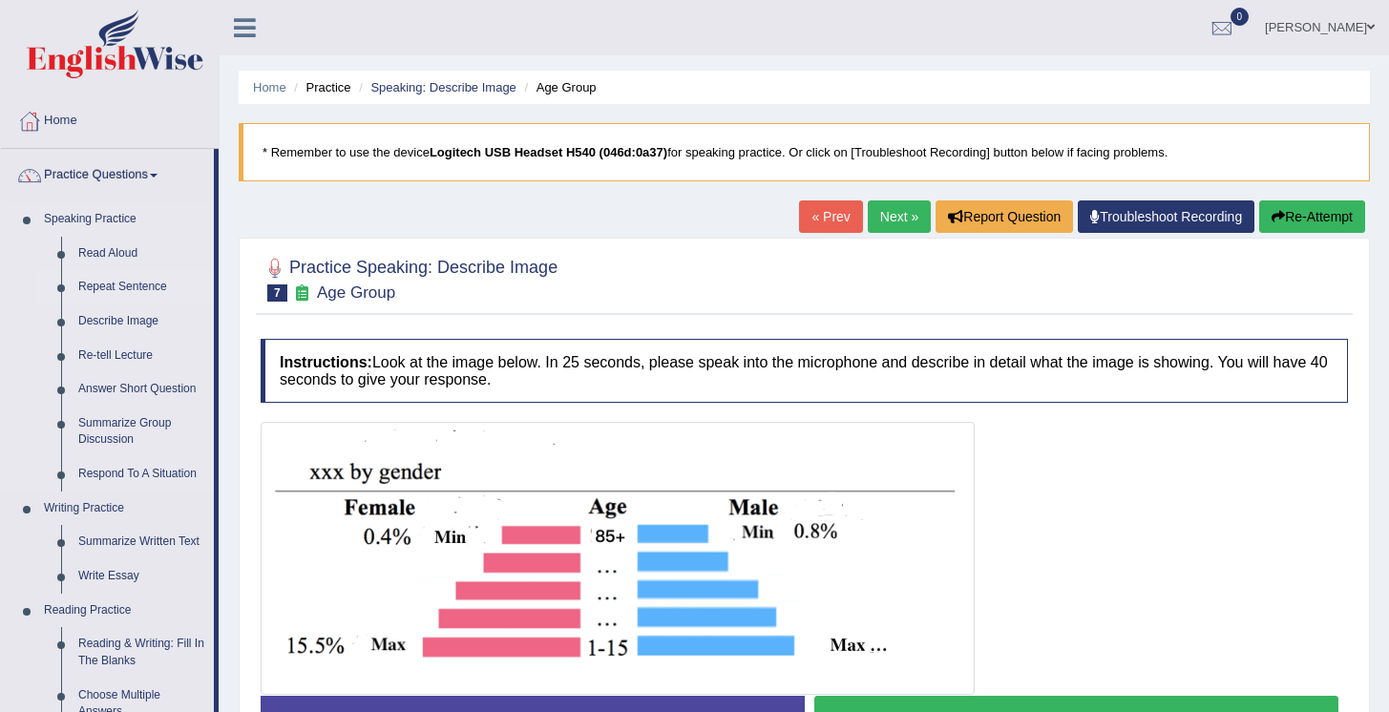
click at [124, 288] on link "Repeat Sentence" at bounding box center [142, 287] width 144 height 34
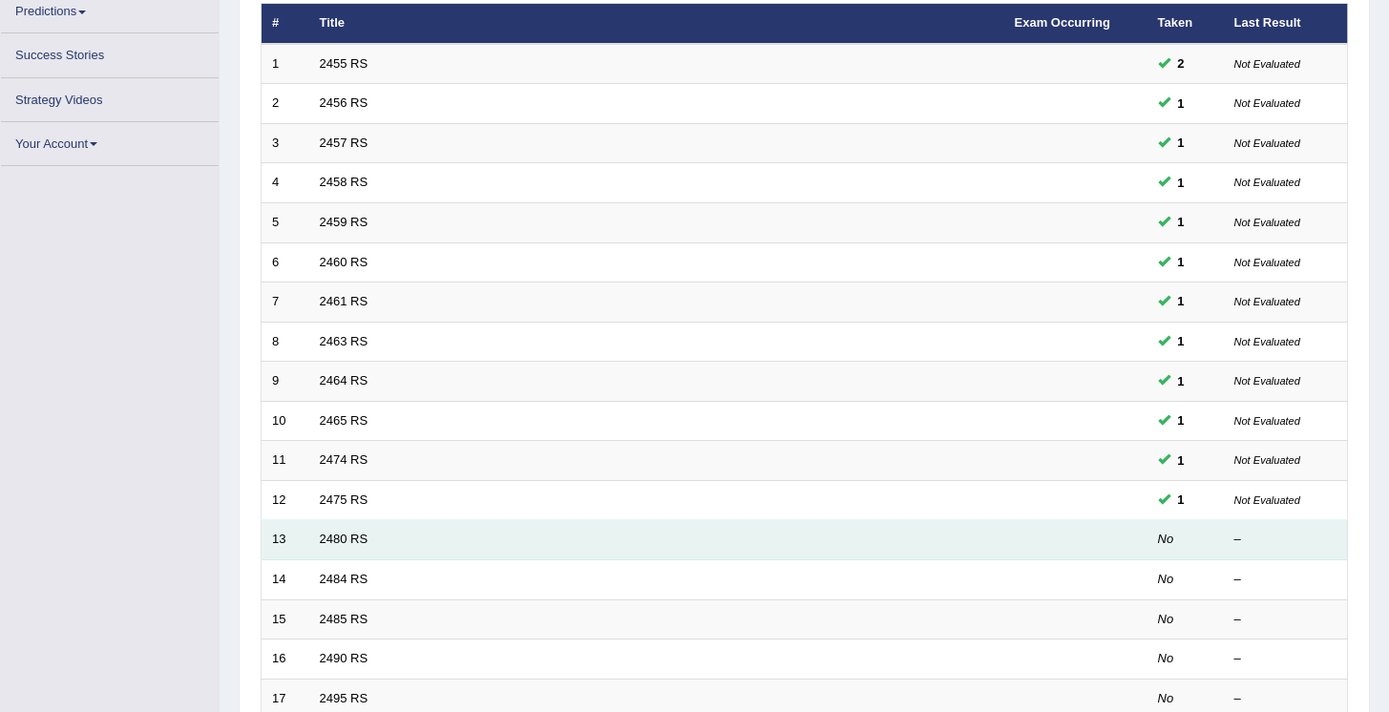
scroll to position [272, 0]
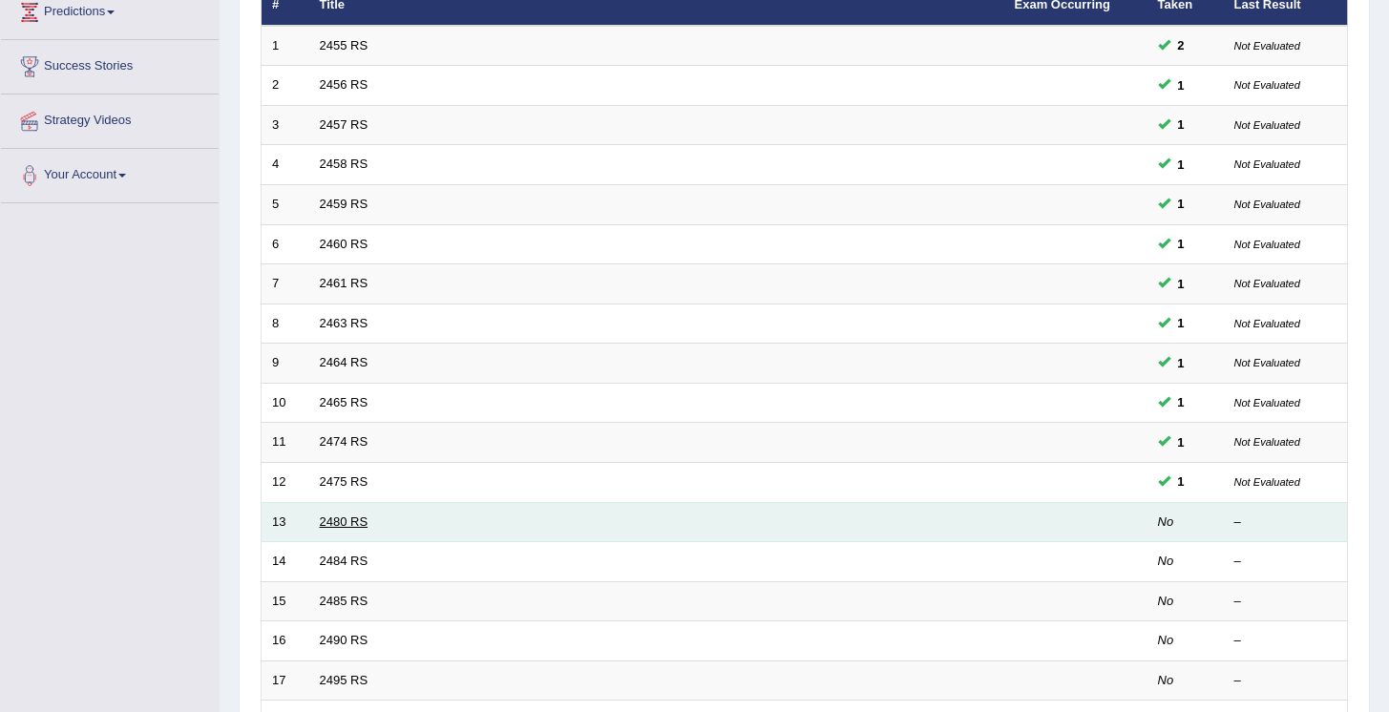
click at [345, 528] on link "2480 RS" at bounding box center [344, 522] width 49 height 14
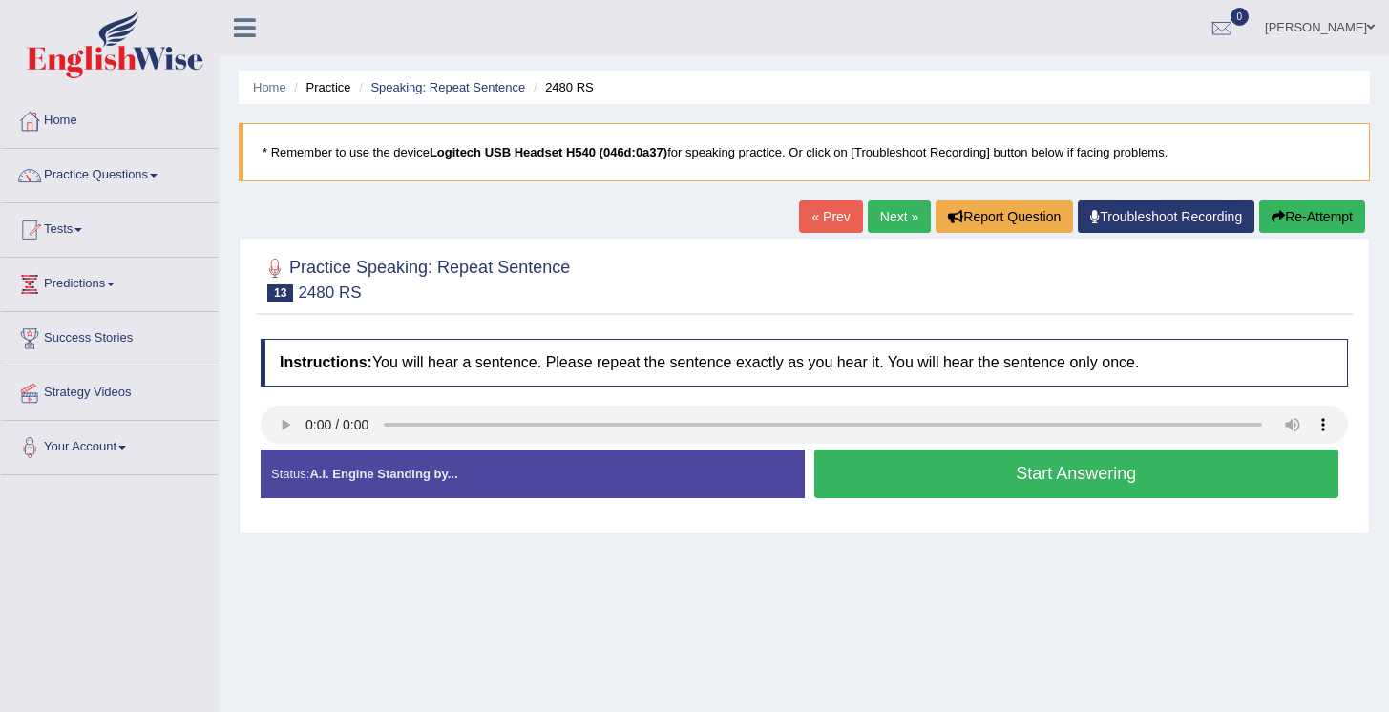
click at [1118, 489] on button "Start Answering" at bounding box center [1077, 474] width 525 height 49
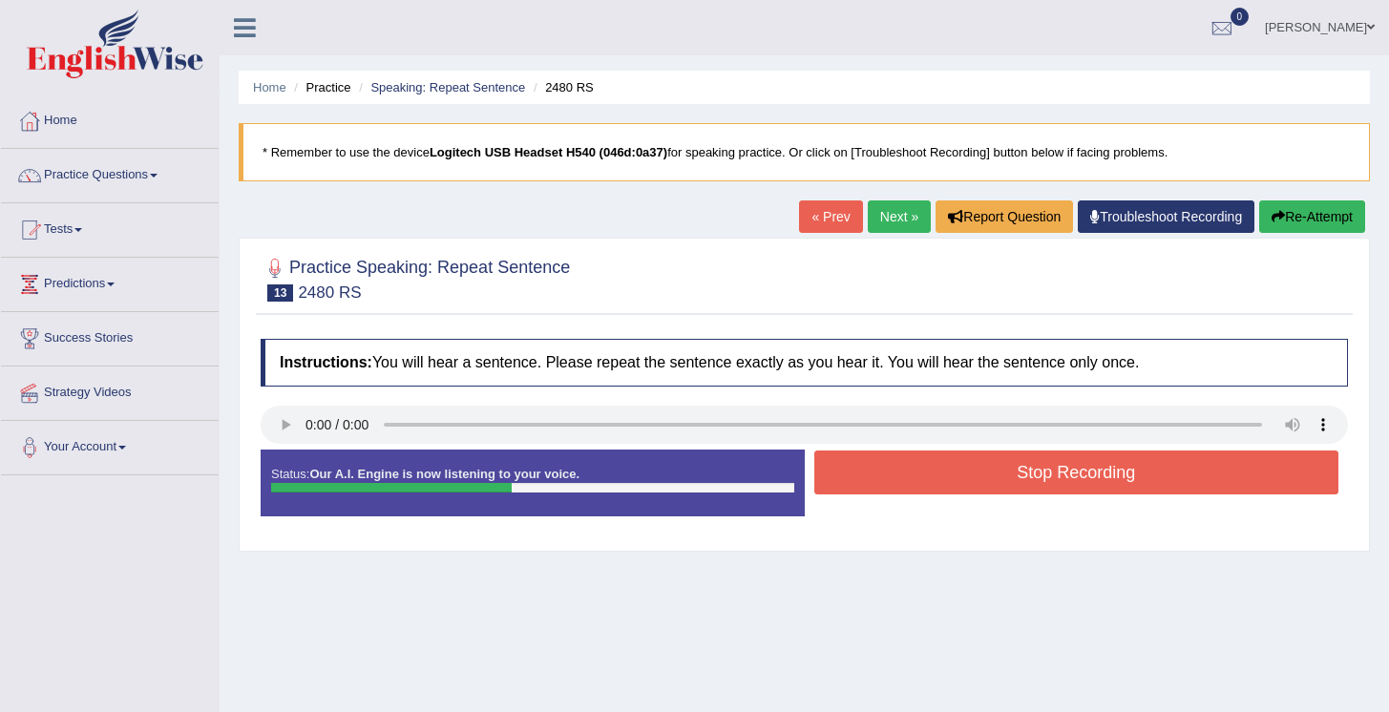
click at [1019, 495] on button "Stop Recording" at bounding box center [1077, 473] width 525 height 44
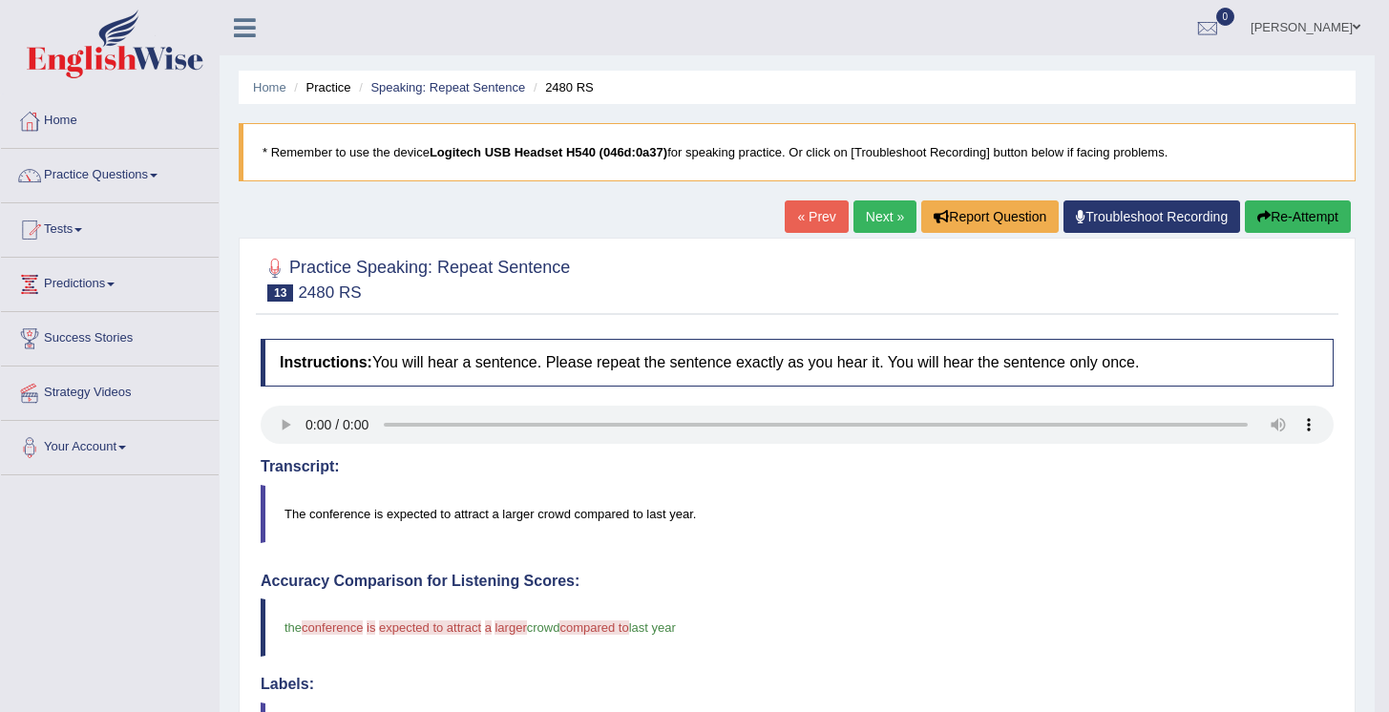
click at [1287, 224] on button "Re-Attempt" at bounding box center [1298, 217] width 106 height 32
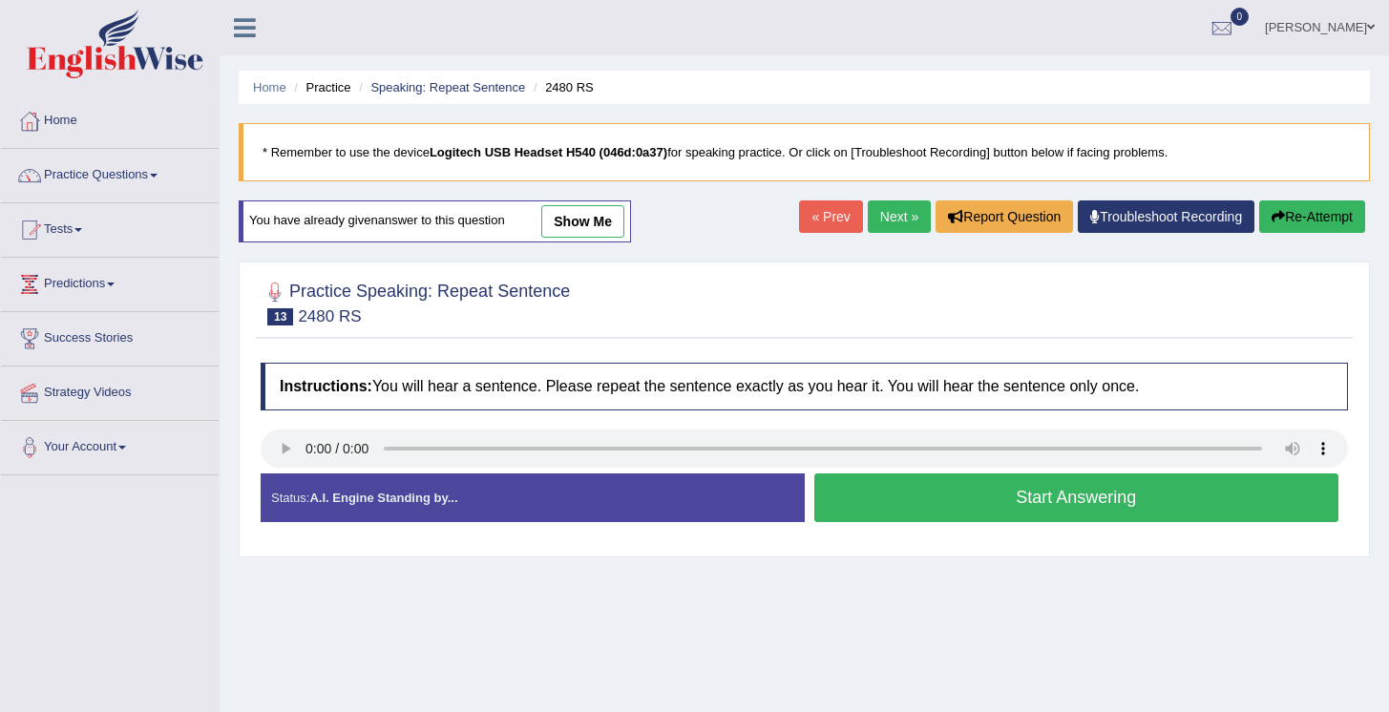
click at [997, 515] on button "Start Answering" at bounding box center [1077, 498] width 525 height 49
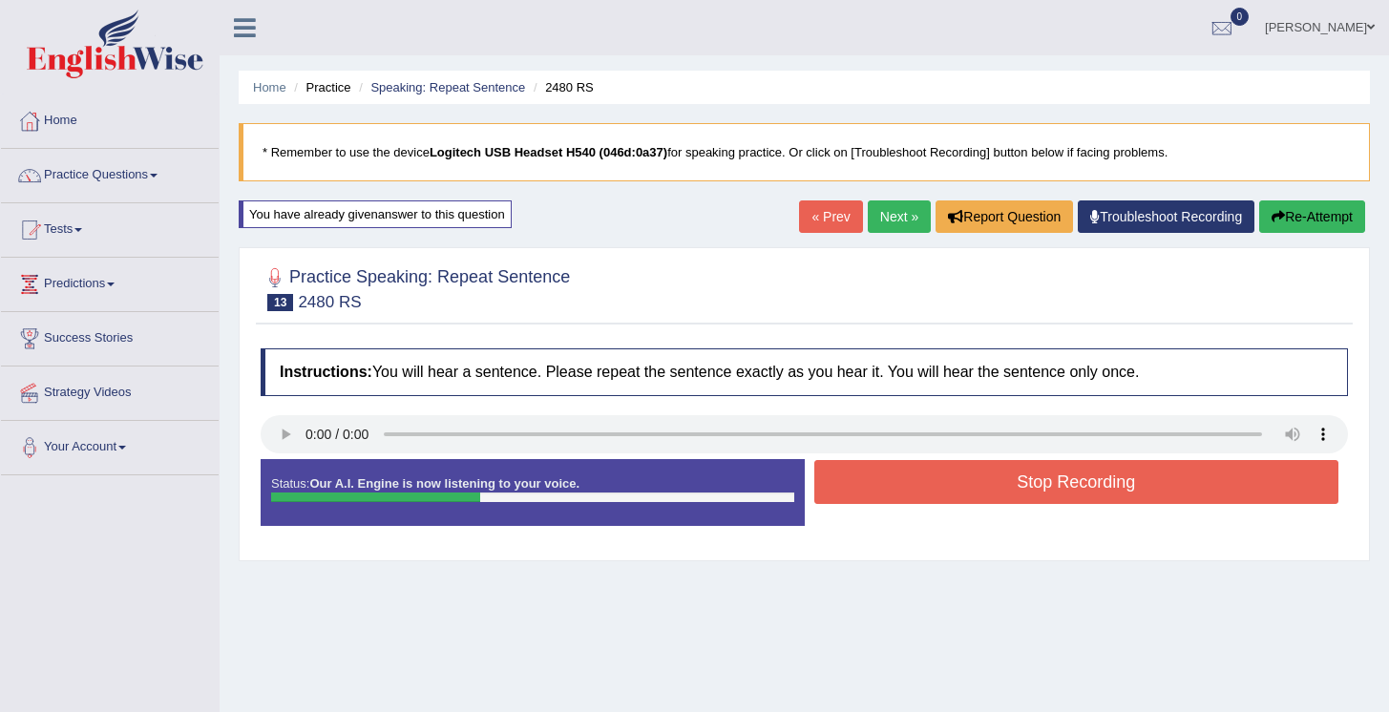
click at [950, 486] on button "Stop Recording" at bounding box center [1077, 482] width 525 height 44
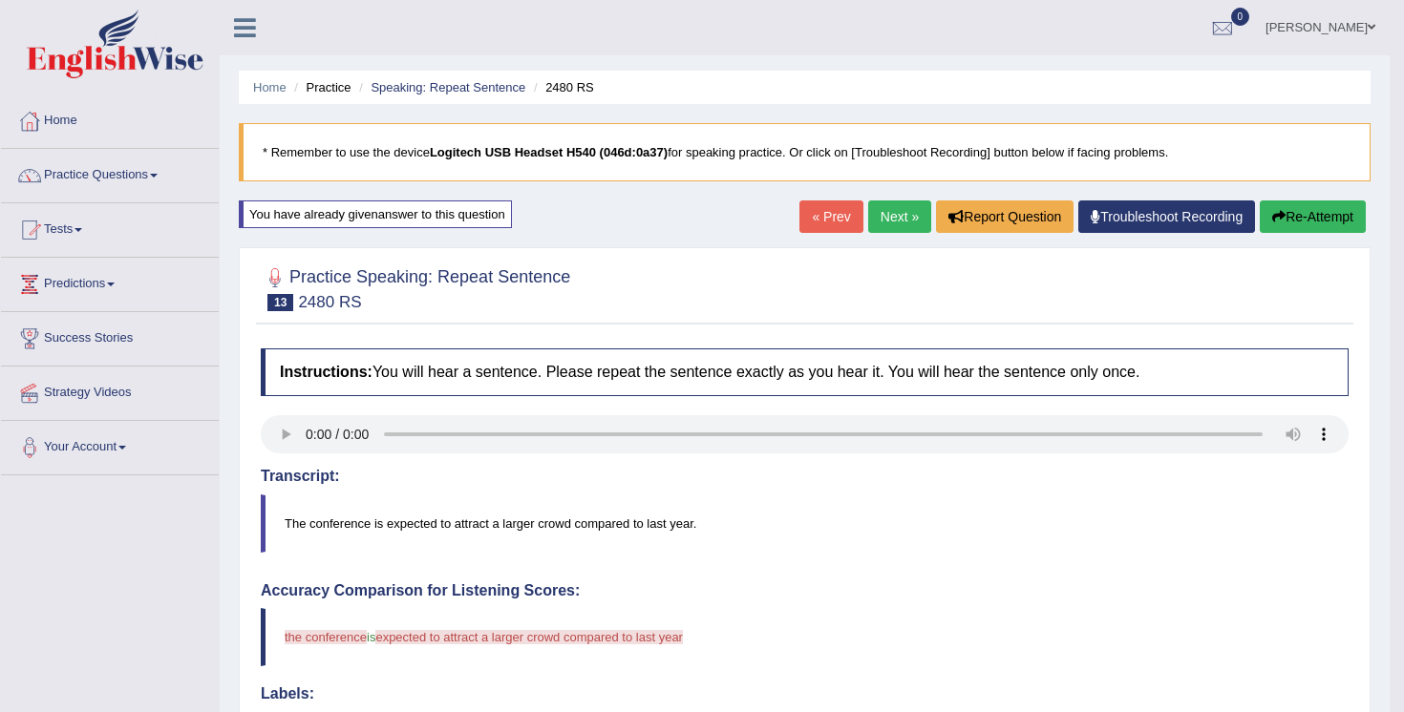
click at [288, 434] on body "Toggle navigation Home Practice Questions Speaking Practice Read Aloud Repeat S…" at bounding box center [702, 356] width 1404 height 712
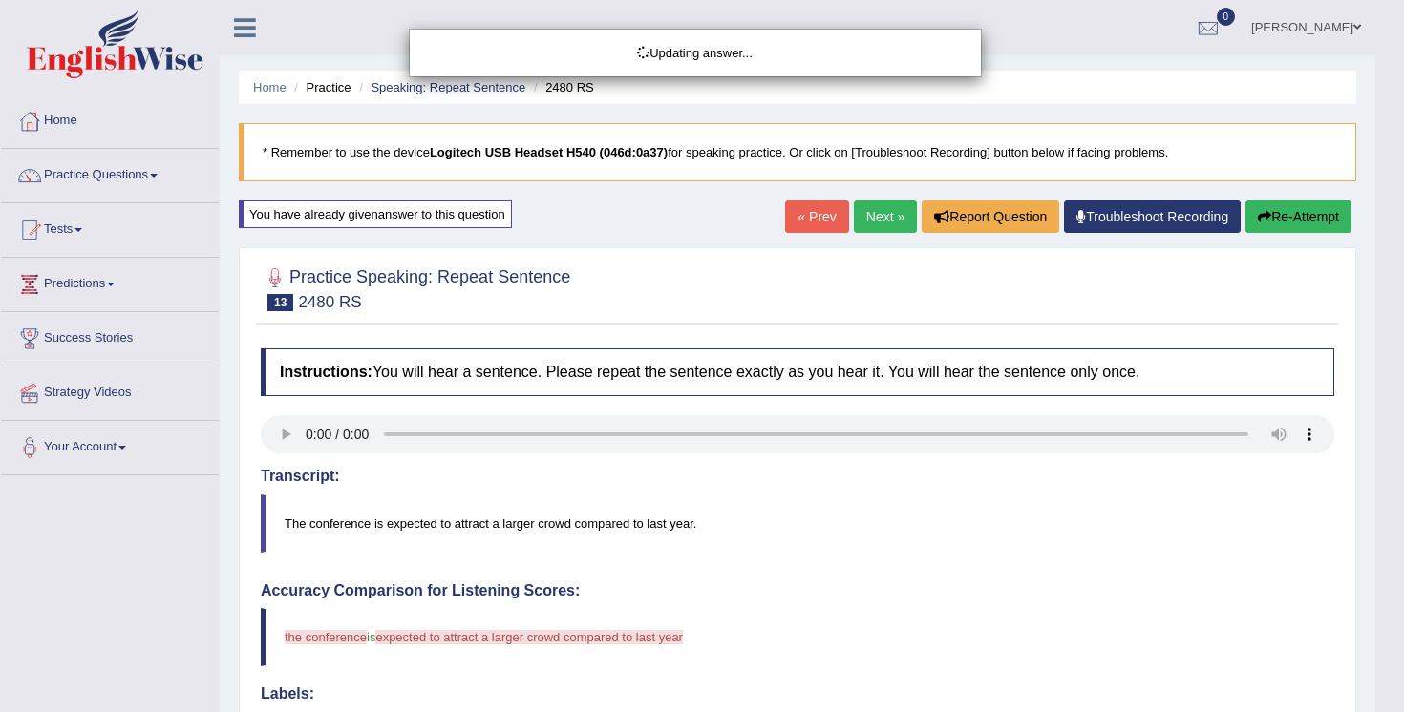
click at [287, 435] on body "Toggle navigation Home Practice Questions Speaking Practice Read Aloud Repeat S…" at bounding box center [702, 356] width 1404 height 712
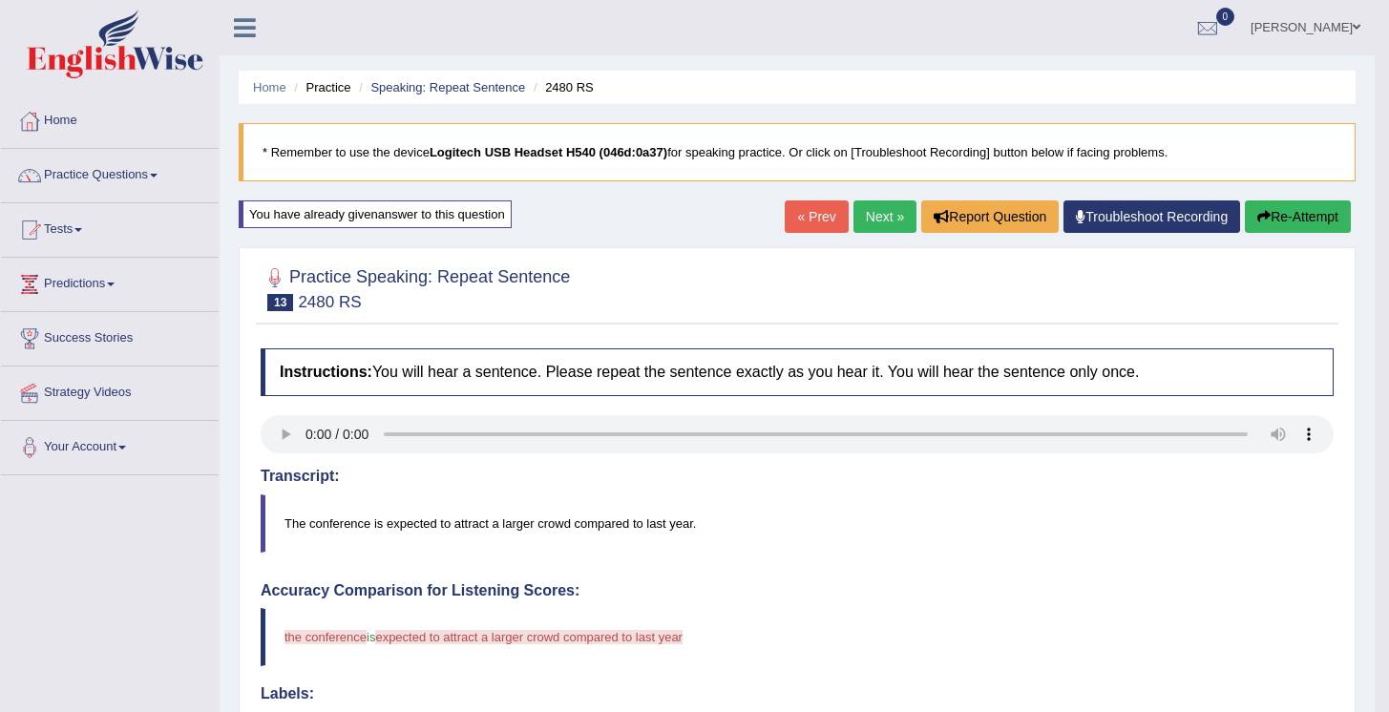
click at [1278, 226] on button "Re-Attempt" at bounding box center [1298, 217] width 106 height 32
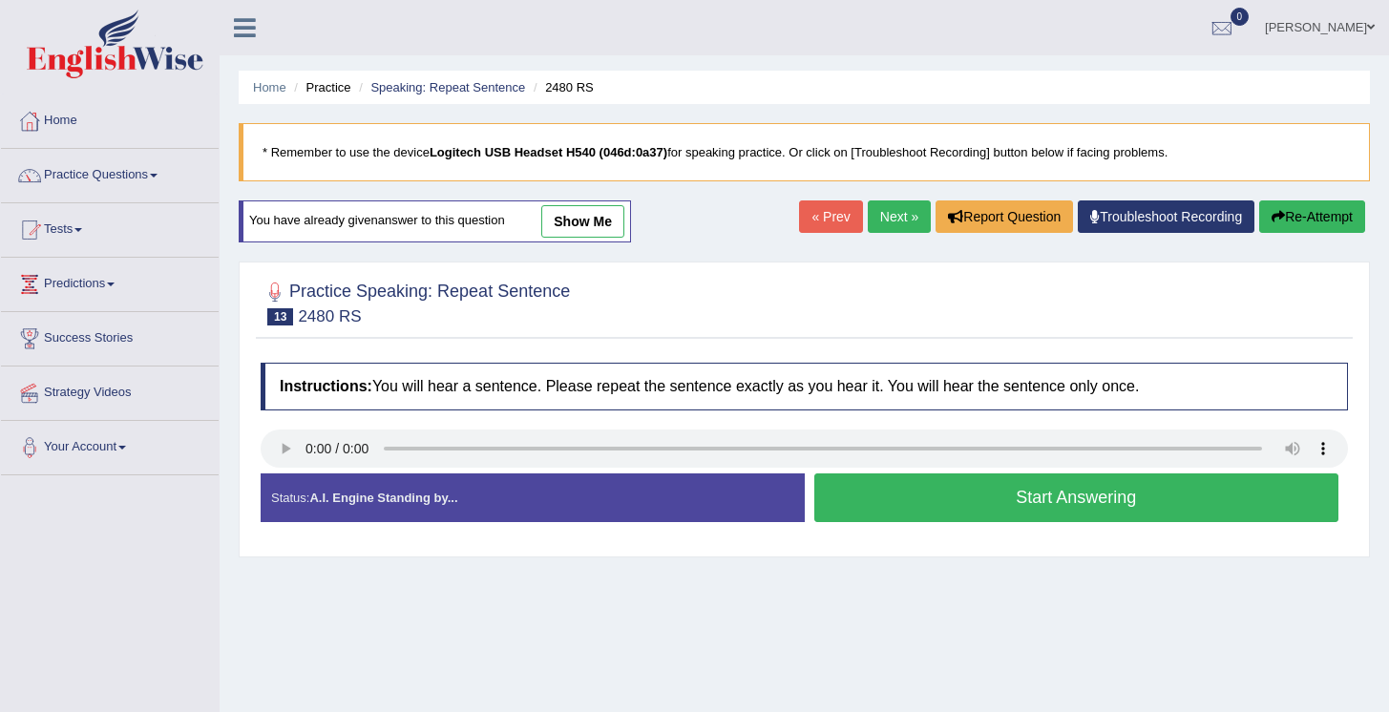
click at [1089, 506] on button "Start Answering" at bounding box center [1077, 498] width 525 height 49
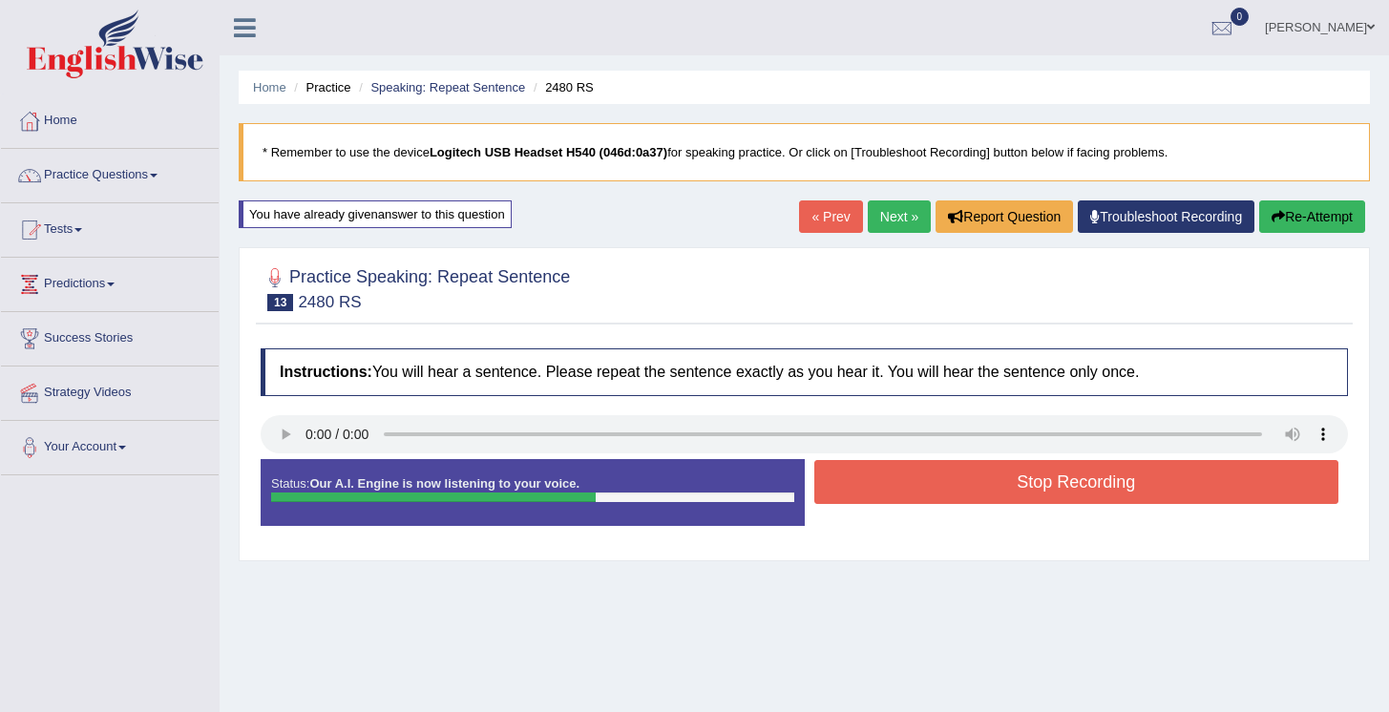
click at [1076, 494] on button "Stop Recording" at bounding box center [1077, 482] width 525 height 44
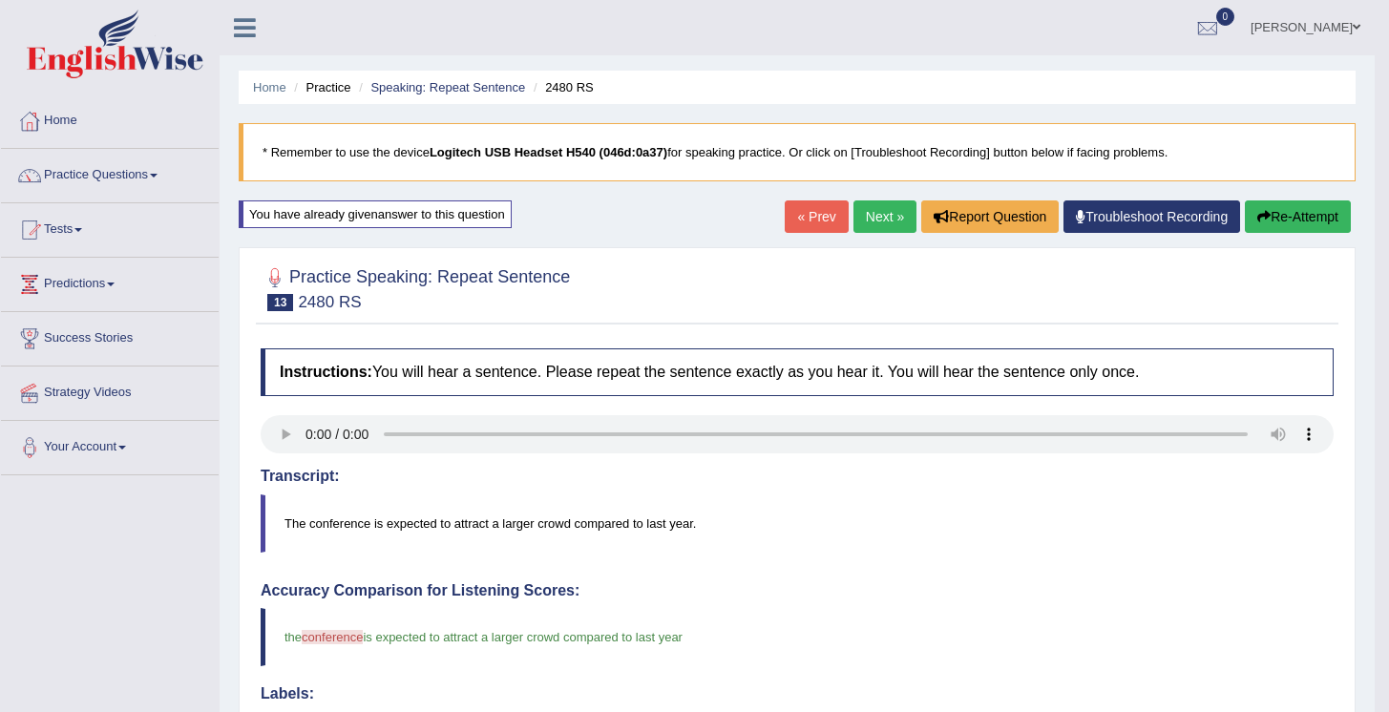
click at [885, 221] on link "Next »" at bounding box center [885, 217] width 63 height 32
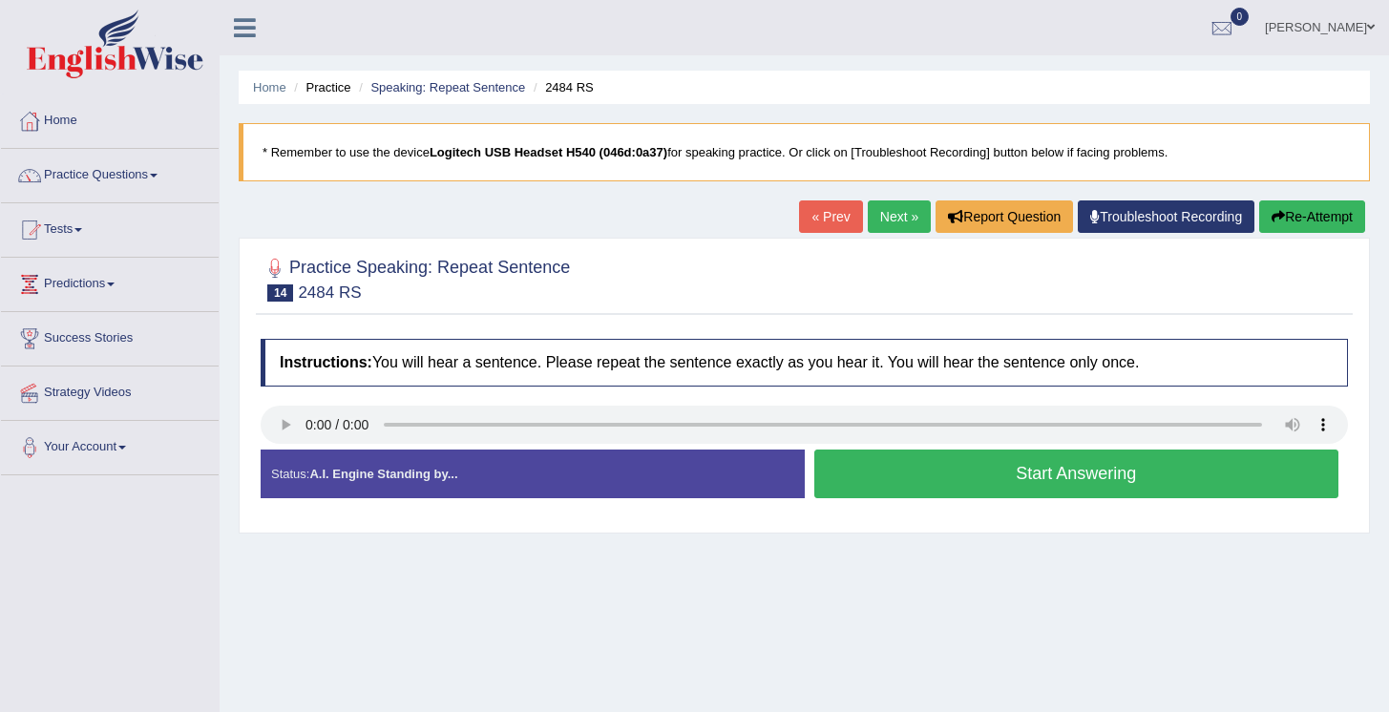
click at [1005, 477] on button "Start Answering" at bounding box center [1077, 474] width 525 height 49
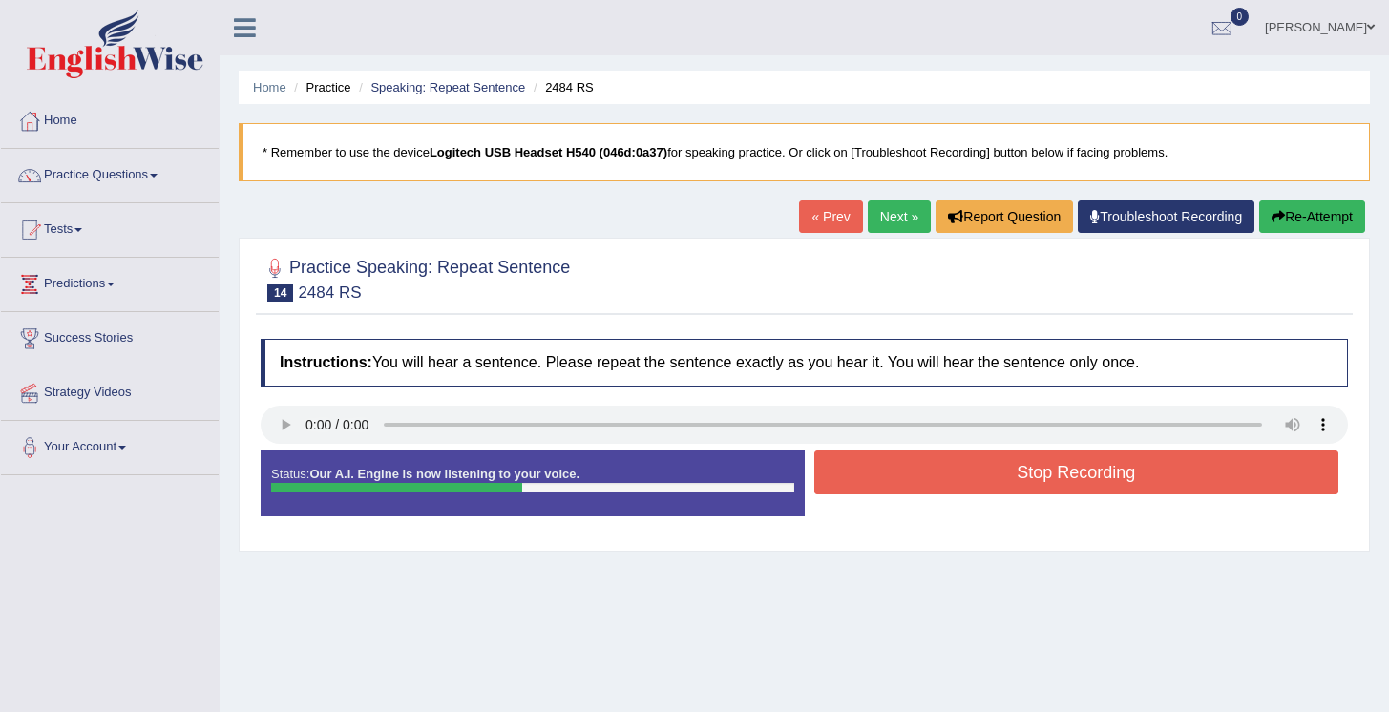
click at [1035, 477] on button "Stop Recording" at bounding box center [1077, 473] width 525 height 44
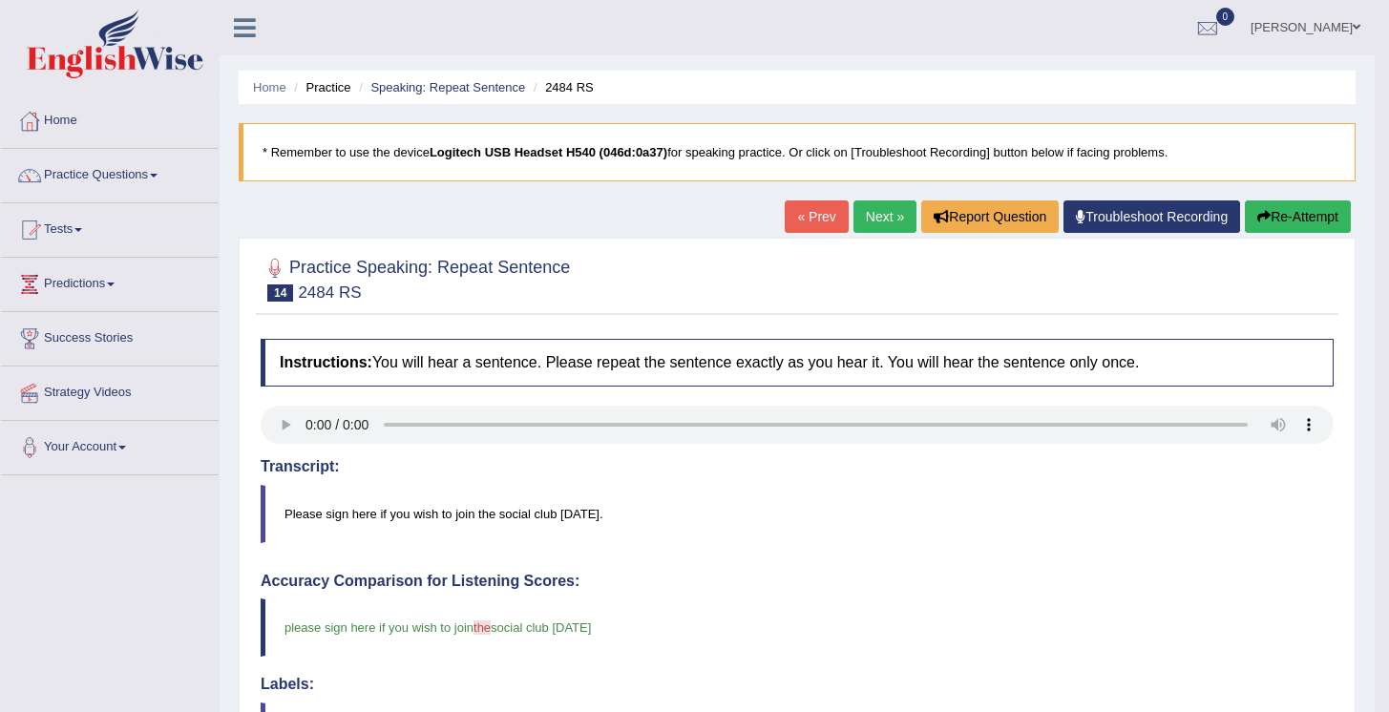
click at [893, 224] on link "Next »" at bounding box center [885, 217] width 63 height 32
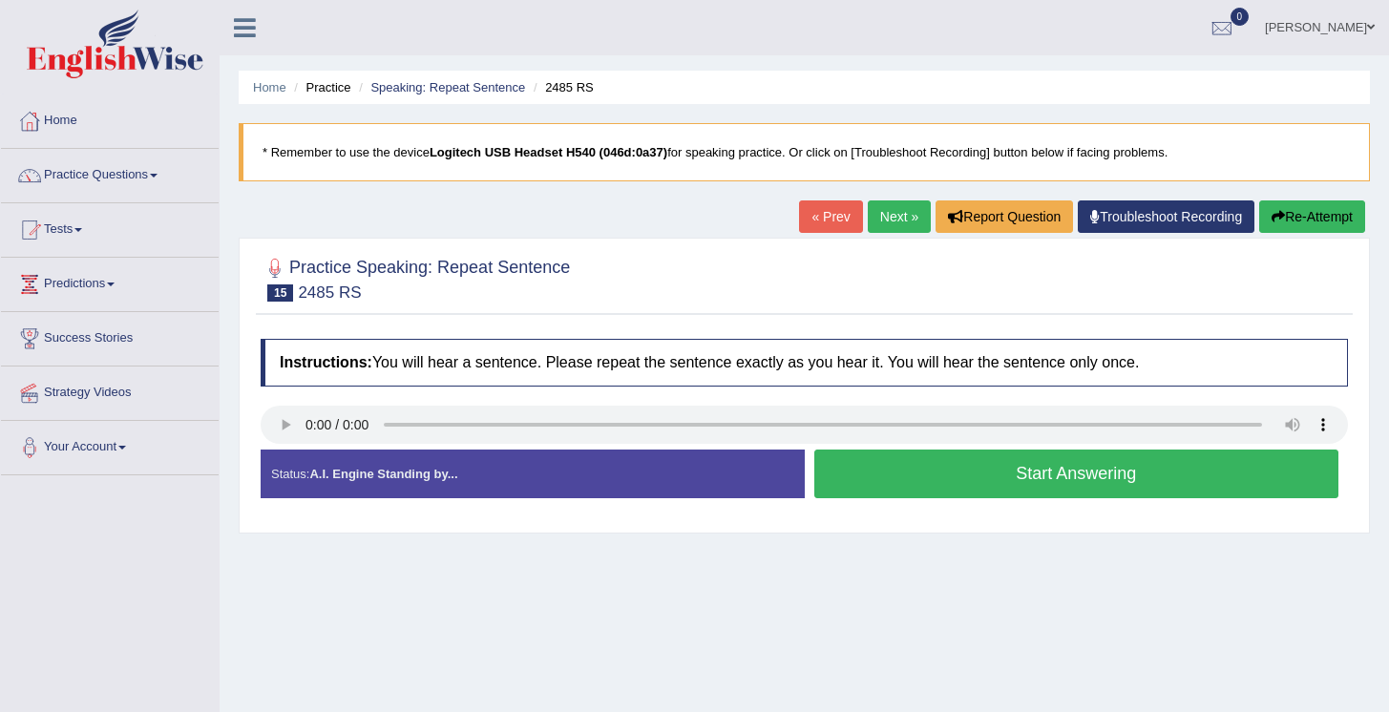
click at [1043, 486] on button "Start Answering" at bounding box center [1077, 474] width 525 height 49
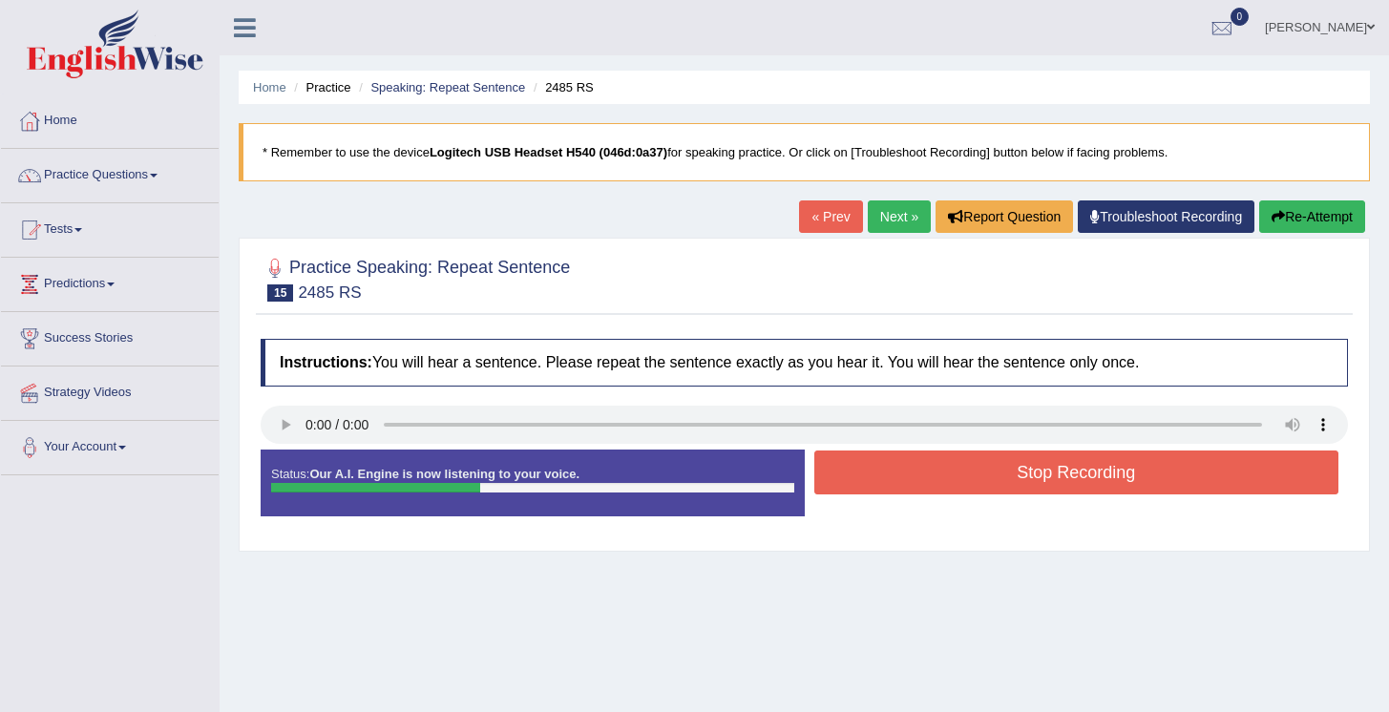
click at [991, 470] on button "Stop Recording" at bounding box center [1077, 473] width 525 height 44
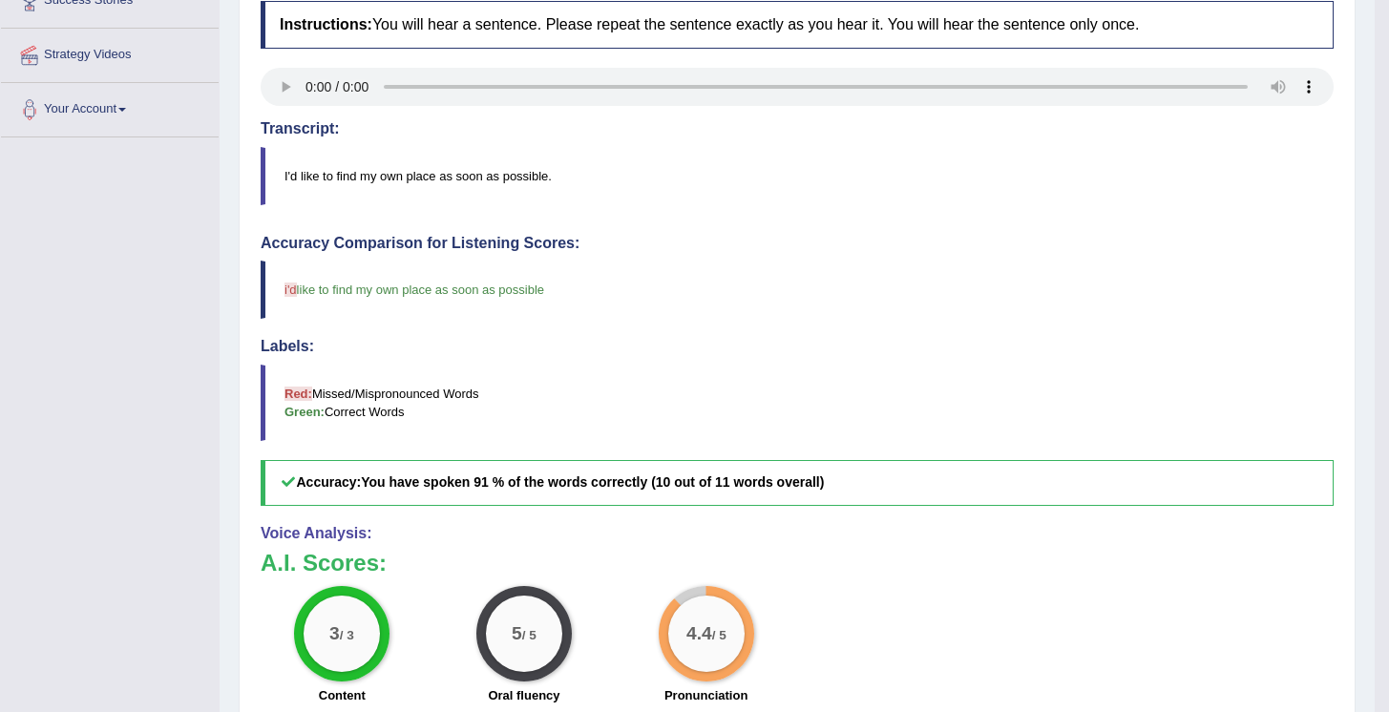
scroll to position [159, 0]
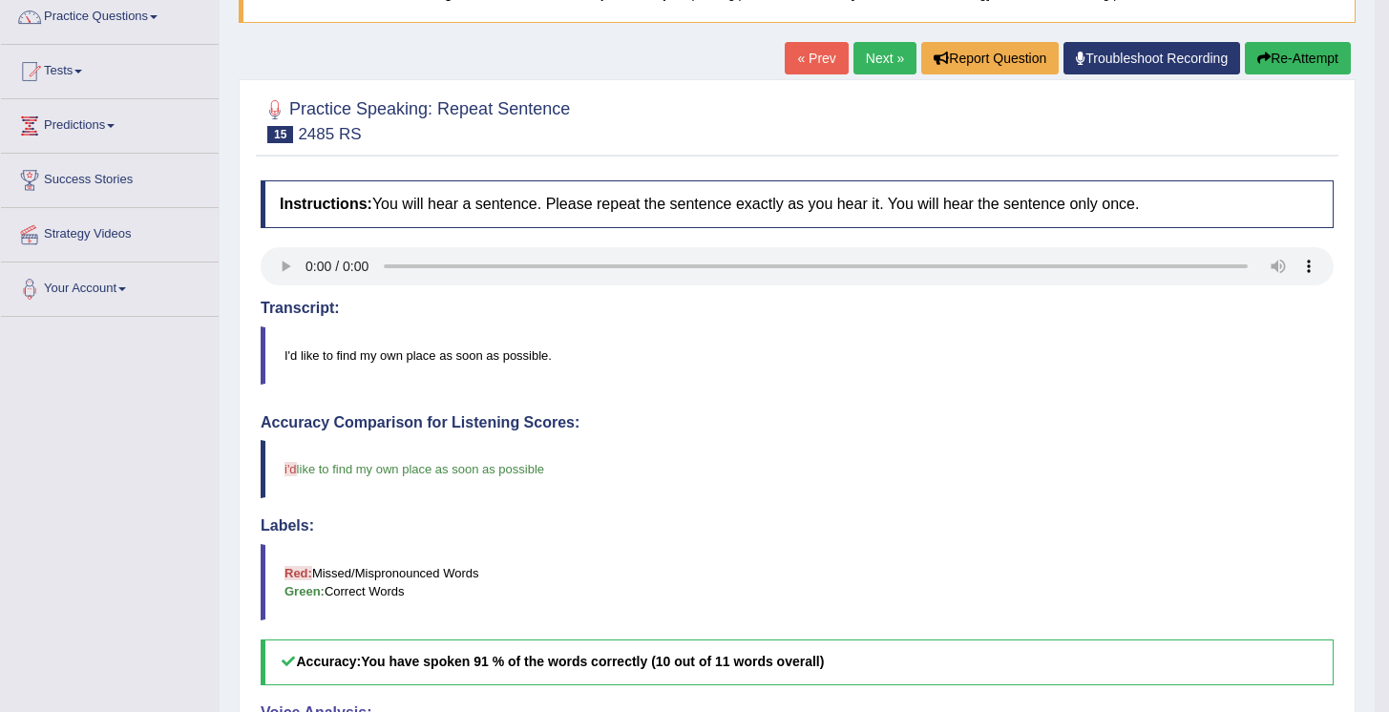
click at [1277, 67] on button "Re-Attempt" at bounding box center [1298, 58] width 106 height 32
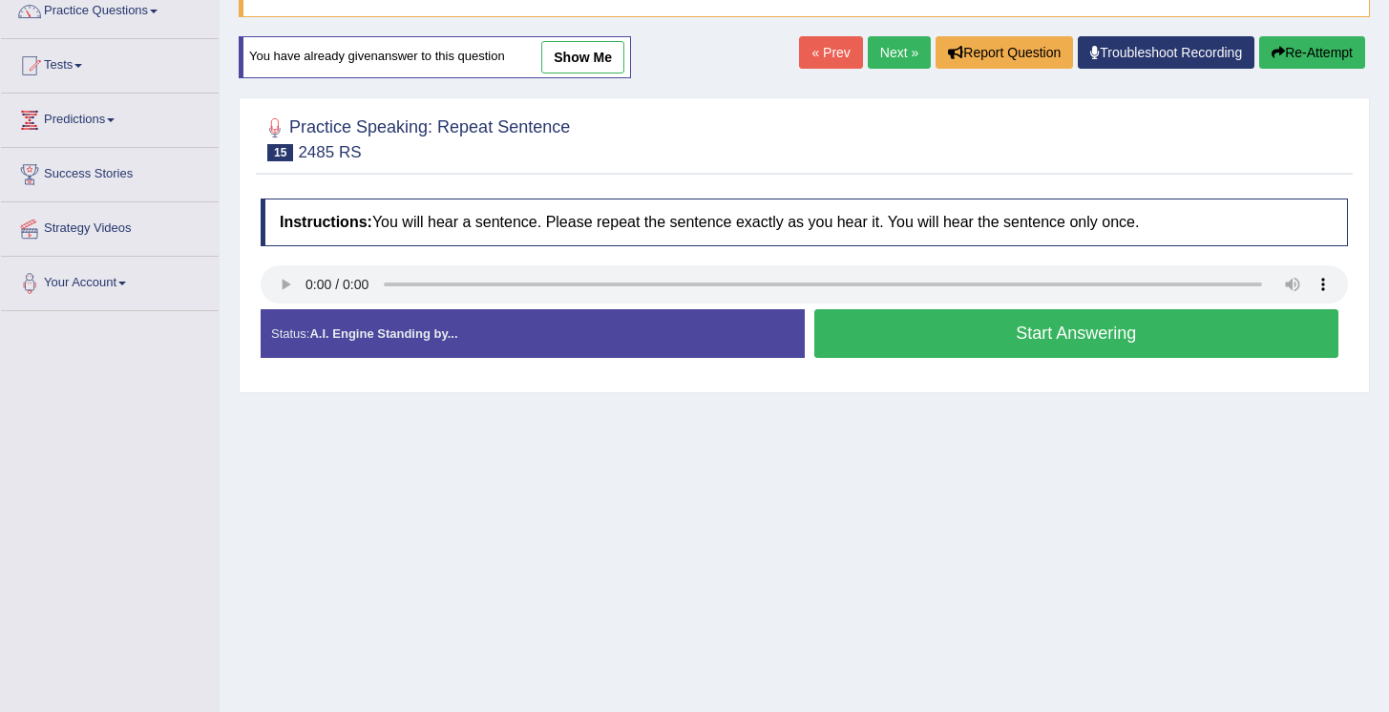
click at [1015, 335] on button "Start Answering" at bounding box center [1077, 333] width 525 height 49
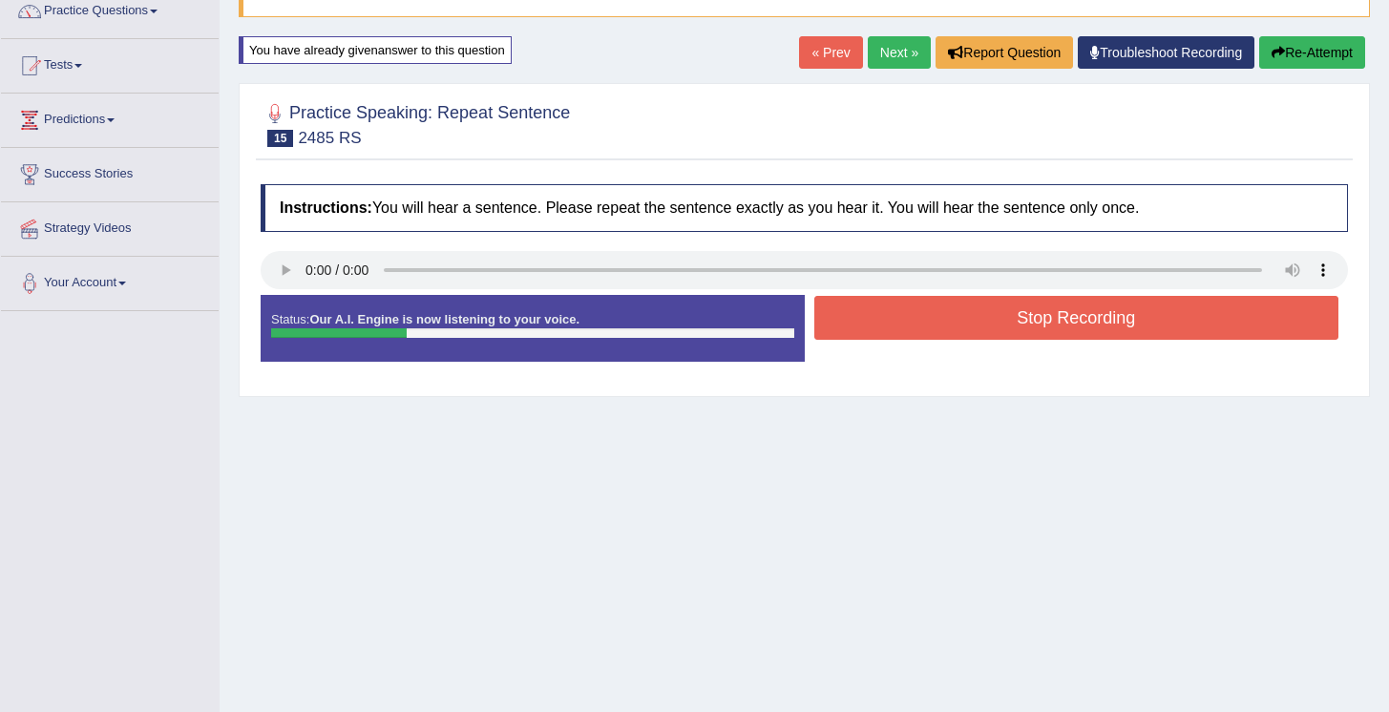
click at [946, 318] on button "Stop Recording" at bounding box center [1077, 318] width 525 height 44
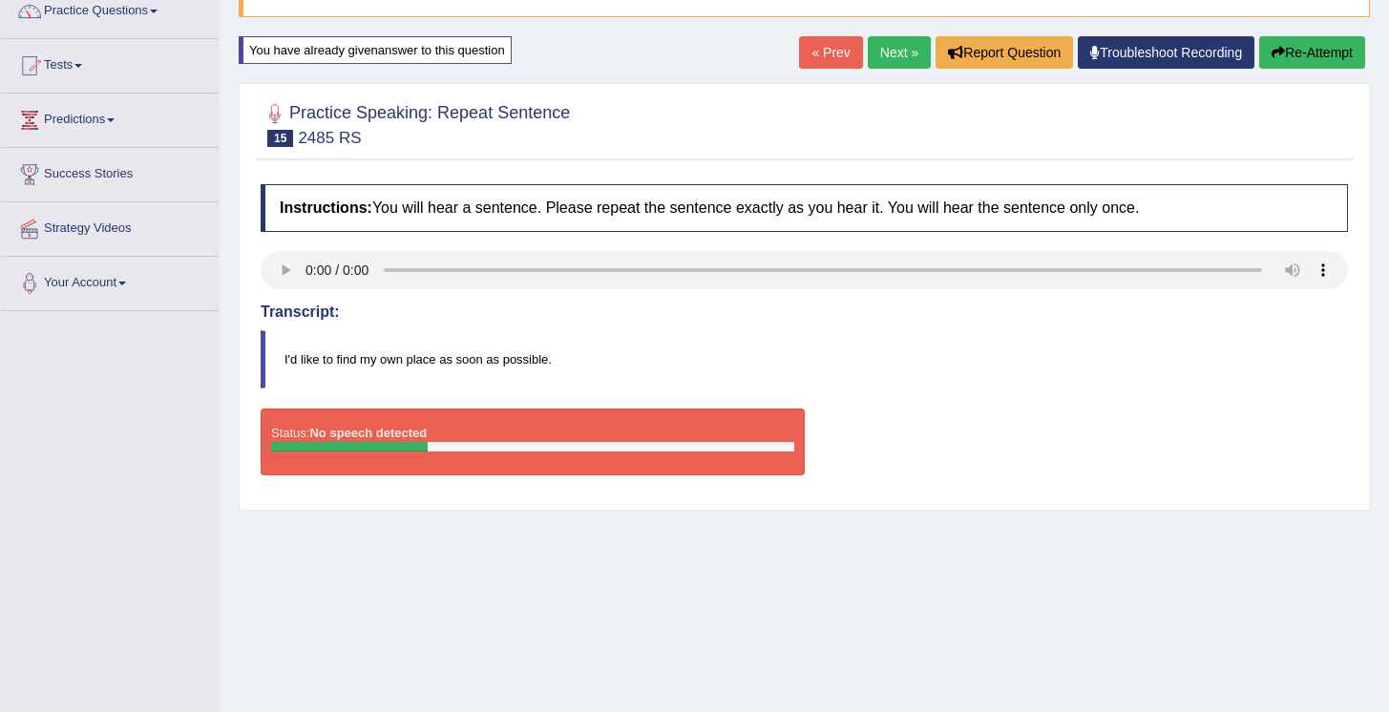
click at [884, 64] on link "Next »" at bounding box center [899, 52] width 63 height 32
